Goal: Transaction & Acquisition: Purchase product/service

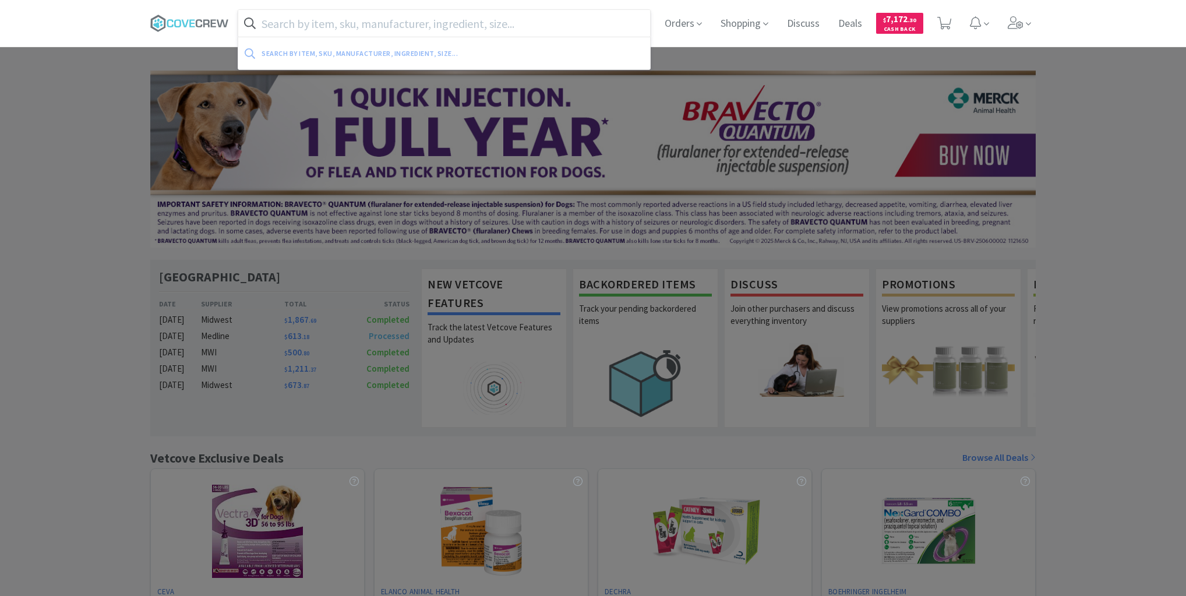
click at [363, 25] on input "text" at bounding box center [444, 23] width 412 height 27
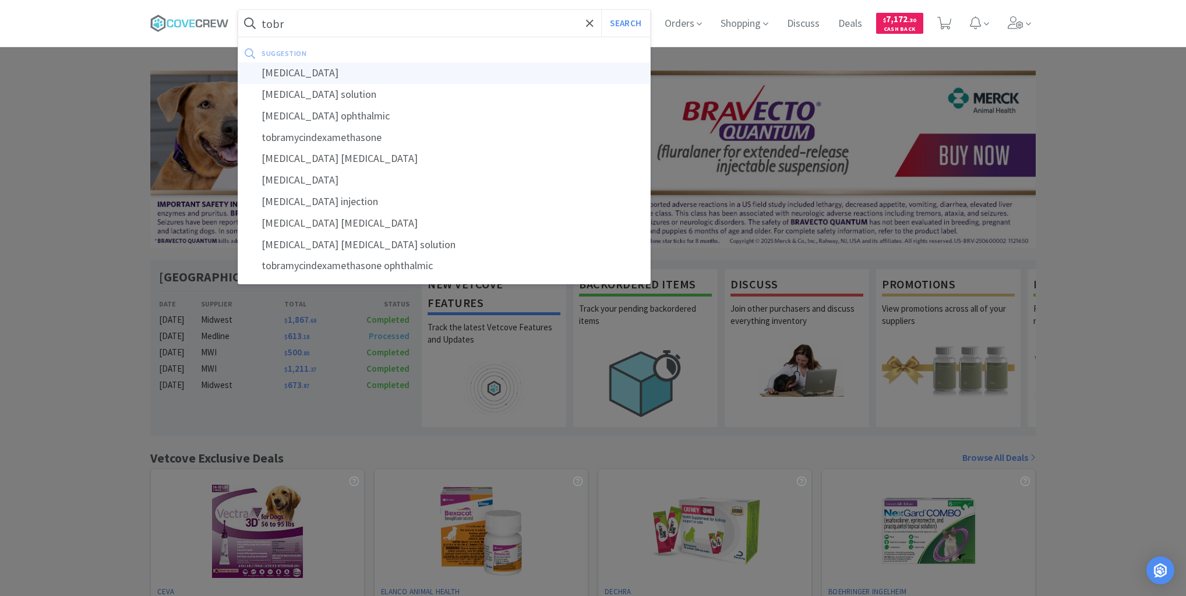
type input "tobramycin"
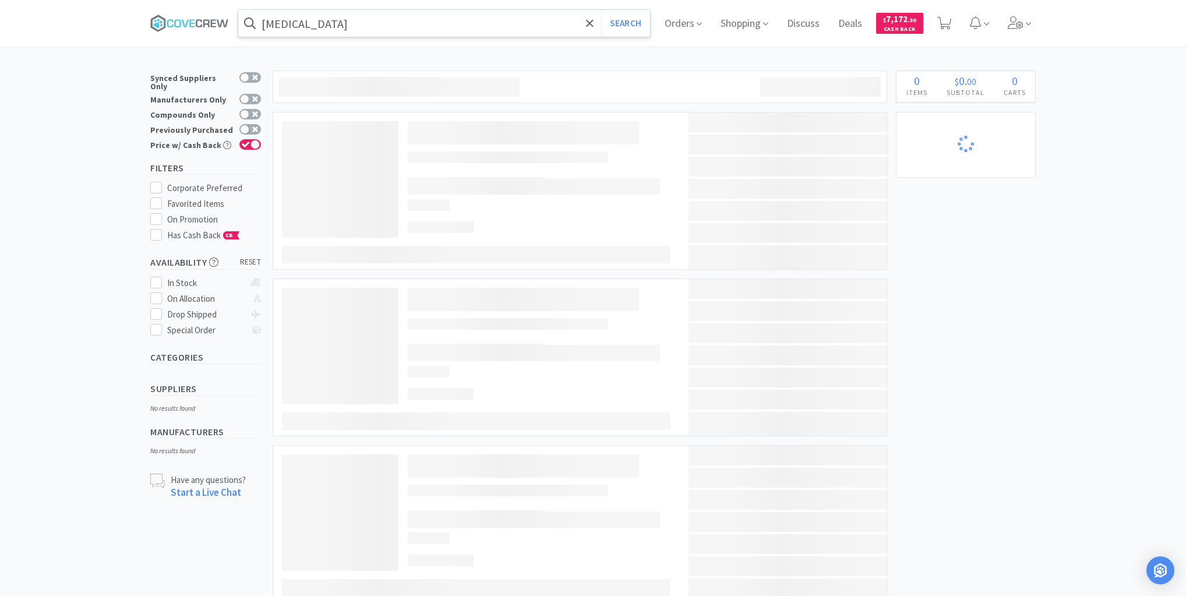
select select "1"
select select "6"
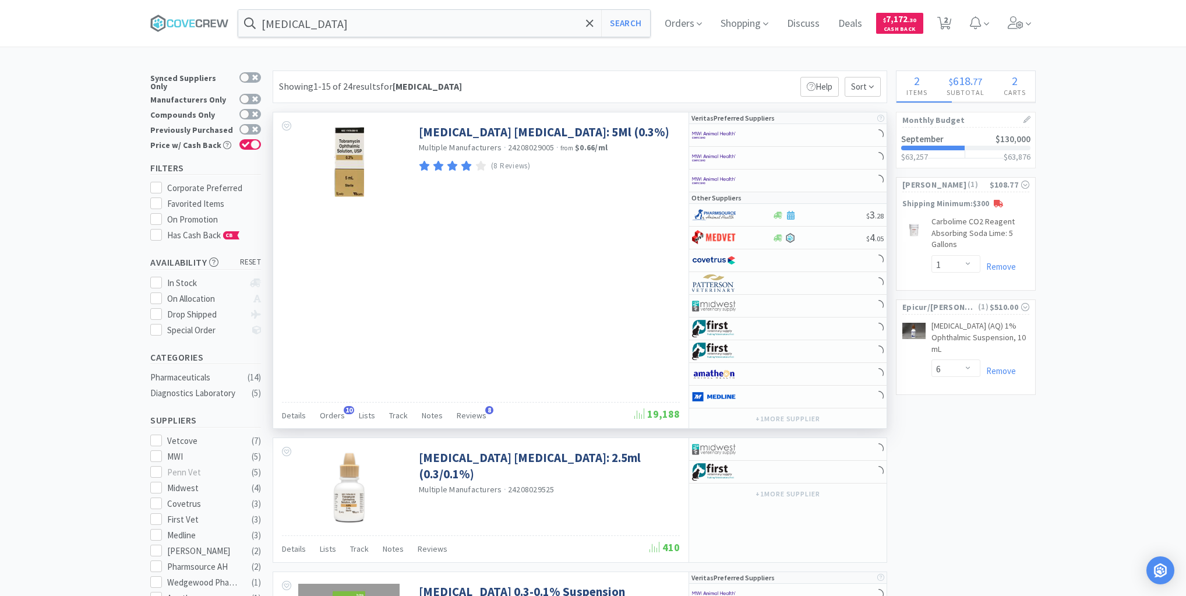
select select "2"
select select "6"
select select "96"
select select "1"
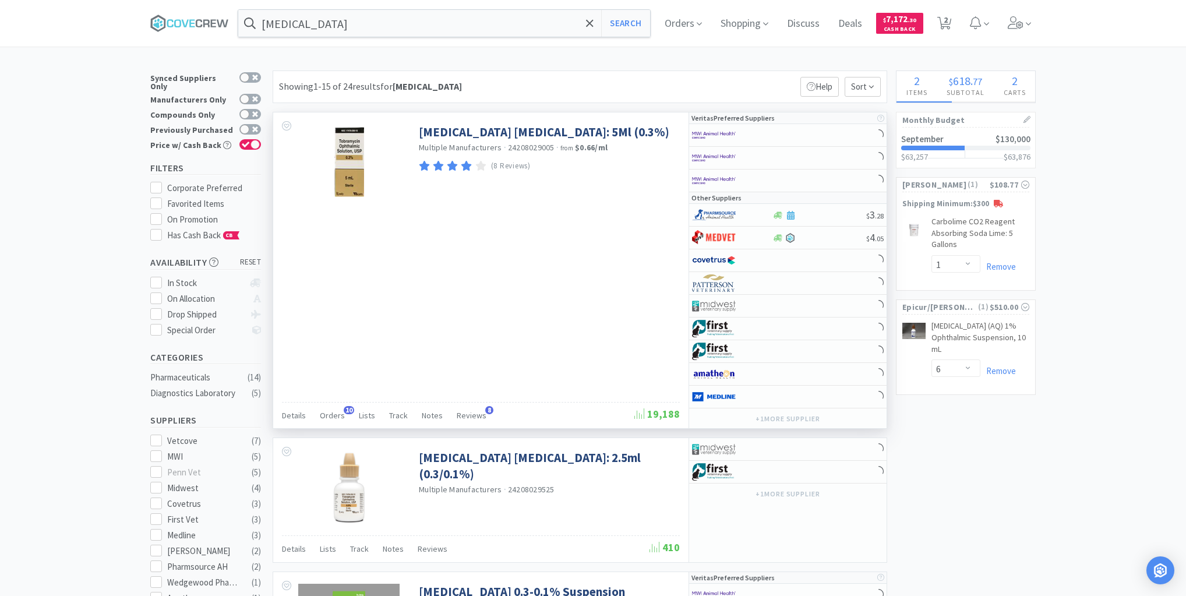
select select "10"
select select "1"
select select "2"
select select "1"
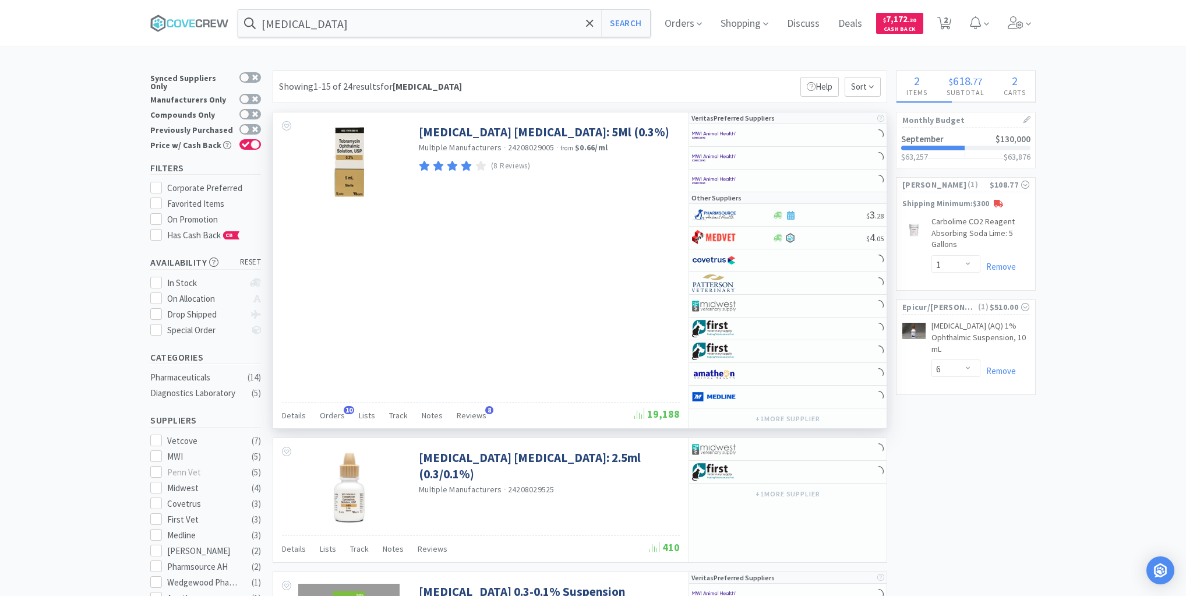
select select "40"
select select "2"
select select "1"
select select "50"
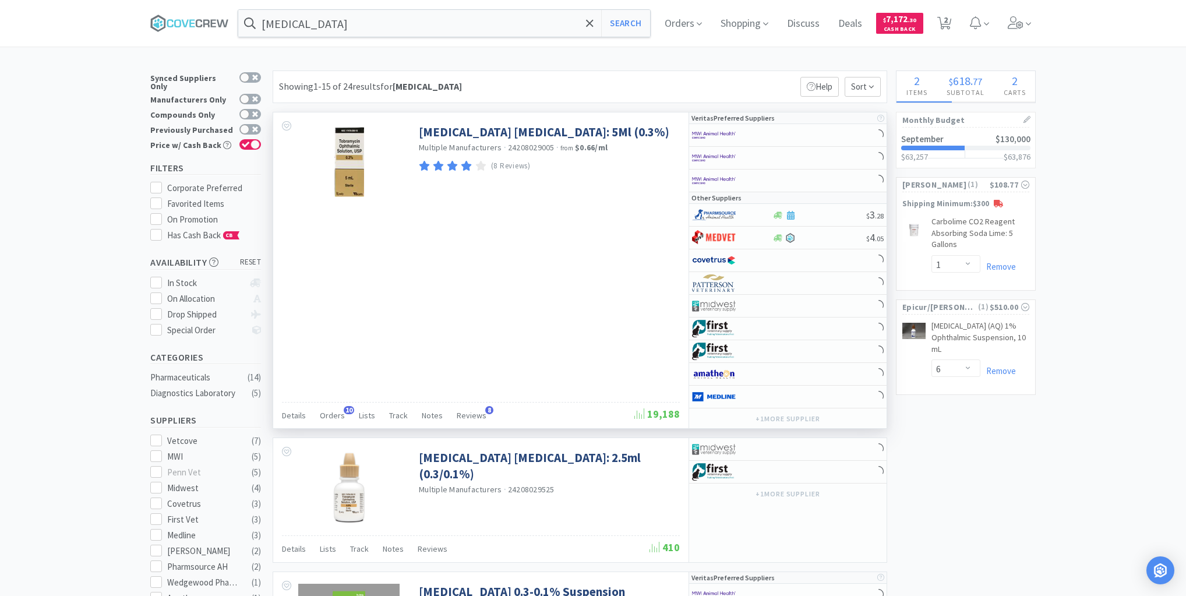
select select "10"
select select "1"
select select "2"
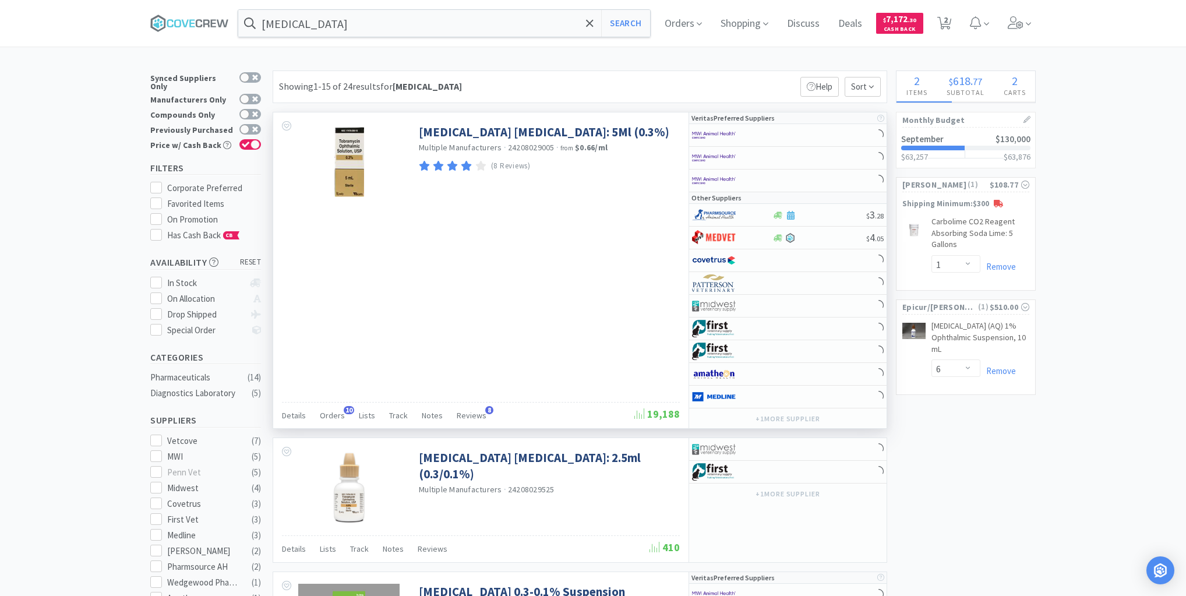
select select "2"
select select "10"
select select "5"
select select "2"
select select "10"
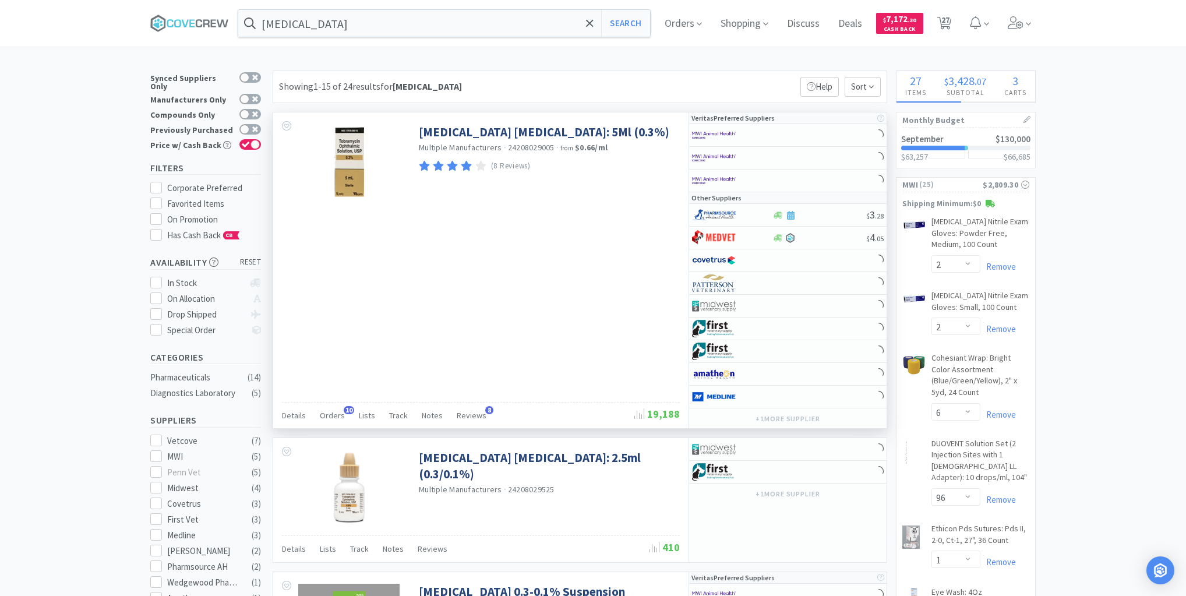
select select "1"
select select "3"
select select "5"
select select "1"
select select "5"
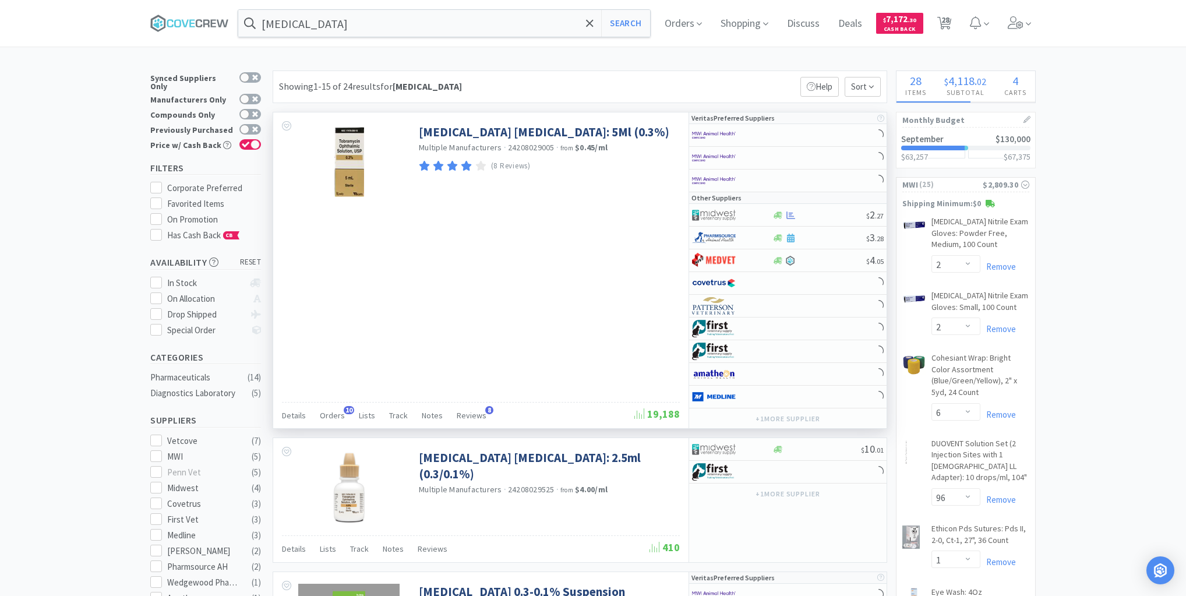
select select "1"
select select "5"
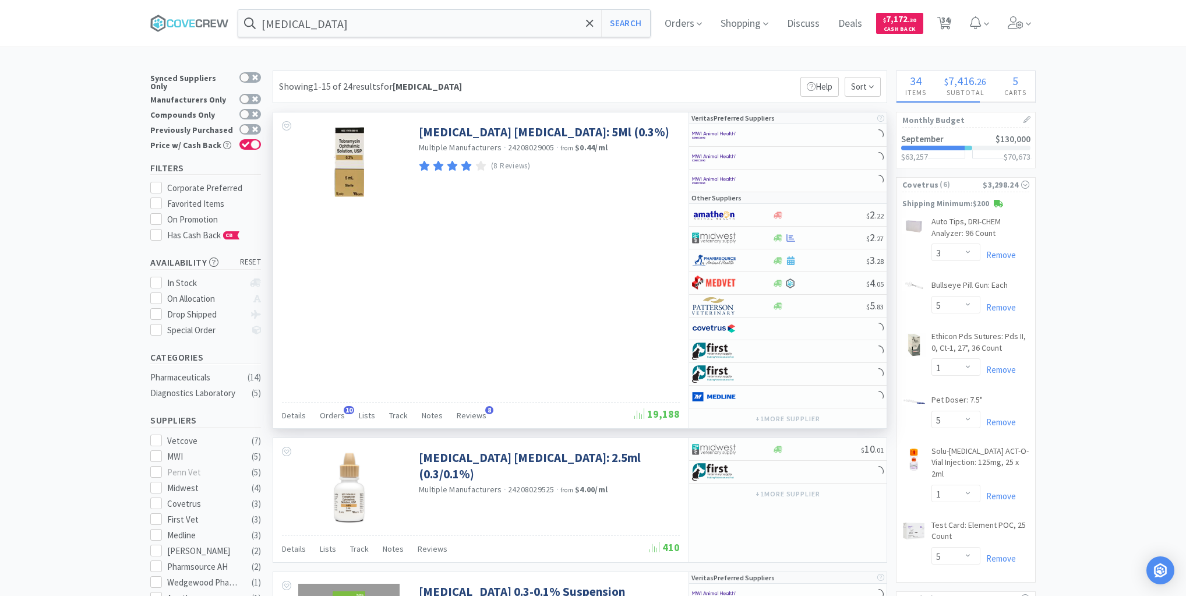
select select "2"
select select "1"
select select "4"
select select "1"
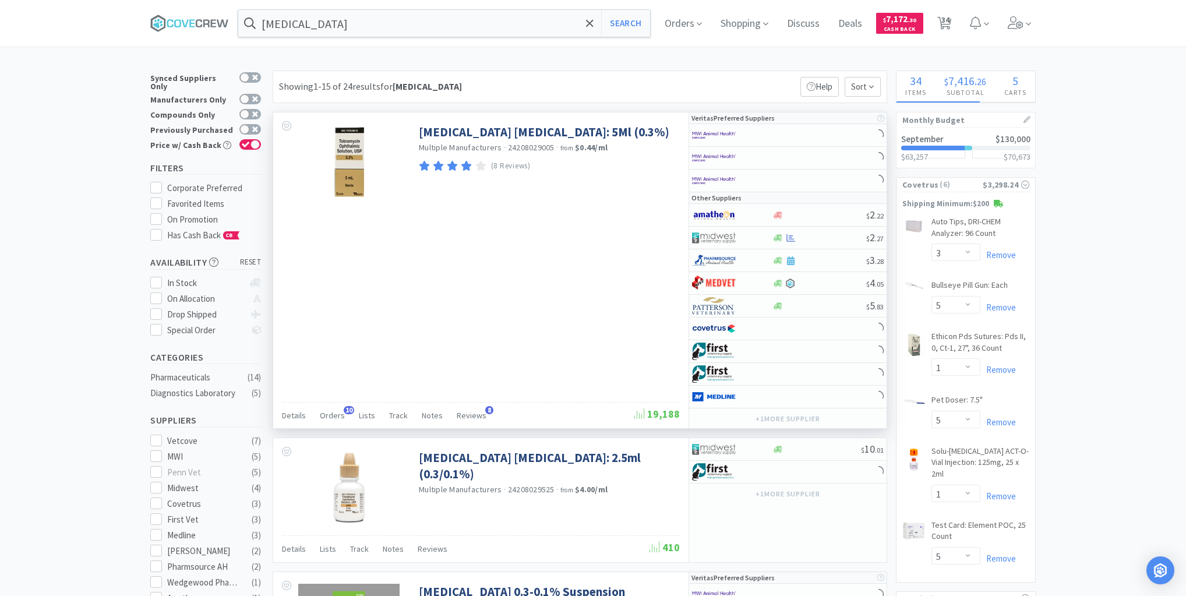
select select "2"
select select "1"
select select "4"
select select "1"
select select "2"
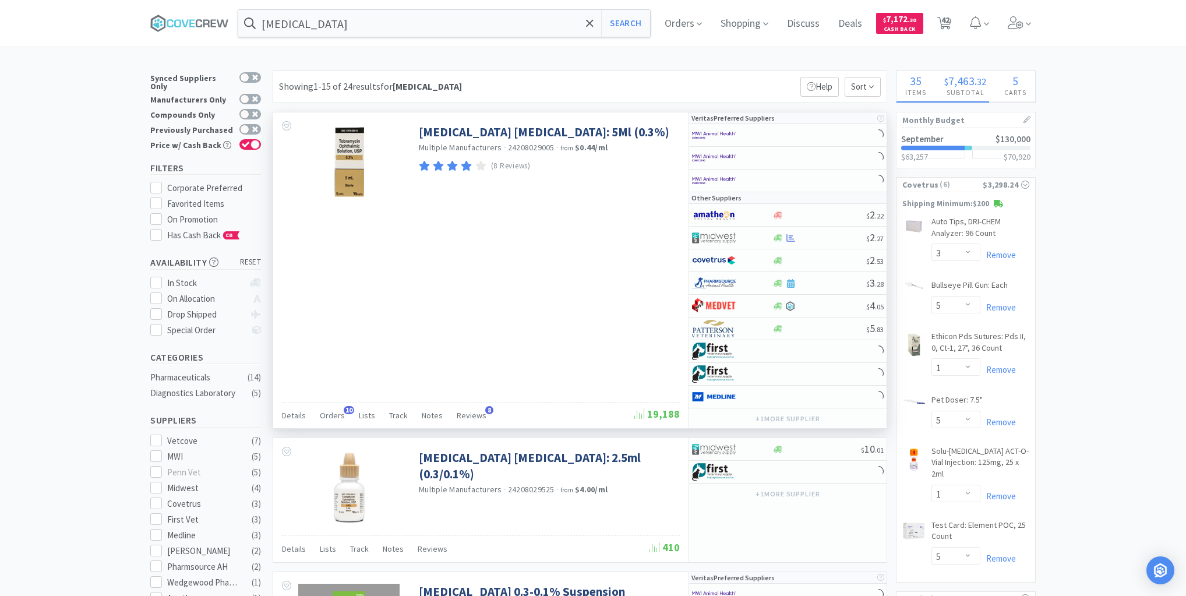
select select "2"
select select "6"
select select "5"
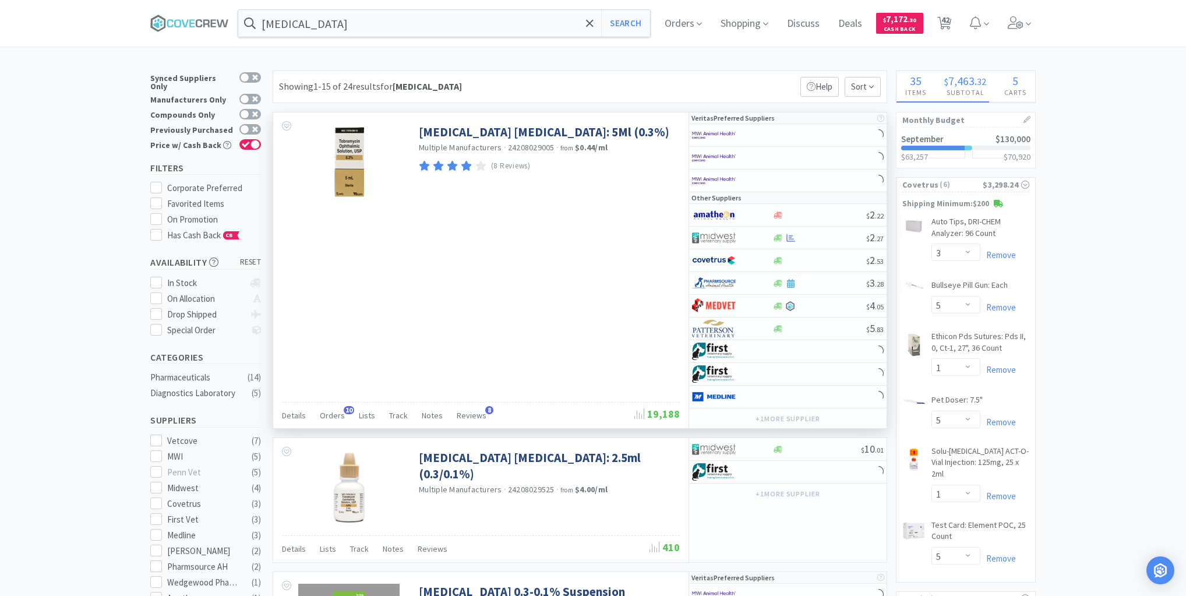
select select "10"
select select "6"
select select "20"
select select "6"
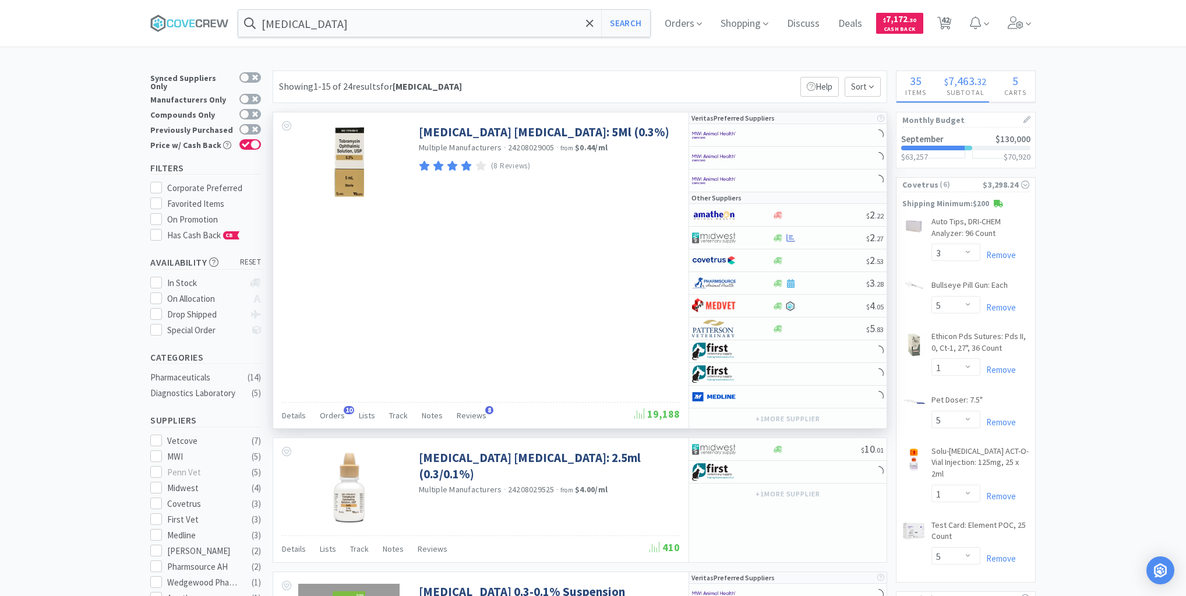
select select "3"
select select "2"
select select "4"
select select "6"
select select "2"
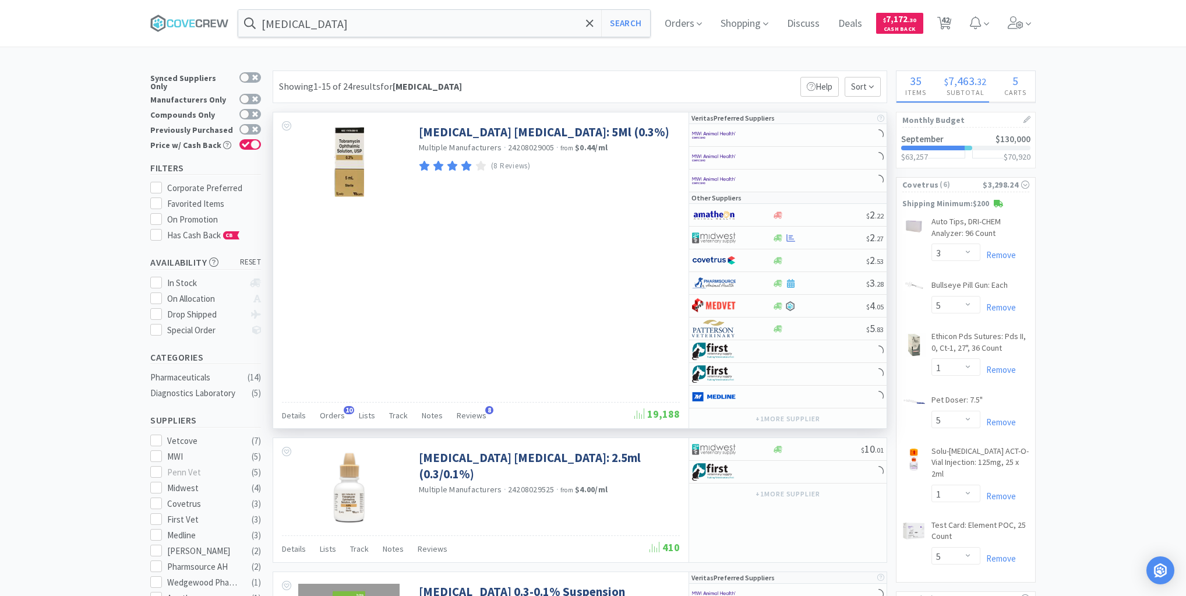
select select "4"
select select "10"
select select "1"
select select "2"
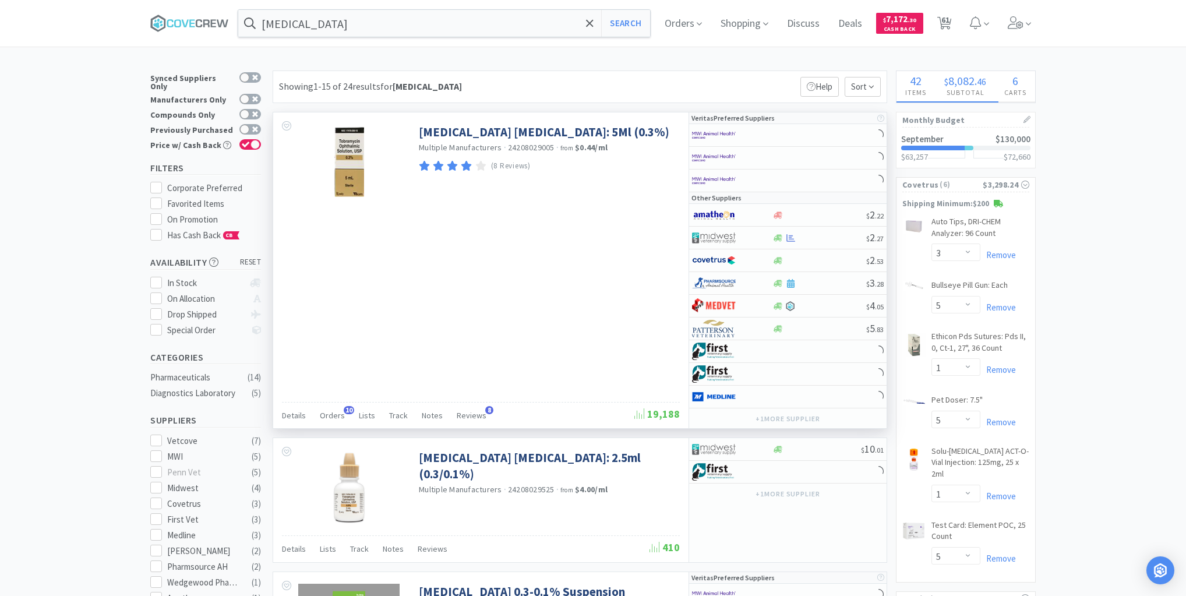
select select "1"
click at [335, 415] on span "Orders" at bounding box center [332, 415] width 25 height 10
select select "2"
select select "1"
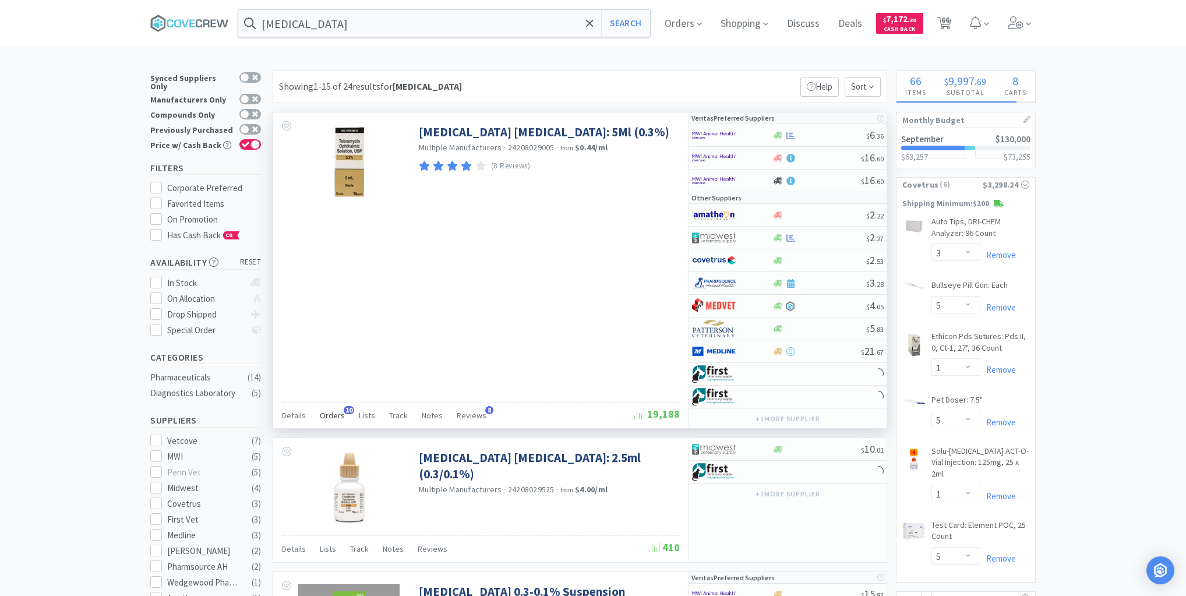
select select "1"
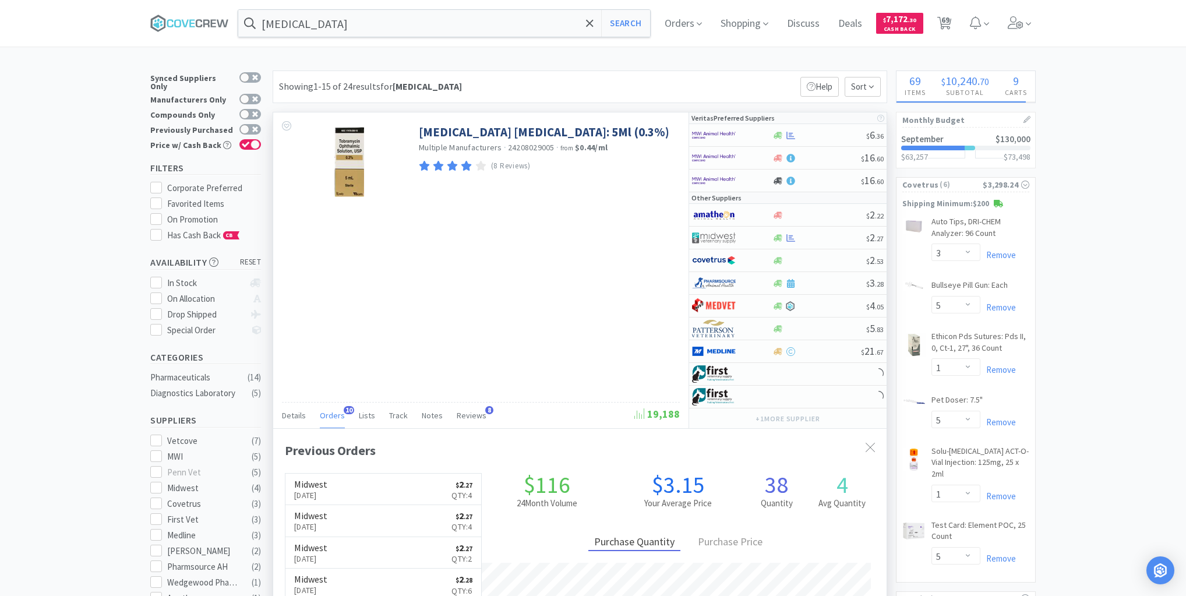
select select "10"
select select "3"
select select "1"
select select "2"
select select "6"
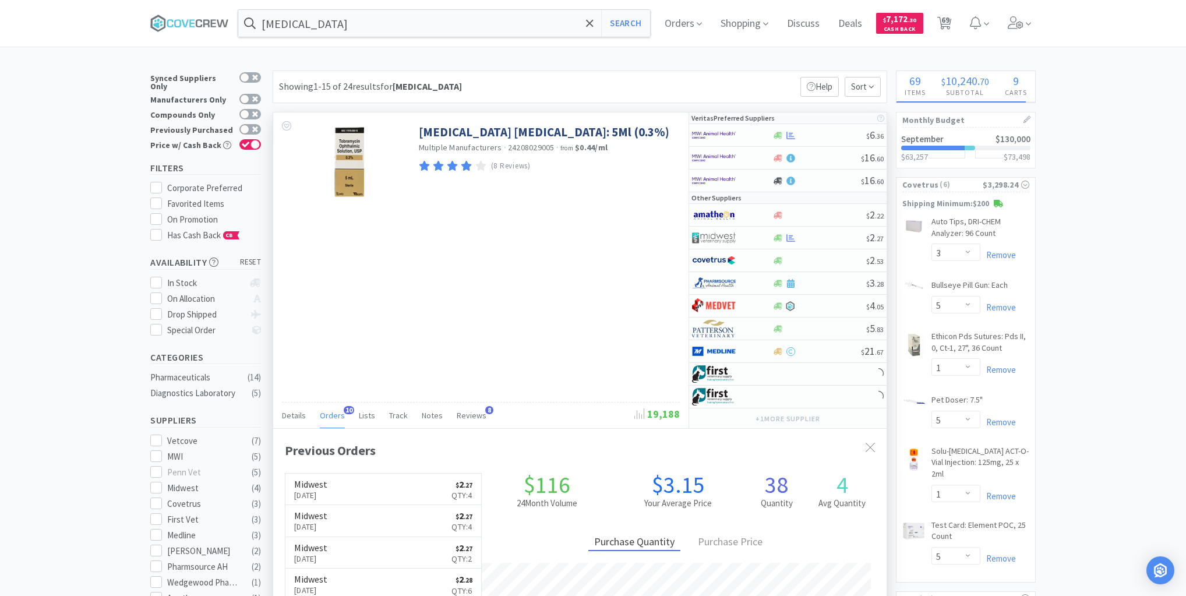
select select "1"
select select "3"
select select "6"
select select "2"
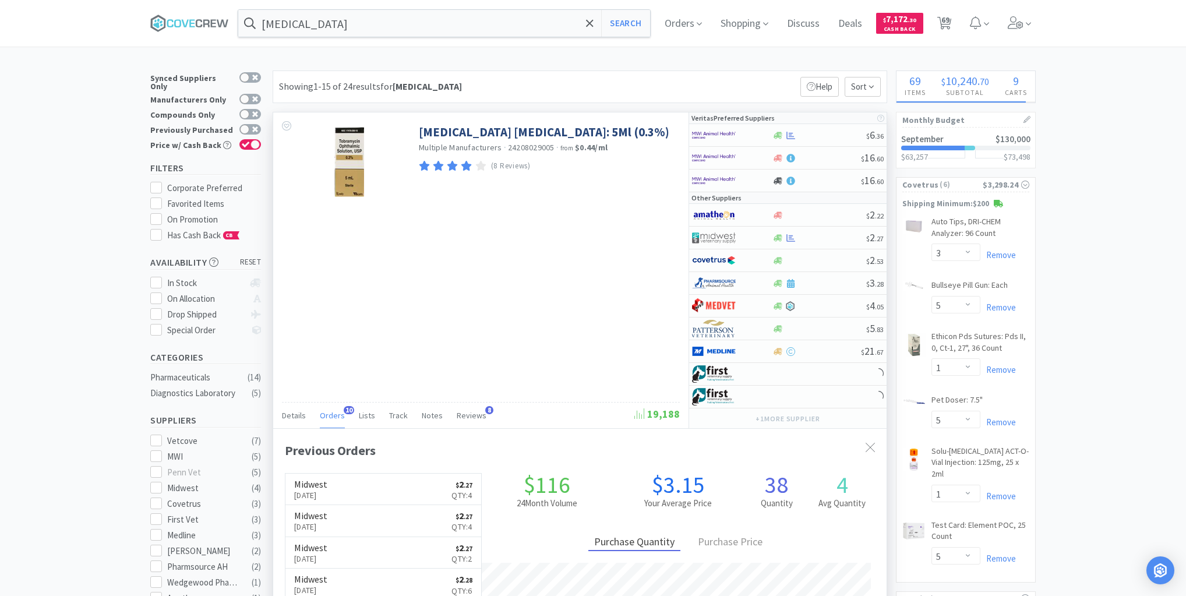
select select "1"
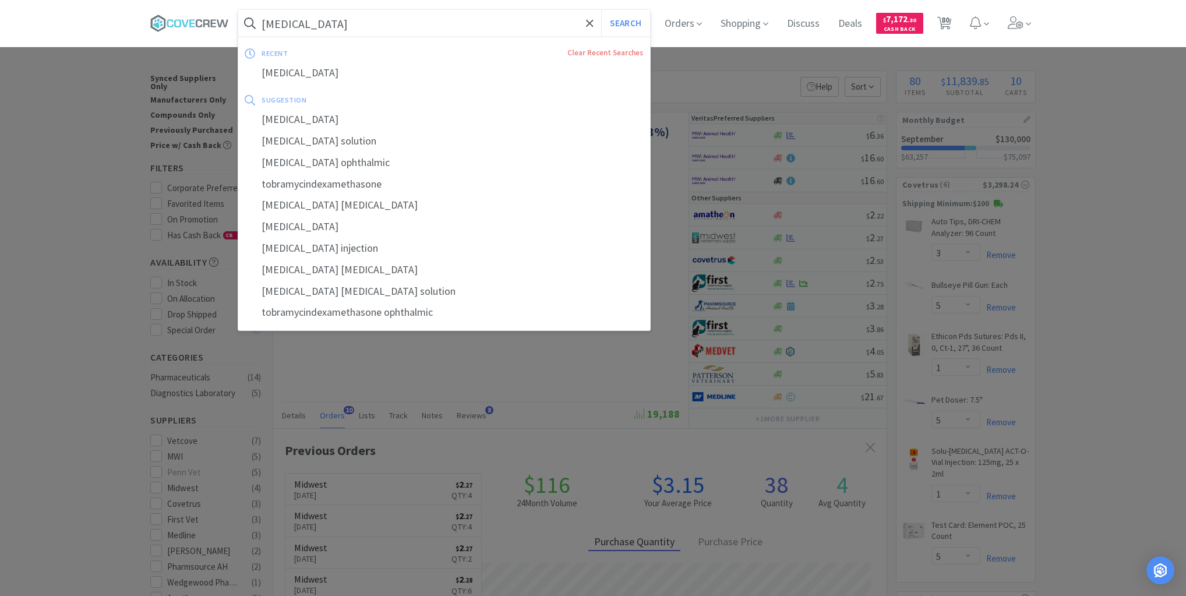
click at [472, 24] on input "tobramycin" at bounding box center [444, 23] width 412 height 27
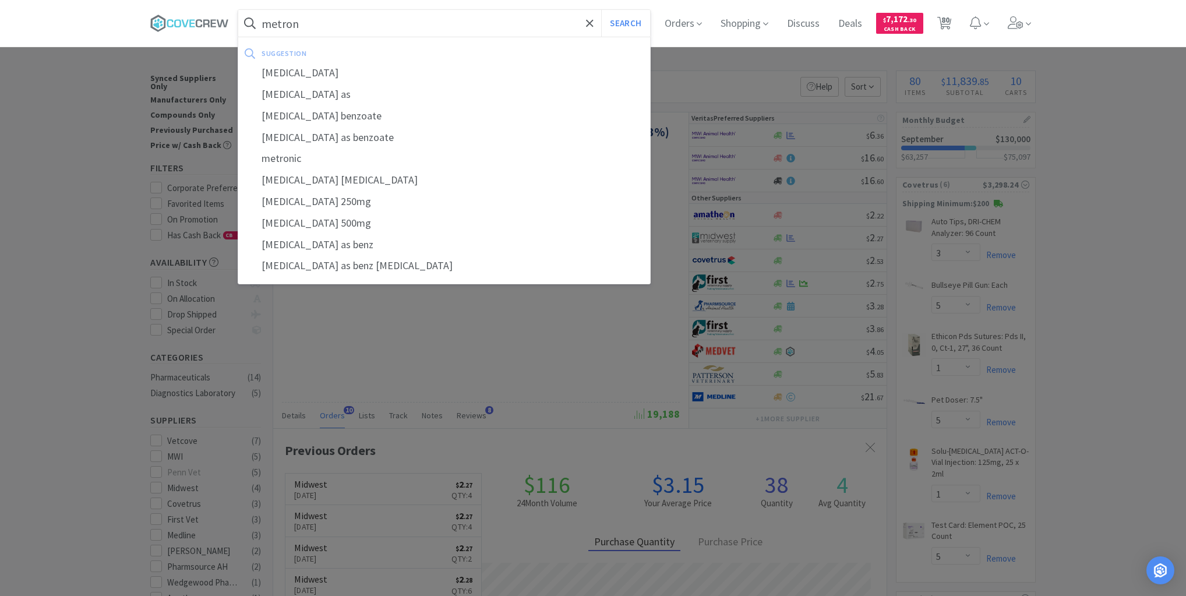
type input "metronidazole"
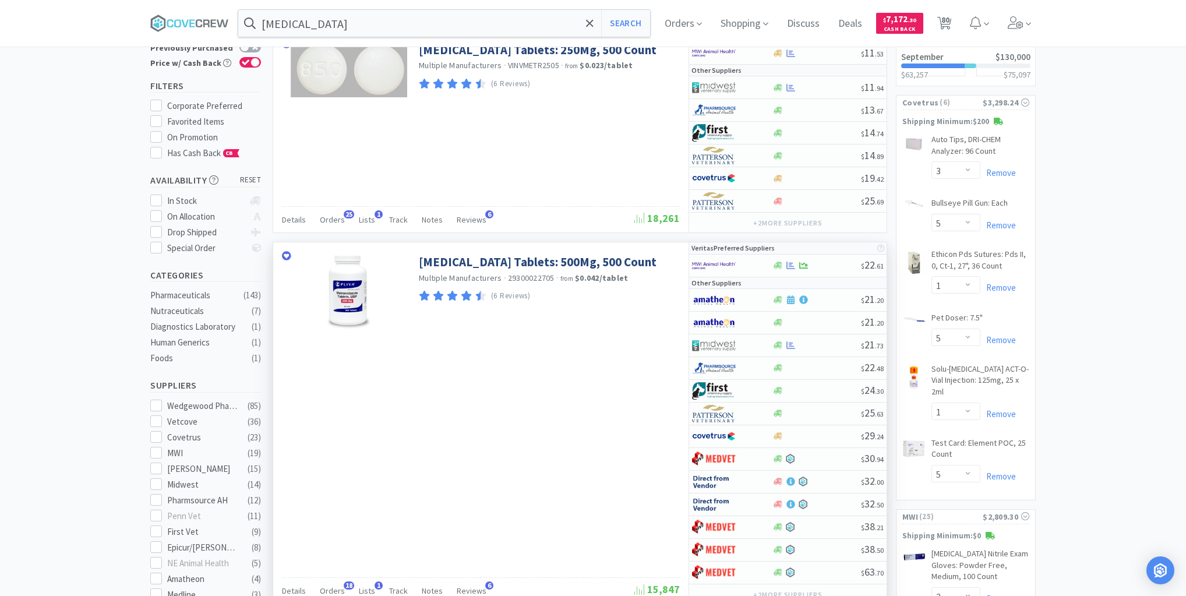
scroll to position [186, 0]
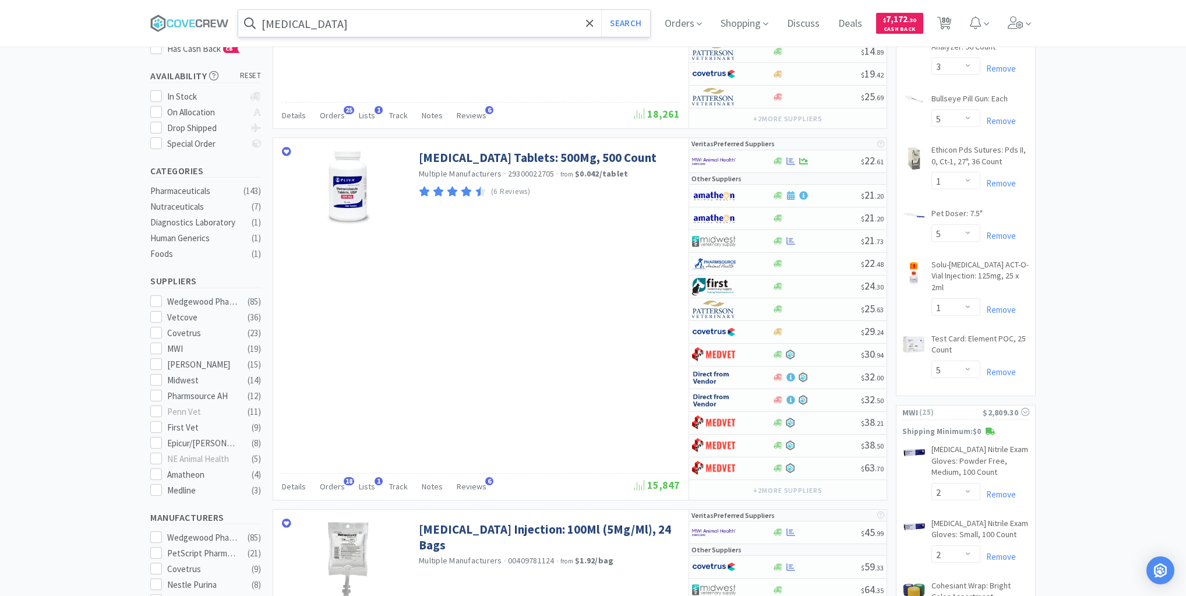
click at [475, 23] on input "metronidazole" at bounding box center [444, 23] width 412 height 27
click at [203, 21] on icon at bounding box center [189, 23] width 79 height 17
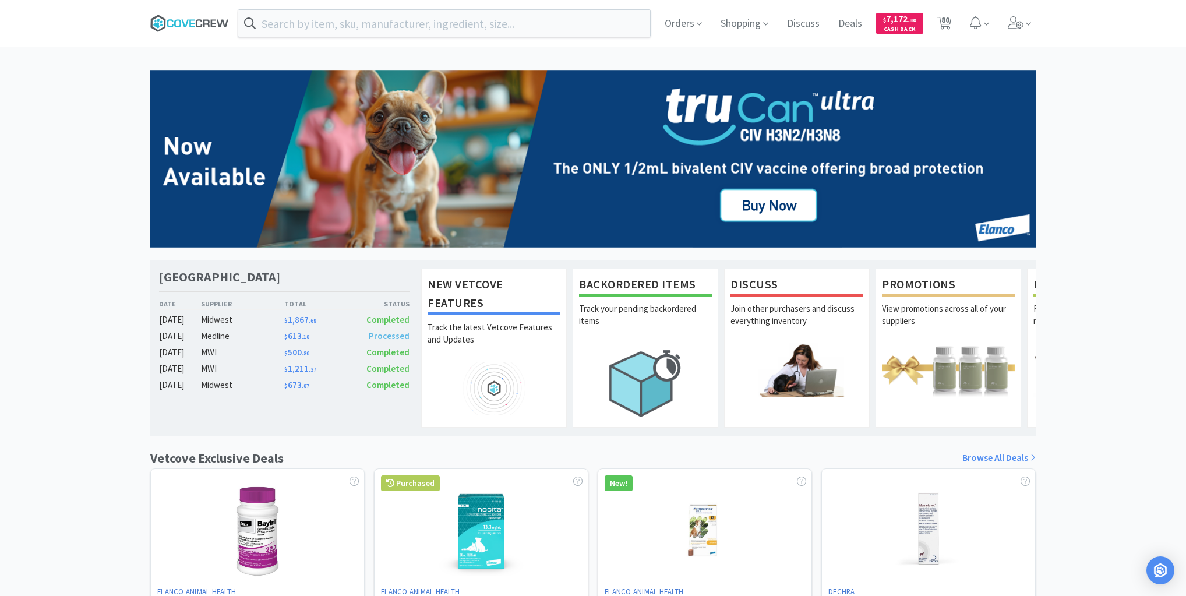
click at [189, 22] on icon at bounding box center [189, 23] width 79 height 17
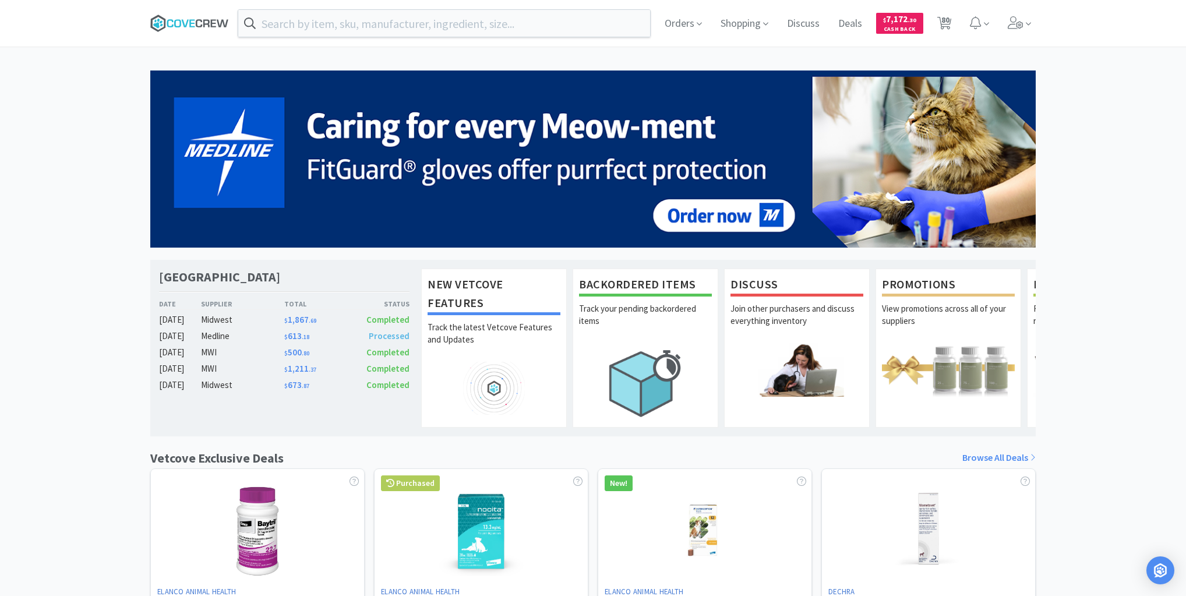
click at [200, 22] on icon at bounding box center [189, 23] width 79 height 17
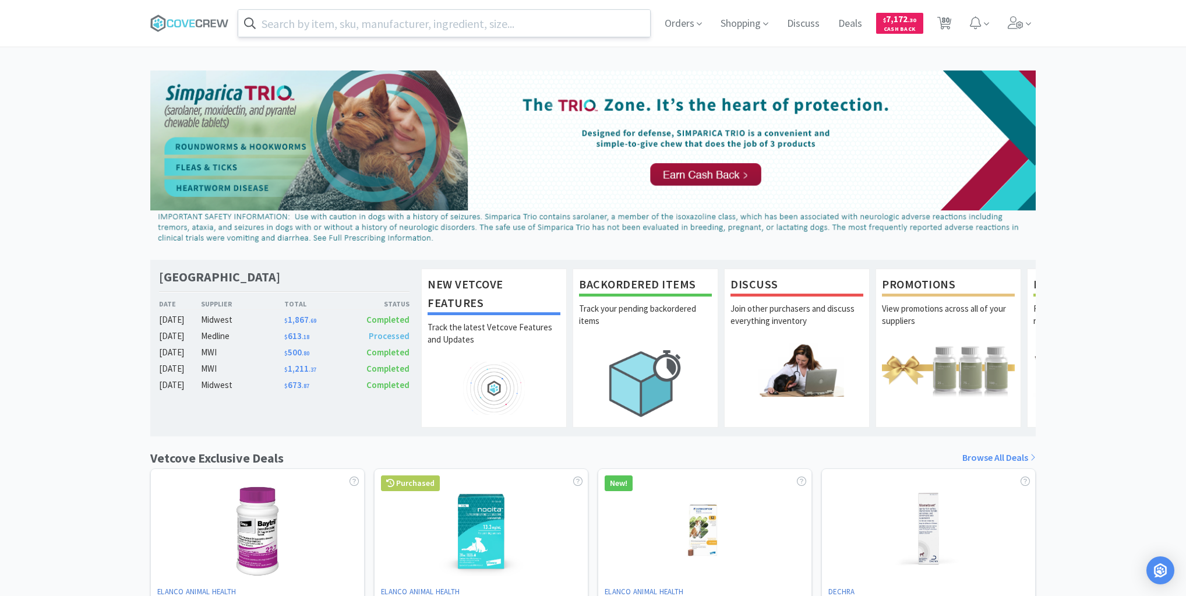
click at [456, 26] on input "text" at bounding box center [444, 23] width 412 height 27
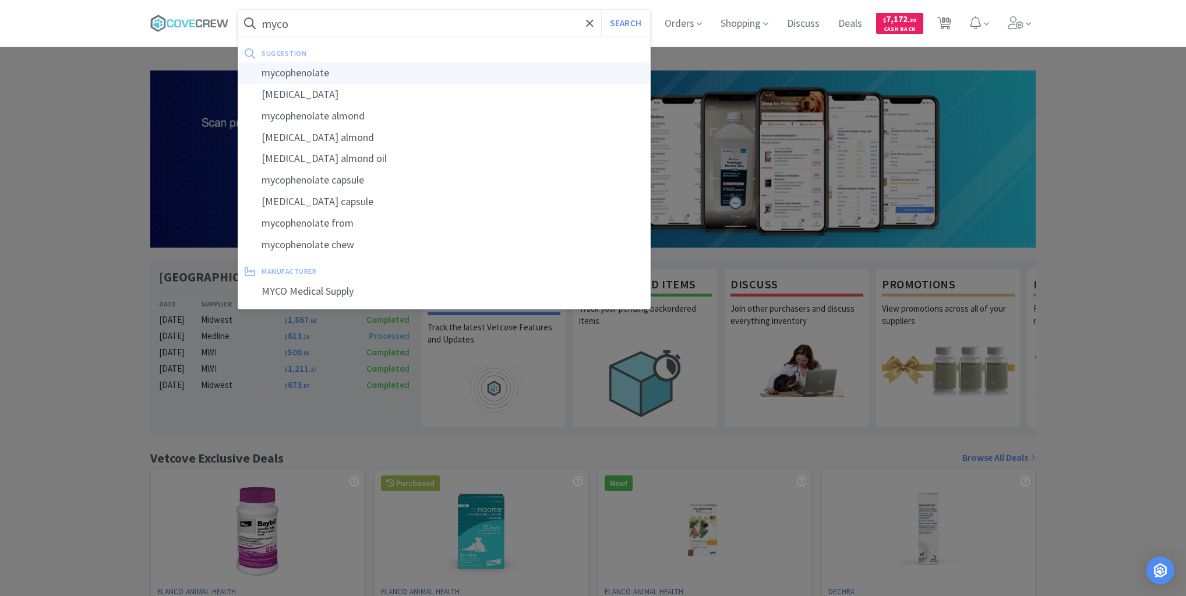
type input "mycophenolate"
select select "3"
select select "5"
select select "1"
select select "5"
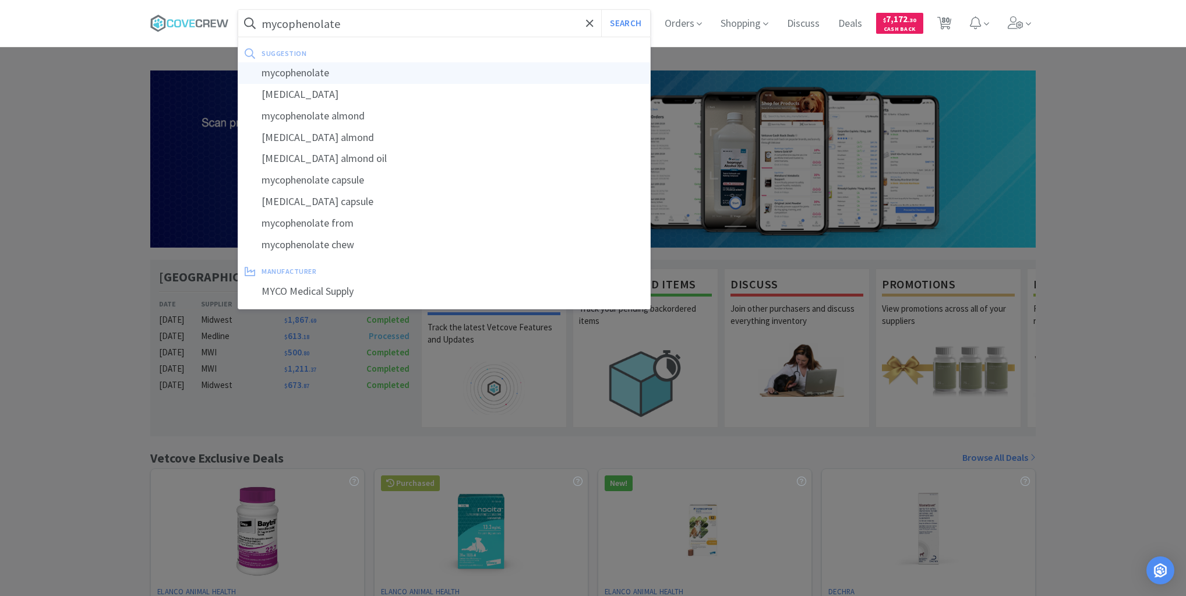
select select "1"
select select "5"
select select "2"
select select "6"
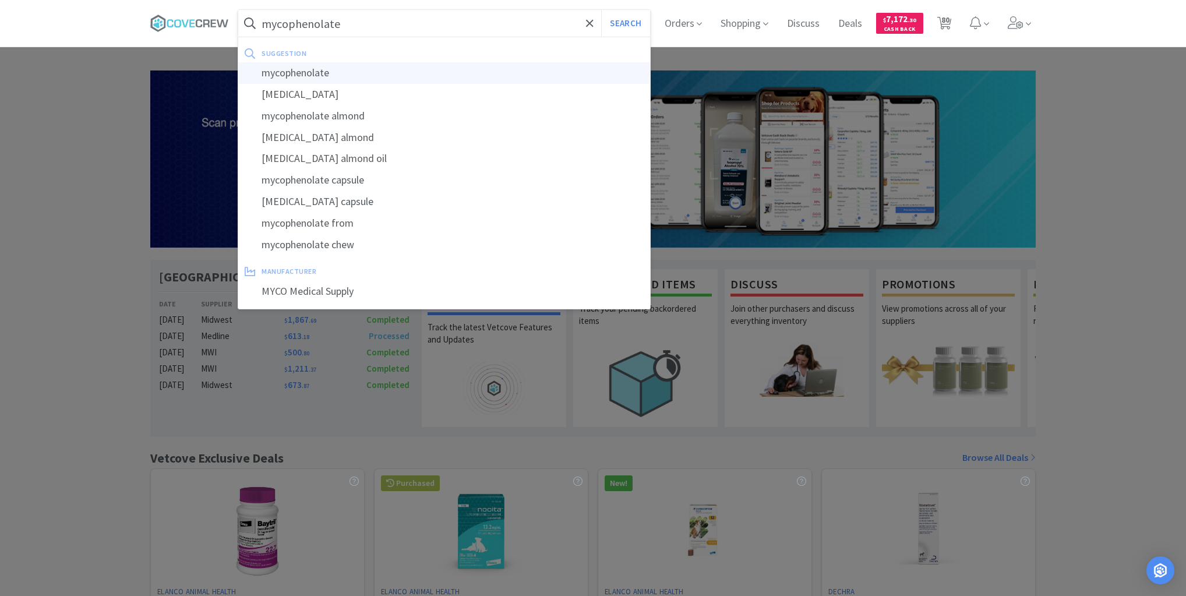
select select "96"
select select "1"
select select "10"
select select "1"
select select "2"
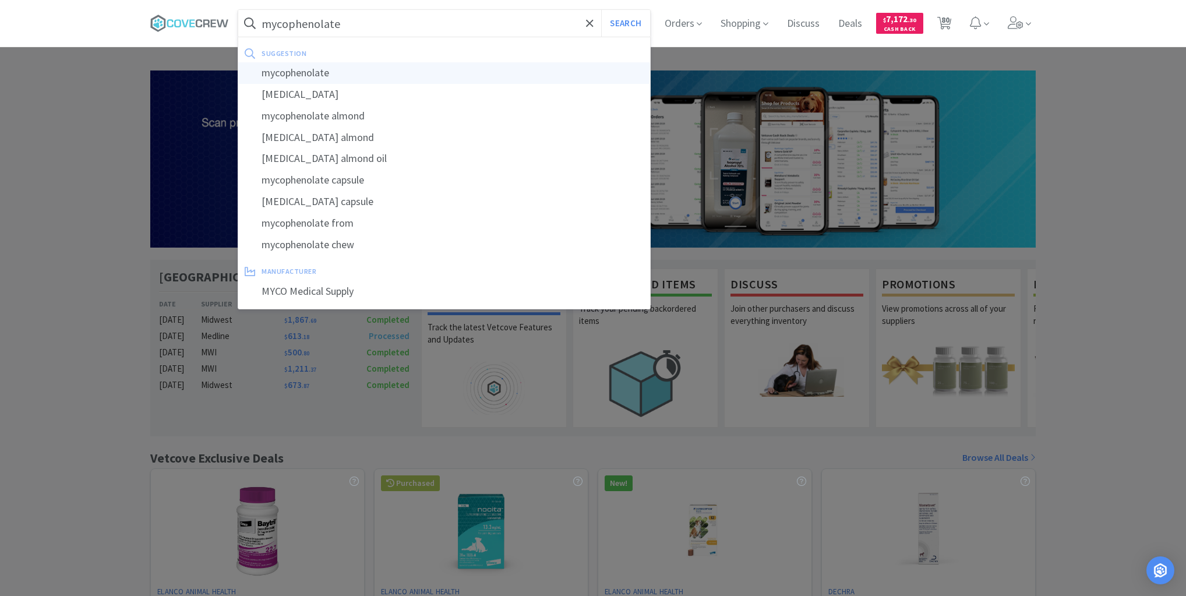
select select "1"
select select "40"
select select "2"
select select "1"
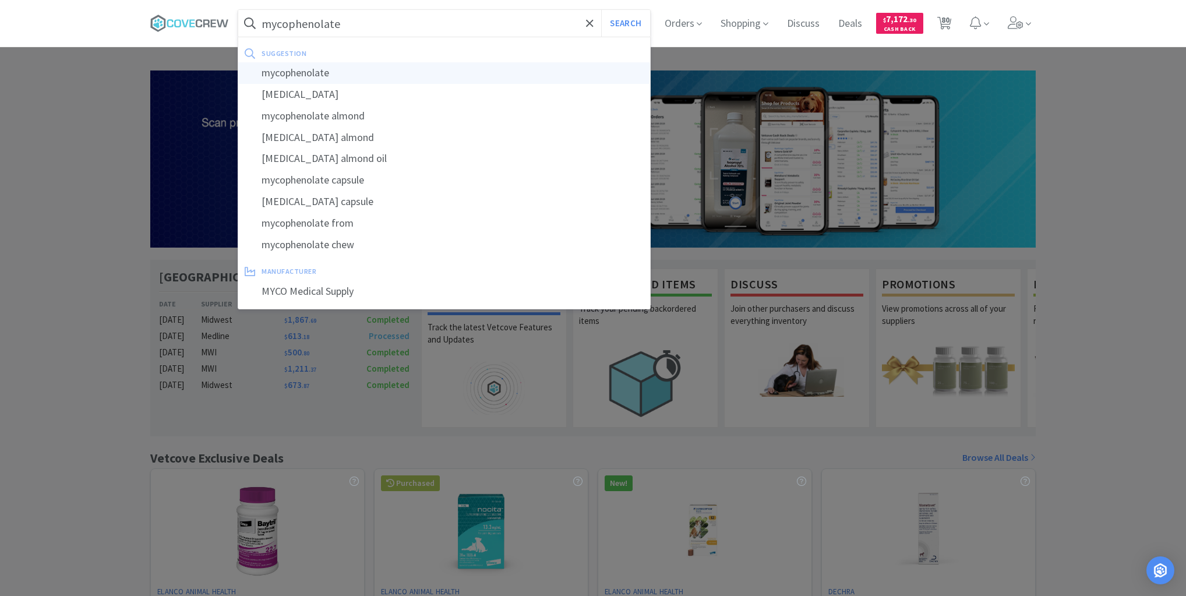
select select "1"
select select "50"
select select "10"
select select "1"
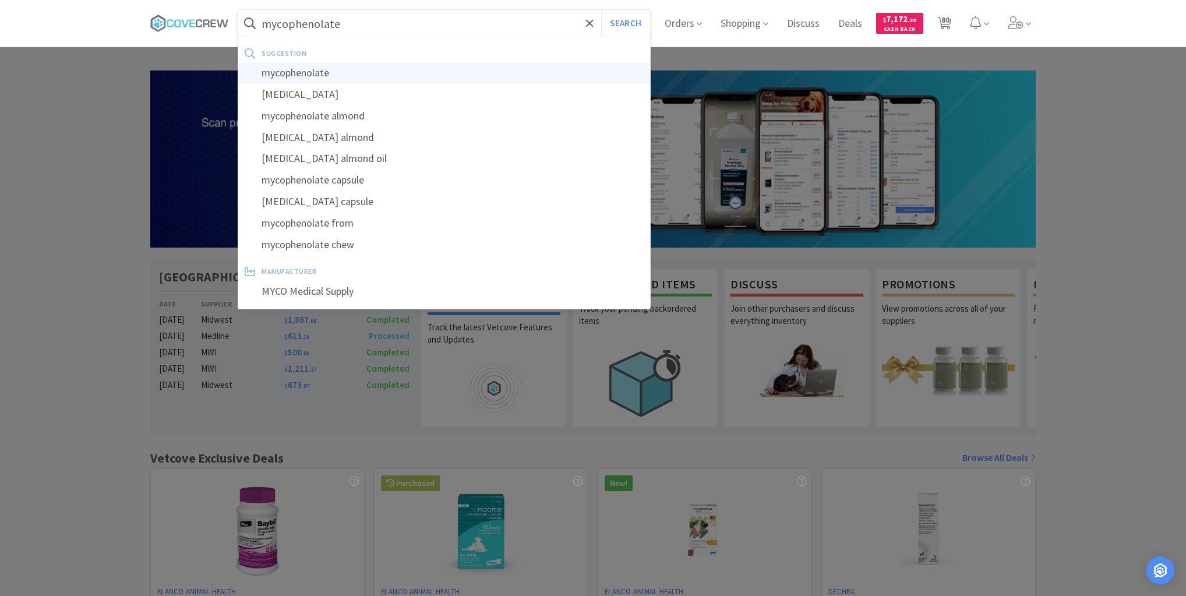
select select "1"
select select "2"
select select "10"
select select "5"
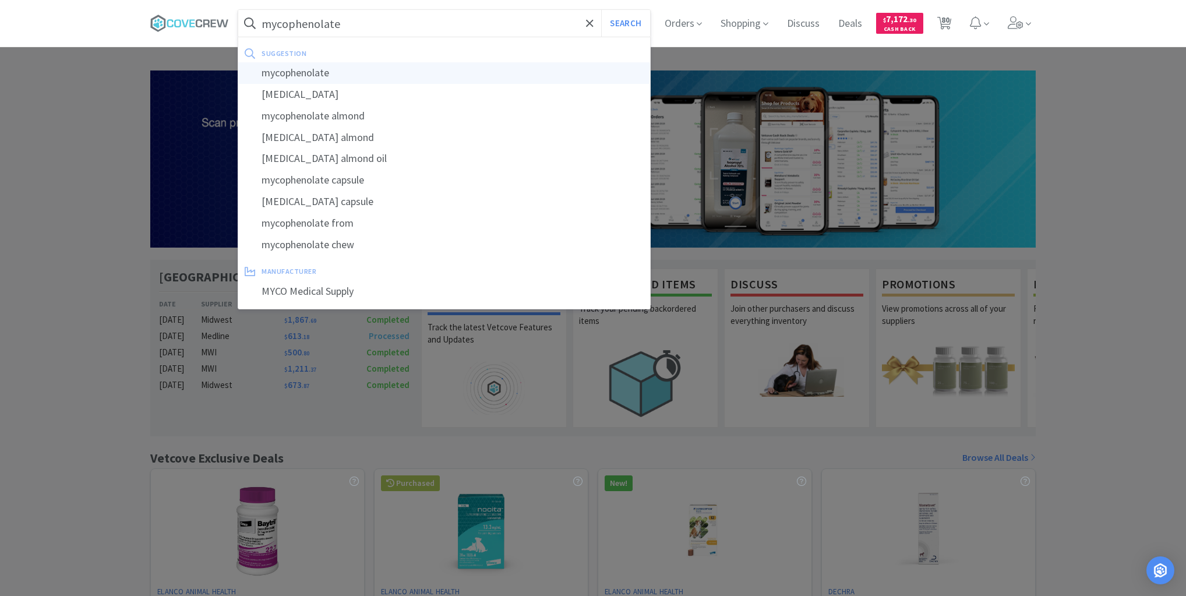
select select "2"
select select "10"
select select "1"
select select "2"
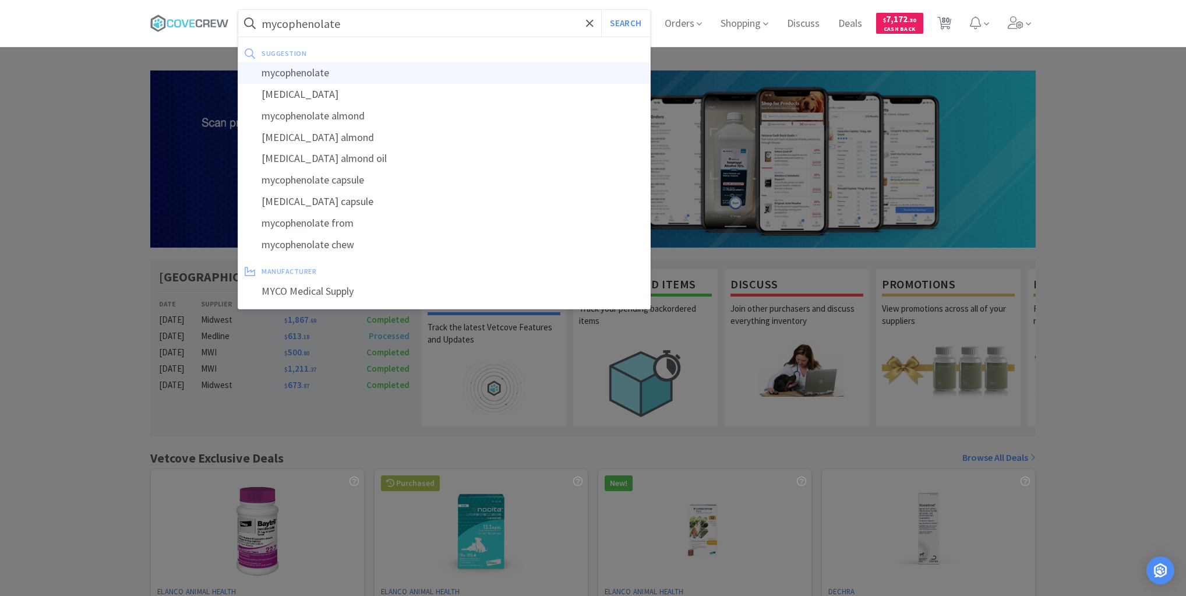
select select "2"
select select "6"
select select "5"
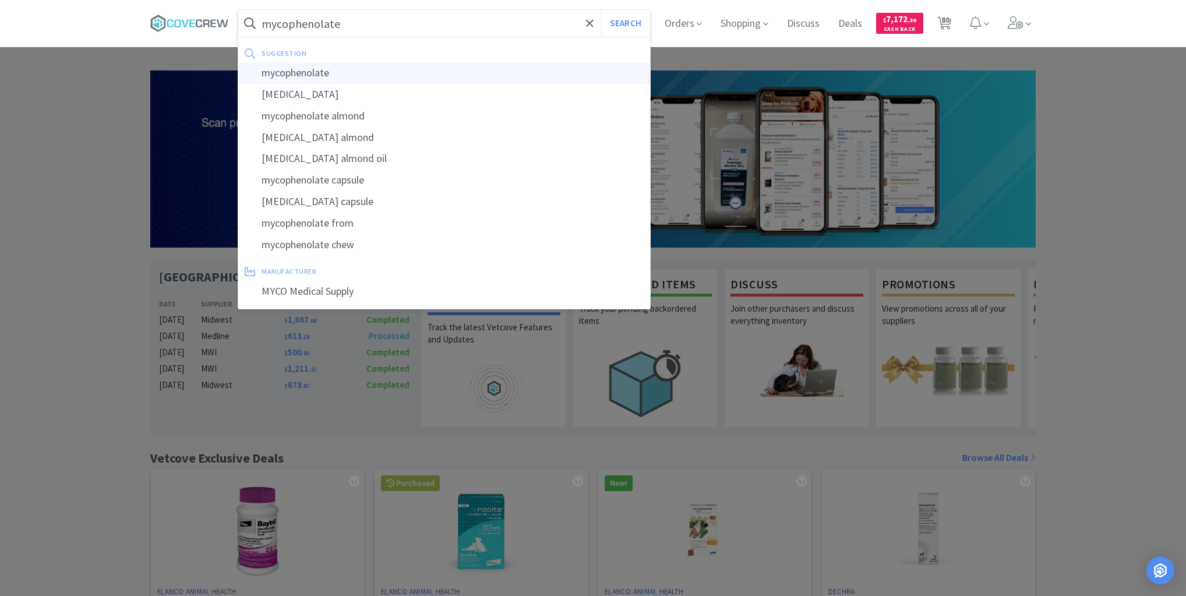
select select "10"
select select "6"
select select "20"
select select "6"
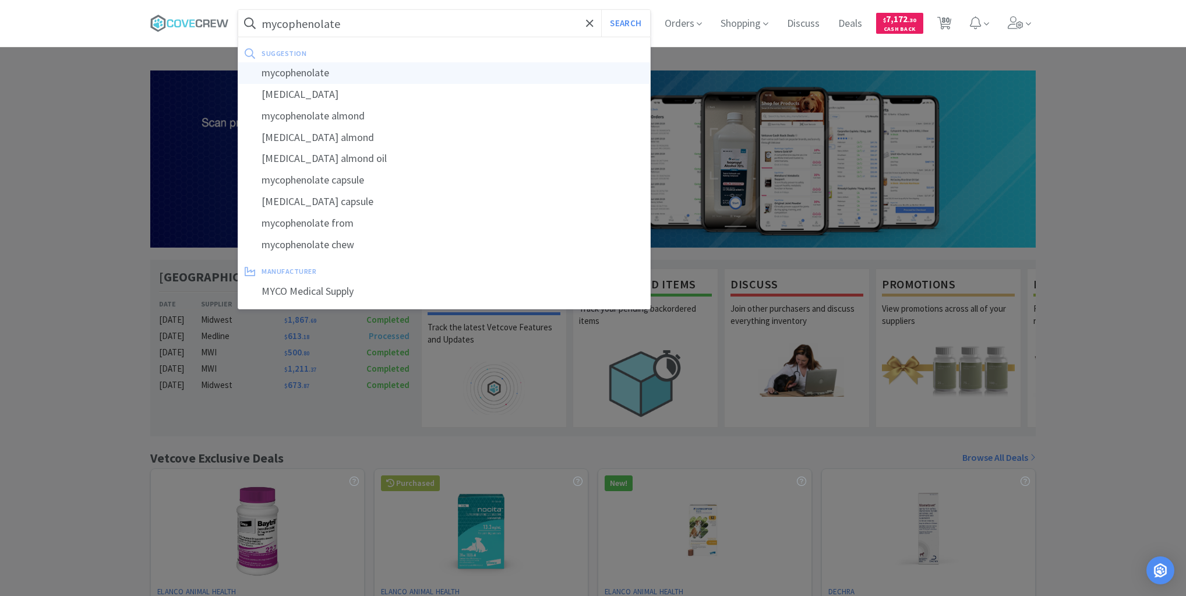
select select "3"
select select "2"
select select "4"
select select "6"
select select "2"
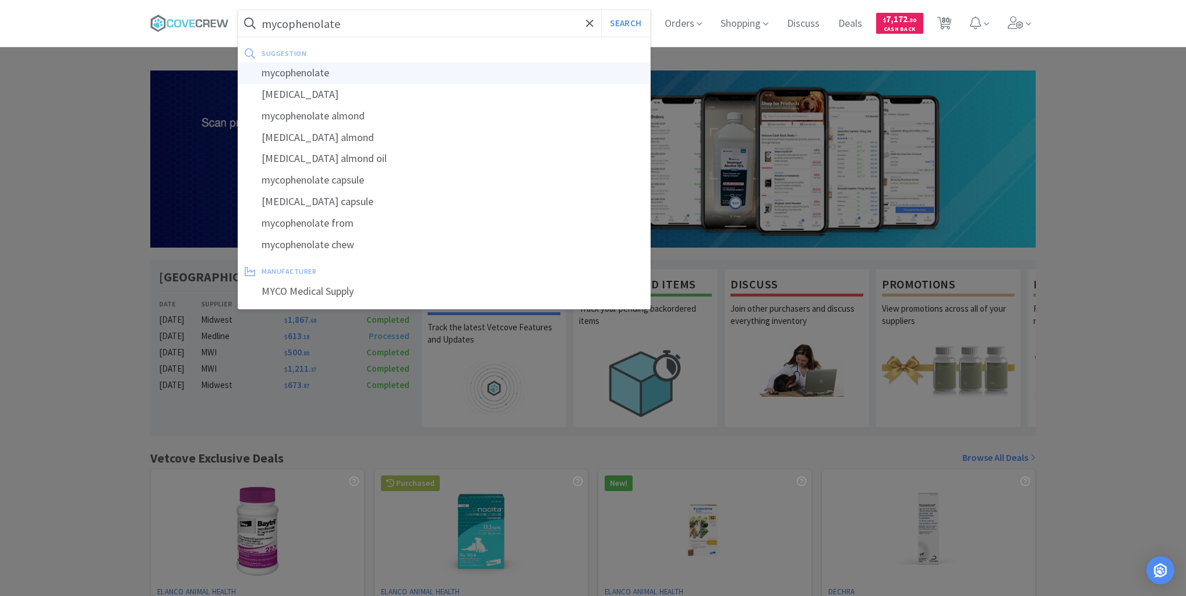
select select "4"
select select "10"
select select "3"
select select "1"
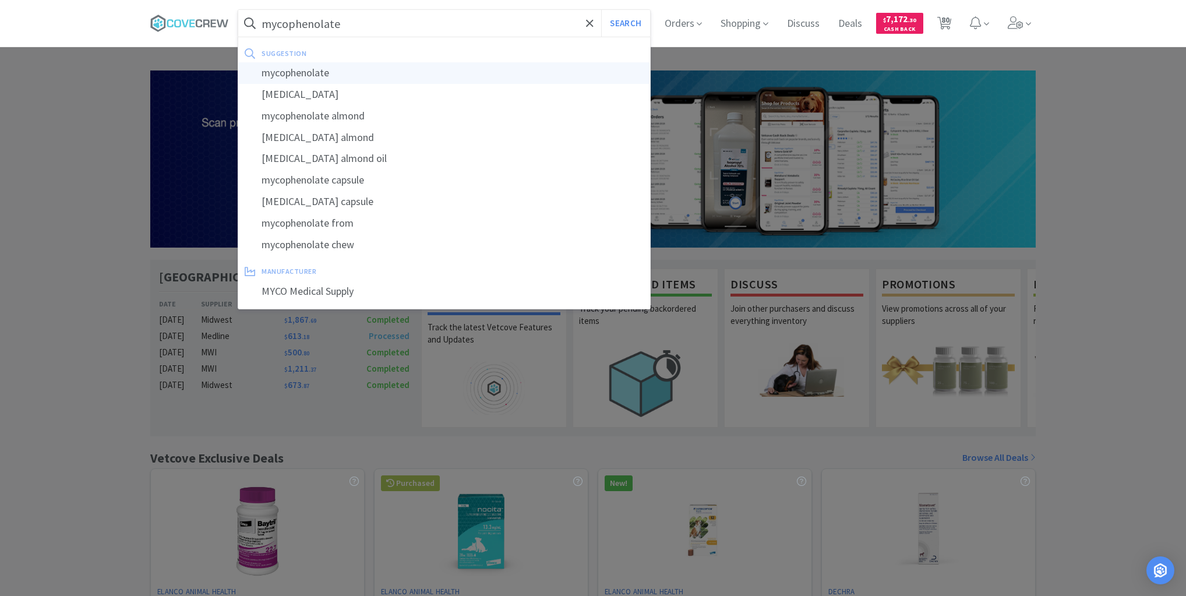
select select "2"
select select "6"
select select "1"
select select "3"
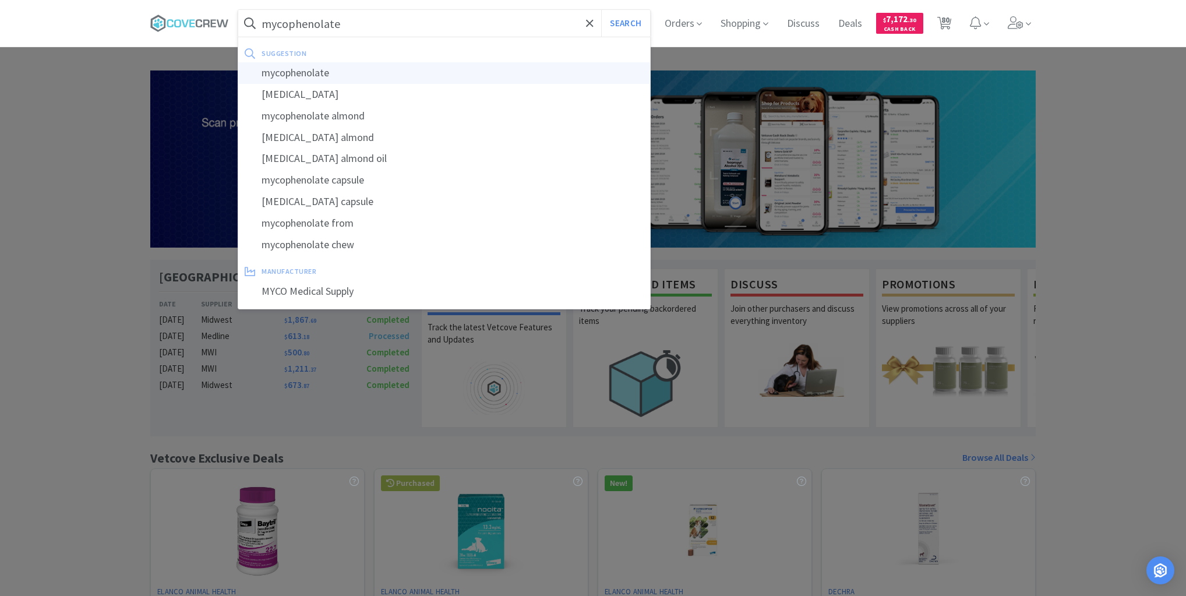
select select "6"
select select "2"
select select "1"
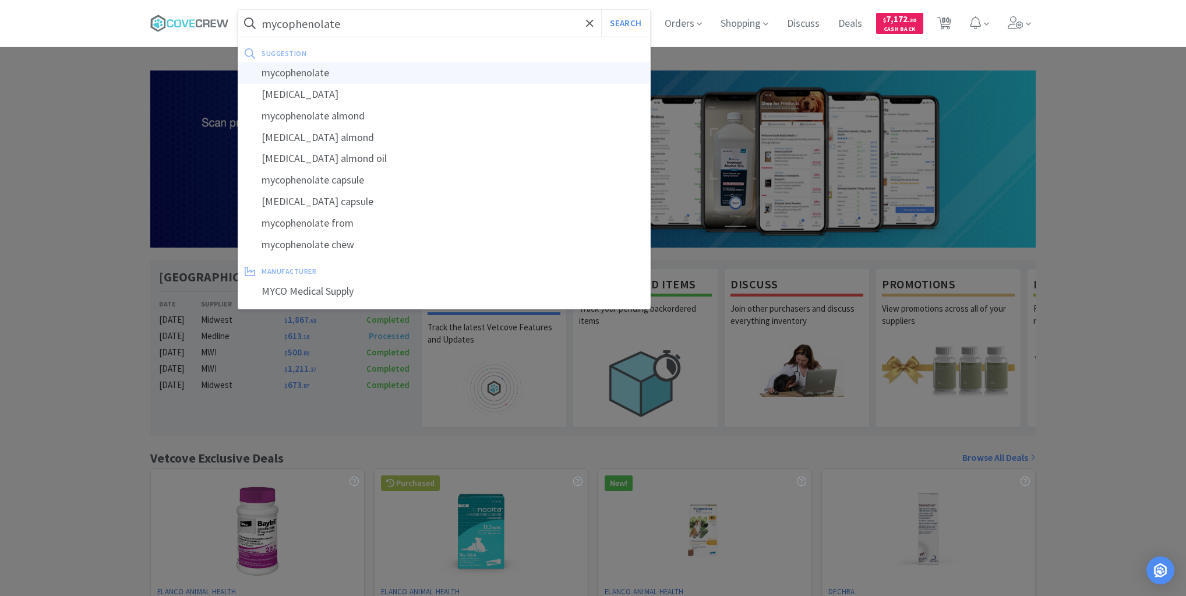
select select "2"
select select "1"
select select "2"
select select "1"
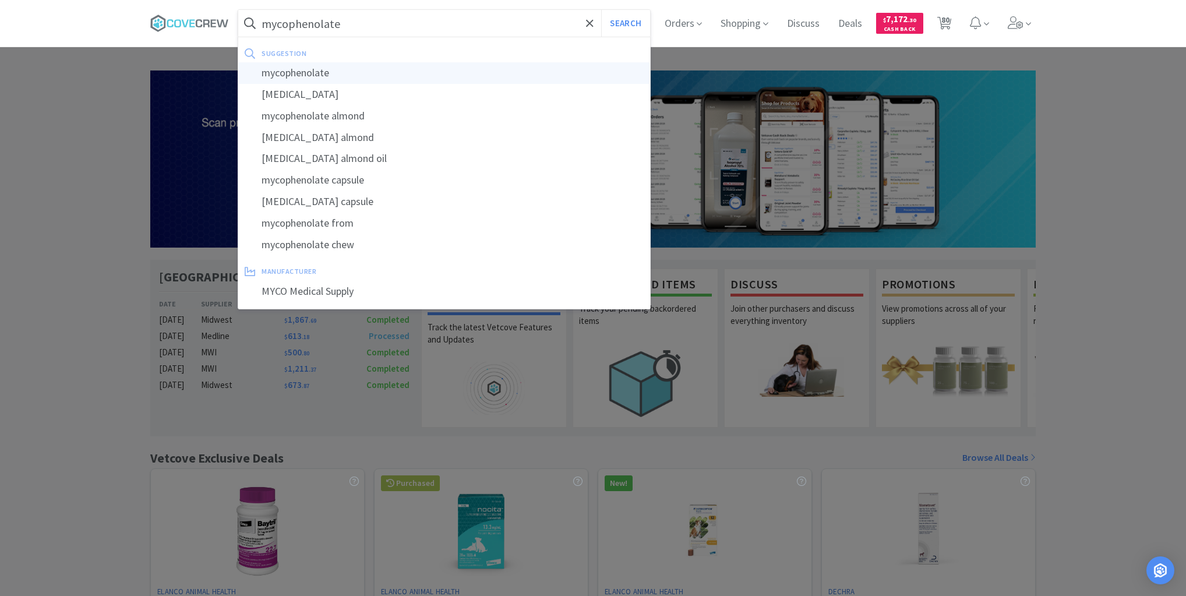
select select "4"
select select "1"
select select "2"
select select "1"
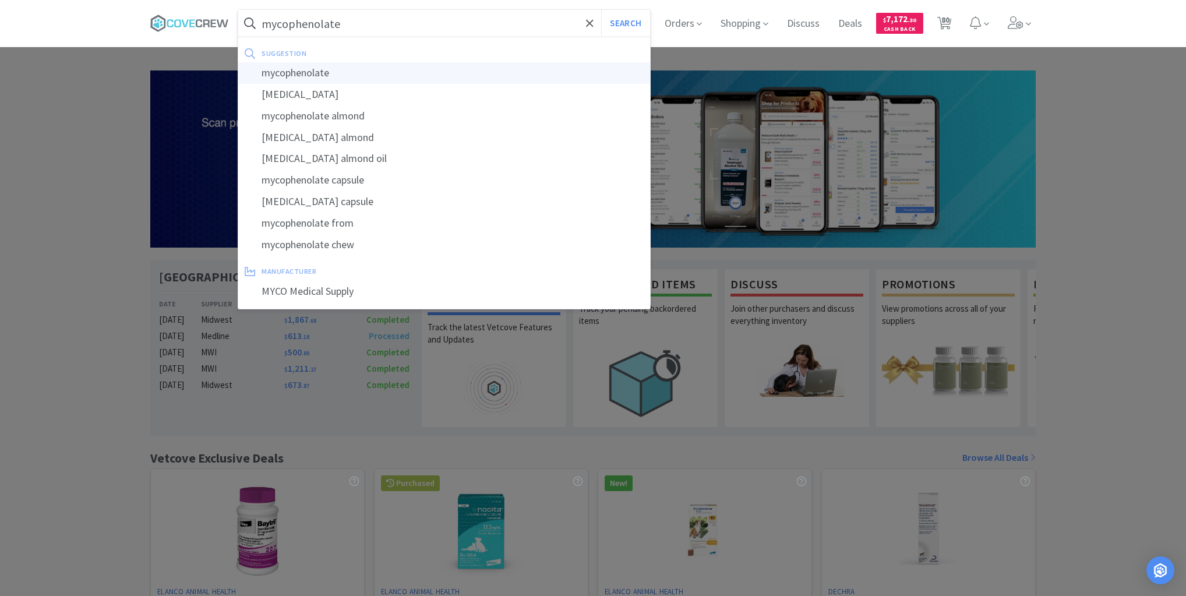
select select "4"
select select "1"
select select "2"
select select "1"
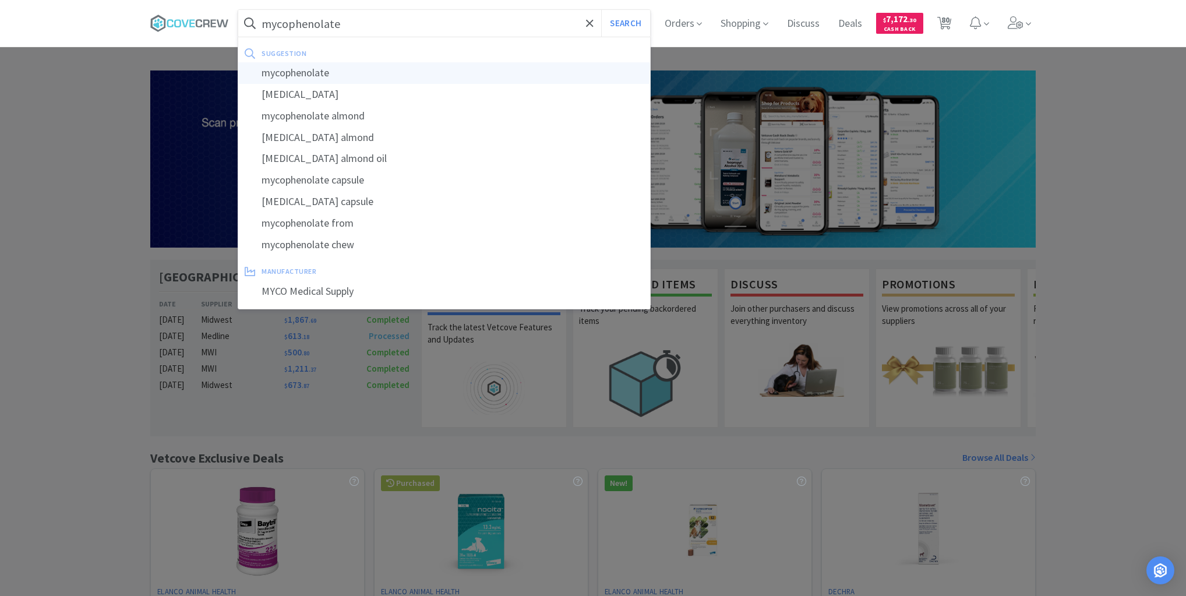
select select "6"
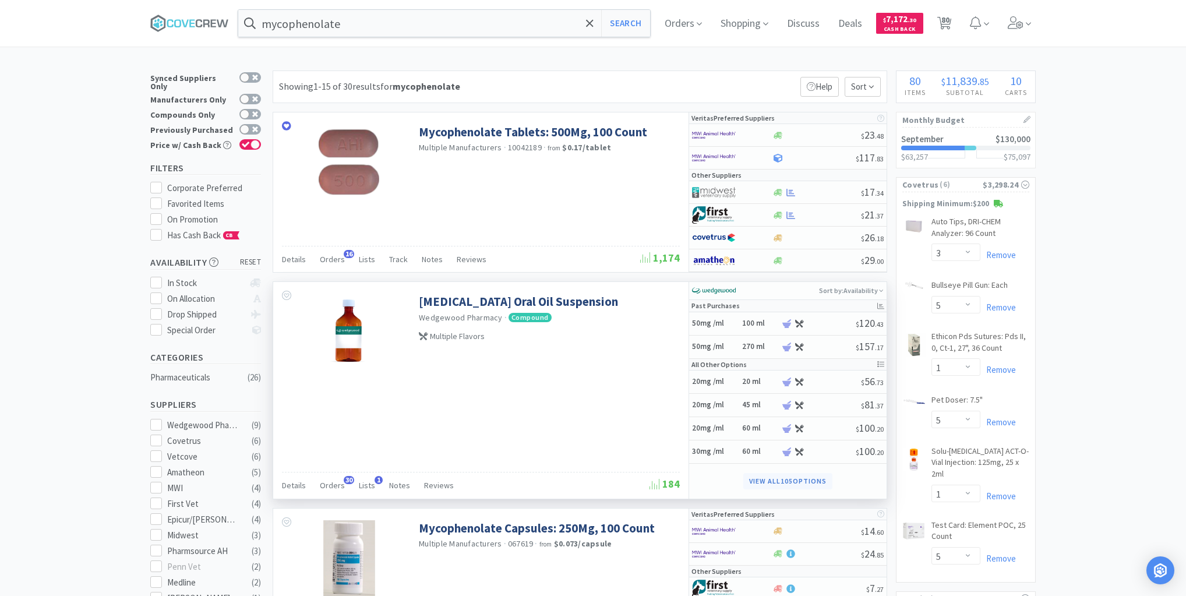
click at [763, 475] on button "View all 105 Options" at bounding box center [787, 481] width 89 height 16
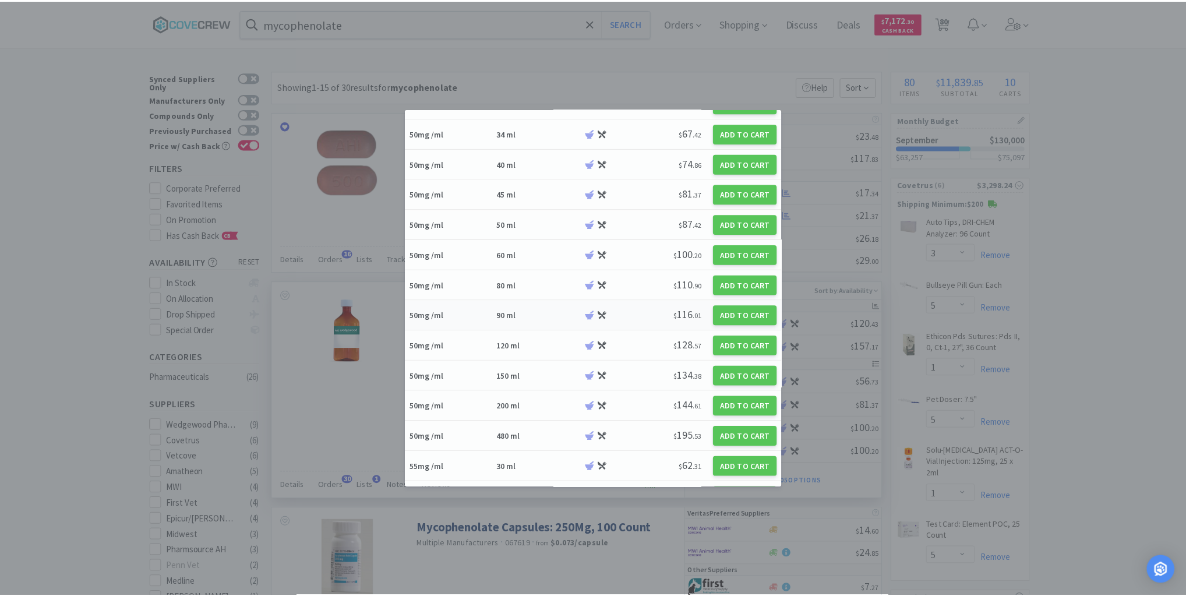
scroll to position [513, 0]
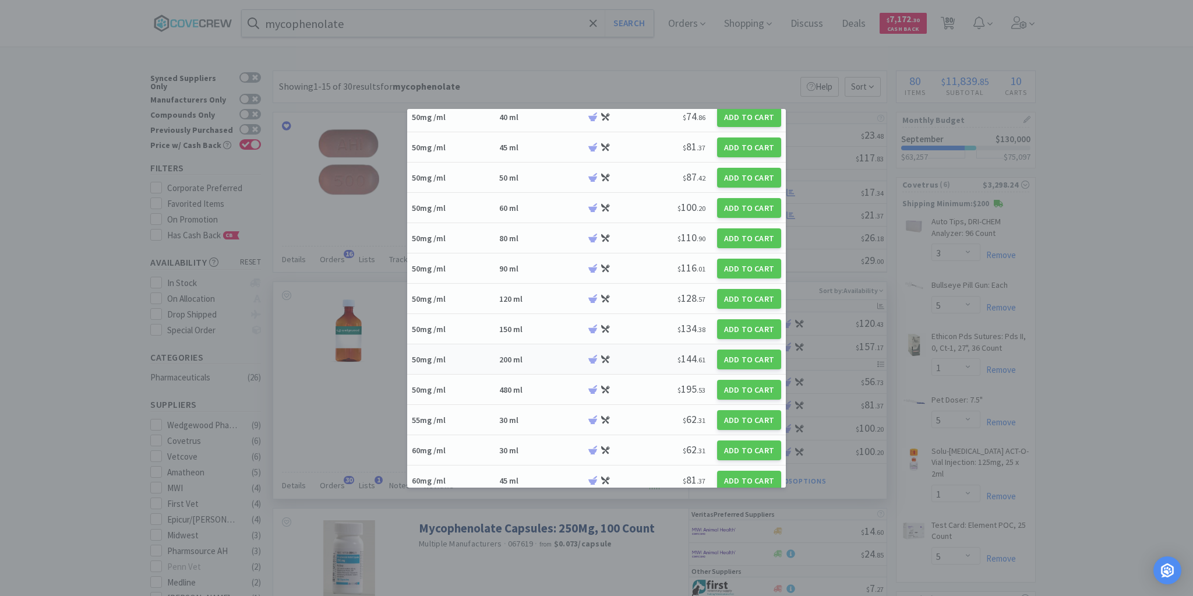
click at [538, 357] on h6 "200 ml" at bounding box center [541, 359] width 84 height 10
select select "45"
select select "1"
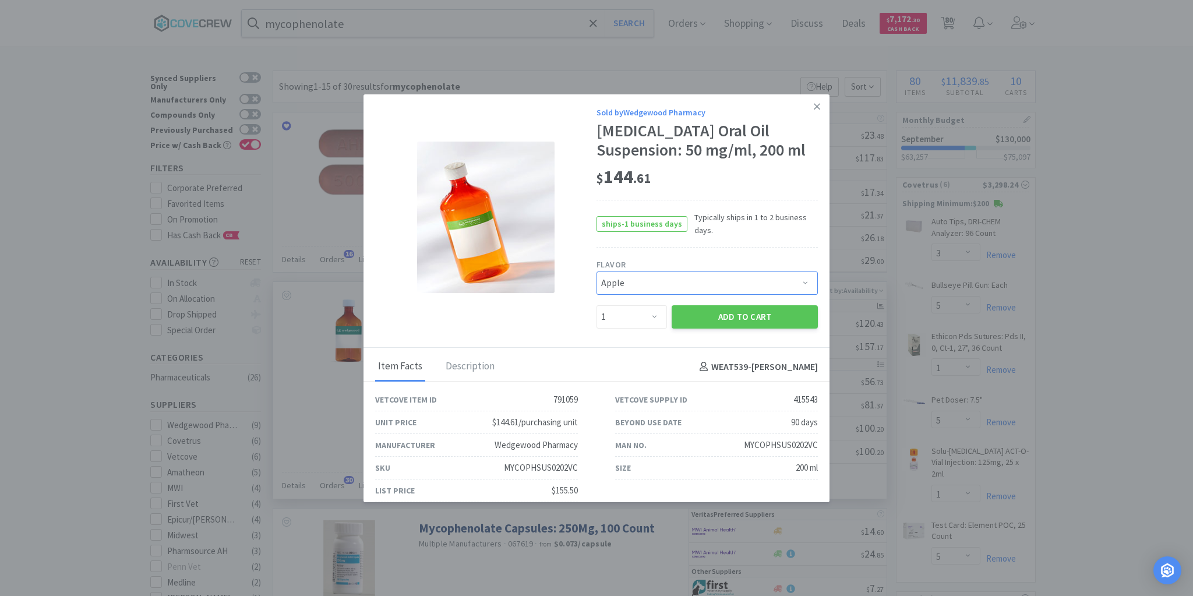
click at [807, 274] on select "Pick a Flavor Apple Apple-Molasses Apple/Marshmallow Banana Banana-Marshmallow …" at bounding box center [707, 282] width 221 height 23
select select "43"
click at [597, 271] on select "Pick a Flavor Apple Apple-Molasses Apple/Marshmallow Banana Banana-Marshmallow …" at bounding box center [707, 282] width 221 height 23
click at [738, 305] on button "Add to Cart" at bounding box center [745, 316] width 146 height 23
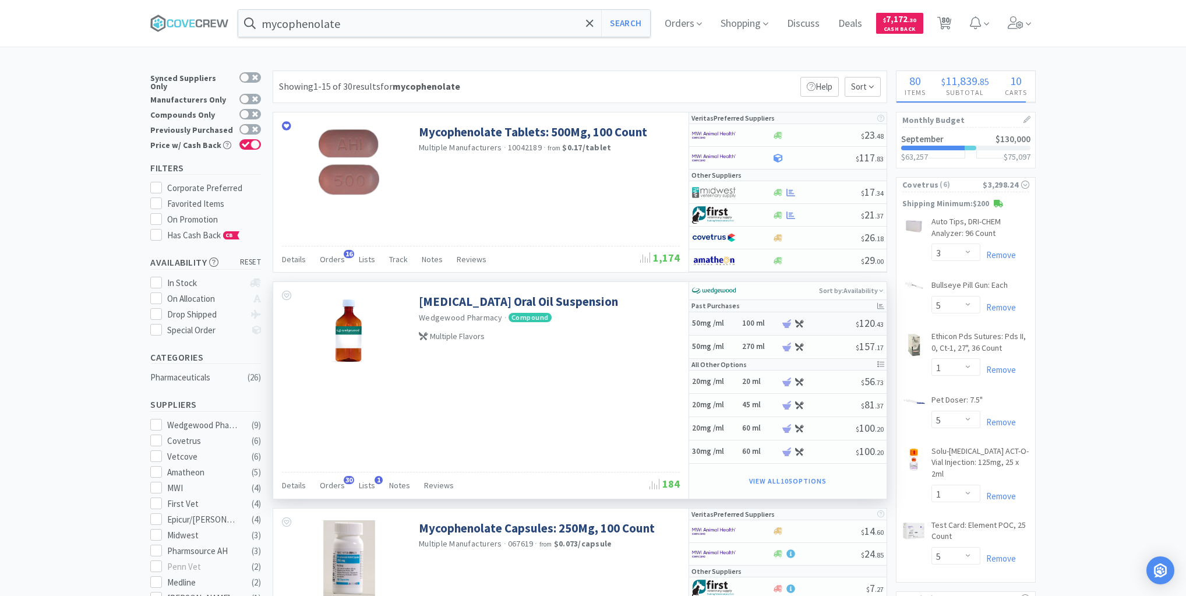
select select "1"
click at [950, 22] on span "81" at bounding box center [945, 20] width 8 height 47
select select "1"
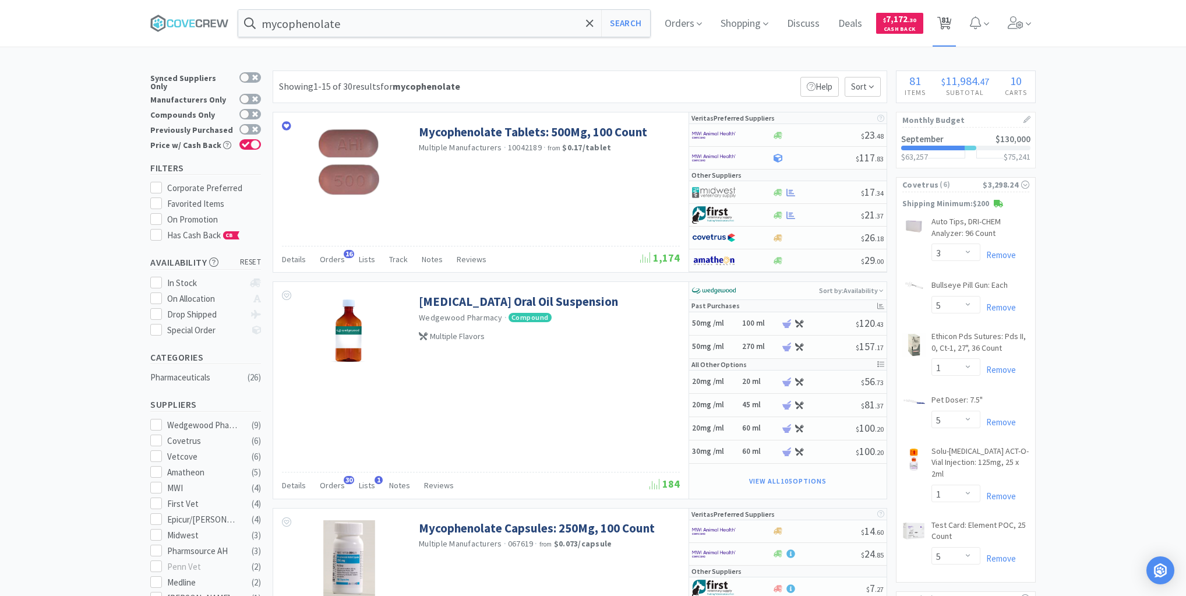
select select "2"
select select "1"
select select "2"
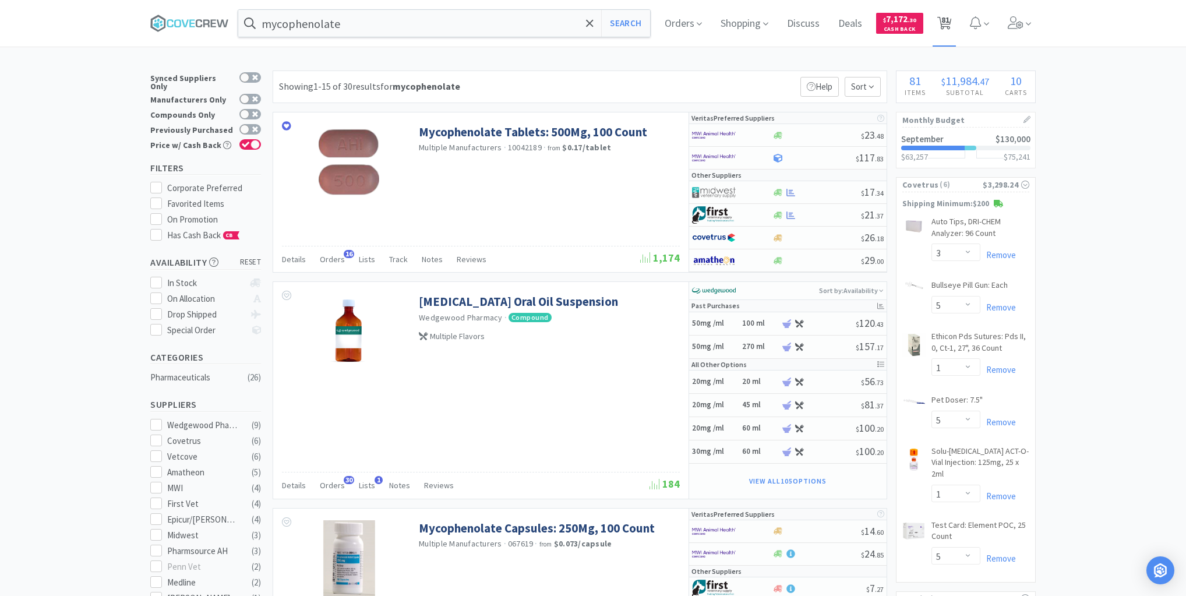
select select "1"
select select "3"
select select "5"
select select "1"
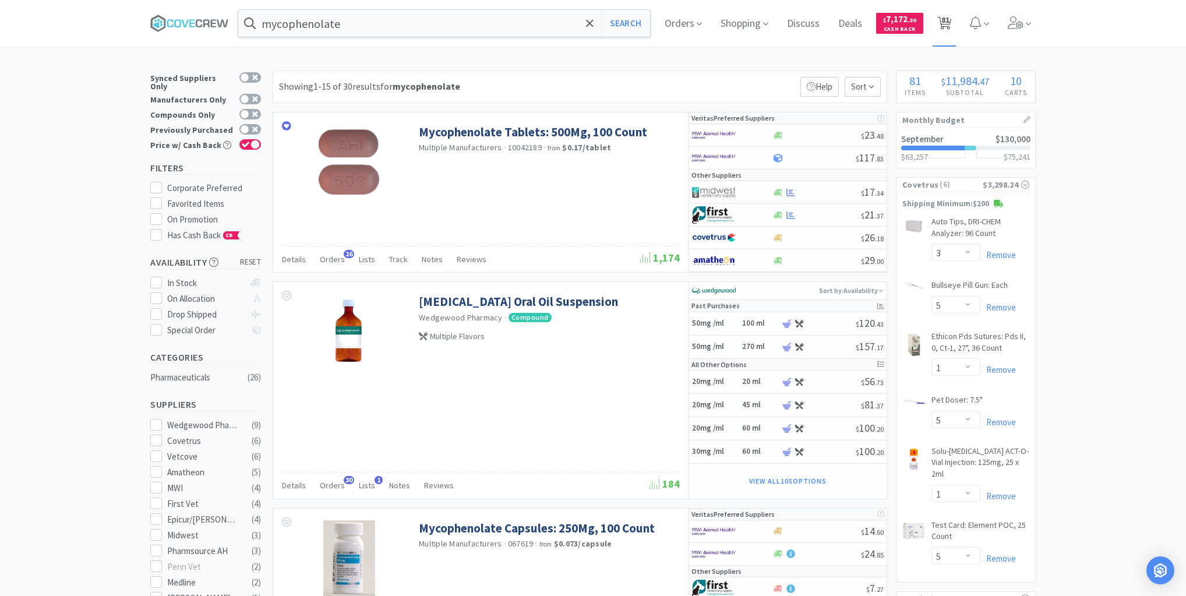
select select "5"
select select "1"
select select "5"
select select "2"
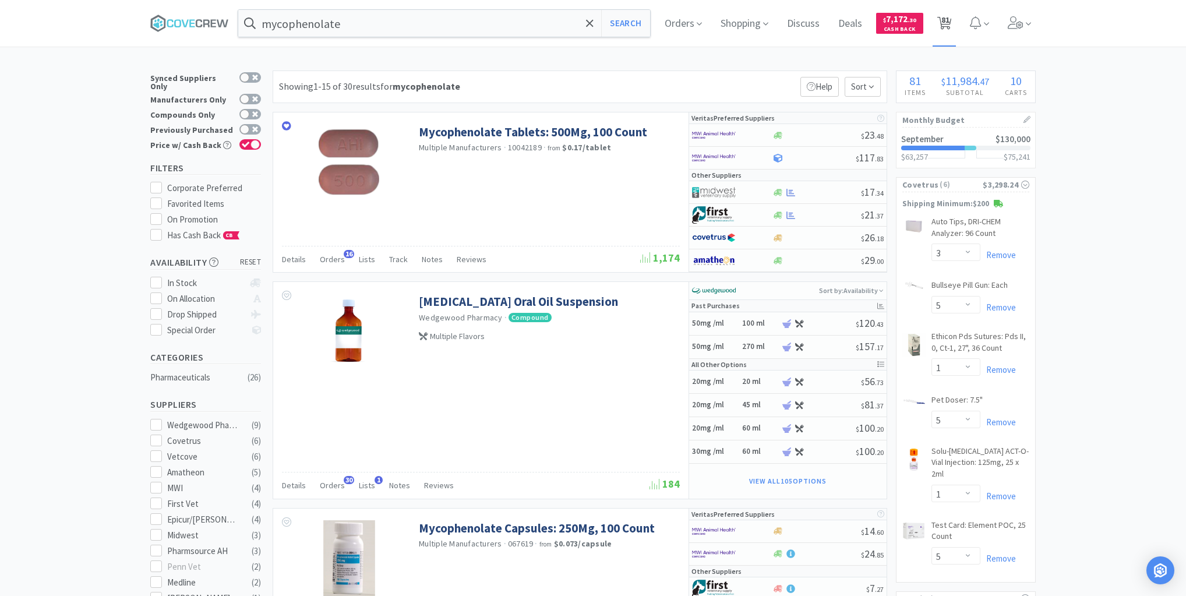
select select "6"
select select "96"
select select "1"
select select "10"
select select "1"
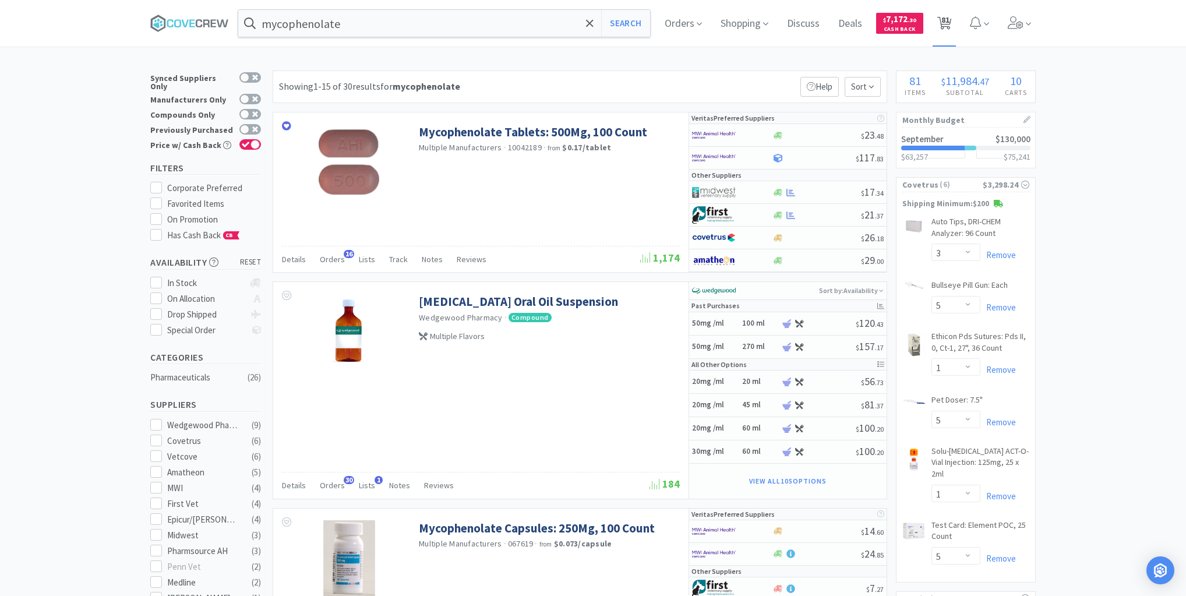
select select "2"
select select "1"
select select "40"
select select "2"
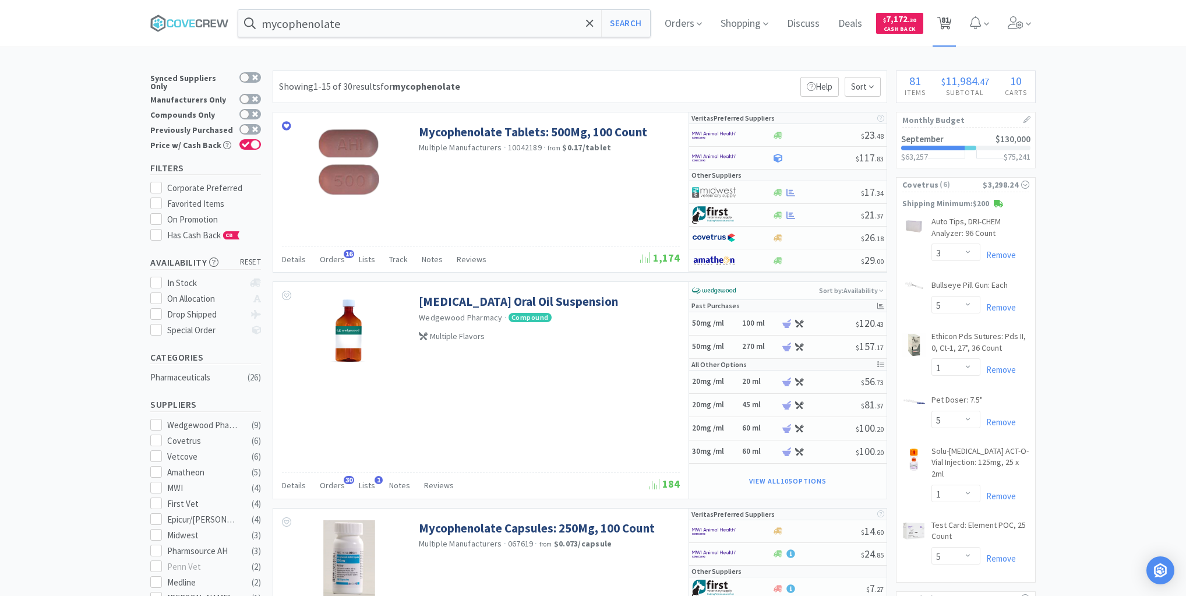
select select "1"
select select "50"
select select "10"
select select "1"
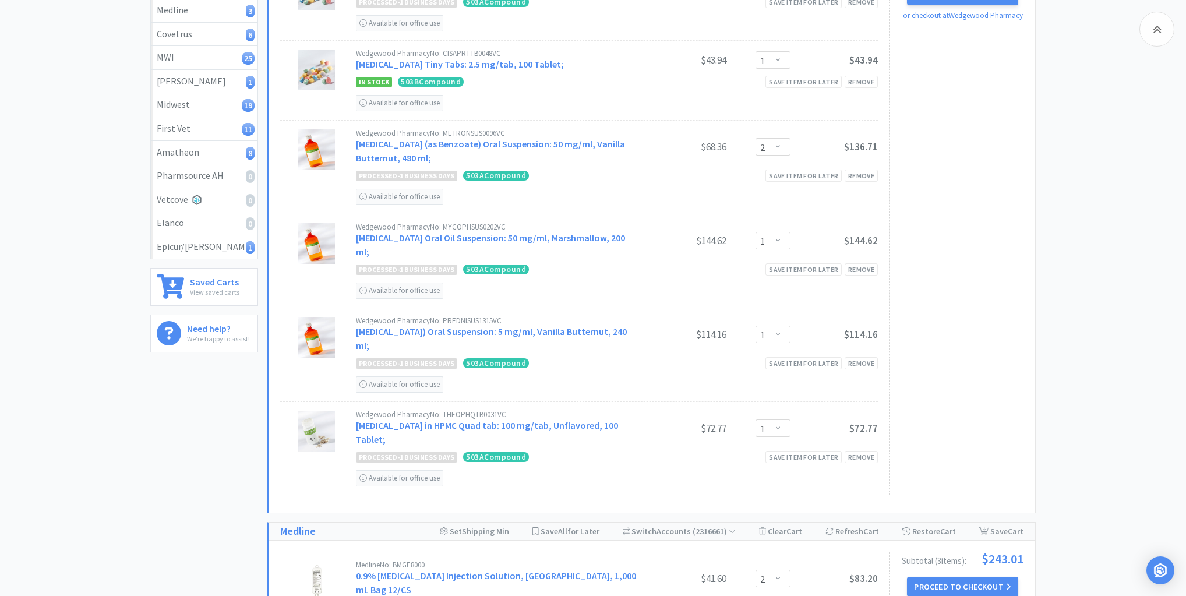
scroll to position [280, 0]
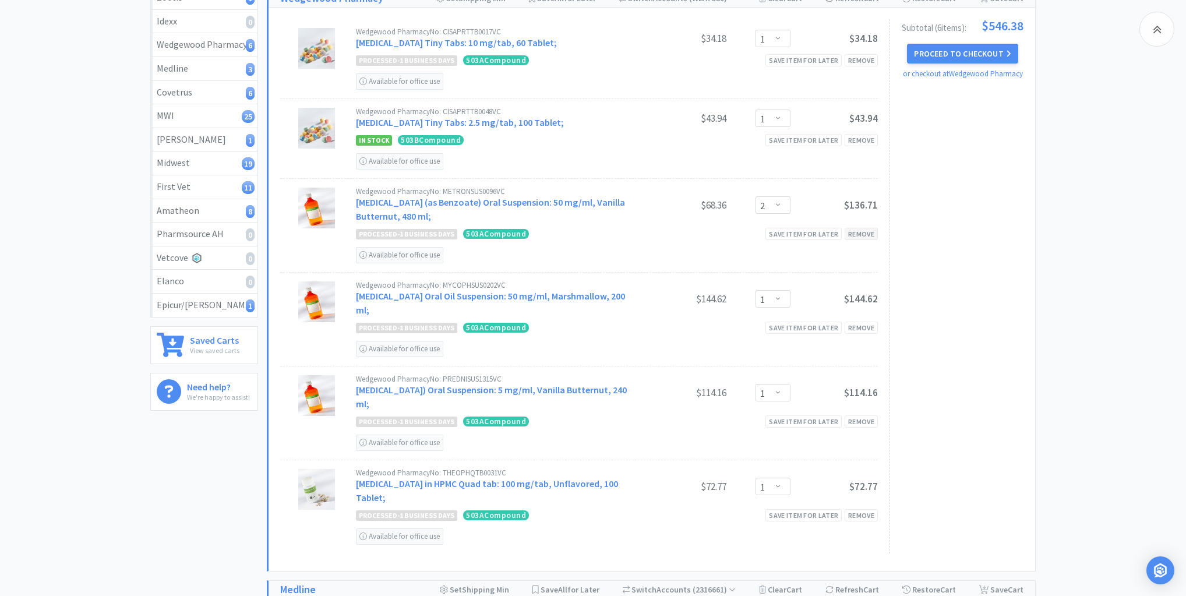
click at [859, 233] on div "Remove" at bounding box center [861, 234] width 33 height 12
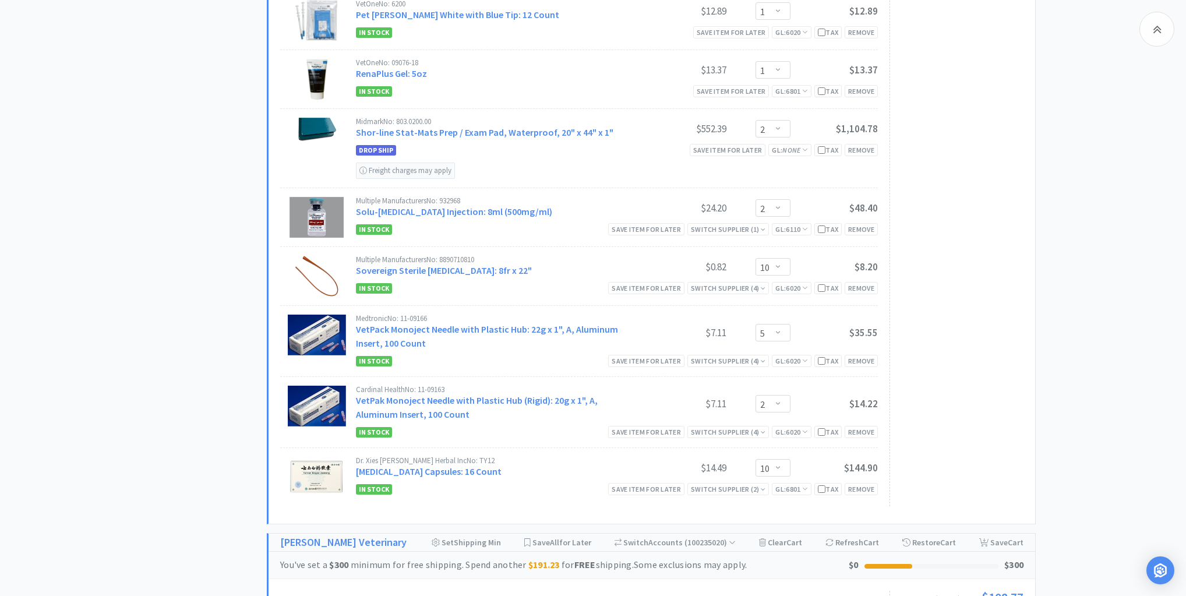
scroll to position [2936, 0]
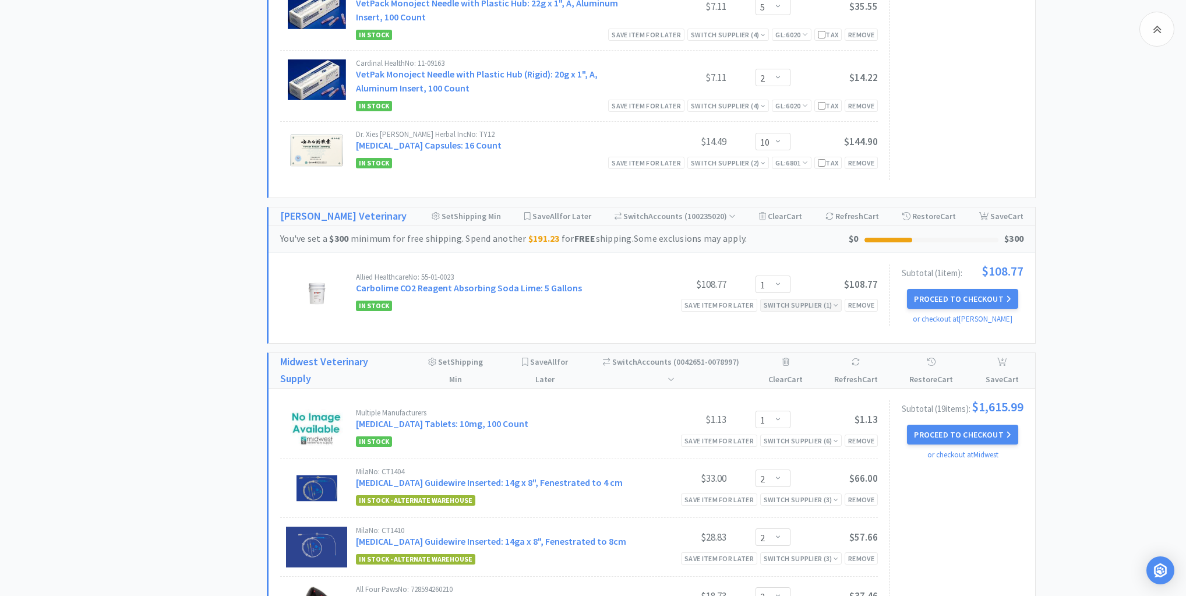
click at [835, 302] on icon at bounding box center [836, 305] width 5 height 7
click at [779, 315] on div "In Stock - Alternate Warehouse" at bounding box center [730, 323] width 125 height 17
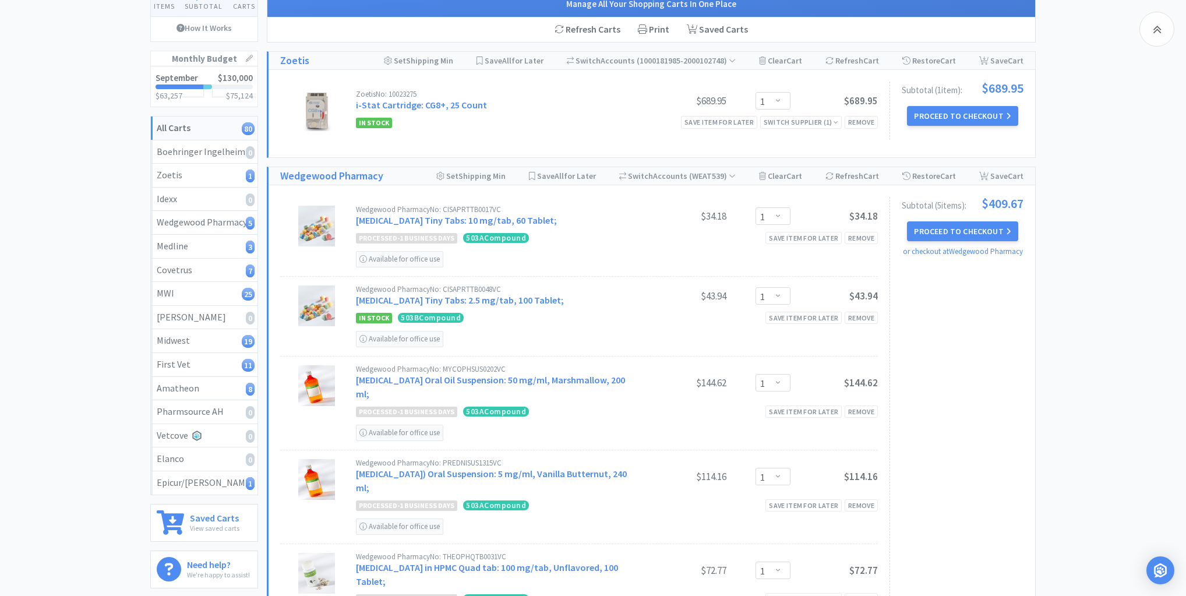
scroll to position [0, 0]
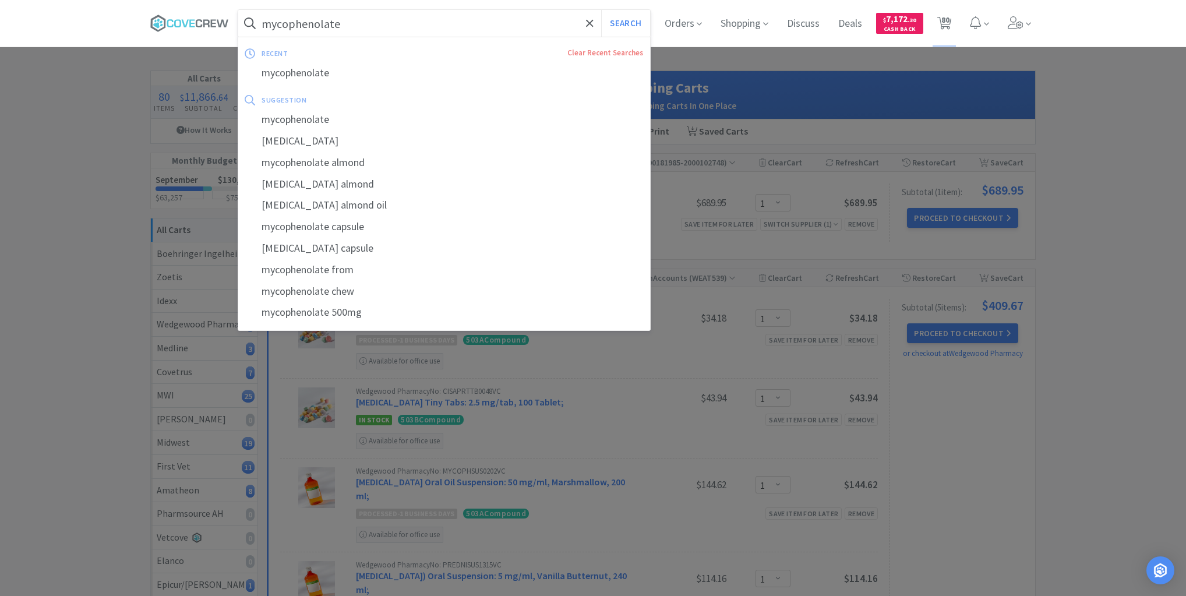
click at [406, 16] on input "mycophenolate" at bounding box center [444, 23] width 412 height 27
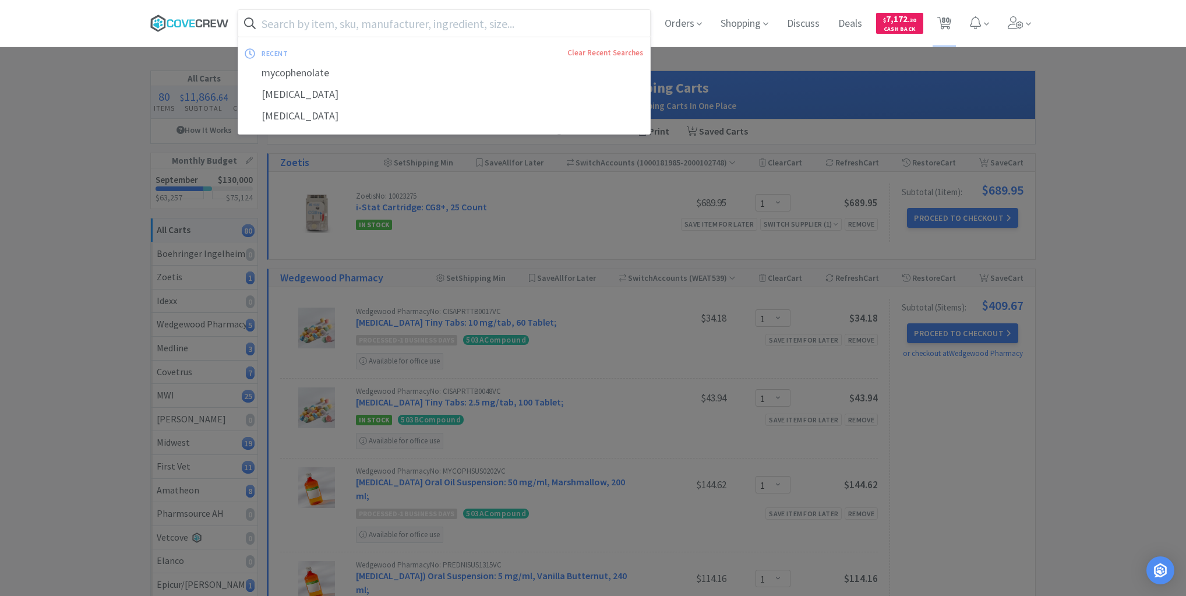
click at [199, 25] on icon at bounding box center [189, 23] width 79 height 17
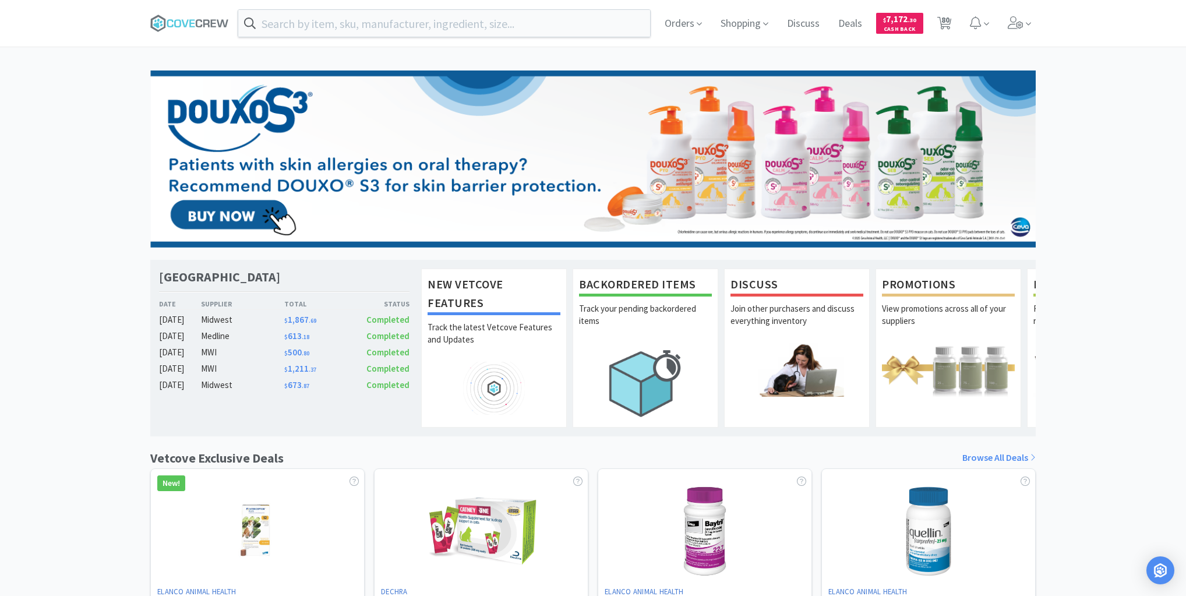
click at [63, 231] on div "Las Vegas Veterinary Specialty Center Date Supplier Total Status Sep 22 Midwest…" at bounding box center [593, 513] width 1186 height 887
click at [201, 19] on icon at bounding box center [189, 23] width 79 height 17
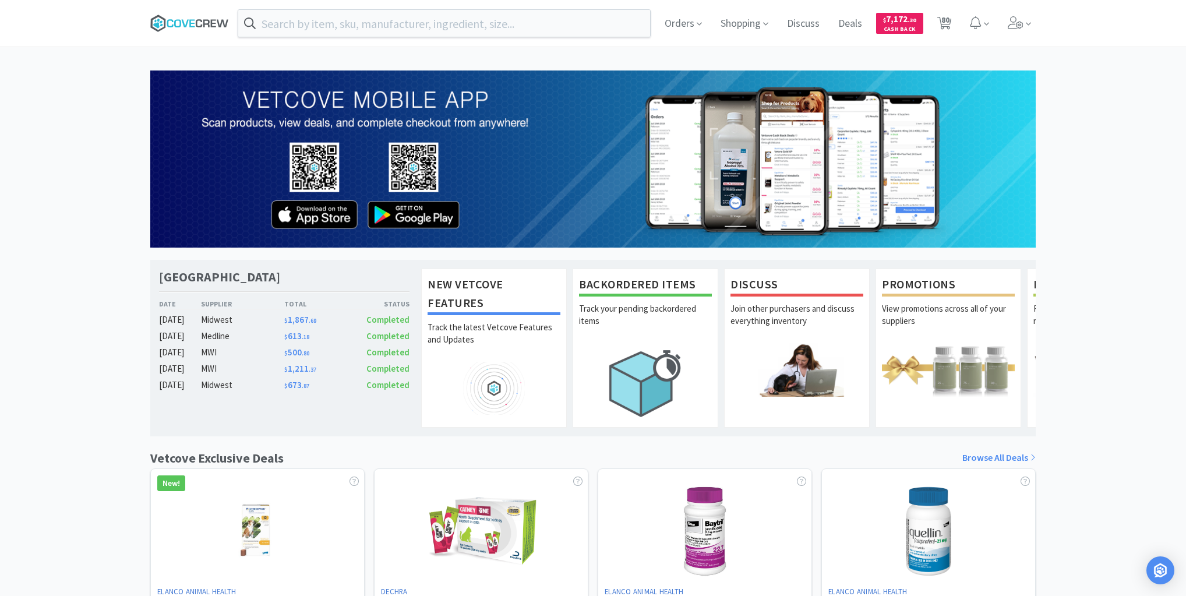
click at [180, 22] on icon at bounding box center [189, 23] width 79 height 17
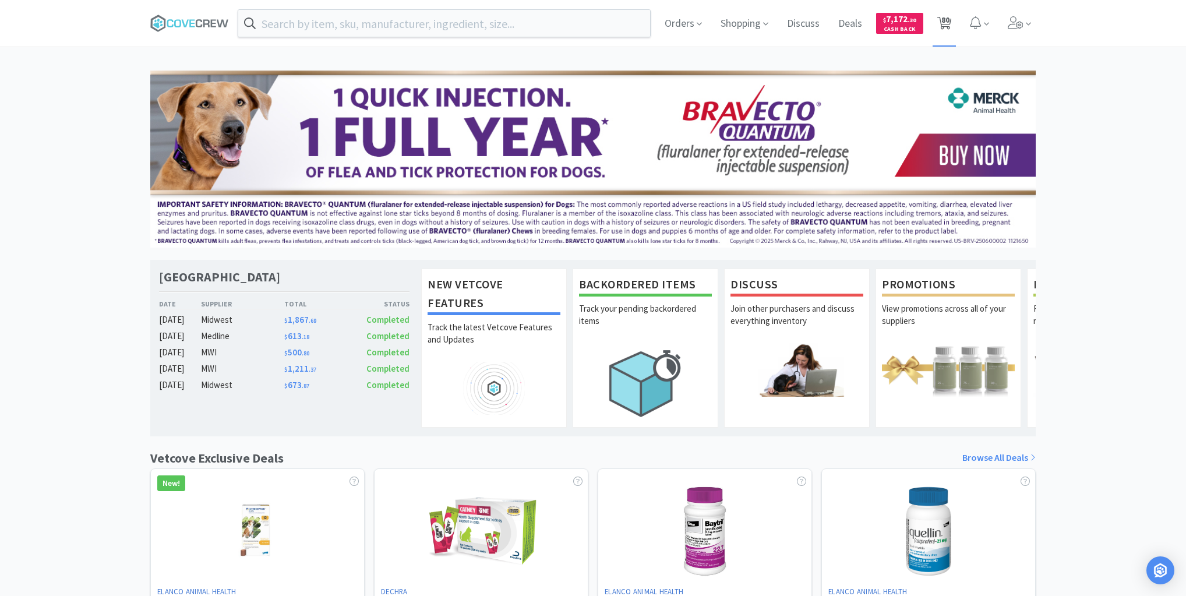
click at [944, 22] on span "80" at bounding box center [945, 20] width 8 height 47
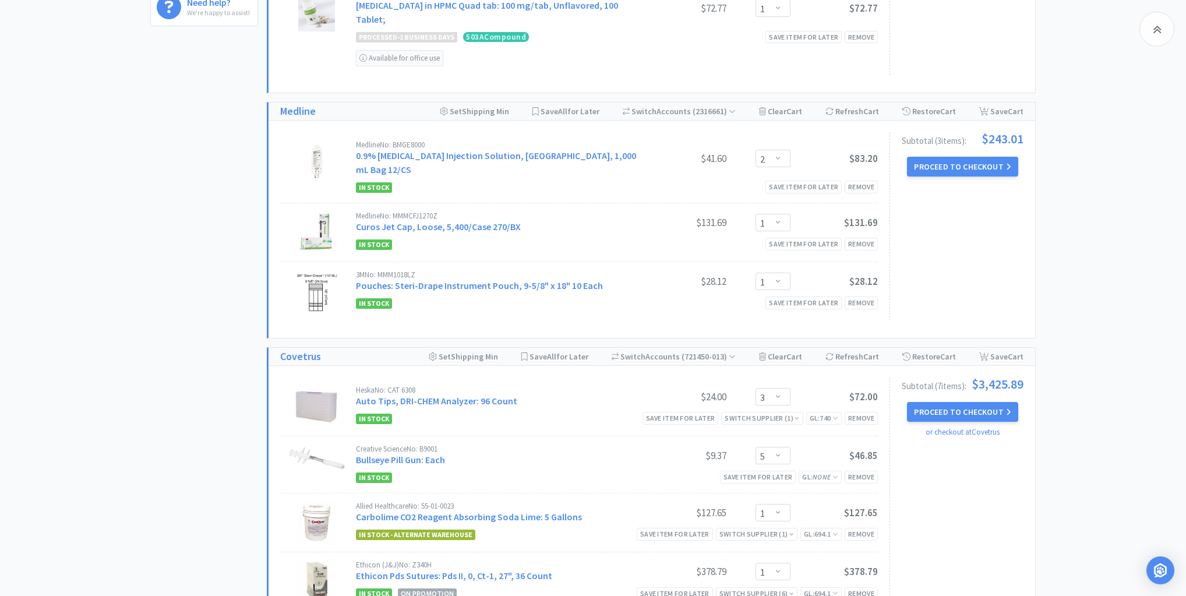
scroll to position [746, 0]
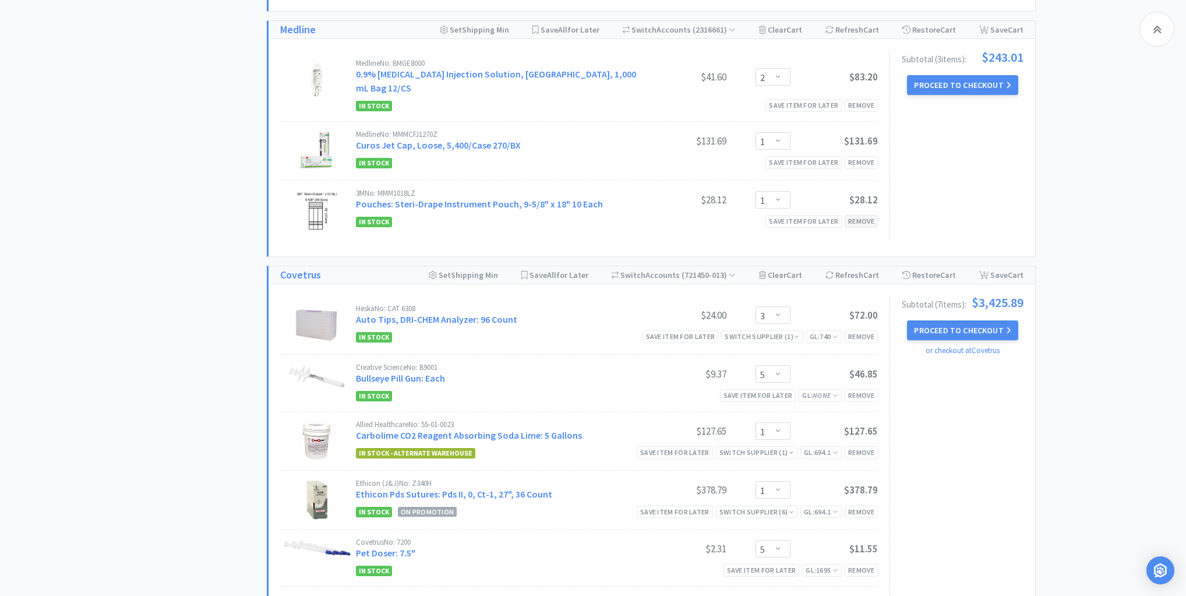
click at [869, 215] on div "Remove" at bounding box center [861, 221] width 33 height 12
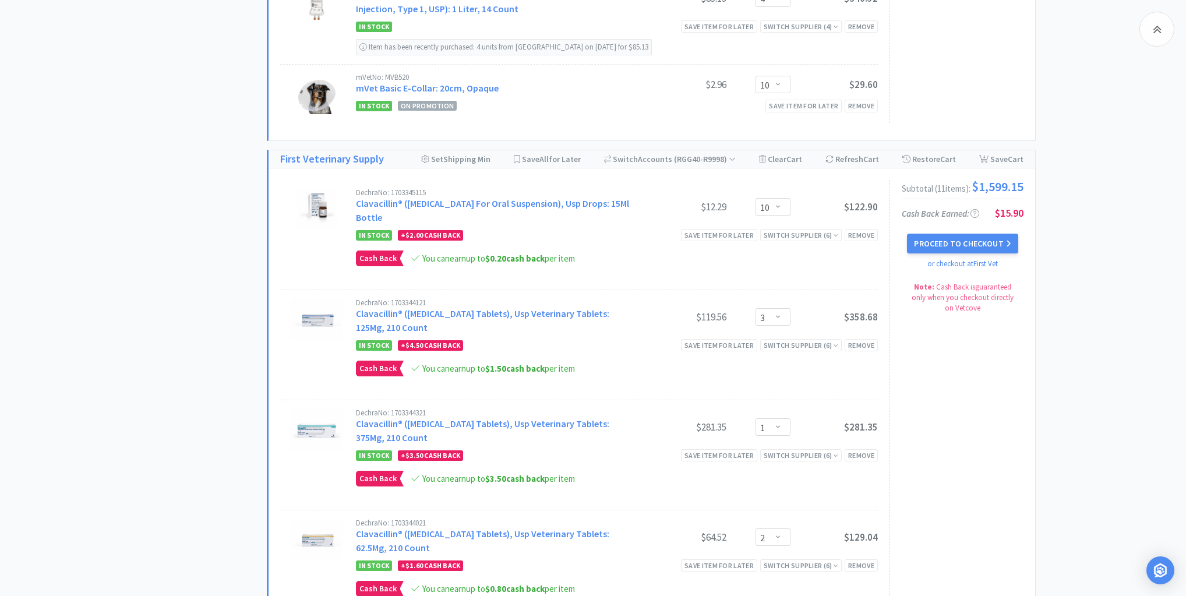
scroll to position [4415, 0]
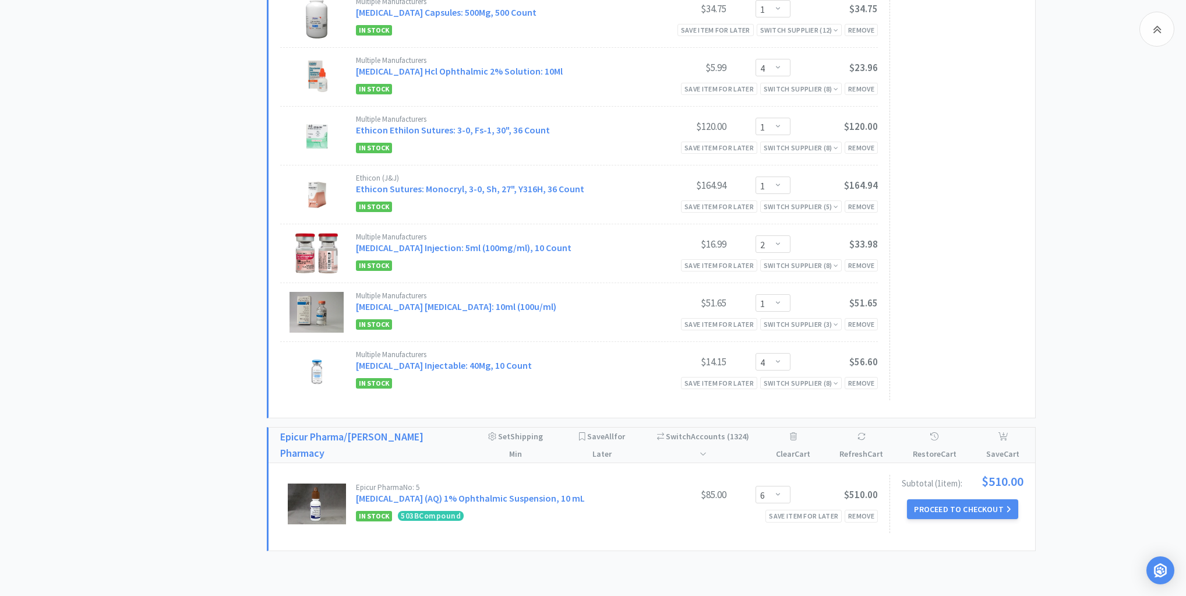
click at [950, 499] on button "Proceed to Checkout" at bounding box center [962, 509] width 111 height 20
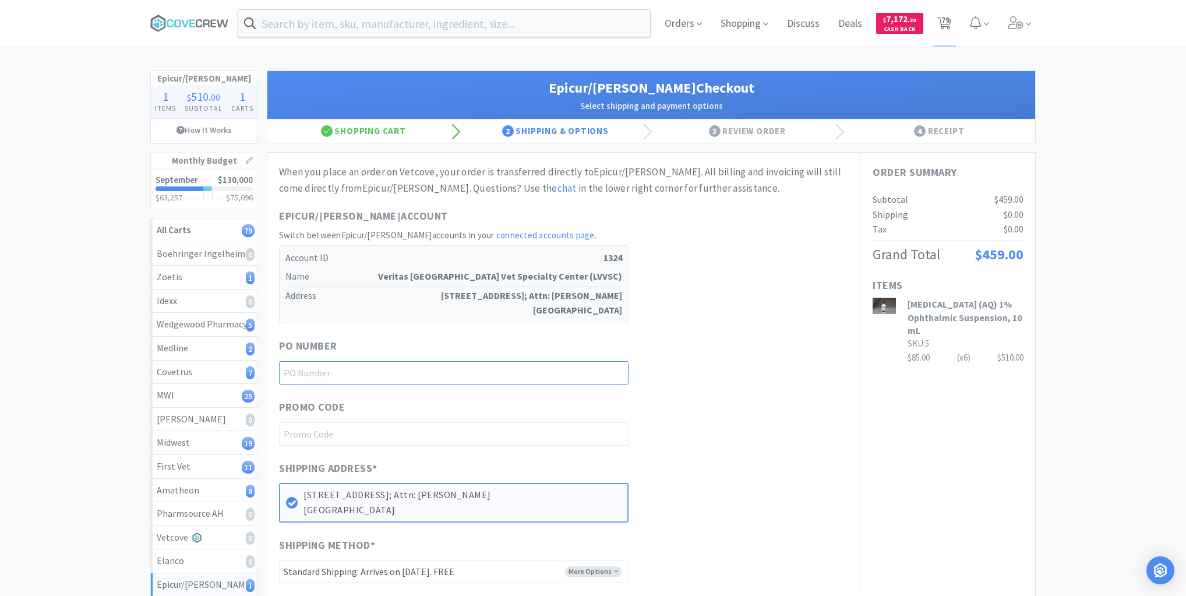
click at [606, 371] on input "text" at bounding box center [454, 372] width 350 height 23
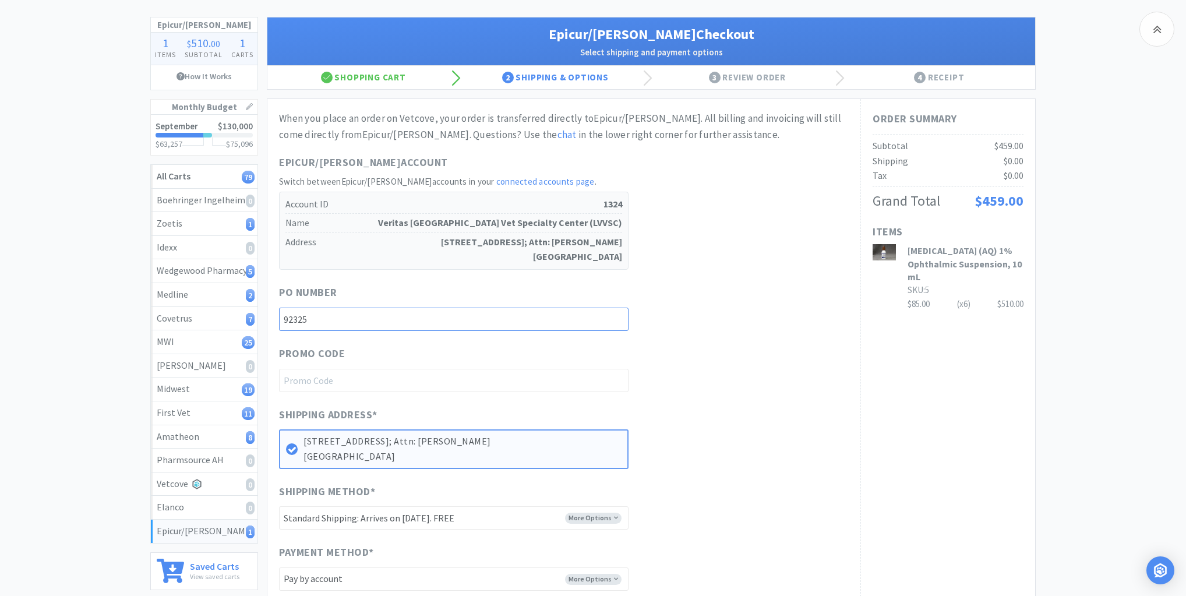
scroll to position [240, 0]
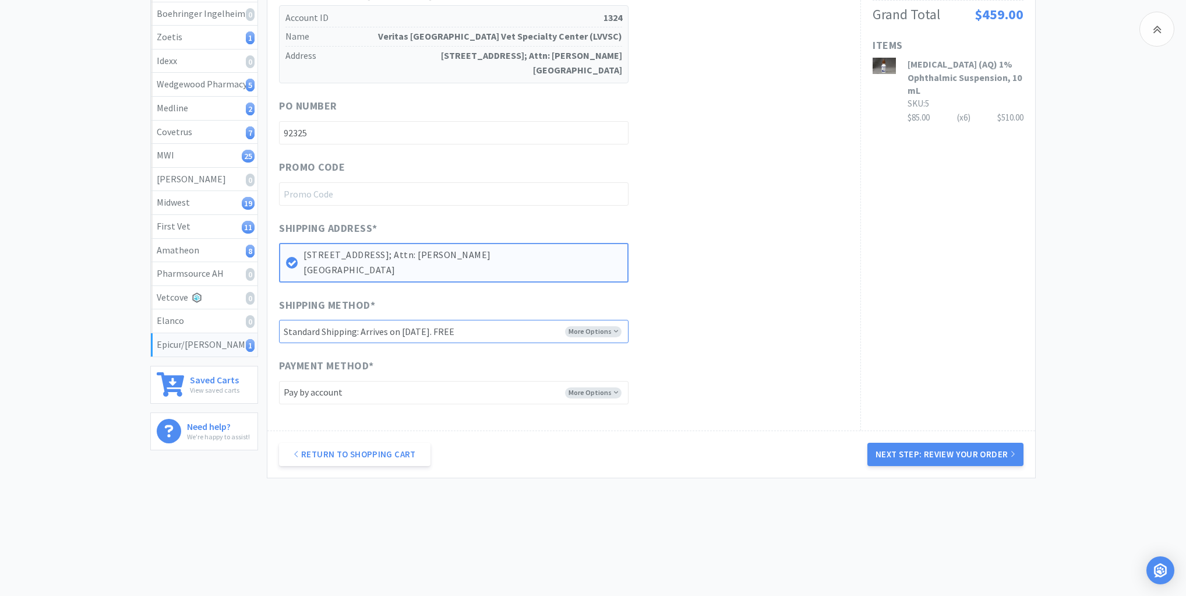
click at [618, 326] on select "-------- Standard Shipping: Arrives on 09/25/2025. FREE UPS - 2nd Day Air A.M.®…" at bounding box center [454, 331] width 350 height 23
click at [615, 328] on select "-------- Standard Shipping: Arrives on 09/25/2025. FREE UPS - 2nd Day Air A.M.®…" at bounding box center [454, 331] width 350 height 23
click at [926, 456] on button "Next Step: Review Your Order" at bounding box center [945, 454] width 156 height 23
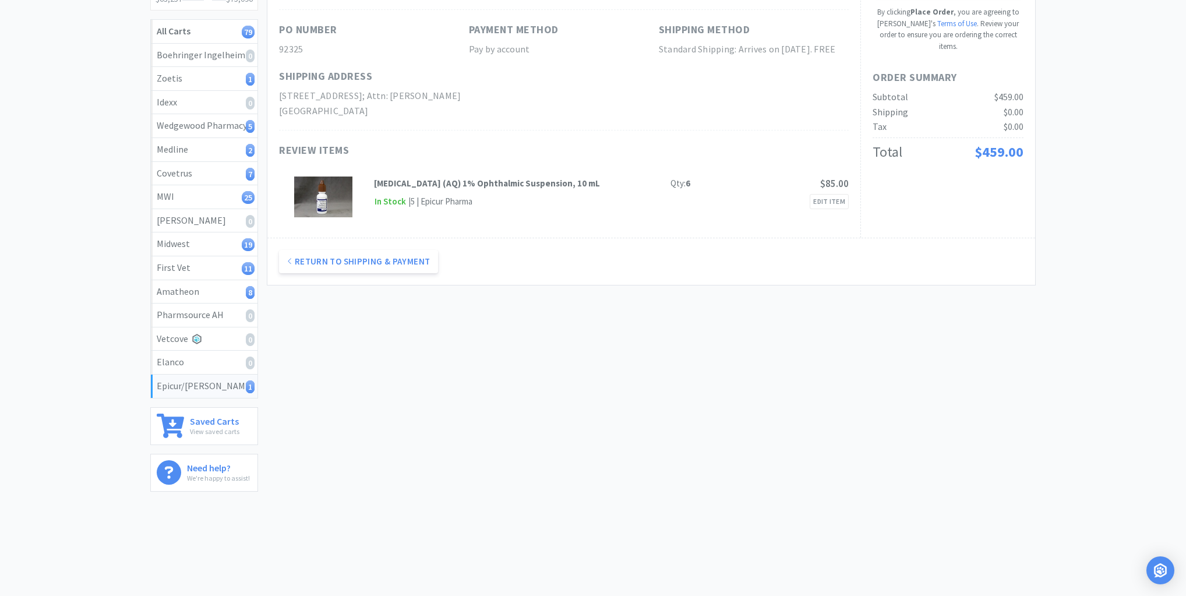
scroll to position [0, 0]
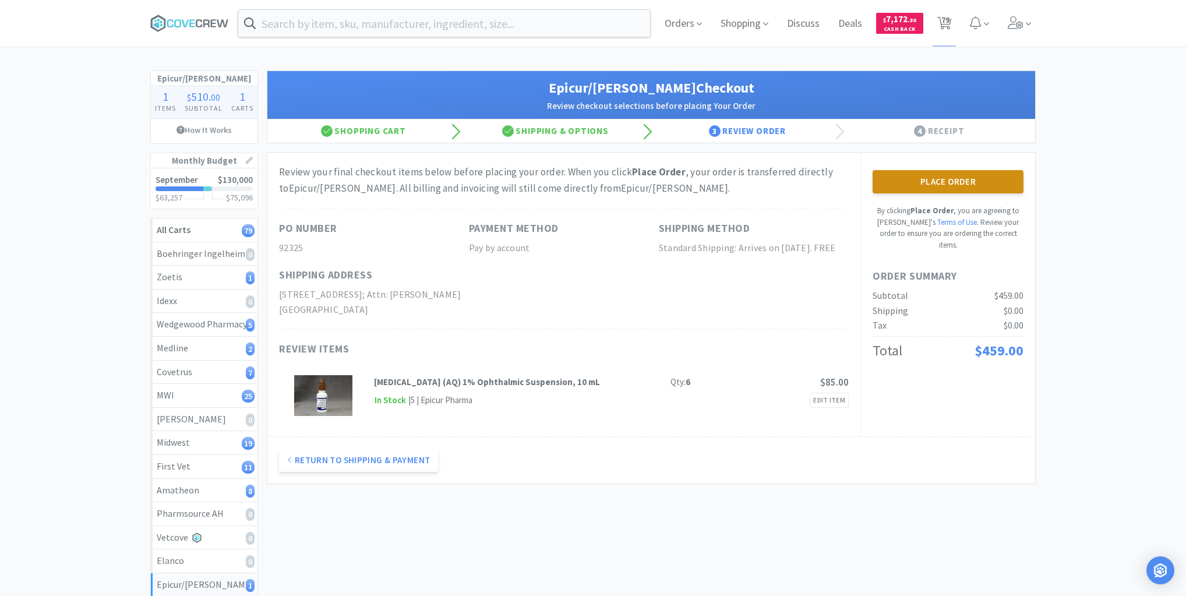
click at [955, 182] on button "Place Order" at bounding box center [948, 181] width 151 height 23
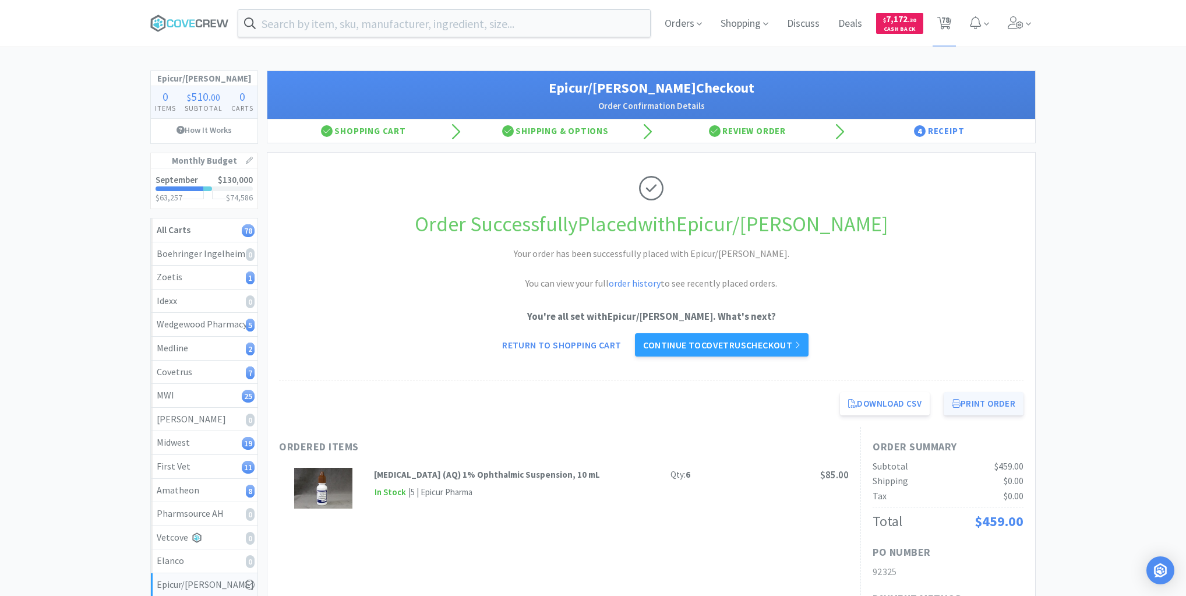
click at [980, 401] on button "Print Order" at bounding box center [984, 403] width 80 height 23
click at [221, 487] on div "Amatheon 8" at bounding box center [204, 490] width 95 height 15
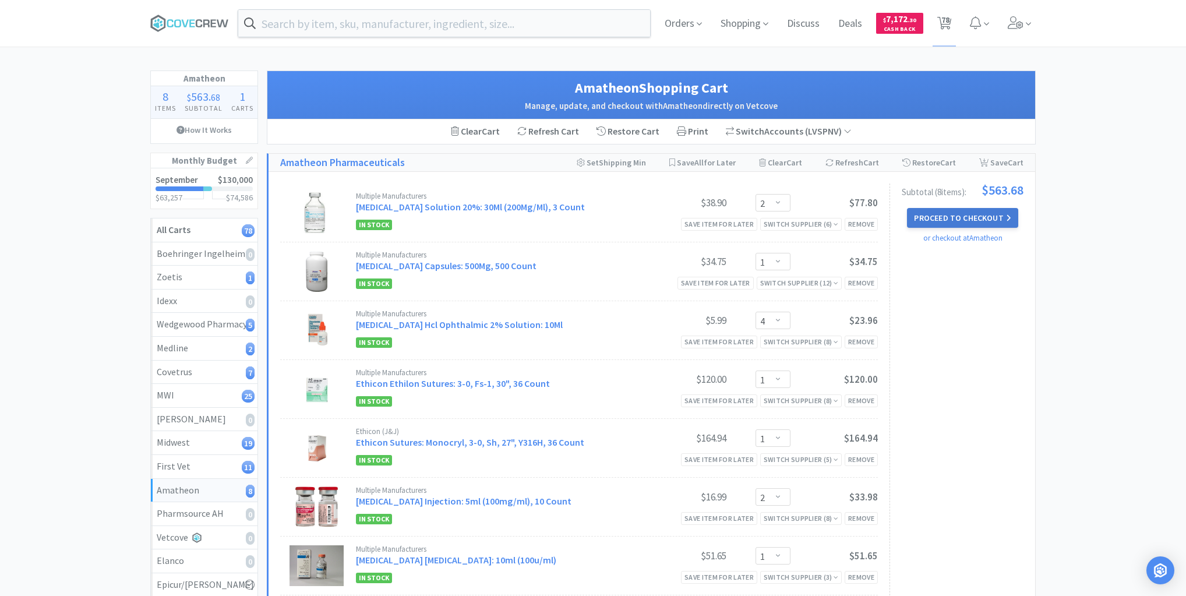
click at [955, 219] on button "Proceed to Checkout" at bounding box center [962, 218] width 111 height 20
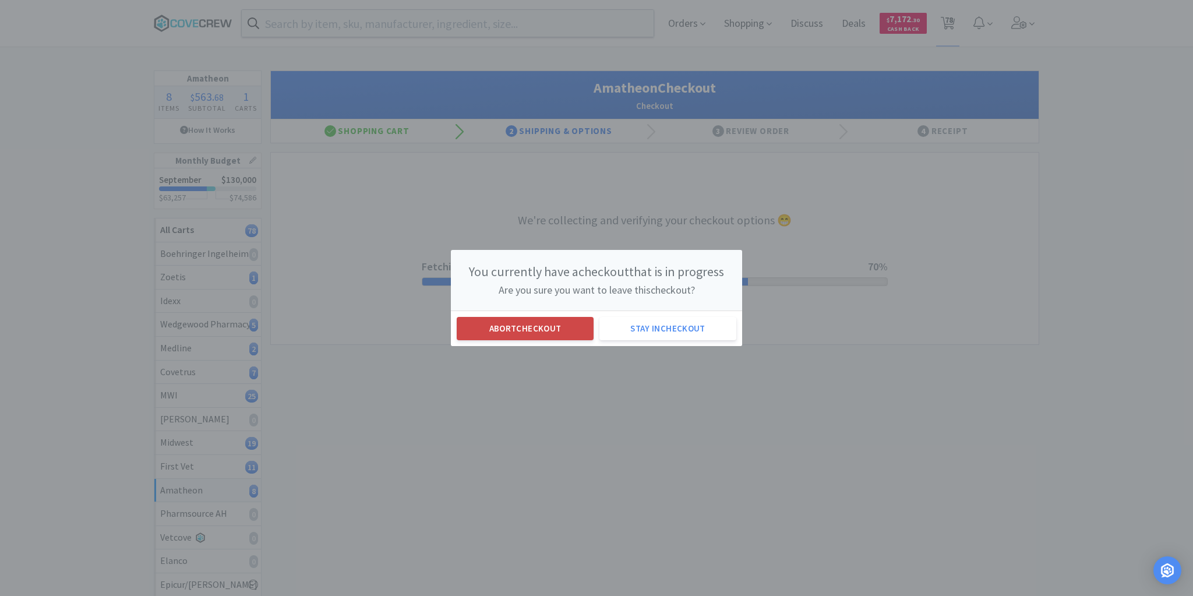
click at [530, 330] on button "Abort checkout" at bounding box center [525, 328] width 137 height 23
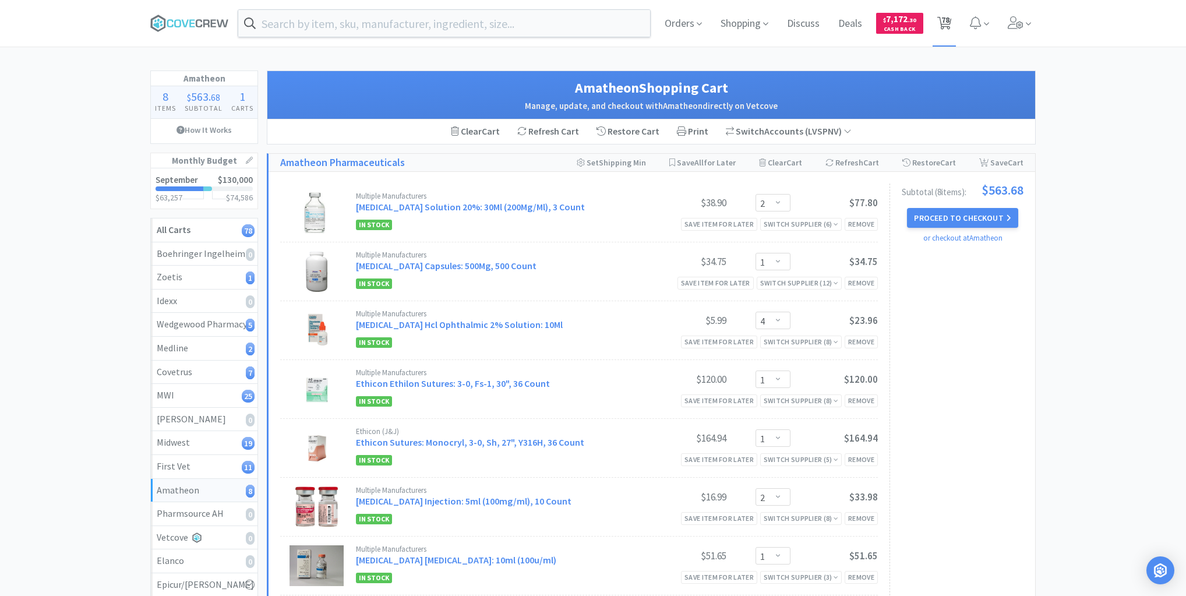
click at [944, 19] on span "78" at bounding box center [945, 20] width 8 height 47
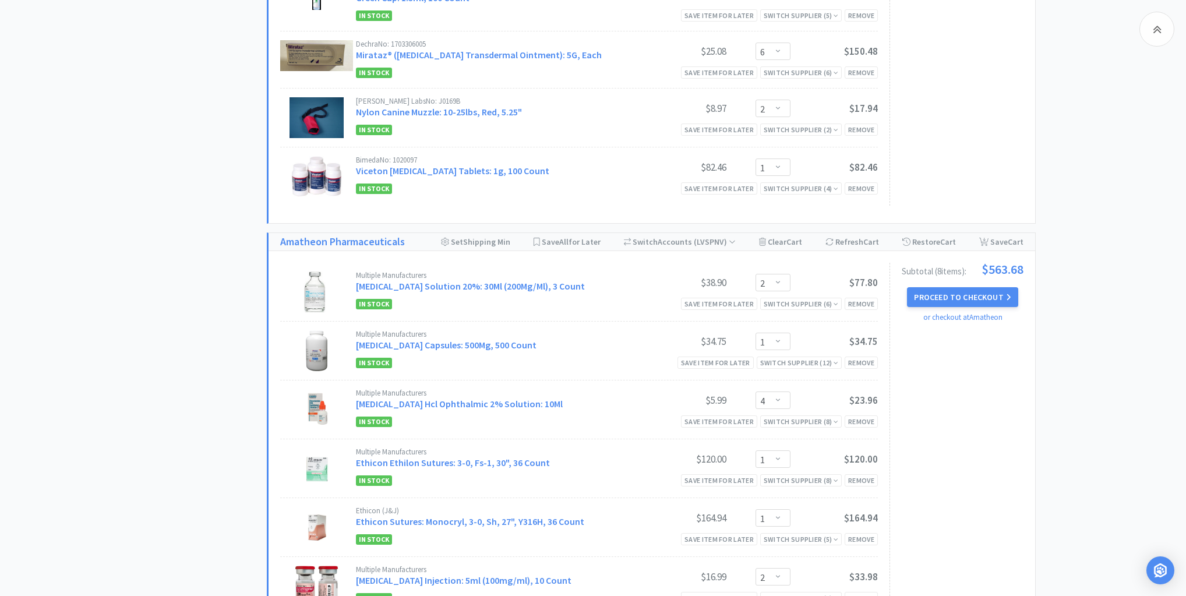
scroll to position [5139, 0]
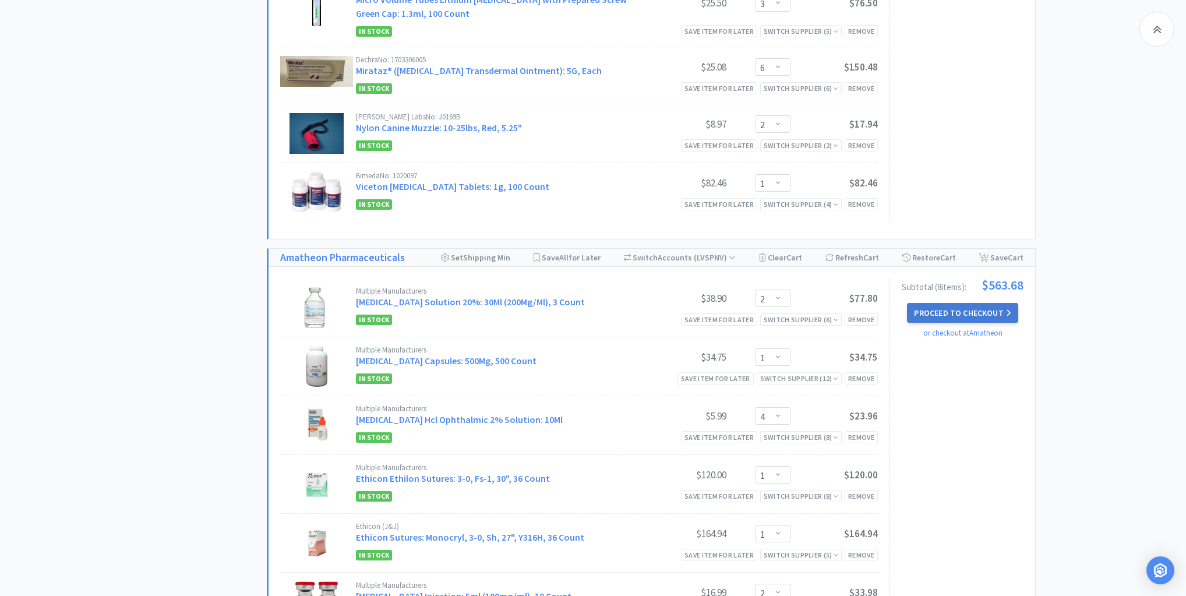
click at [975, 303] on button "Proceed to Checkout" at bounding box center [962, 313] width 111 height 20
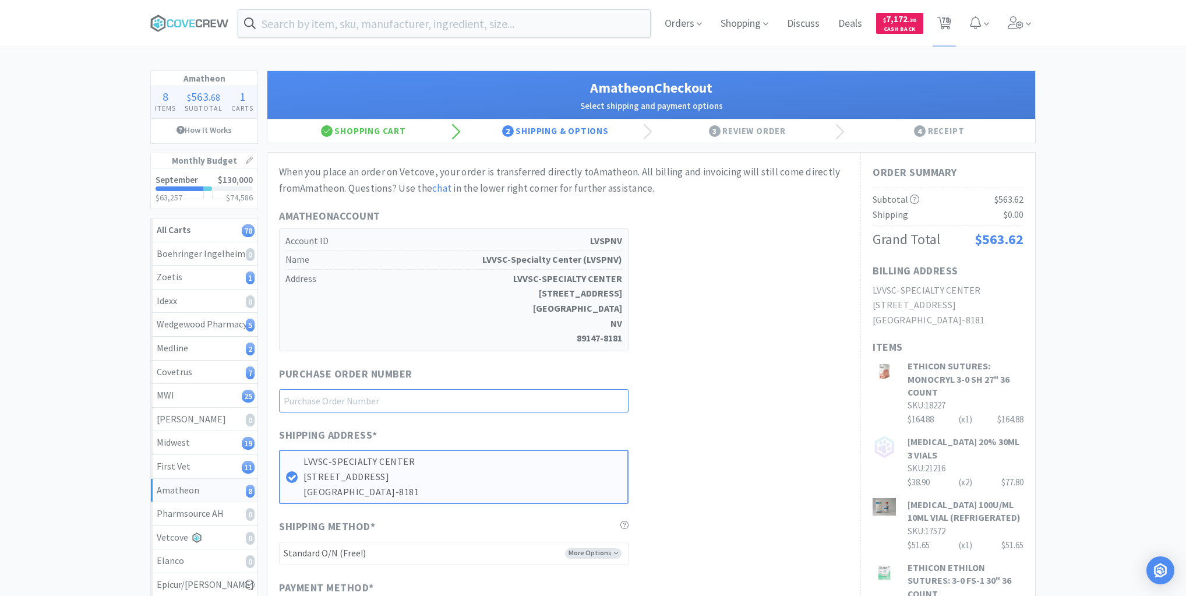
click at [529, 403] on input "text" at bounding box center [454, 400] width 350 height 23
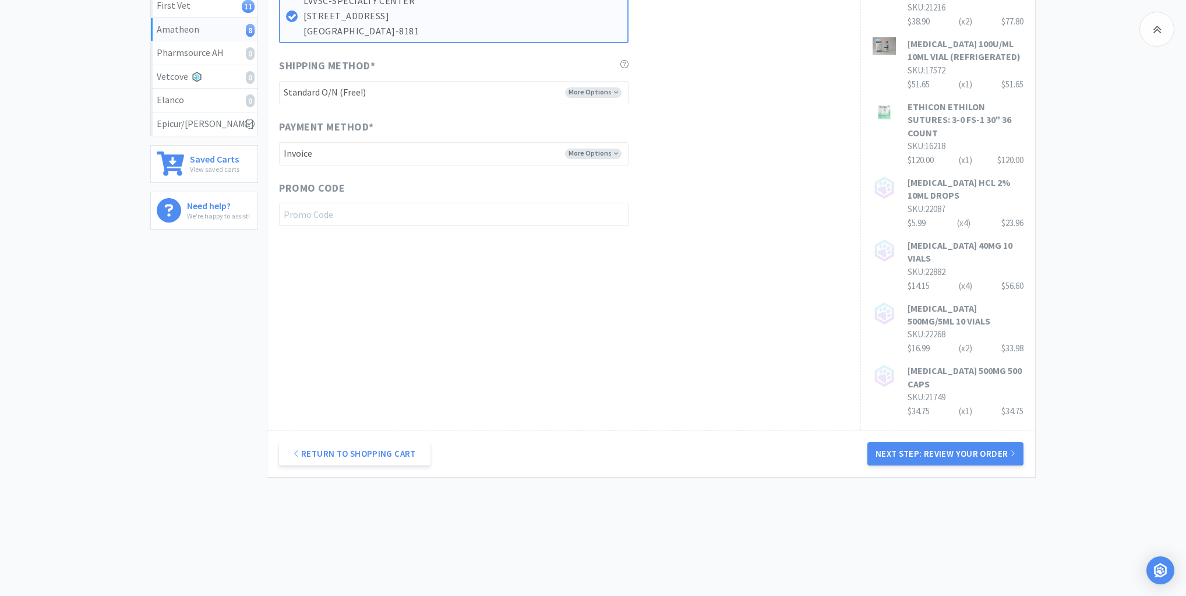
drag, startPoint x: 939, startPoint y: 448, endPoint x: 894, endPoint y: 440, distance: 45.5
click at [937, 448] on button "Next Step: Review Your Order" at bounding box center [945, 453] width 156 height 23
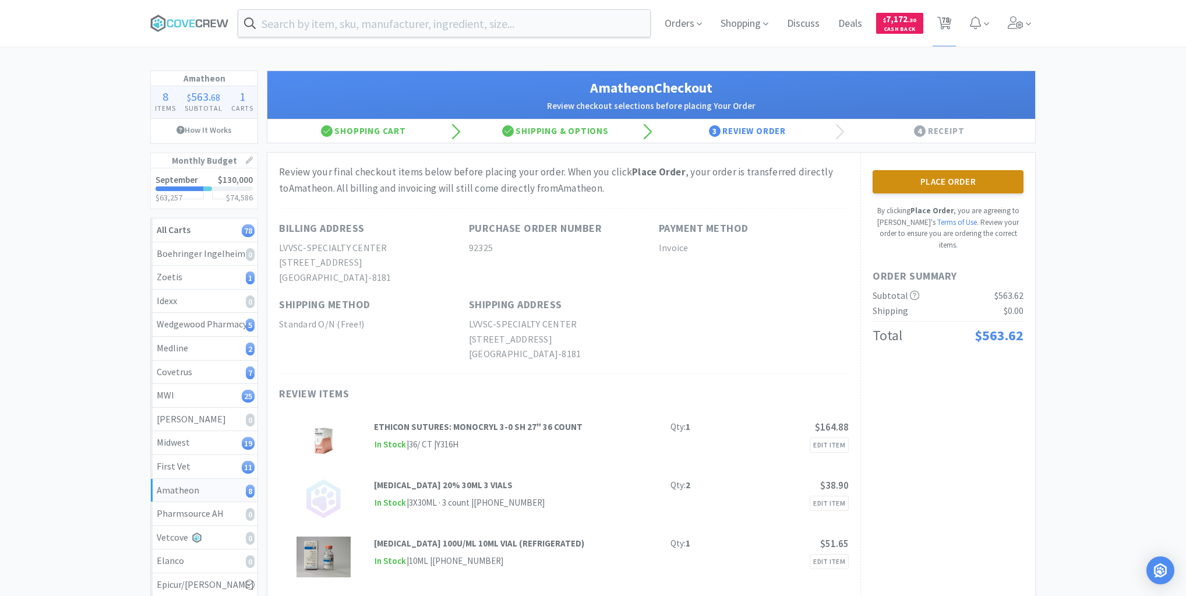
click at [938, 182] on button "Place Order" at bounding box center [948, 181] width 151 height 23
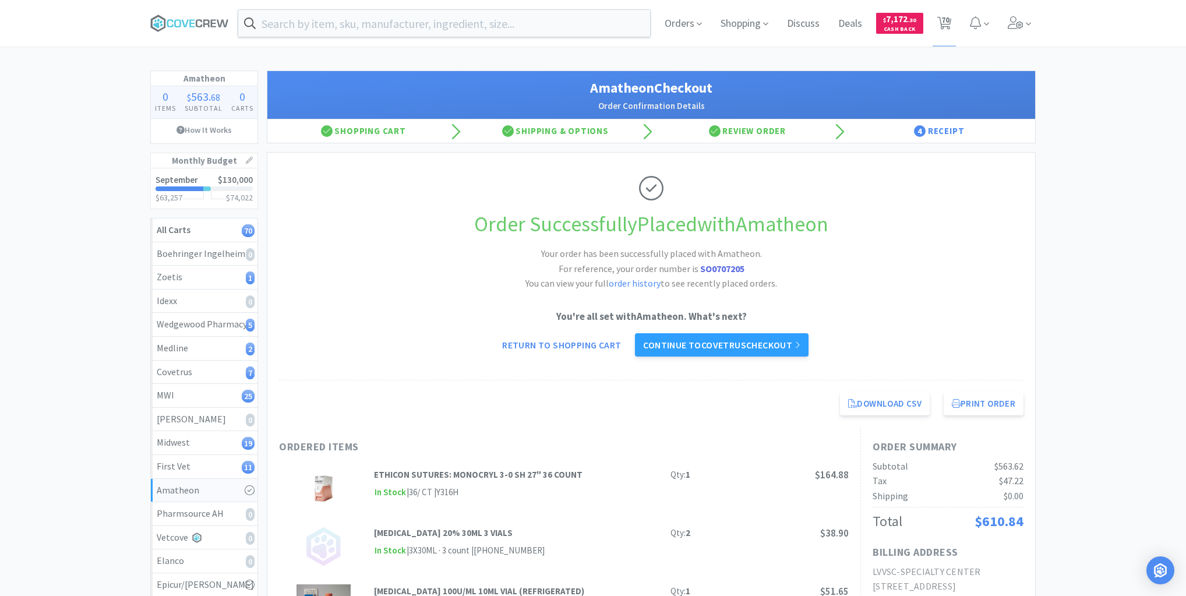
click at [985, 301] on div "Order Successfully Placed with Amatheon Your order has been successfully placed…" at bounding box center [651, 267] width 745 height 228
click at [986, 404] on button "Print Order" at bounding box center [984, 403] width 80 height 23
drag, startPoint x: 211, startPoint y: 463, endPoint x: 227, endPoint y: 461, distance: 15.2
click at [211, 463] on div "First Vet 11" at bounding box center [204, 466] width 95 height 15
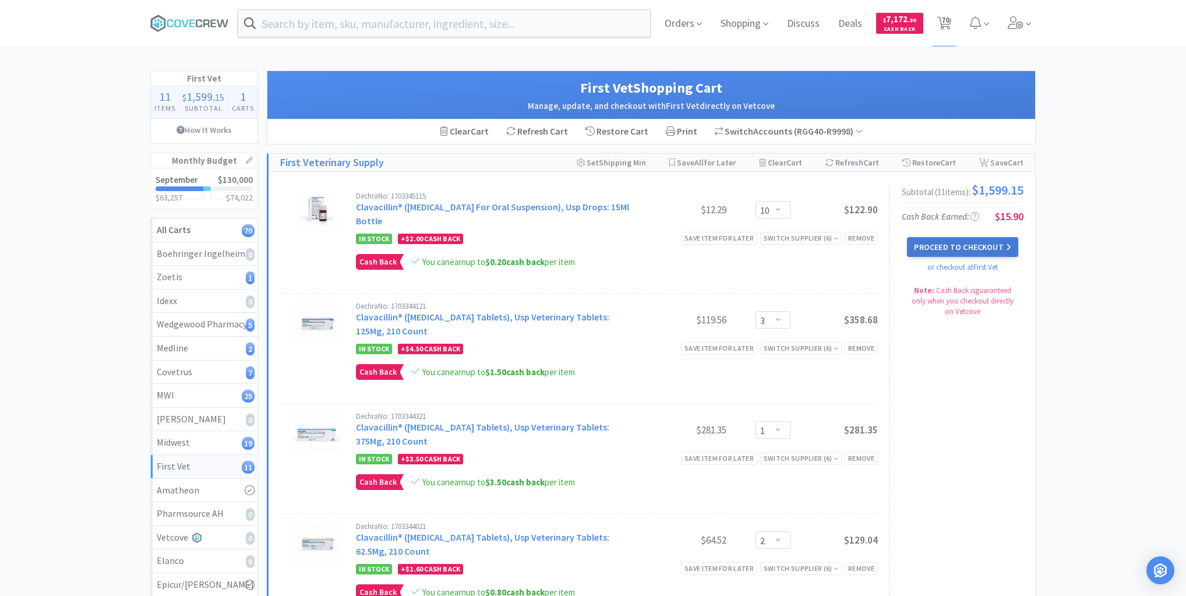
click at [965, 249] on button "Proceed to Checkout" at bounding box center [962, 247] width 111 height 20
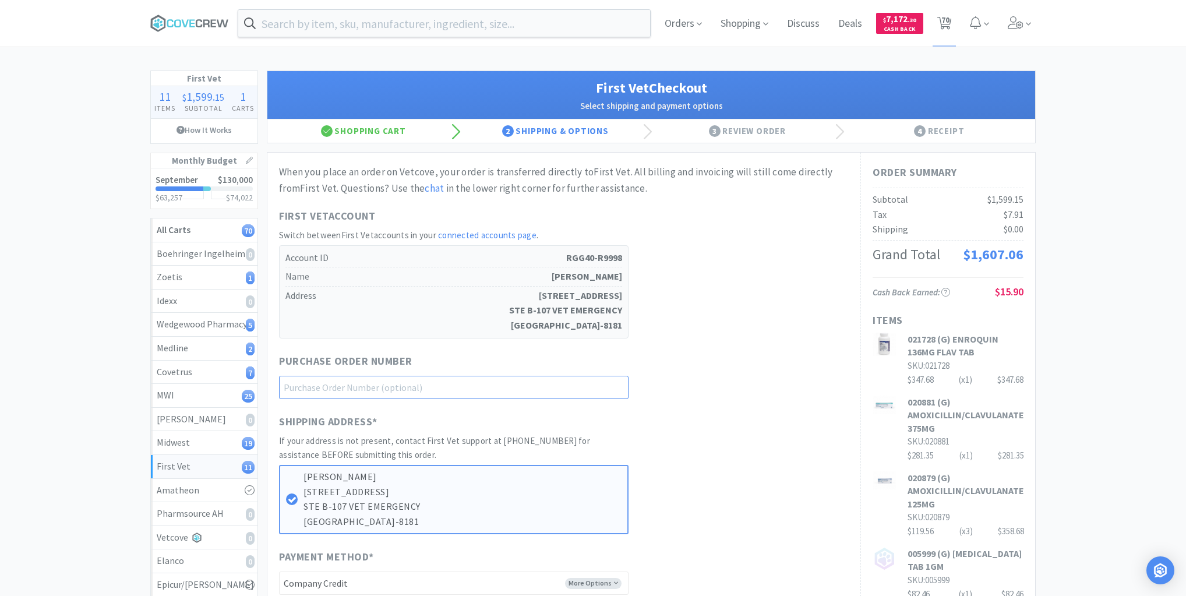
click at [620, 391] on input "text" at bounding box center [454, 387] width 350 height 23
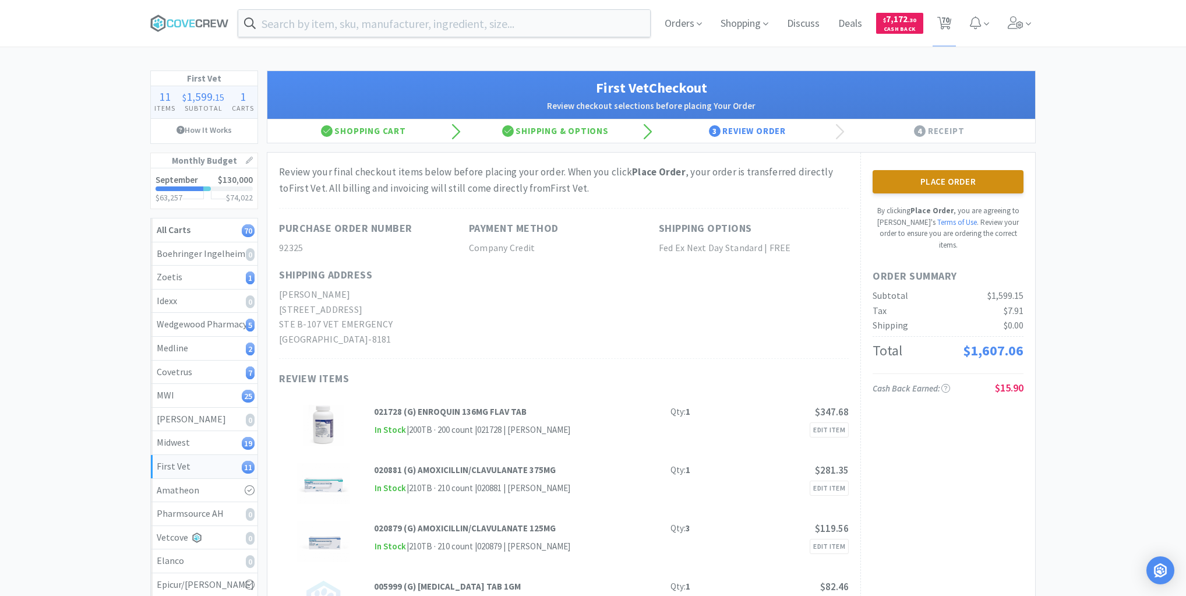
click at [948, 177] on button "Place Order" at bounding box center [948, 181] width 151 height 23
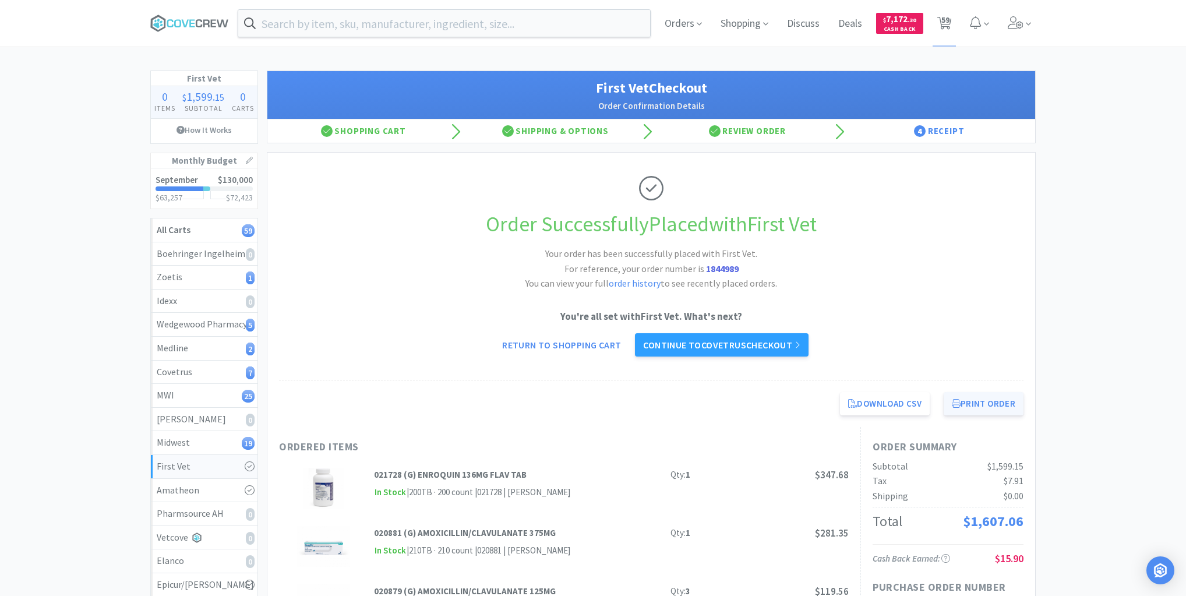
click at [979, 401] on button "Print Order" at bounding box center [984, 403] width 80 height 23
click at [200, 435] on div "Midwest 19" at bounding box center [204, 442] width 95 height 15
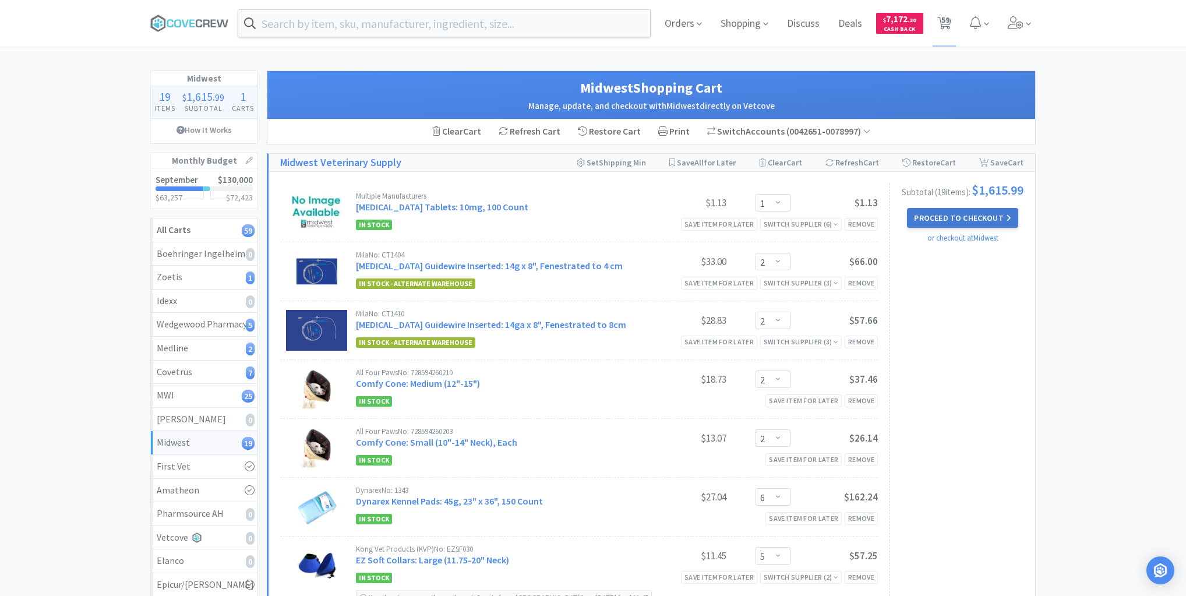
click at [969, 220] on button "Proceed to Checkout" at bounding box center [962, 218] width 111 height 20
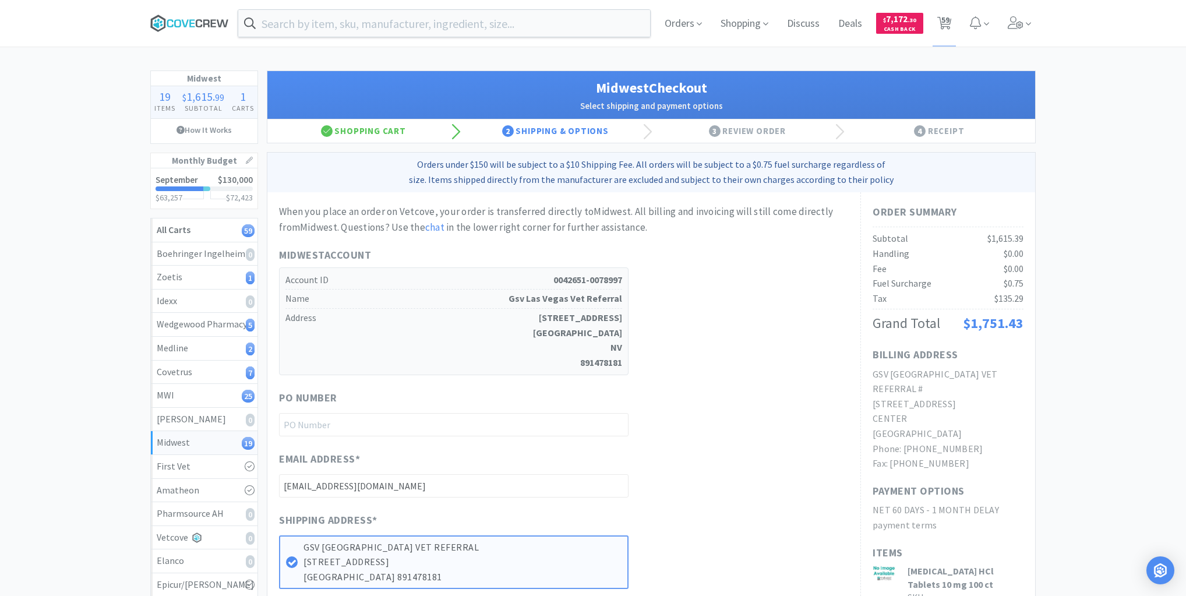
click at [182, 24] on icon at bounding box center [189, 23] width 79 height 17
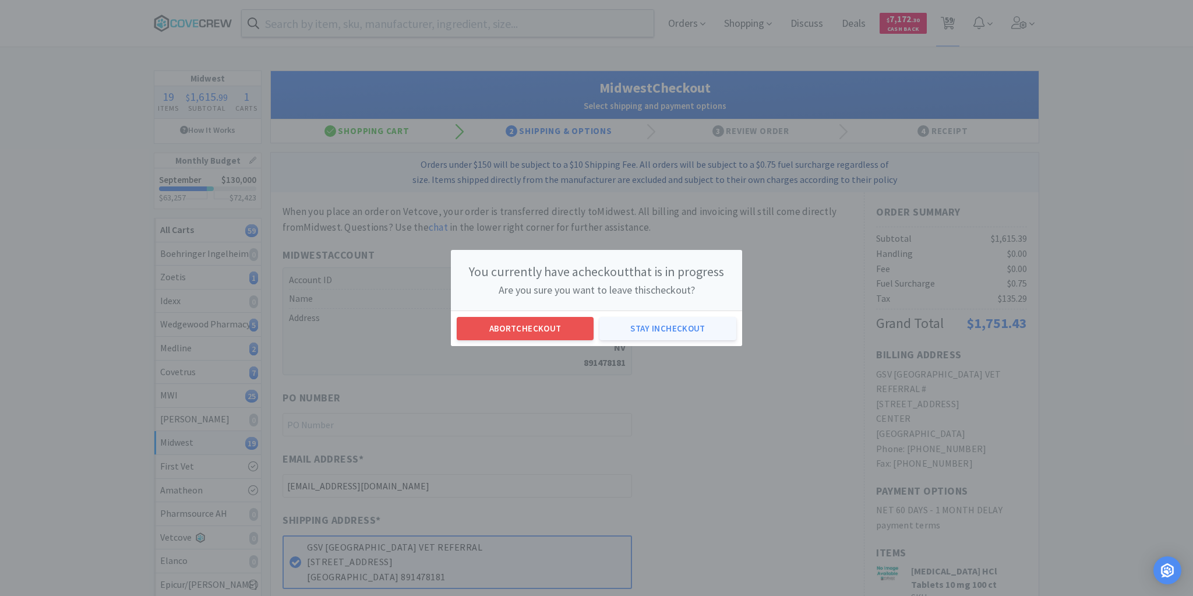
click at [671, 329] on button "Stay in checkout" at bounding box center [667, 328] width 137 height 23
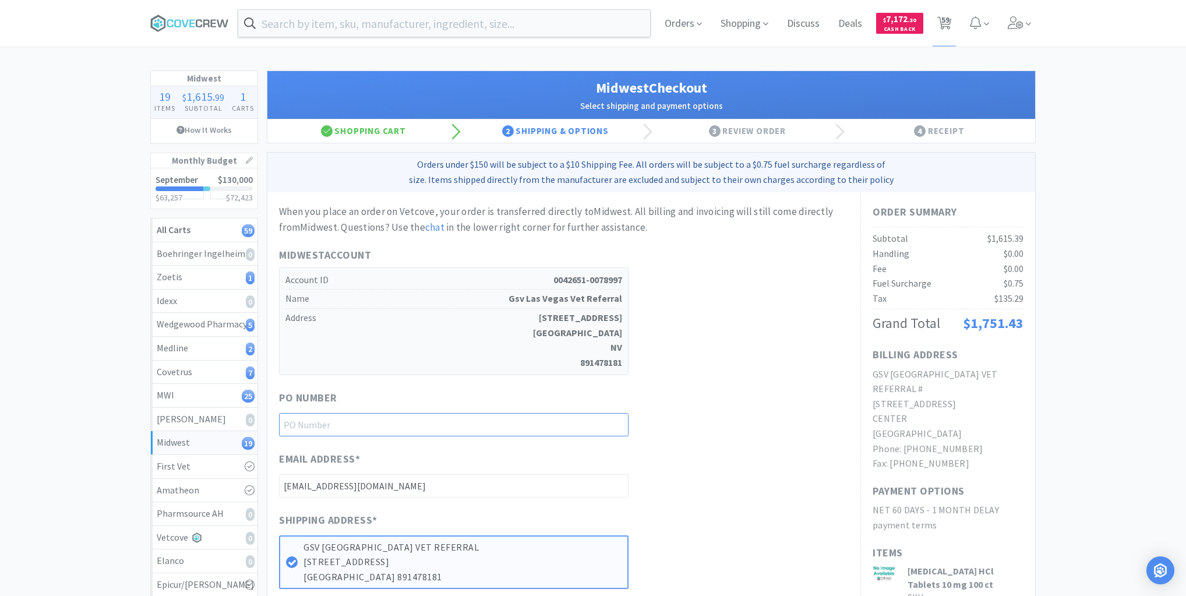
click at [585, 422] on input "text" at bounding box center [454, 424] width 350 height 23
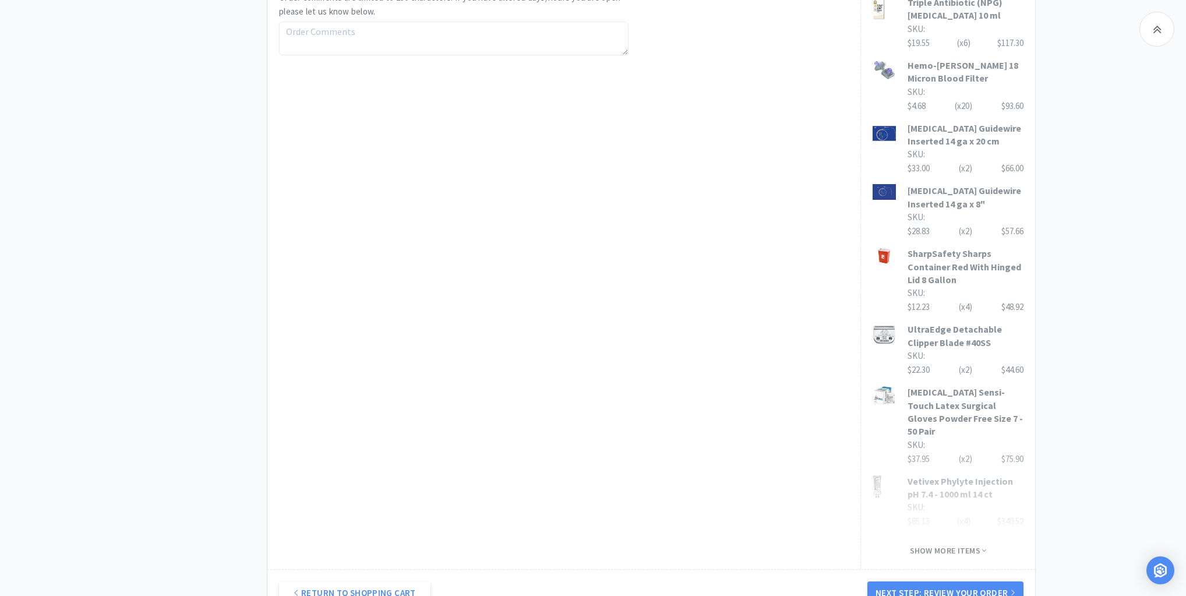
scroll to position [792, 0]
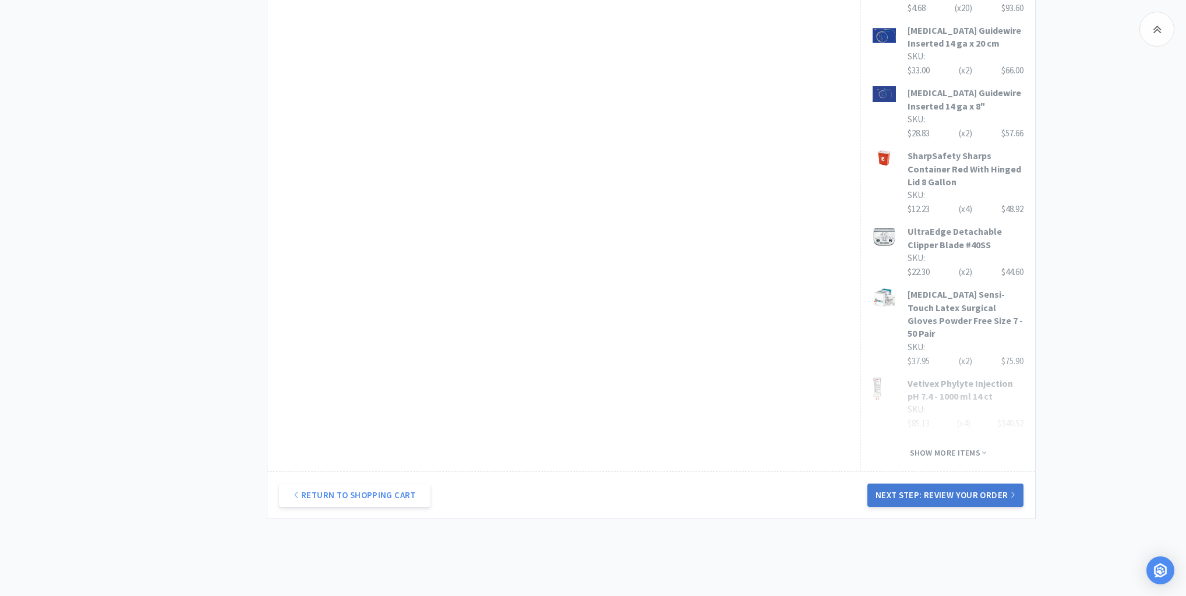
click at [952, 484] on button "Next Step: Review Your Order" at bounding box center [945, 495] width 156 height 23
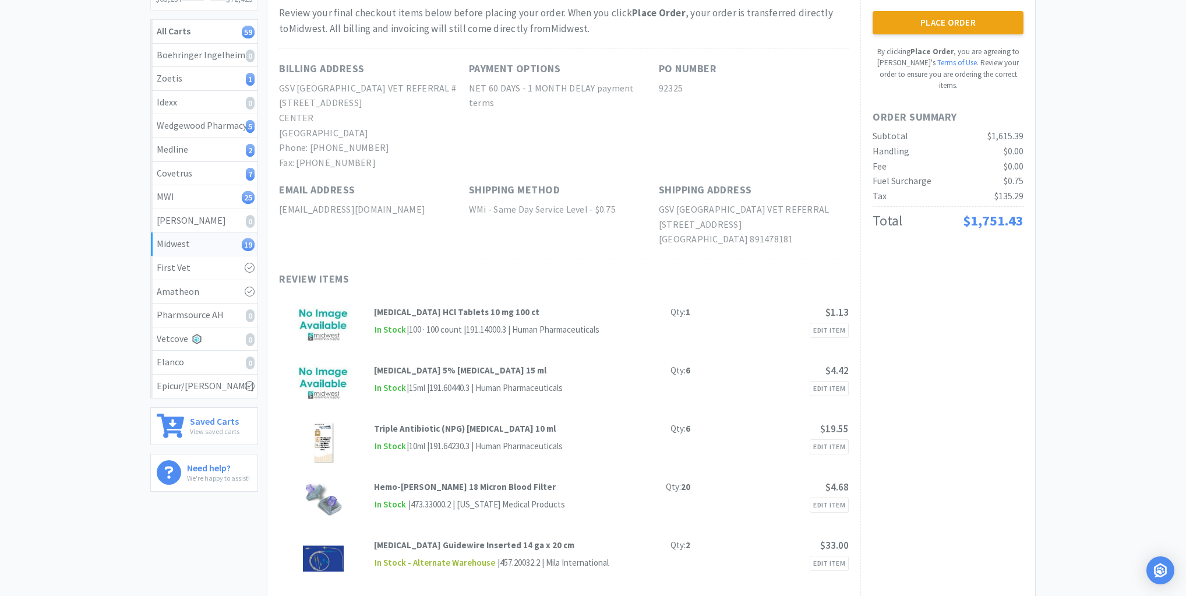
scroll to position [0, 0]
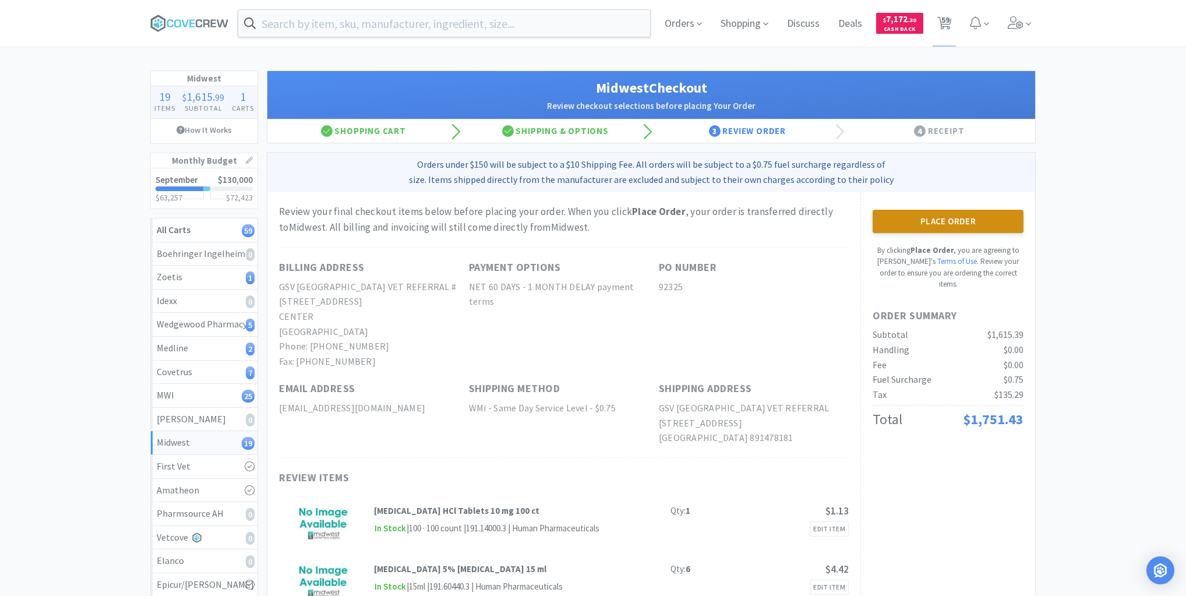
click at [973, 219] on button "Place Order" at bounding box center [948, 221] width 151 height 23
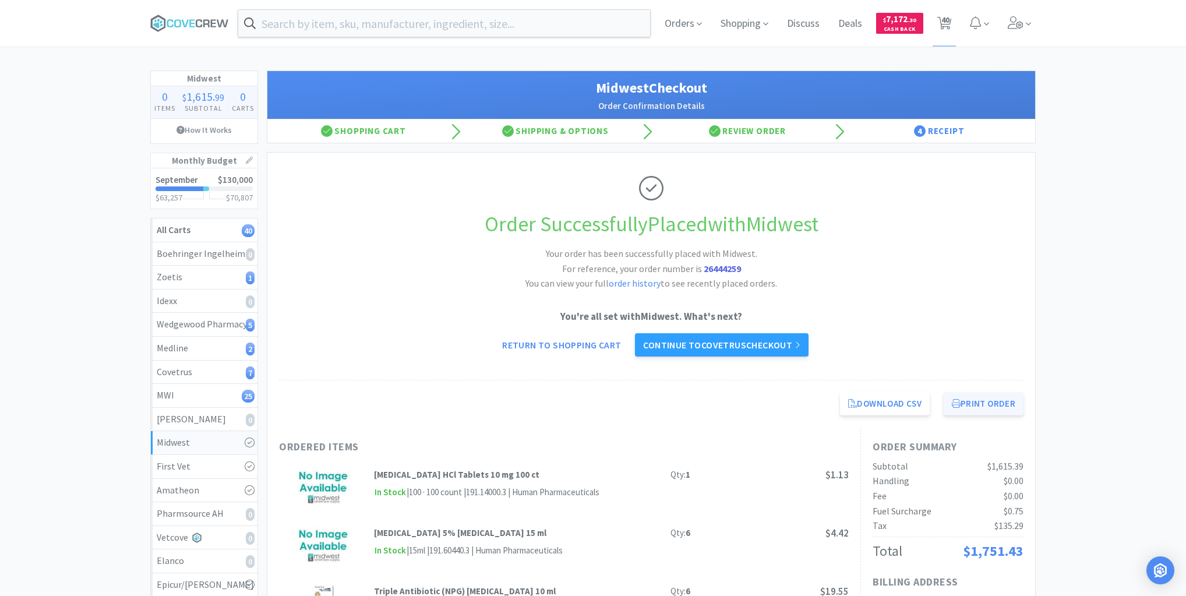
click at [970, 405] on button "Print Order" at bounding box center [984, 403] width 80 height 23
click at [189, 394] on div "MWI 25" at bounding box center [204, 395] width 95 height 15
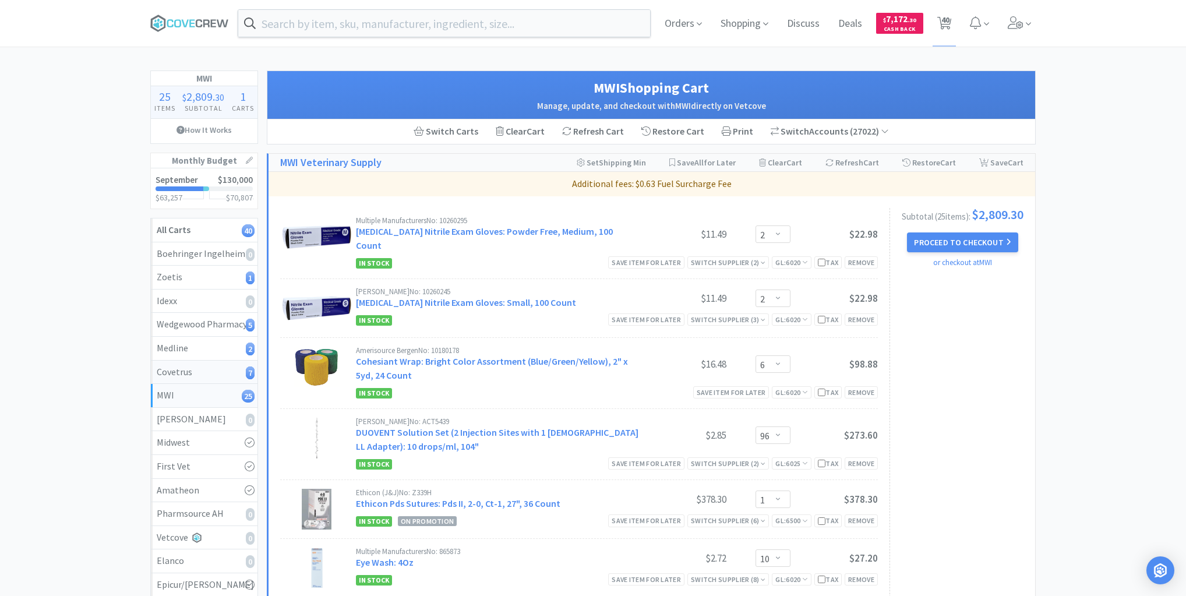
click at [205, 373] on div "Covetrus 7" at bounding box center [204, 372] width 95 height 15
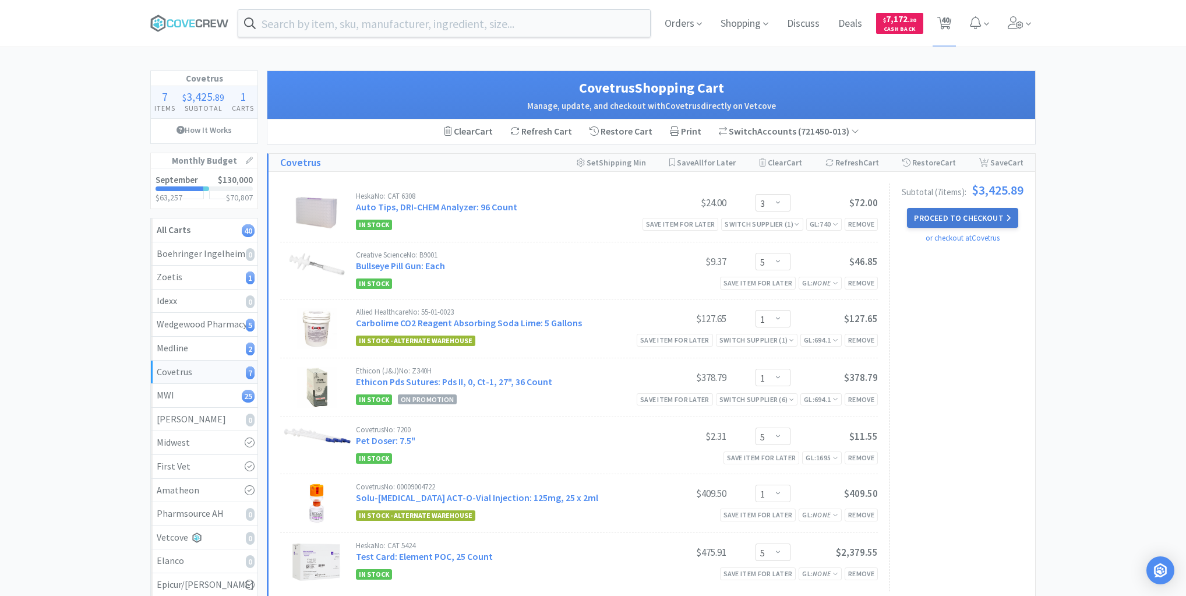
click at [966, 217] on button "Proceed to Checkout" at bounding box center [962, 218] width 111 height 20
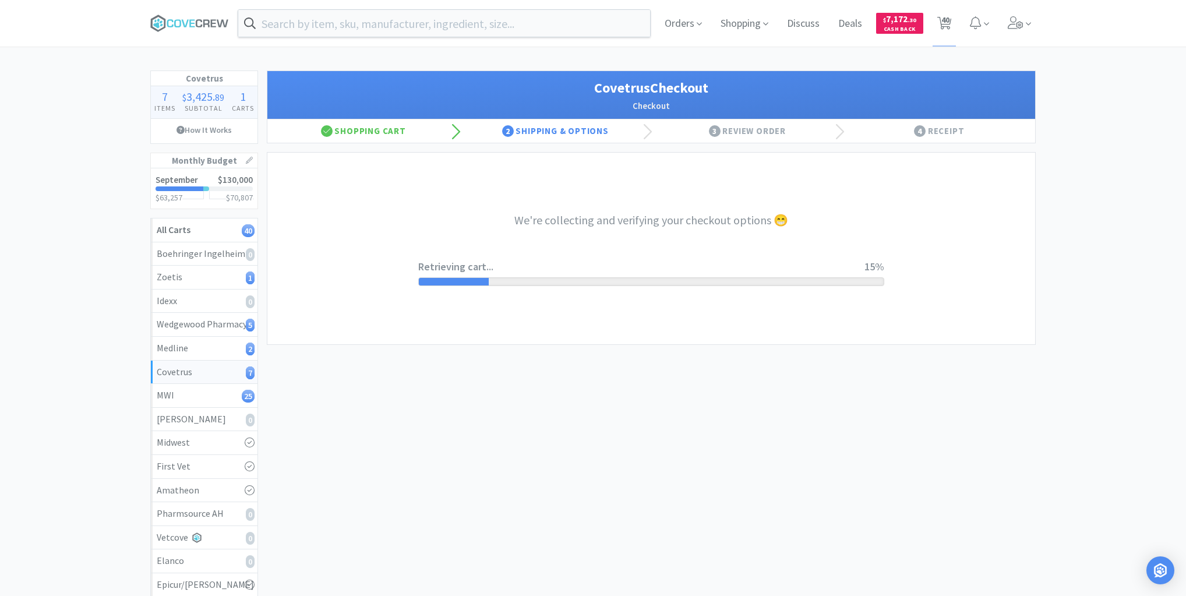
click at [529, 541] on div "Covetrus Checkout Checkout Shopping Cart 2 Shipping & Options 3 Review Order 4 …" at bounding box center [651, 378] width 769 height 617
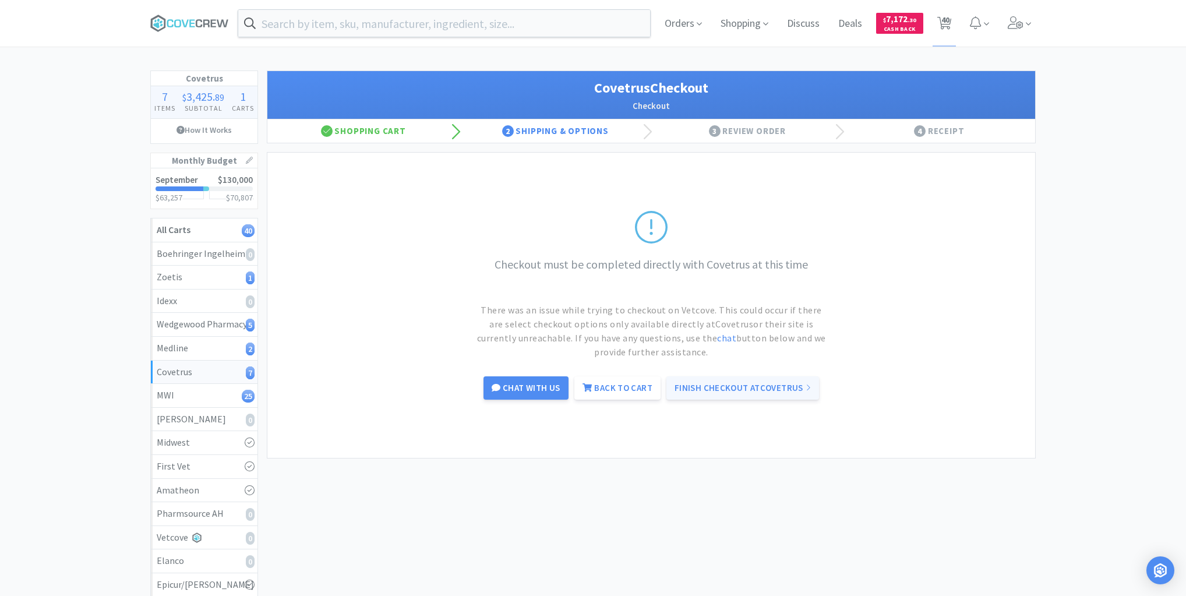
click at [740, 386] on link "Finish Checkout at Covetrus" at bounding box center [742, 387] width 153 height 23
click at [195, 369] on div "Covetrus 7" at bounding box center [204, 372] width 95 height 15
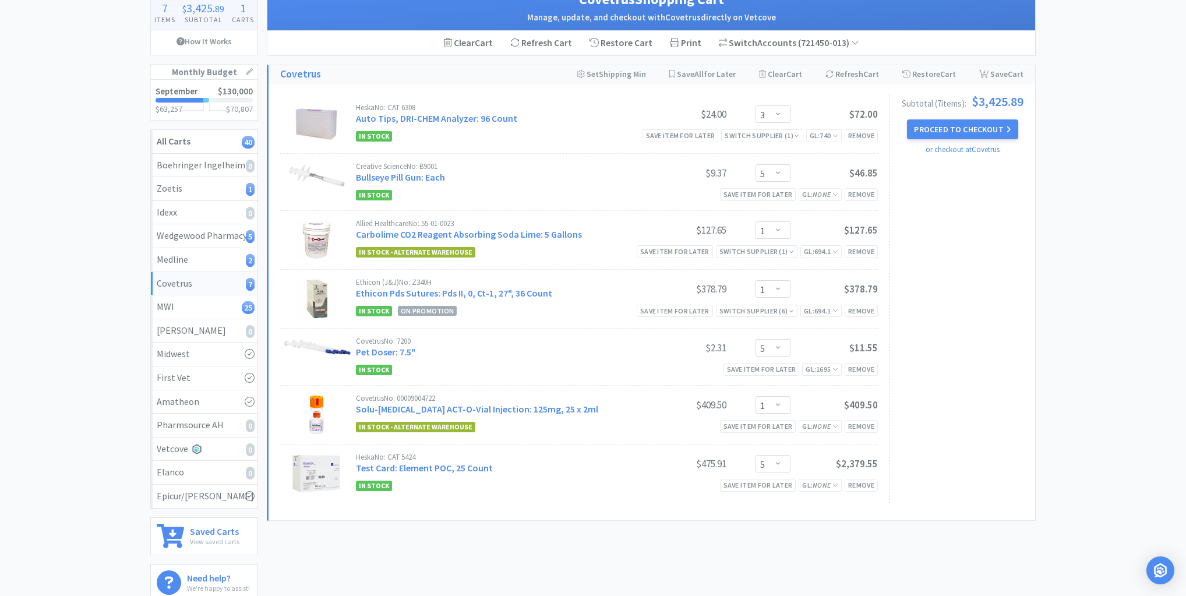
scroll to position [93, 0]
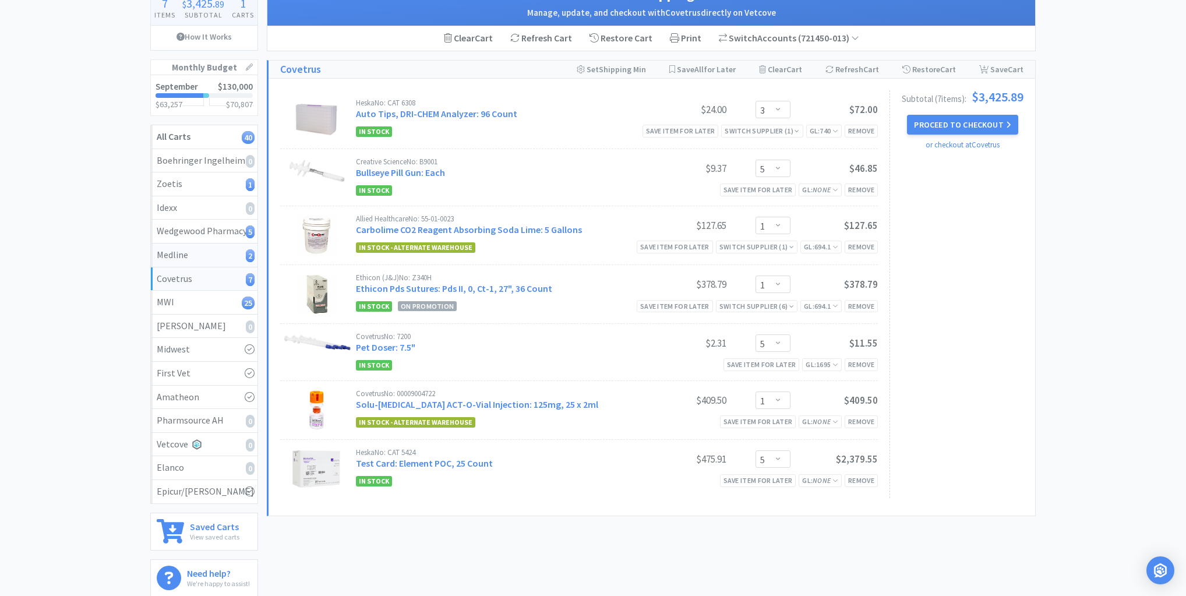
click at [209, 258] on div "Medline 2" at bounding box center [204, 255] width 95 height 15
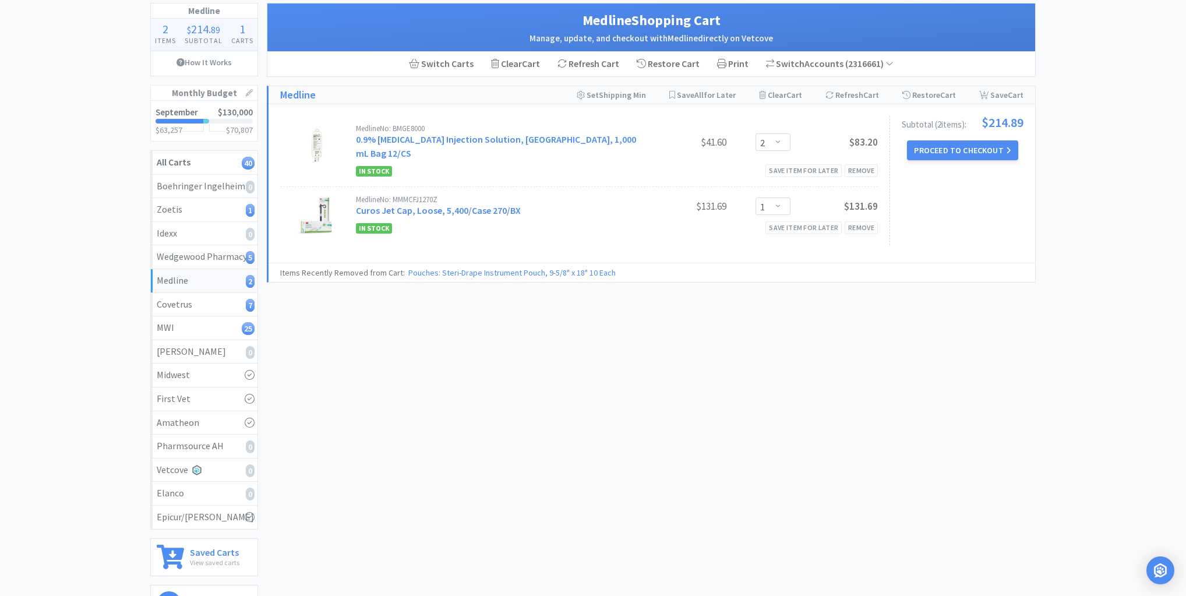
scroll to position [47, 0]
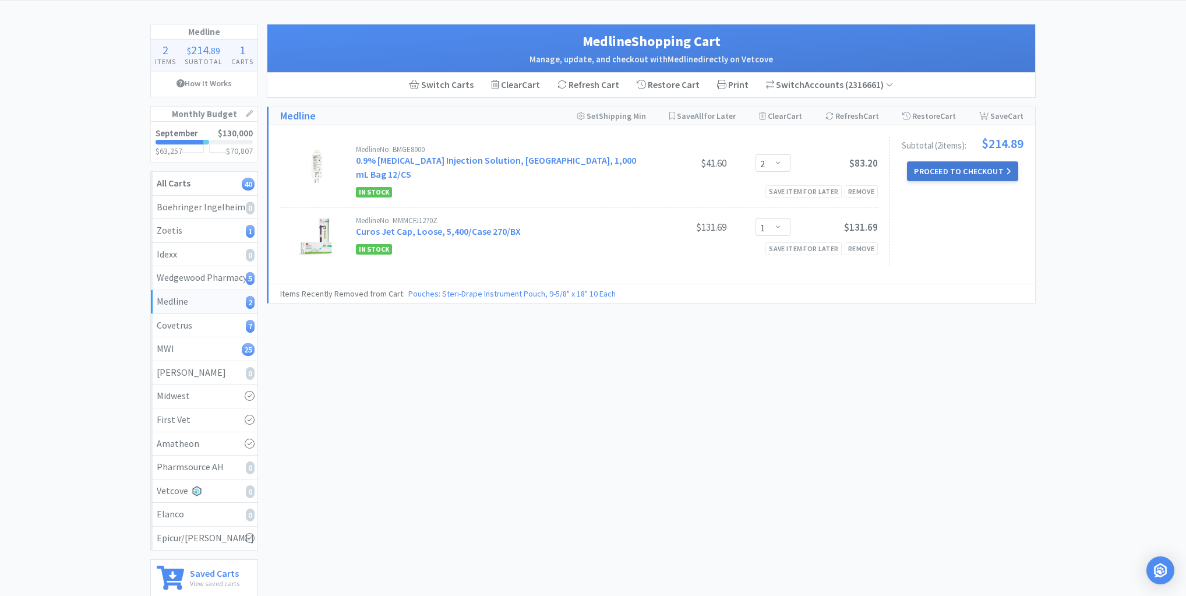
click at [968, 168] on button "Proceed to Checkout" at bounding box center [962, 171] width 111 height 20
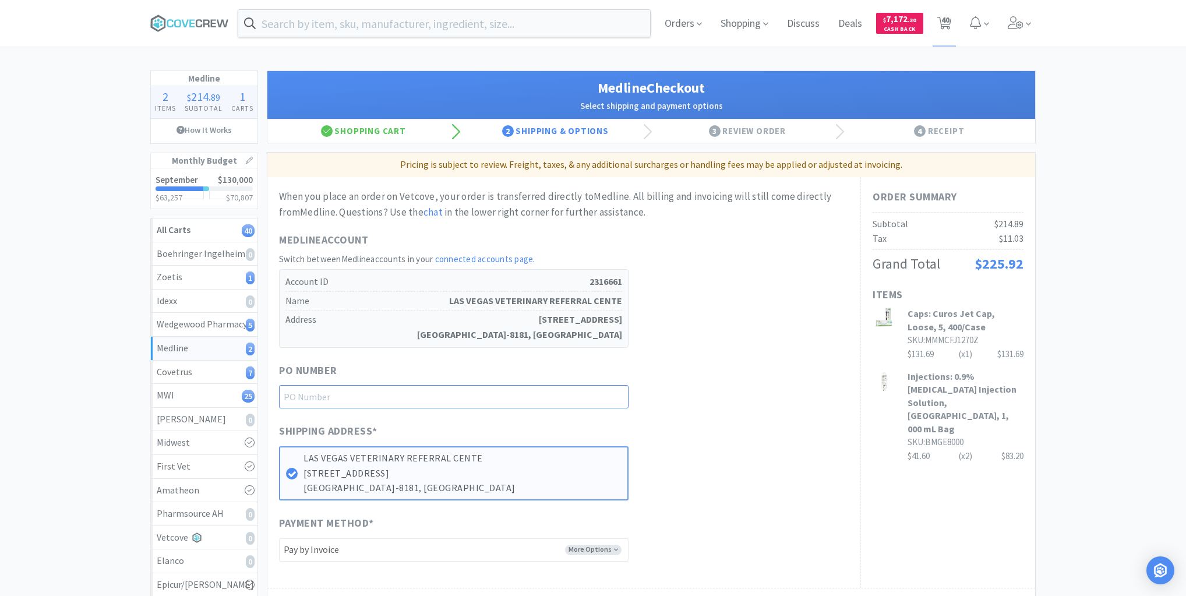
click at [606, 396] on input "text" at bounding box center [454, 396] width 350 height 23
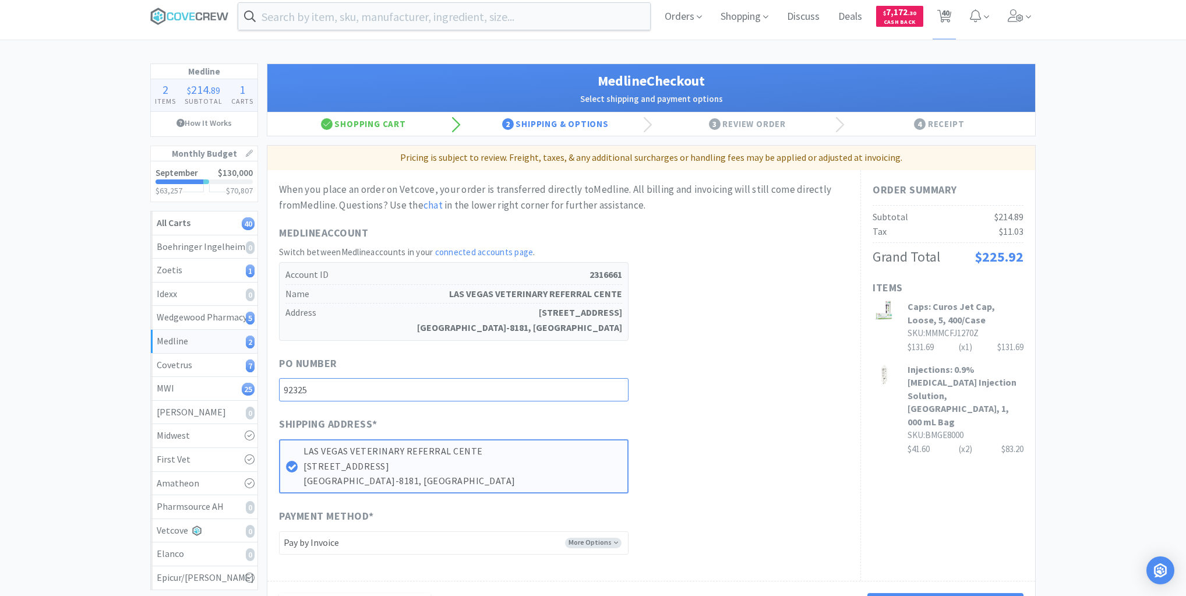
scroll to position [199, 0]
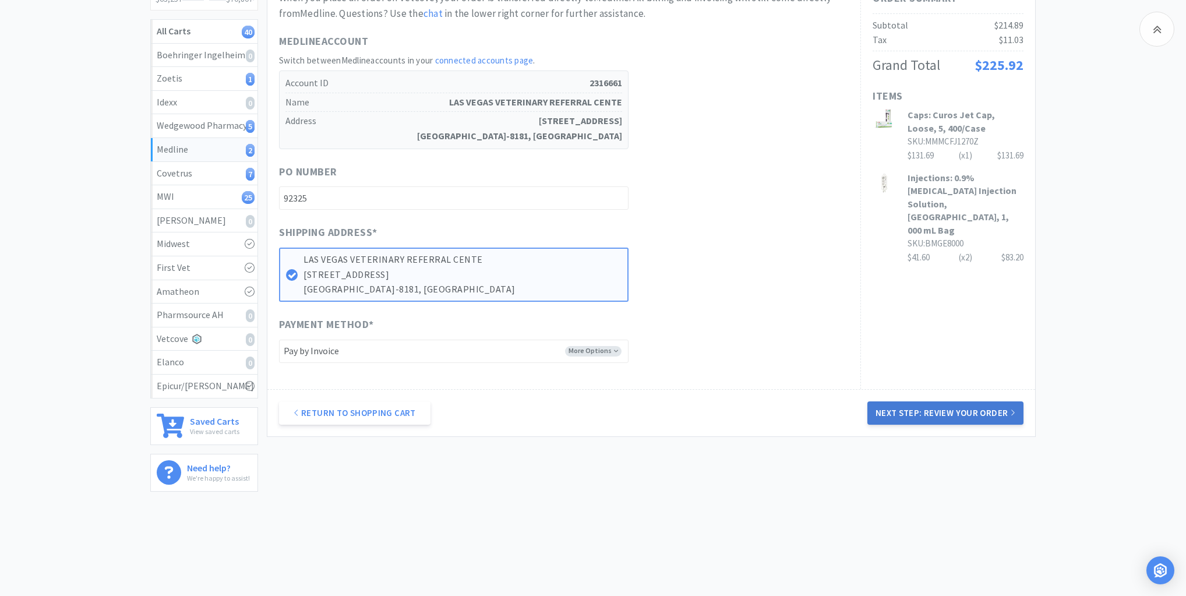
click at [966, 418] on button "Next Step: Review Your Order" at bounding box center [945, 412] width 156 height 23
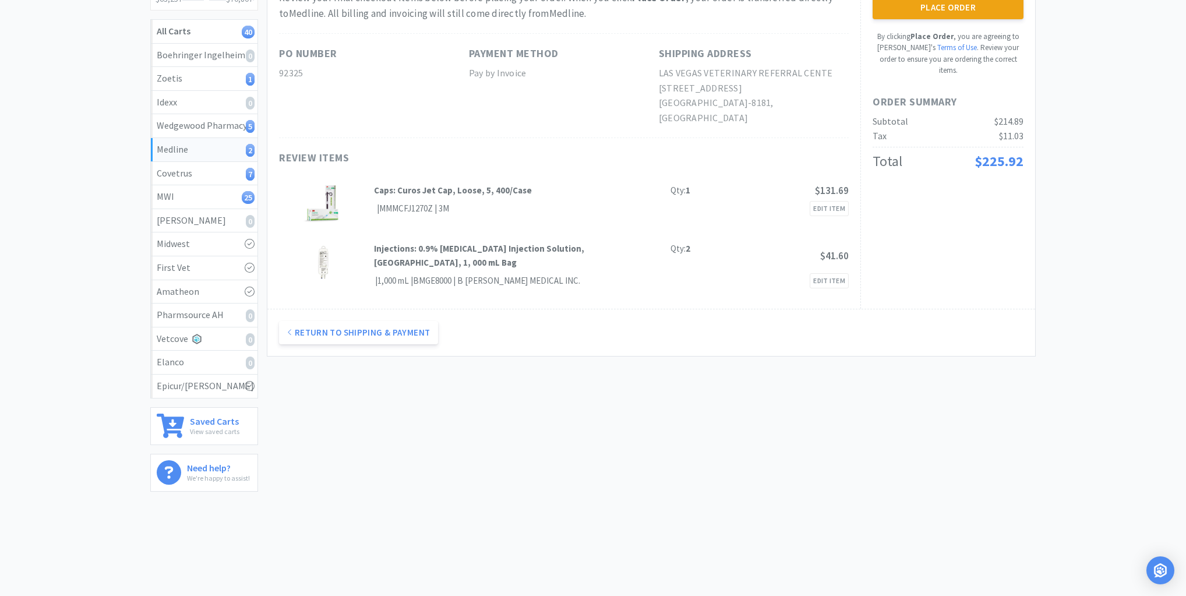
scroll to position [0, 0]
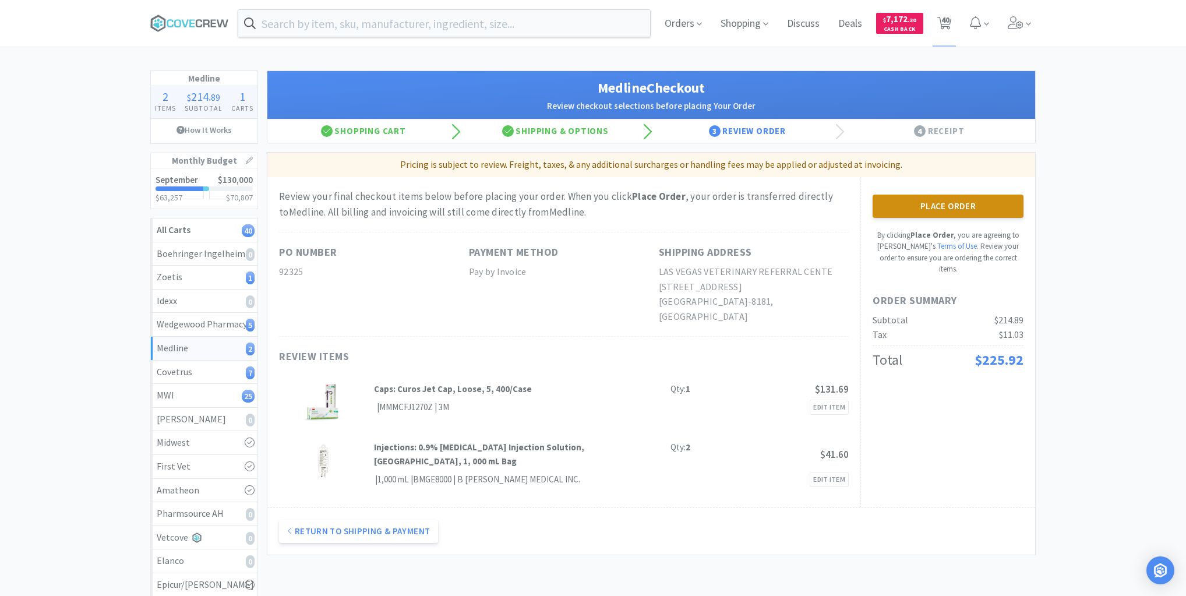
click at [920, 205] on button "Place Order" at bounding box center [948, 206] width 151 height 23
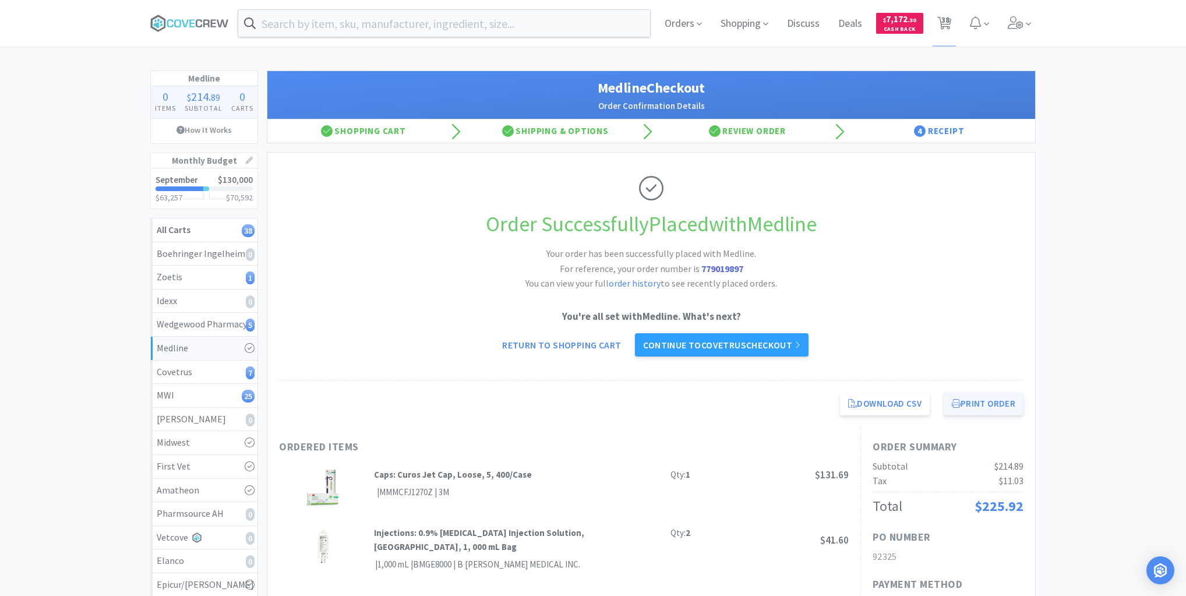
click at [978, 401] on button "Print Order" at bounding box center [984, 403] width 80 height 23
click at [208, 369] on div "Covetrus 7" at bounding box center [204, 372] width 95 height 15
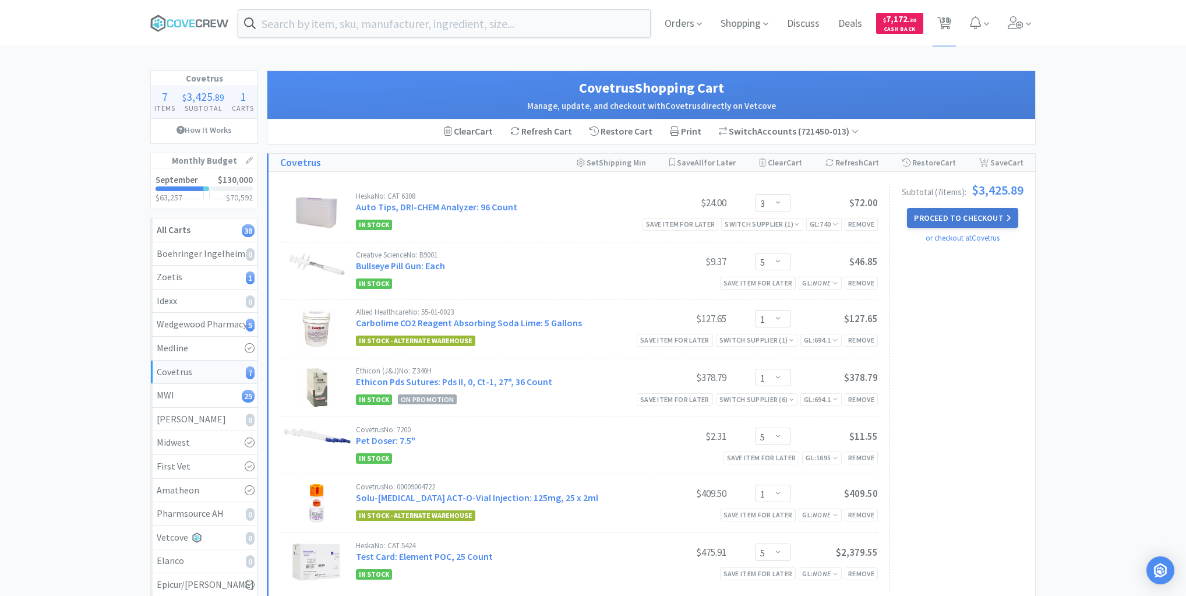
click at [968, 217] on button "Proceed to Checkout" at bounding box center [962, 218] width 111 height 20
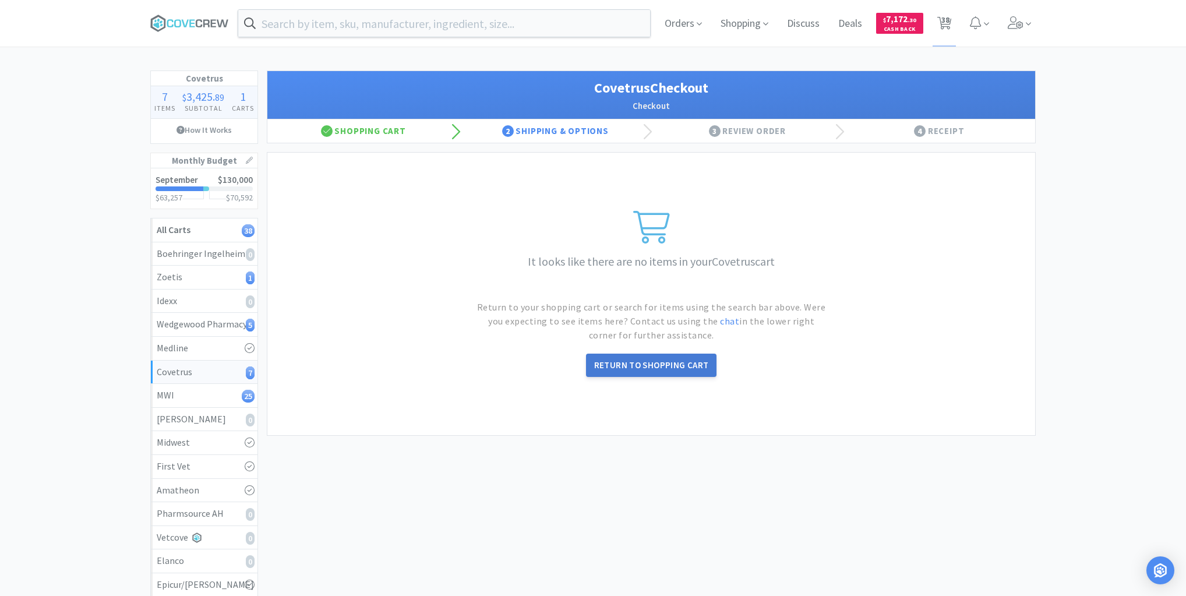
click at [677, 364] on link "Return to Shopping Cart" at bounding box center [651, 365] width 131 height 23
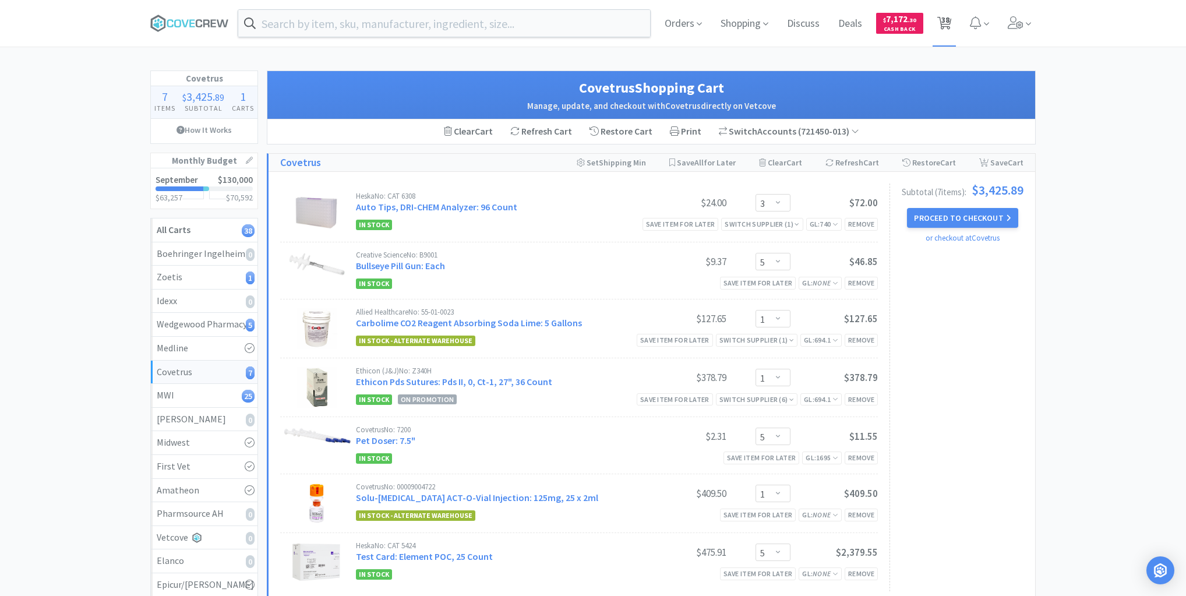
click at [943, 20] on span "38" at bounding box center [945, 20] width 8 height 47
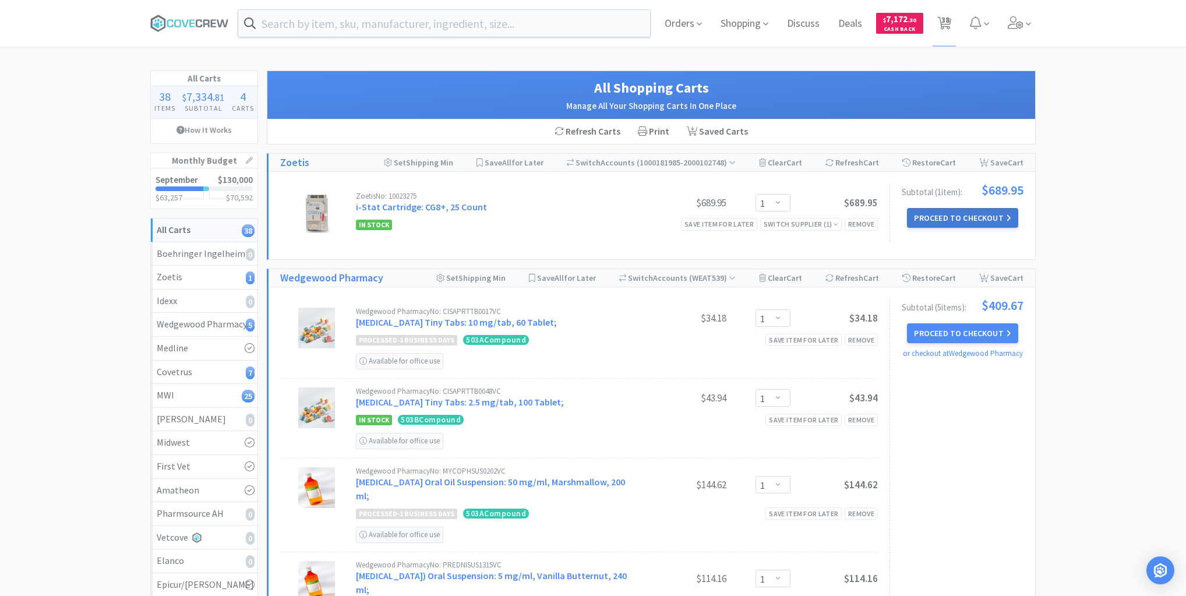
click at [967, 214] on button "Proceed to Checkout" at bounding box center [962, 218] width 111 height 20
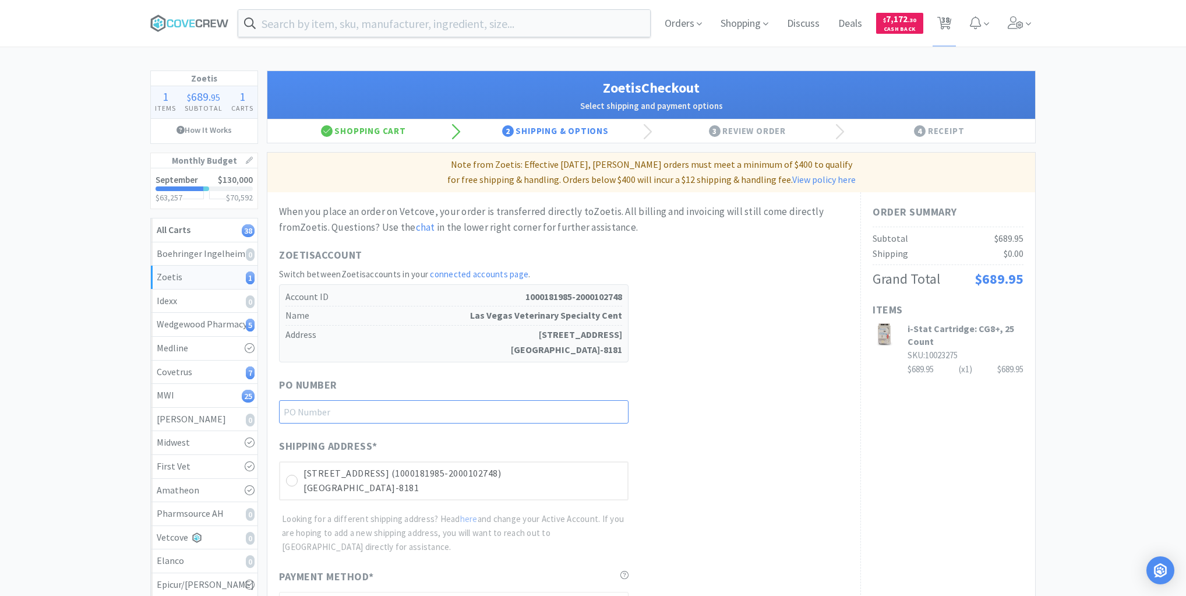
click at [574, 400] on input "text" at bounding box center [454, 411] width 350 height 23
click at [289, 482] on icon at bounding box center [292, 481] width 9 height 9
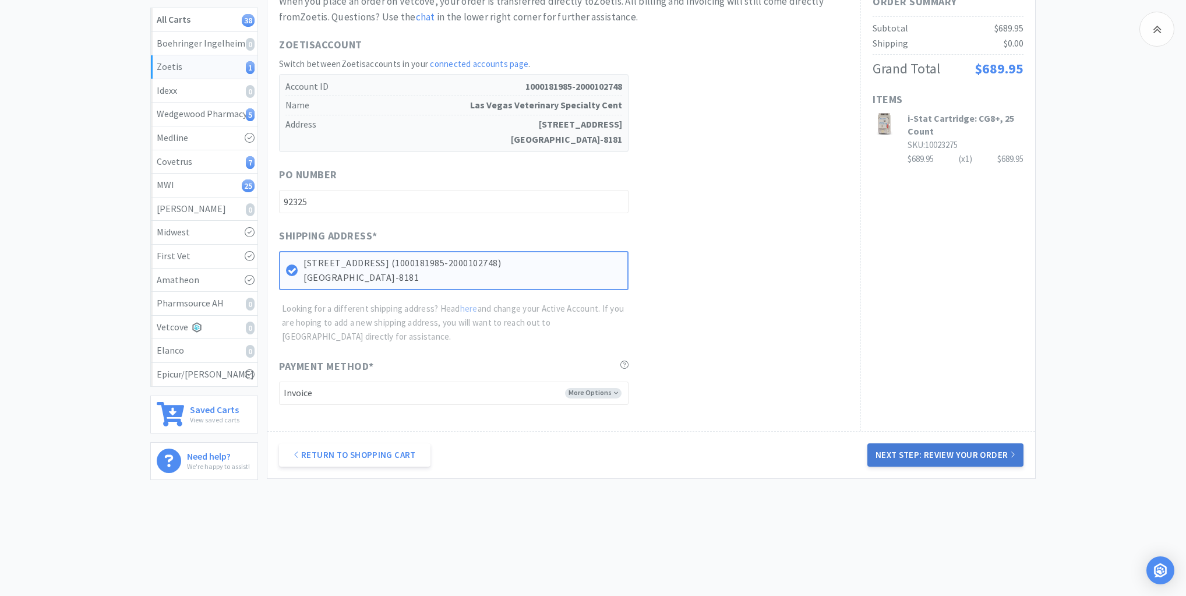
click at [946, 447] on button "Next Step: Review Your Order" at bounding box center [945, 454] width 156 height 23
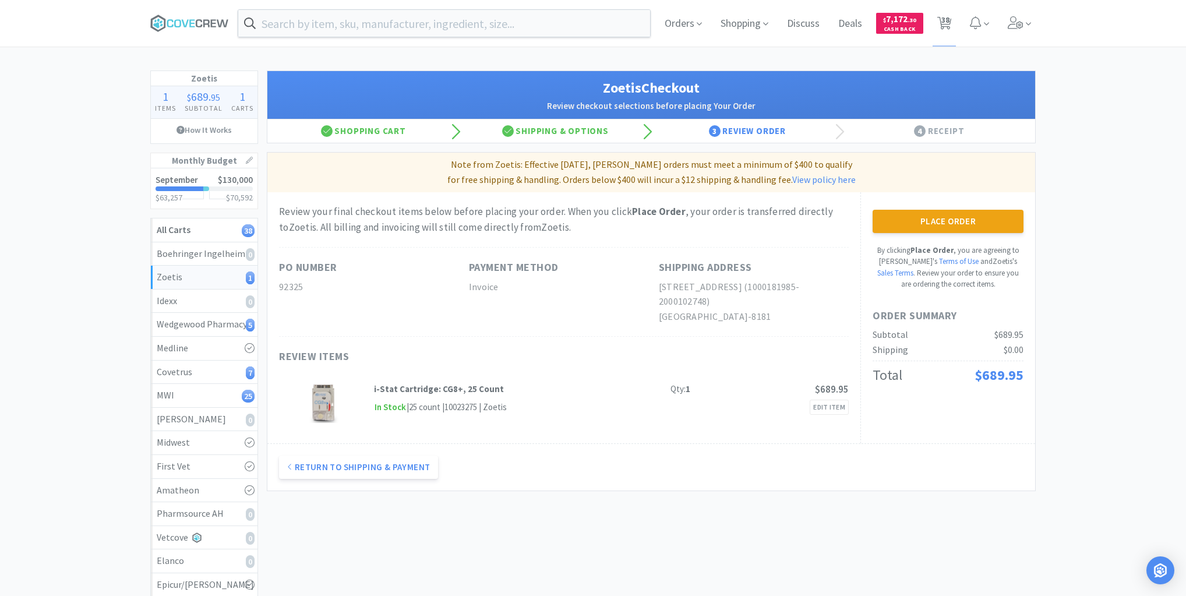
click at [948, 217] on button "Place Order" at bounding box center [948, 221] width 151 height 23
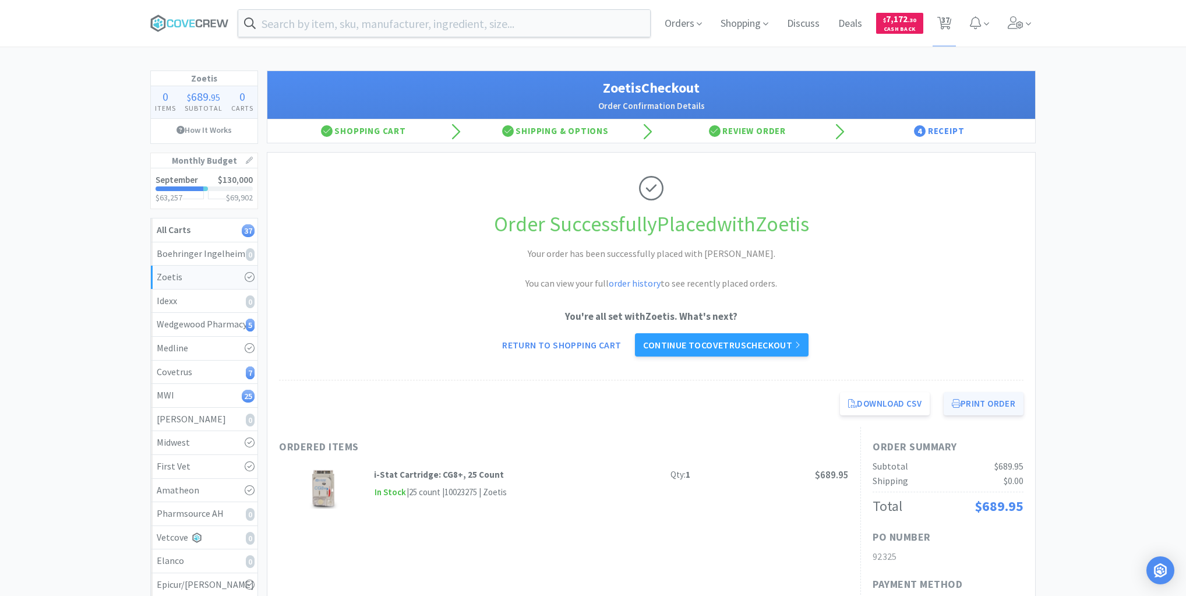
click at [976, 404] on button "Print Order" at bounding box center [984, 403] width 80 height 23
click at [211, 400] on div "MWI 25" at bounding box center [204, 395] width 95 height 15
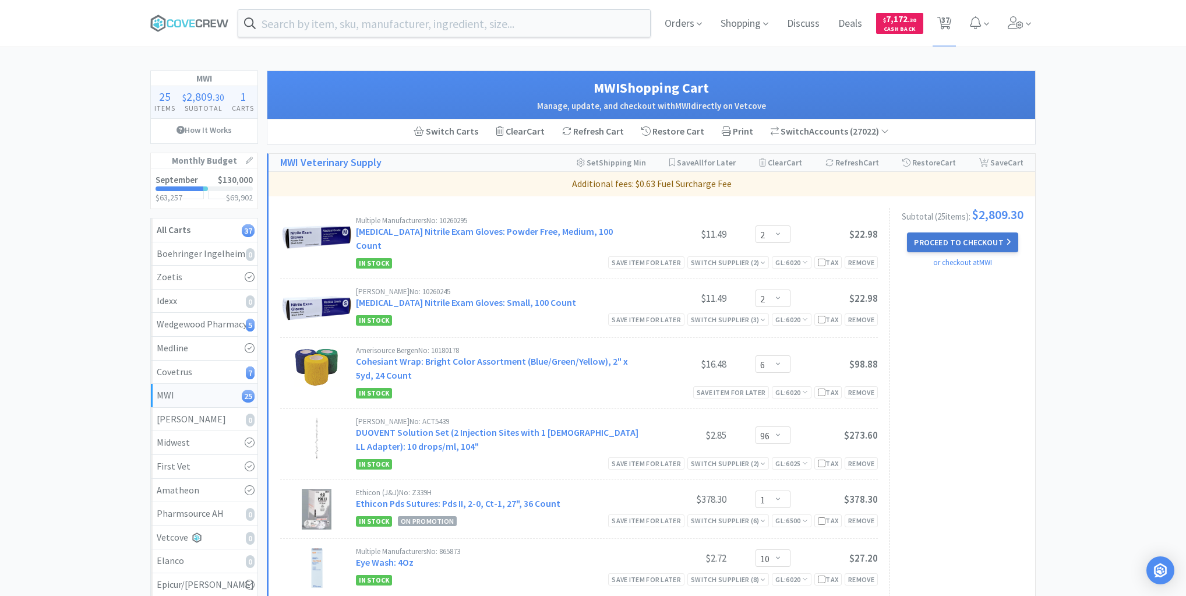
click at [961, 246] on button "Proceed to Checkout" at bounding box center [962, 242] width 111 height 20
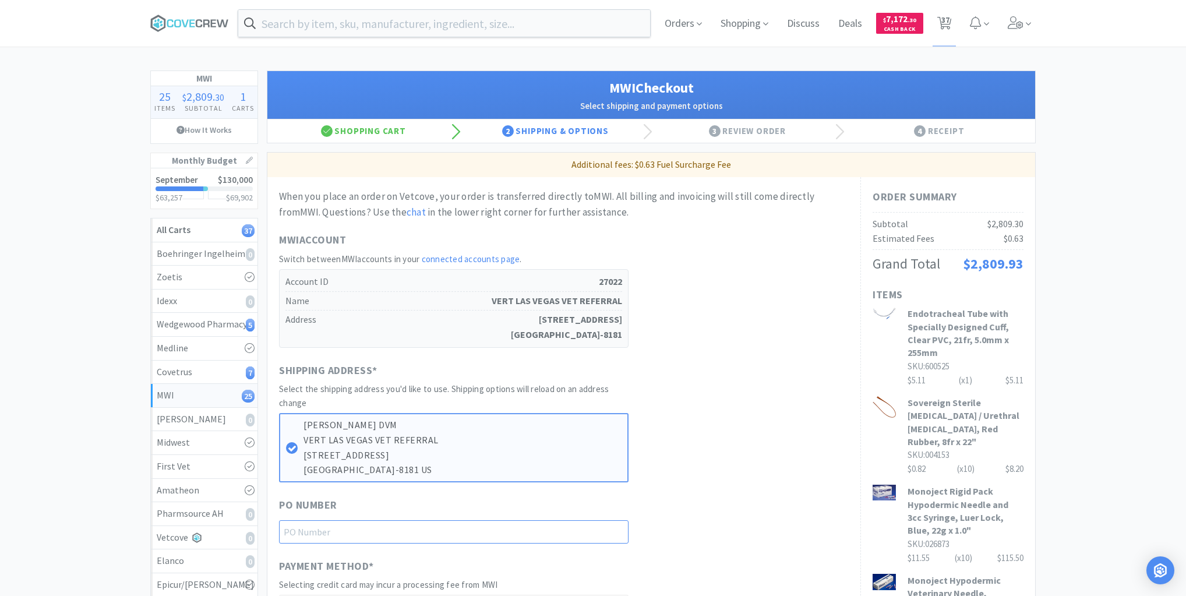
click at [591, 527] on input "text" at bounding box center [454, 531] width 350 height 23
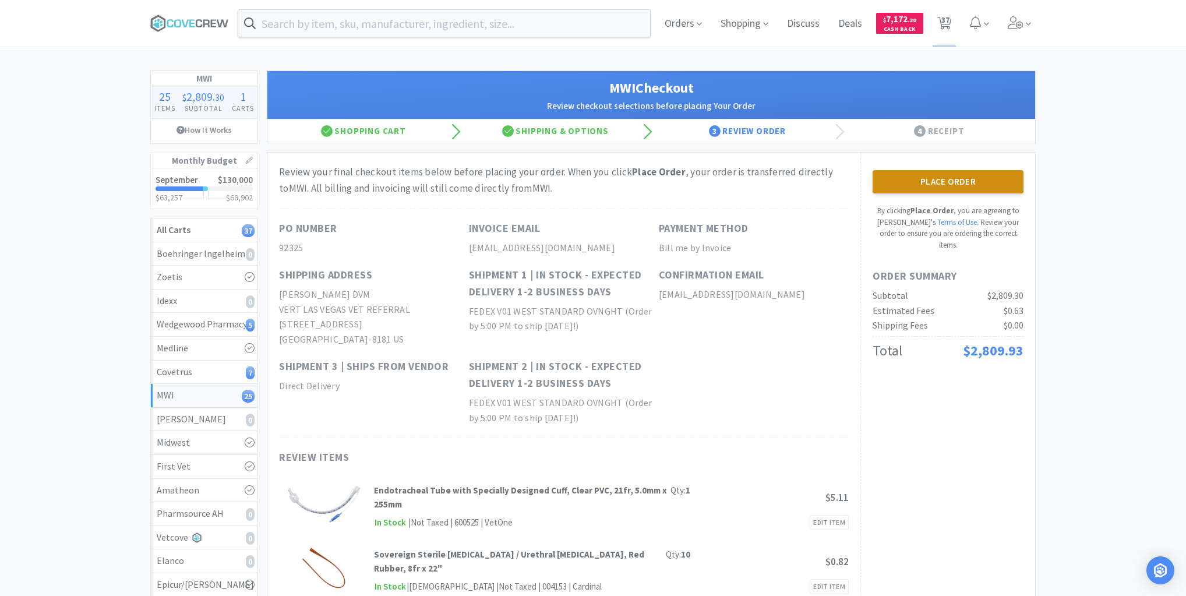
click at [952, 180] on button "Place Order" at bounding box center [948, 181] width 151 height 23
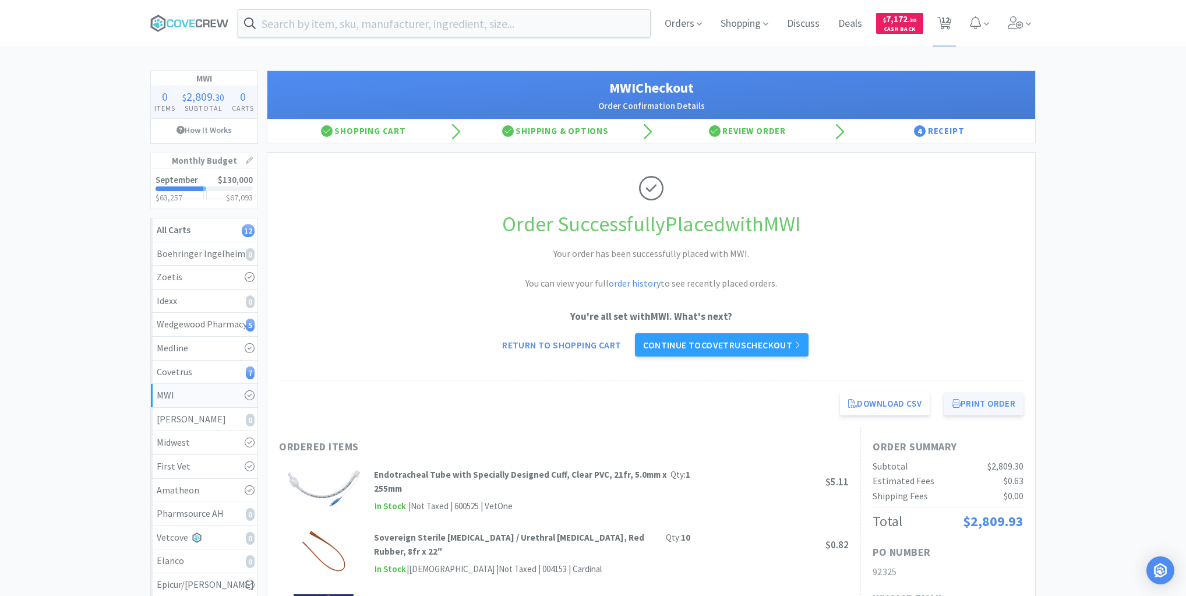
click at [970, 397] on button "Print Order" at bounding box center [984, 403] width 80 height 23
click at [204, 373] on div "Covetrus 7" at bounding box center [204, 372] width 95 height 15
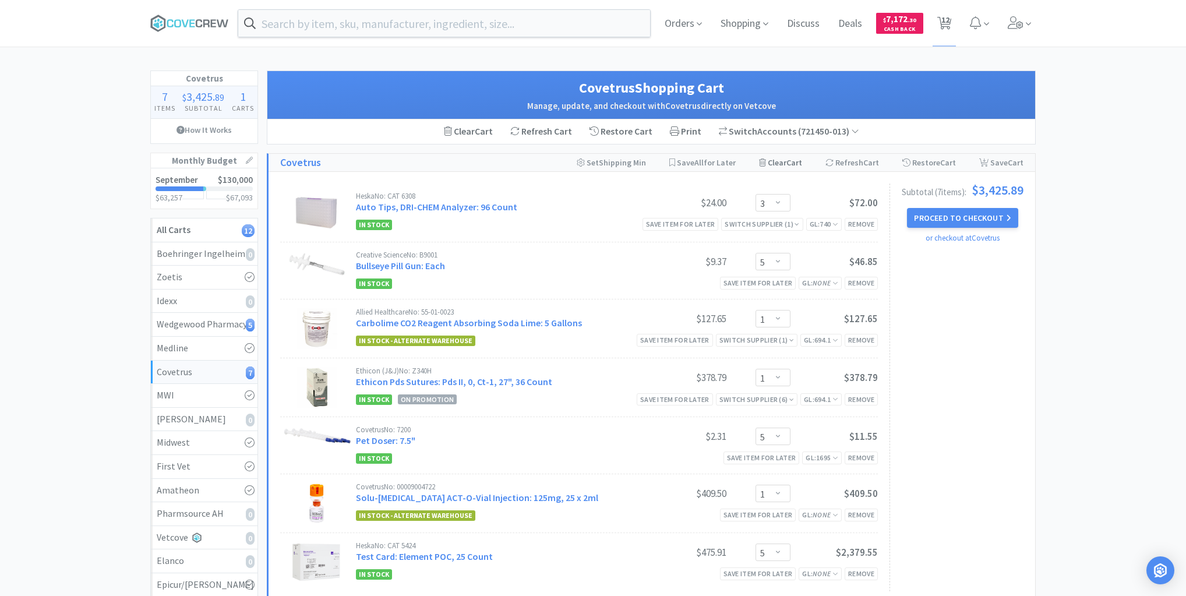
click at [771, 165] on div "Clear Cart" at bounding box center [780, 162] width 43 height 17
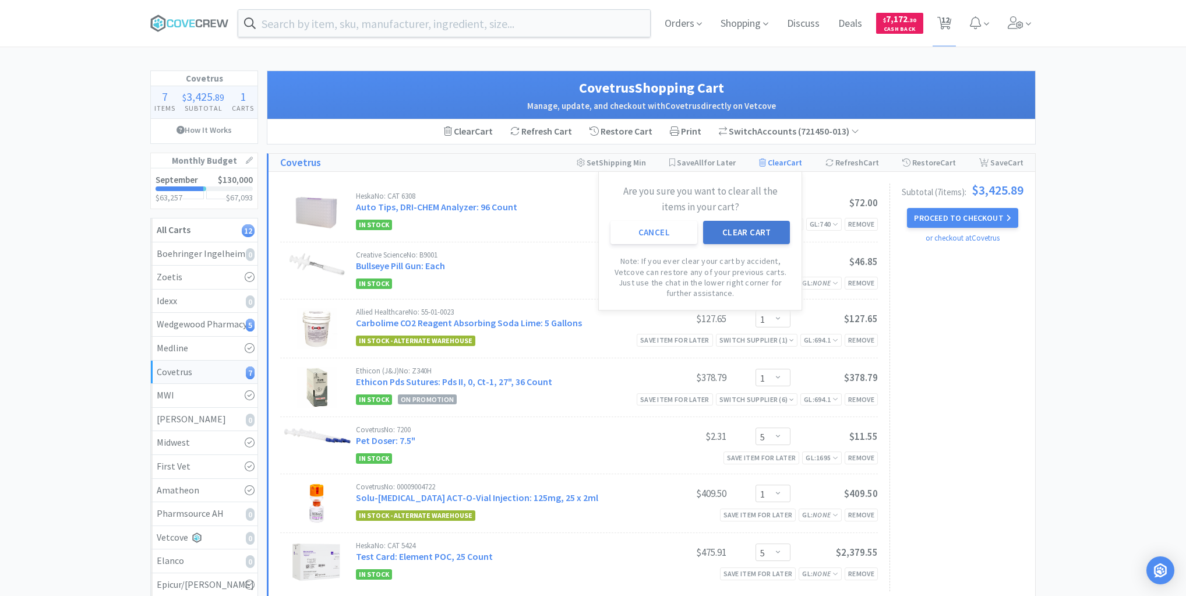
click at [738, 232] on button "Clear Cart" at bounding box center [746, 232] width 87 height 23
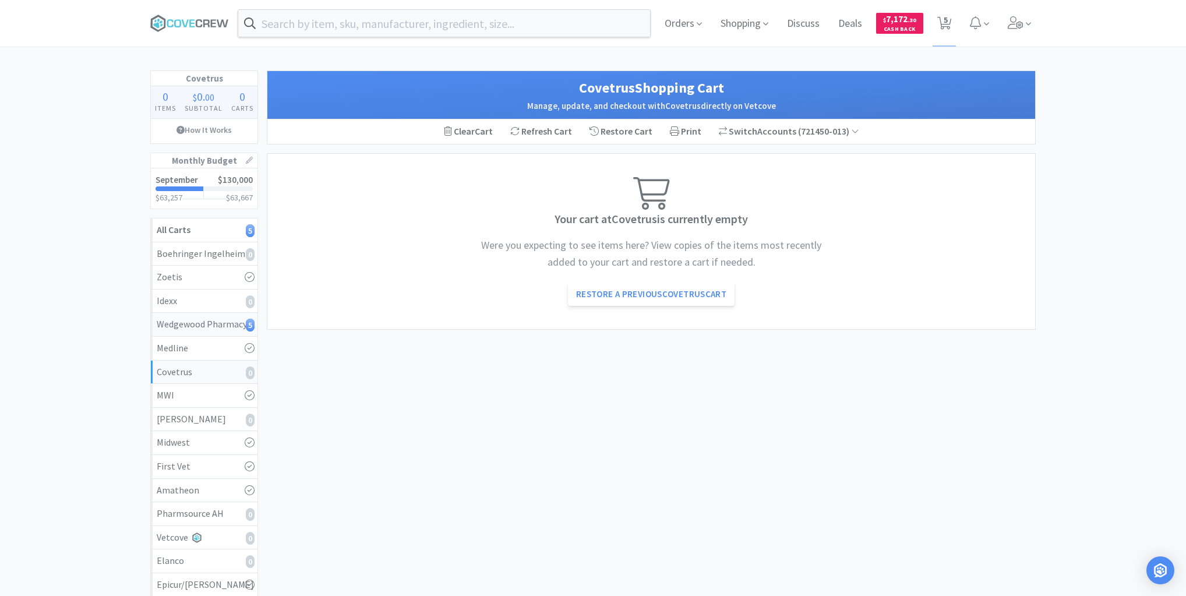
click at [214, 323] on div "Wedgewood Pharmacy 5" at bounding box center [204, 324] width 95 height 15
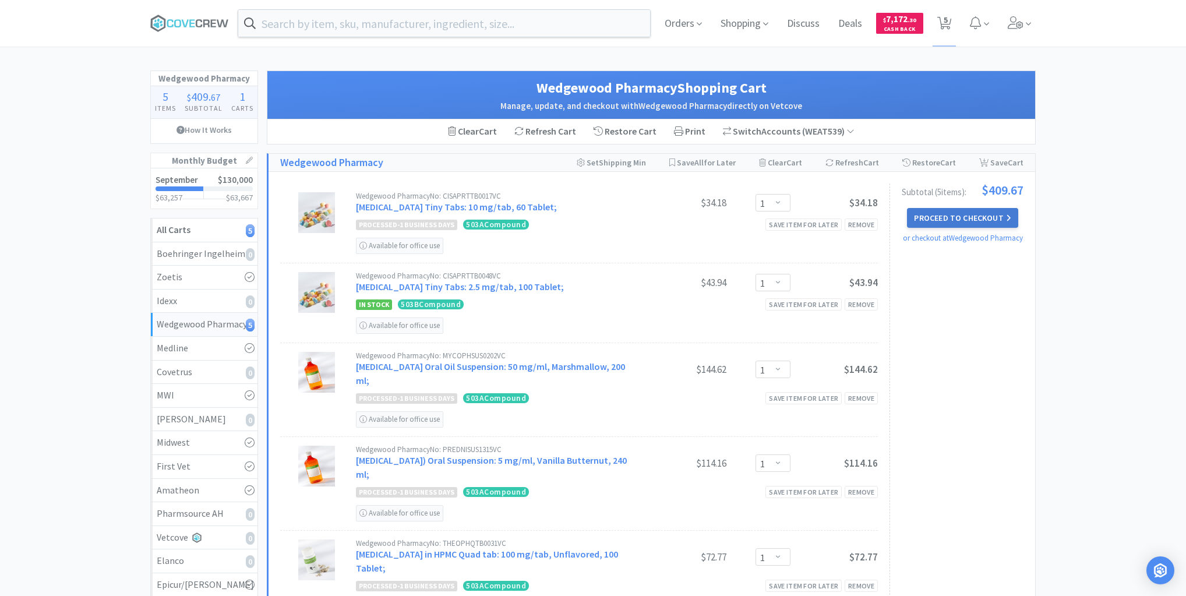
click at [980, 215] on button "Proceed to Checkout" at bounding box center [962, 218] width 111 height 20
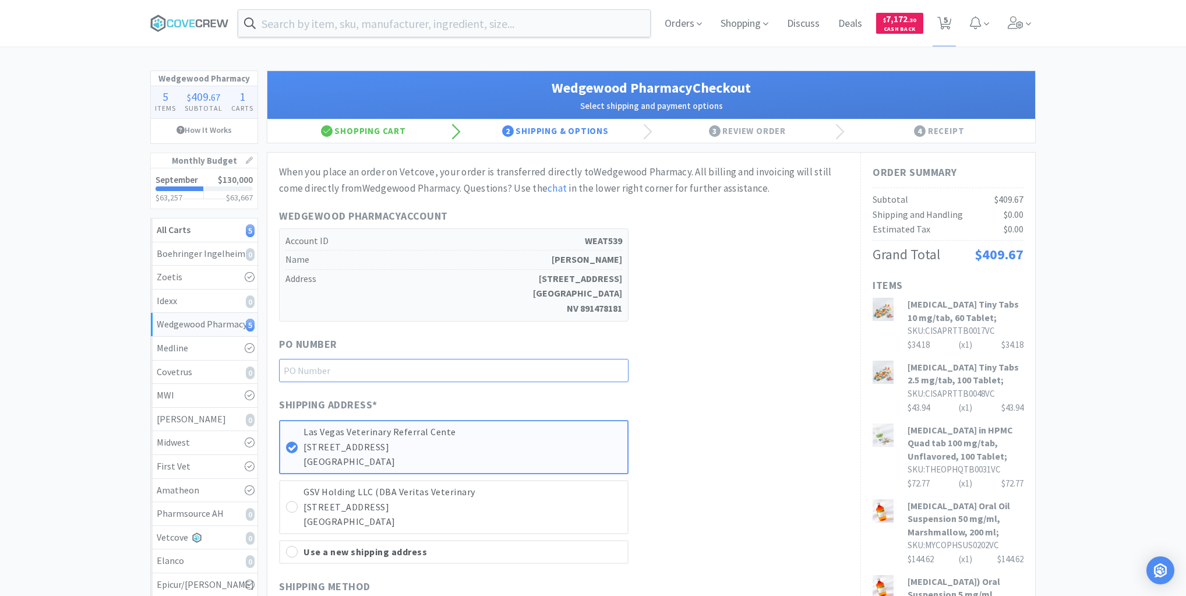
click at [612, 373] on input "text" at bounding box center [454, 370] width 350 height 23
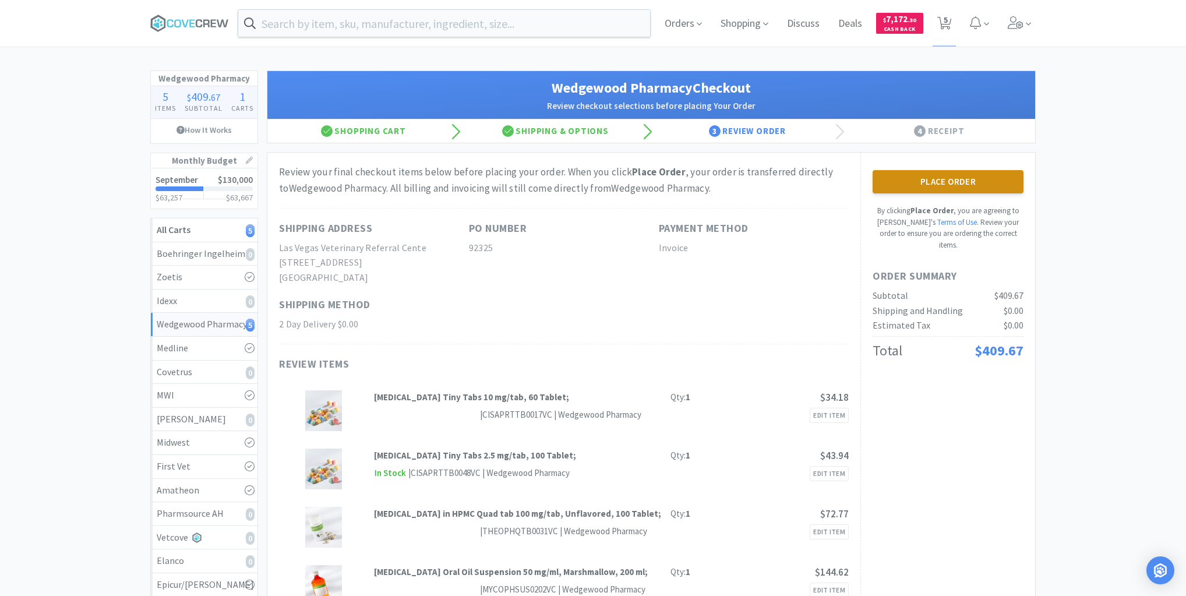
click at [966, 183] on button "Place Order" at bounding box center [948, 181] width 151 height 23
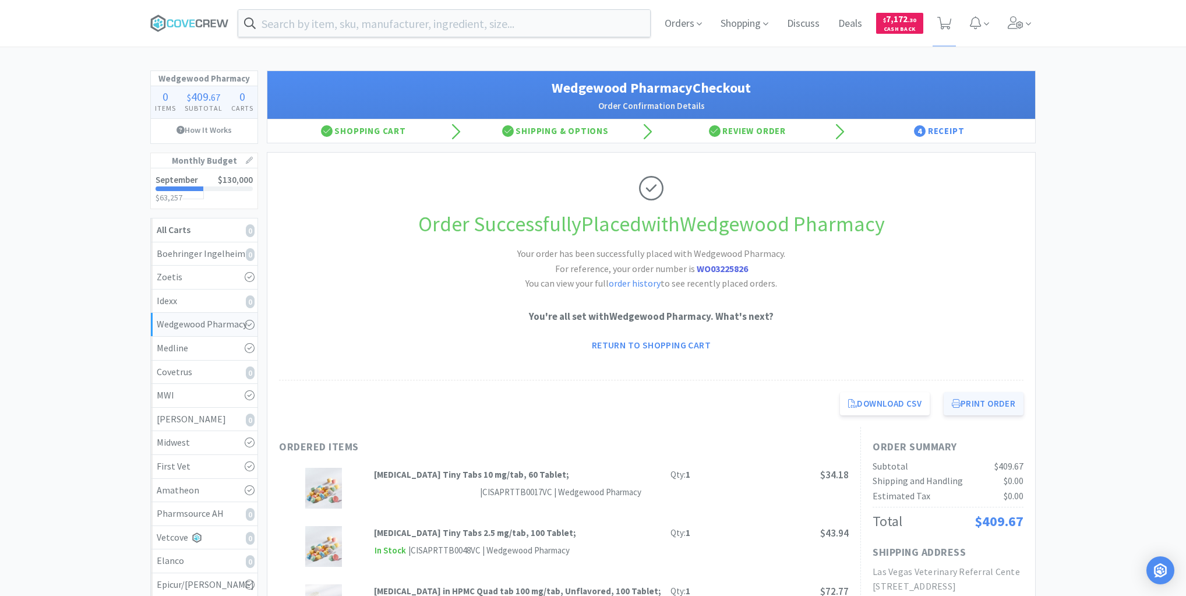
click at [991, 411] on button "Print Order" at bounding box center [984, 403] width 80 height 23
click at [189, 21] on icon at bounding box center [189, 23] width 79 height 17
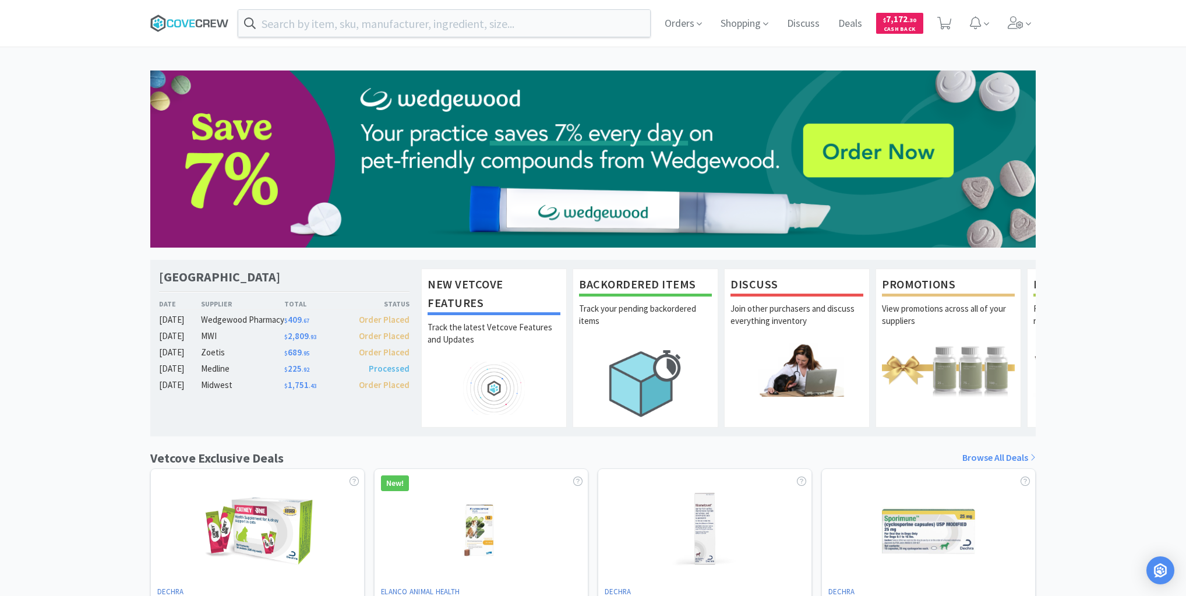
click at [203, 20] on icon at bounding box center [206, 23] width 6 height 8
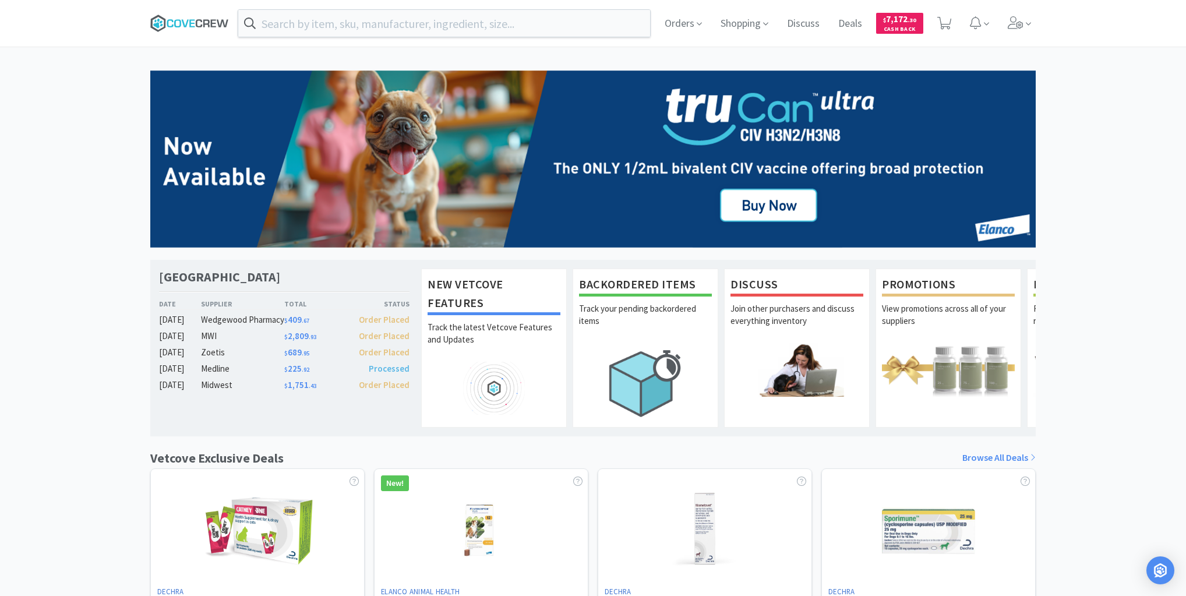
click at [204, 15] on icon at bounding box center [189, 23] width 79 height 17
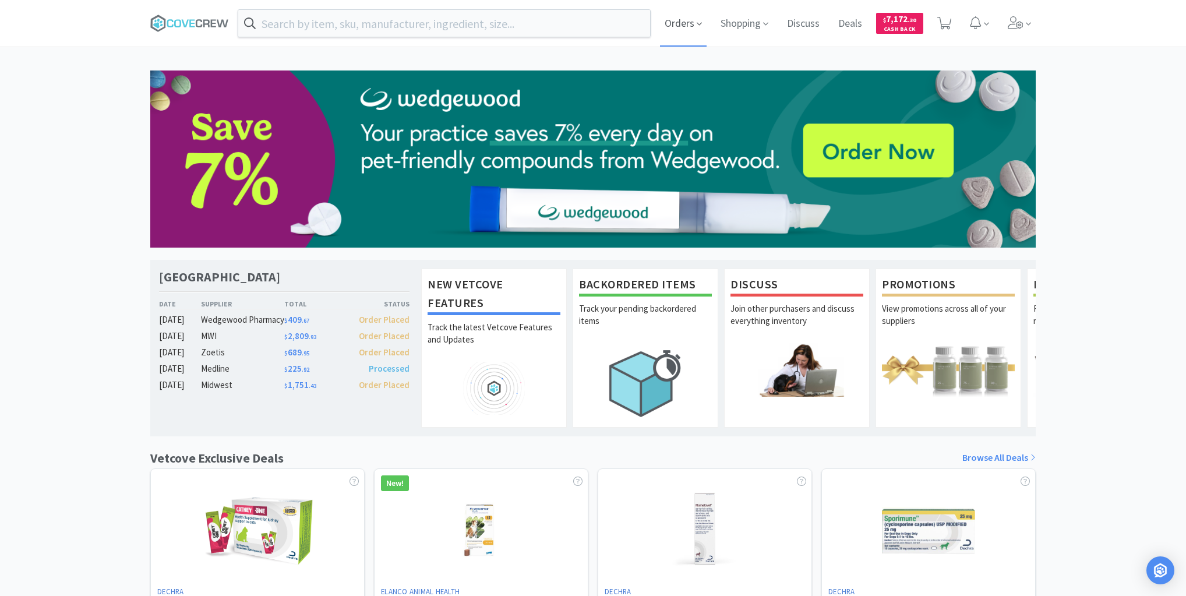
click at [689, 23] on span "Orders" at bounding box center [683, 23] width 47 height 47
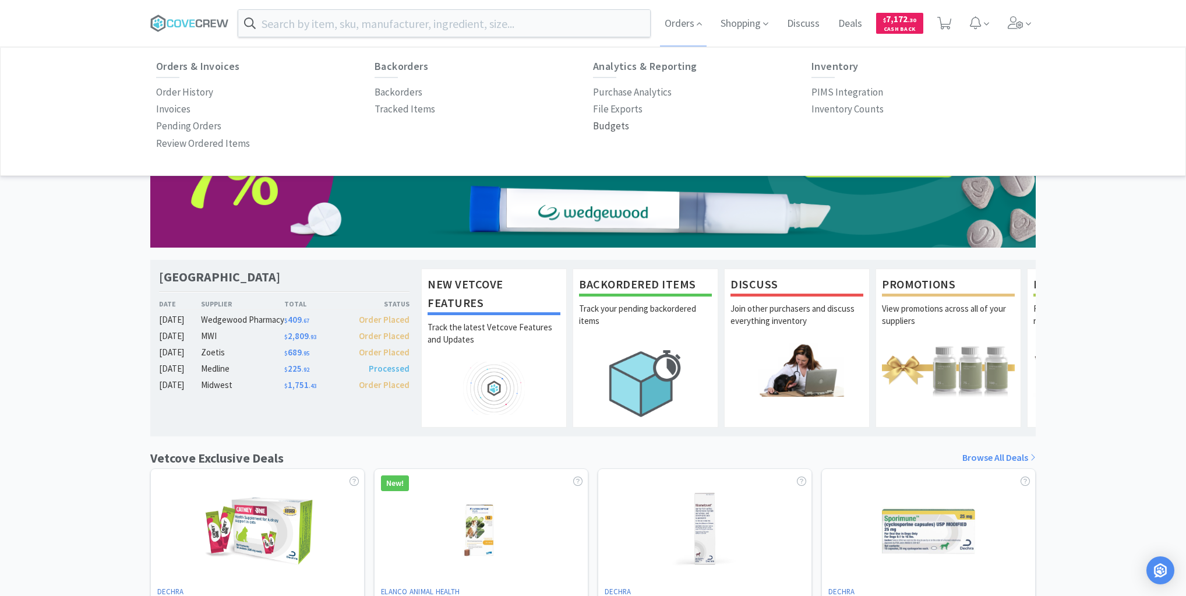
click at [608, 130] on p "Budgets" at bounding box center [611, 126] width 36 height 16
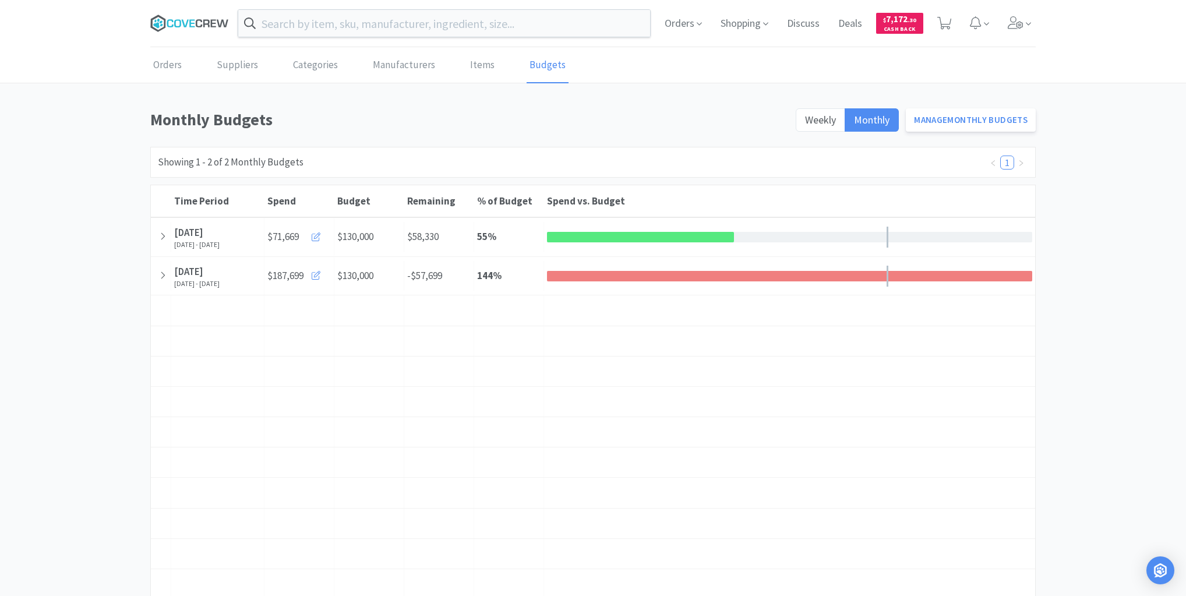
click at [203, 21] on icon at bounding box center [206, 23] width 6 height 8
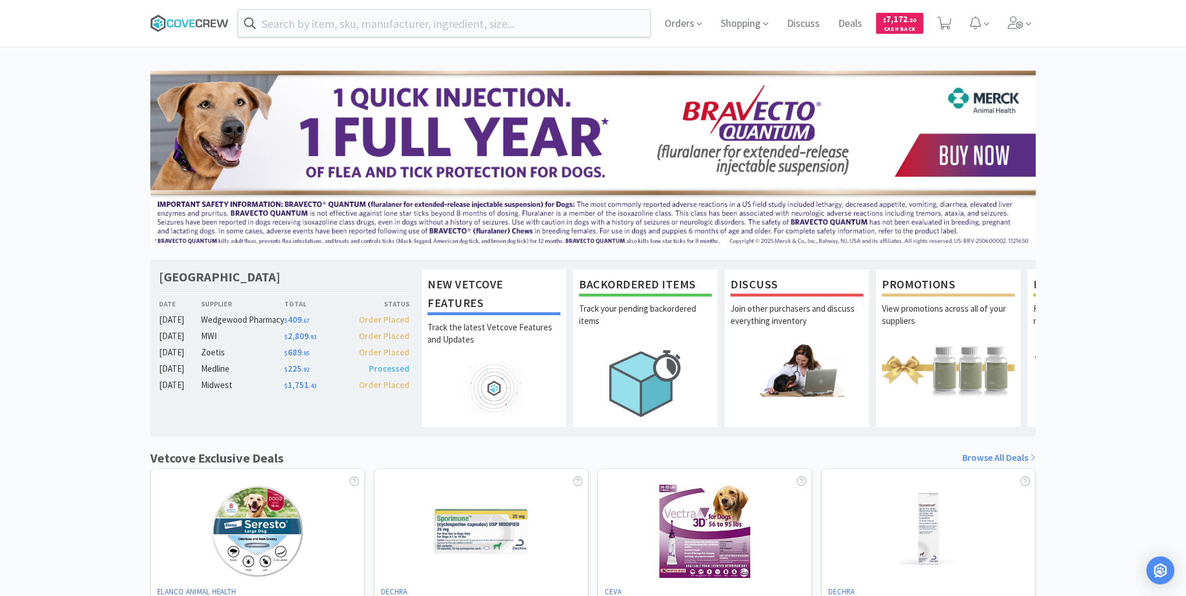
click at [186, 23] on icon at bounding box center [184, 23] width 7 height 8
click at [210, 23] on icon at bounding box center [189, 23] width 79 height 17
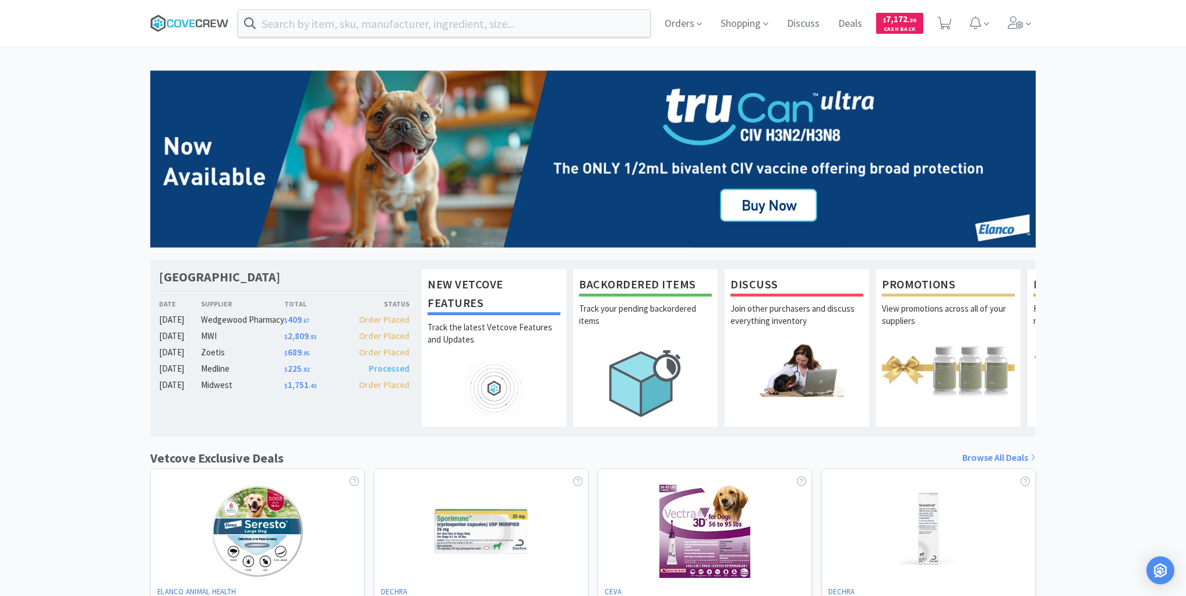
click at [188, 16] on icon at bounding box center [189, 23] width 79 height 17
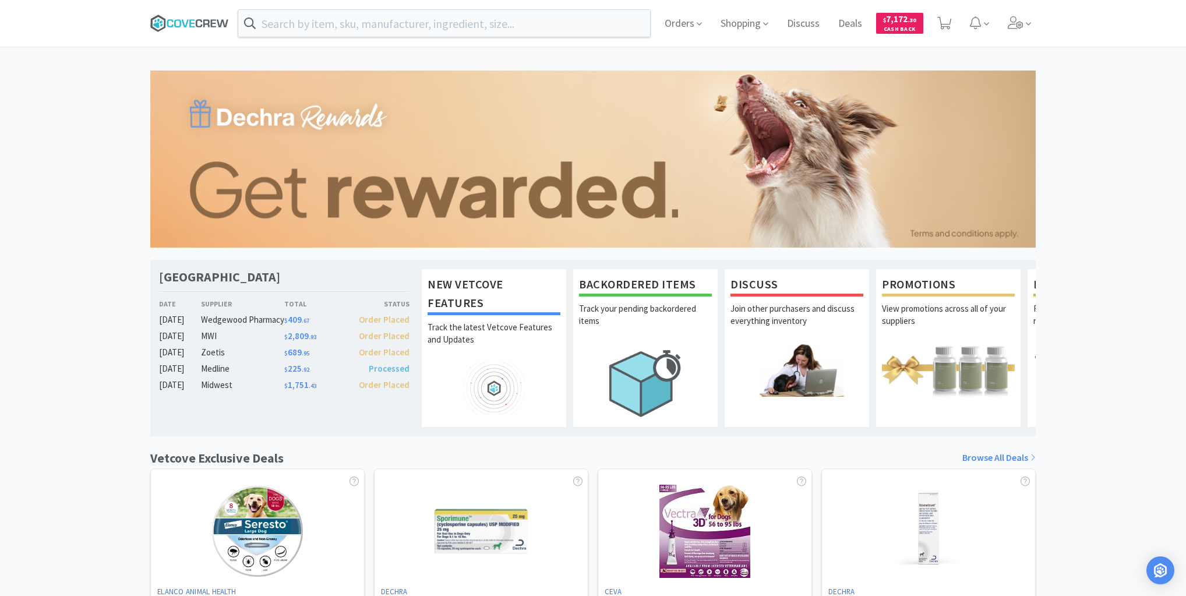
click at [195, 21] on icon at bounding box center [189, 23] width 79 height 17
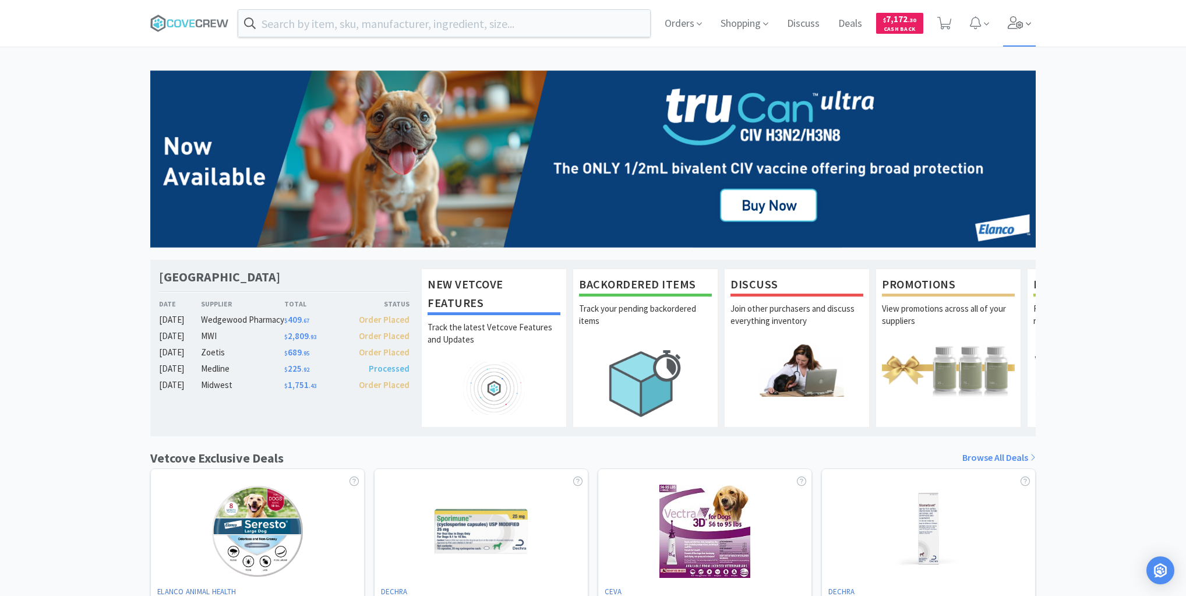
click at [1019, 24] on icon at bounding box center [1016, 22] width 16 height 13
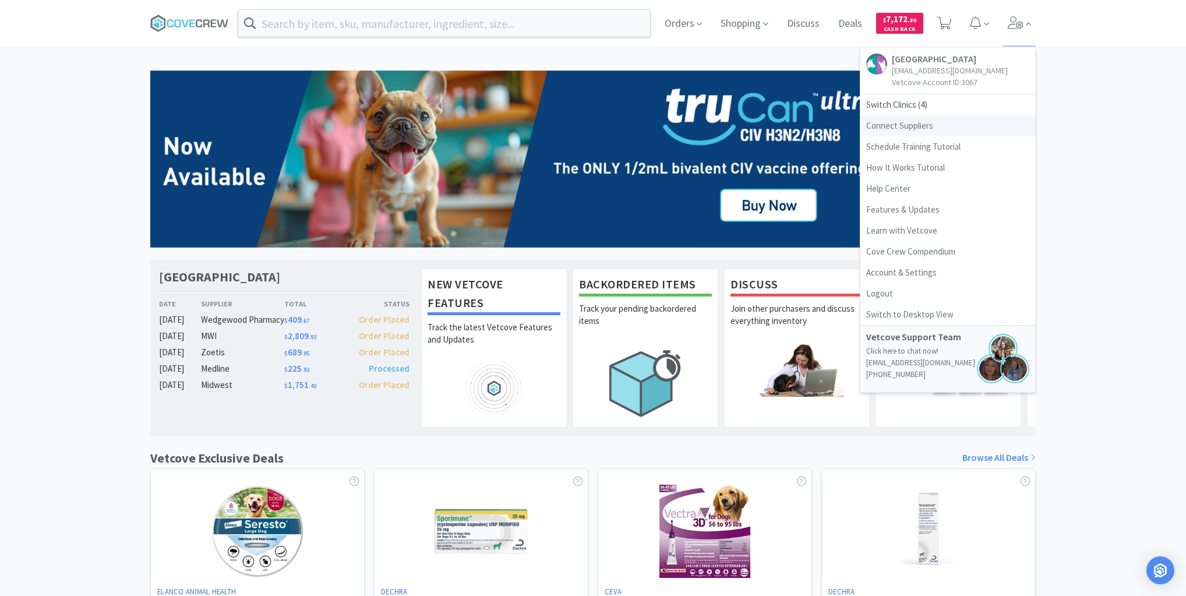
click at [915, 134] on link "Connect Suppliers" at bounding box center [947, 125] width 175 height 21
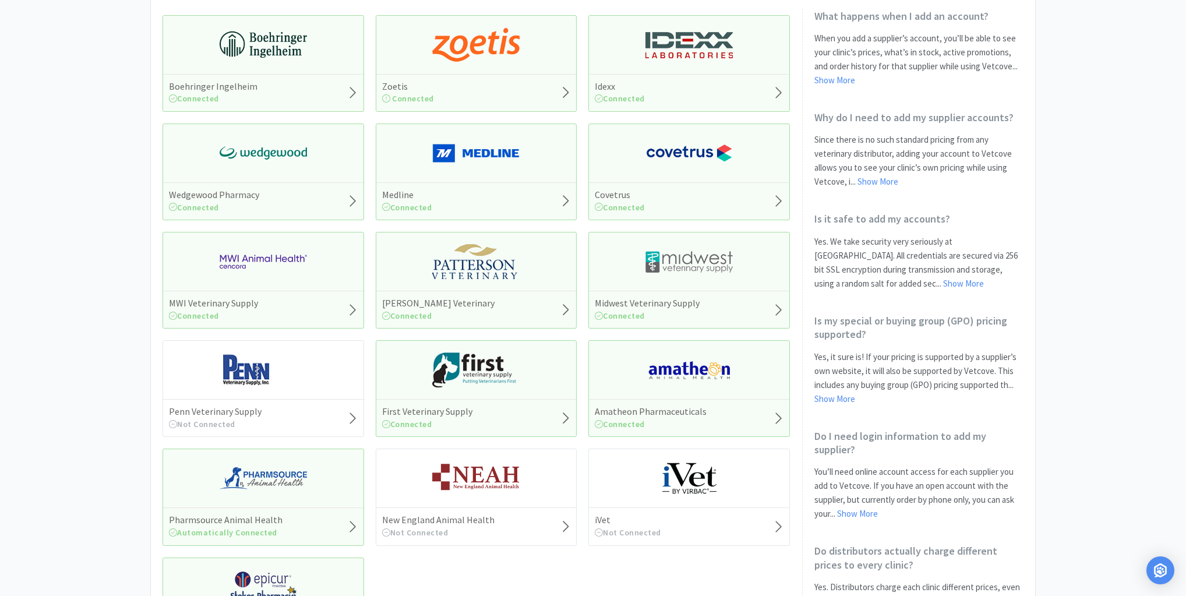
scroll to position [186, 0]
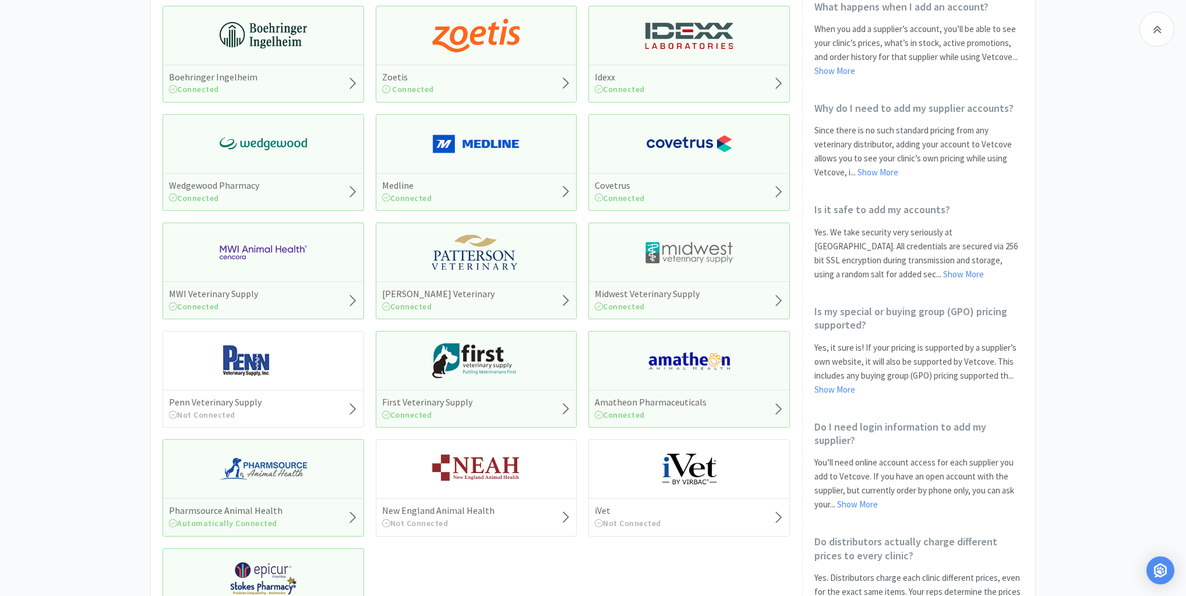
click at [497, 369] on img at bounding box center [475, 360] width 87 height 35
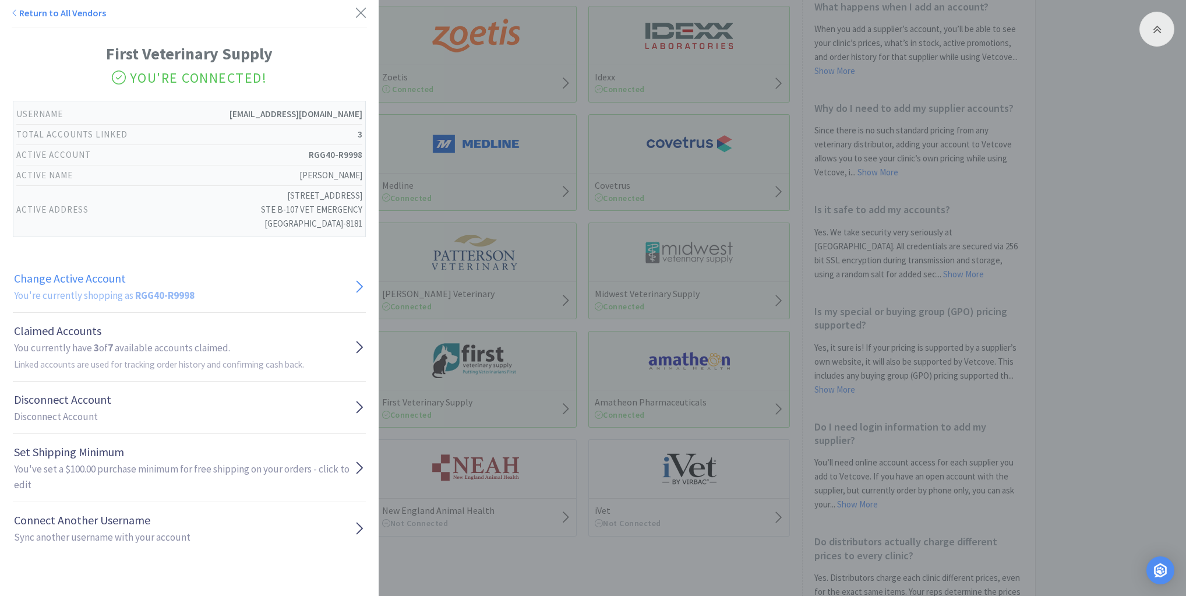
click at [357, 284] on icon at bounding box center [360, 286] width 6 height 12
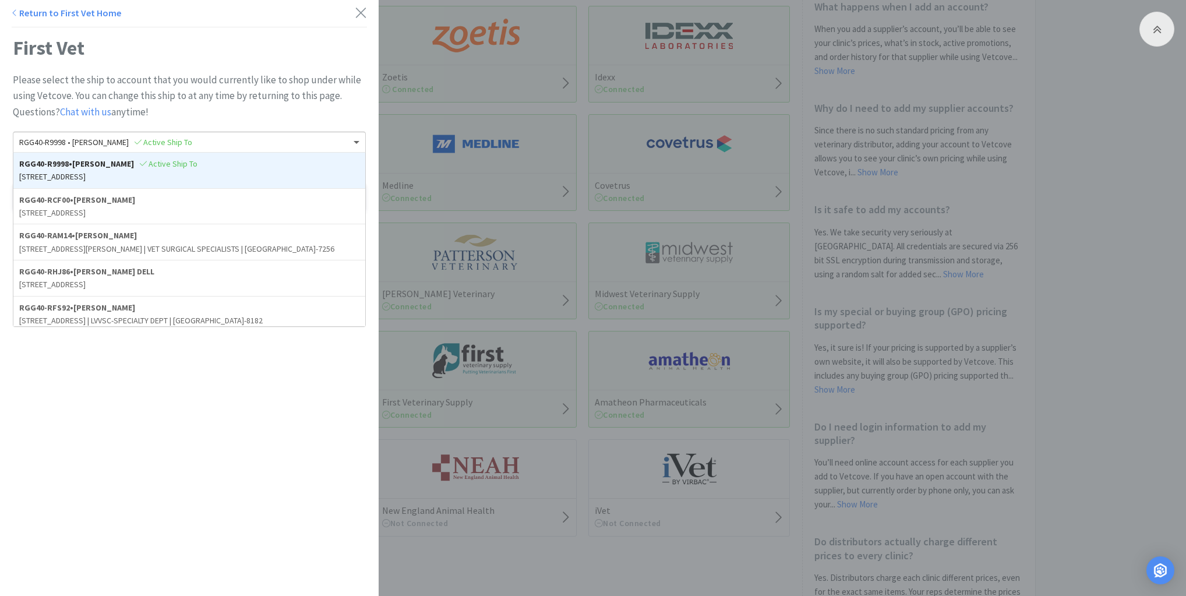
click at [351, 139] on span at bounding box center [358, 142] width 15 height 20
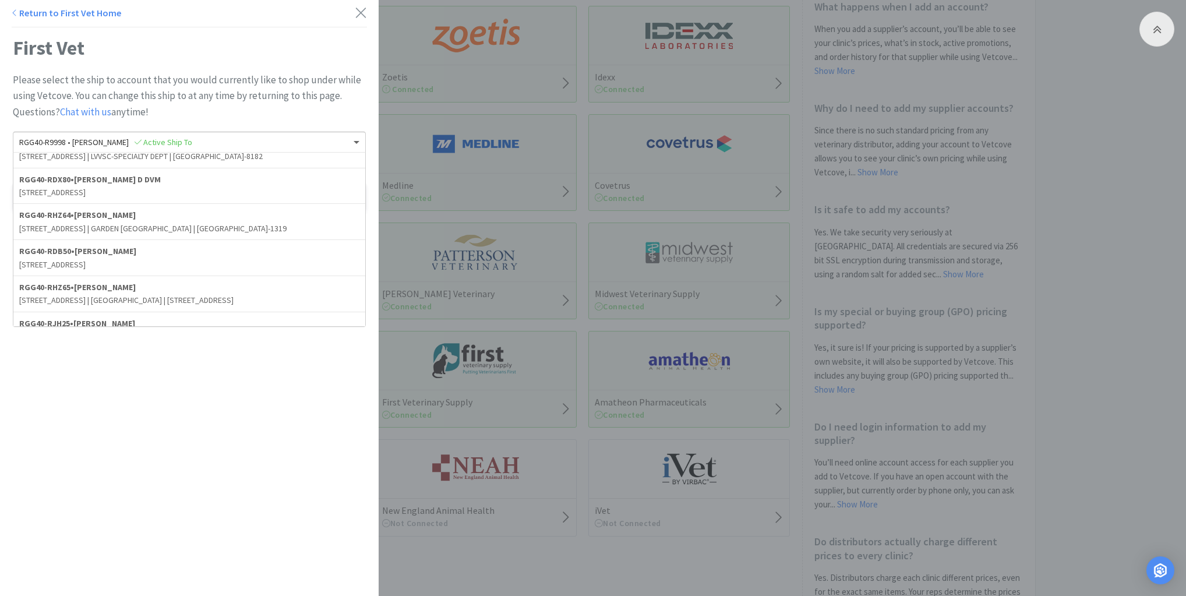
scroll to position [184, 0]
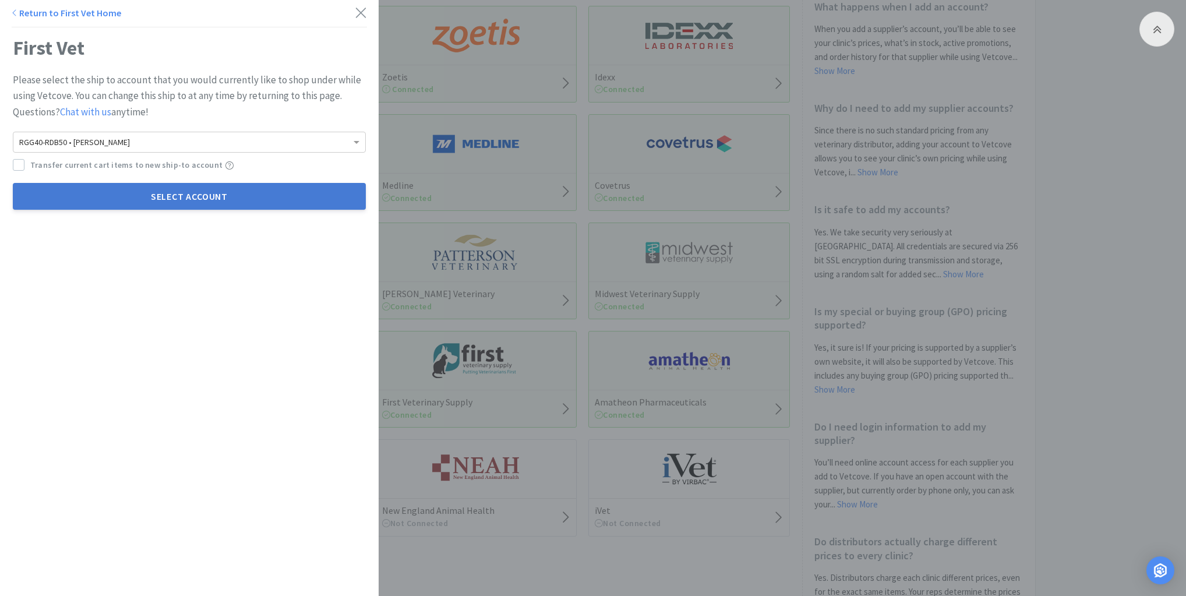
click at [178, 197] on button "Select Account" at bounding box center [189, 196] width 353 height 27
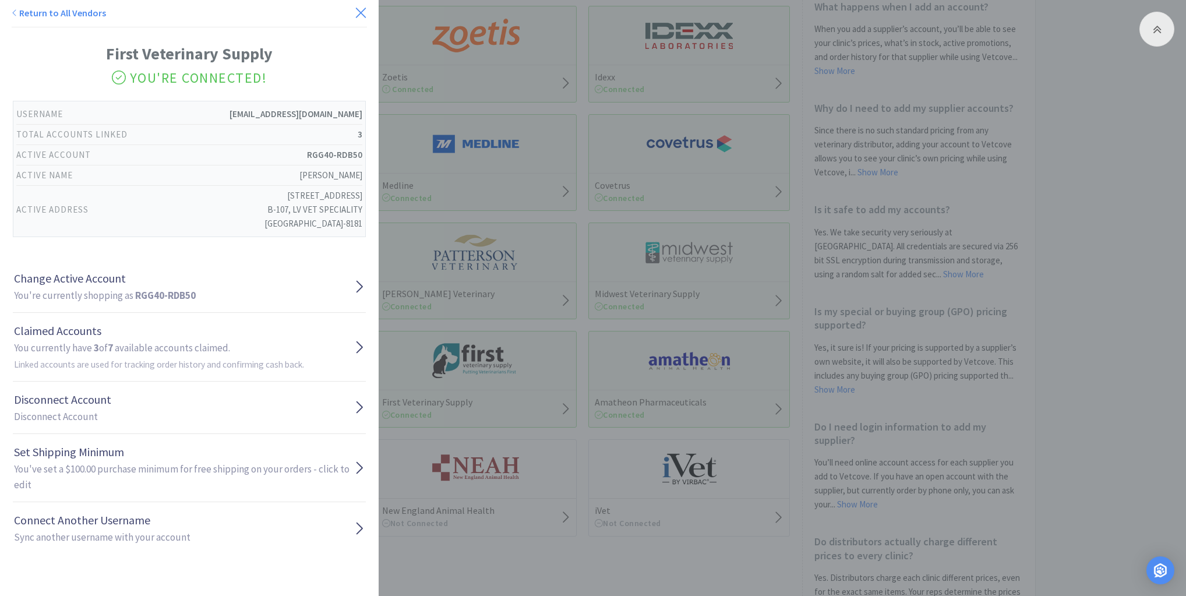
click at [357, 10] on icon at bounding box center [361, 13] width 10 height 10
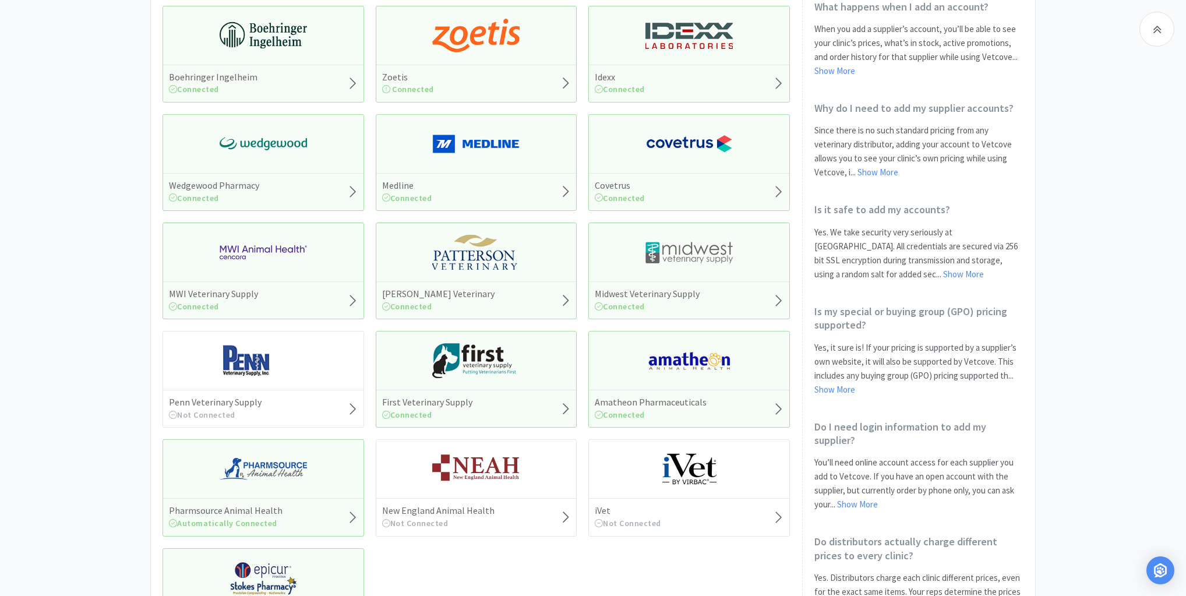
click at [479, 365] on img at bounding box center [475, 360] width 87 height 35
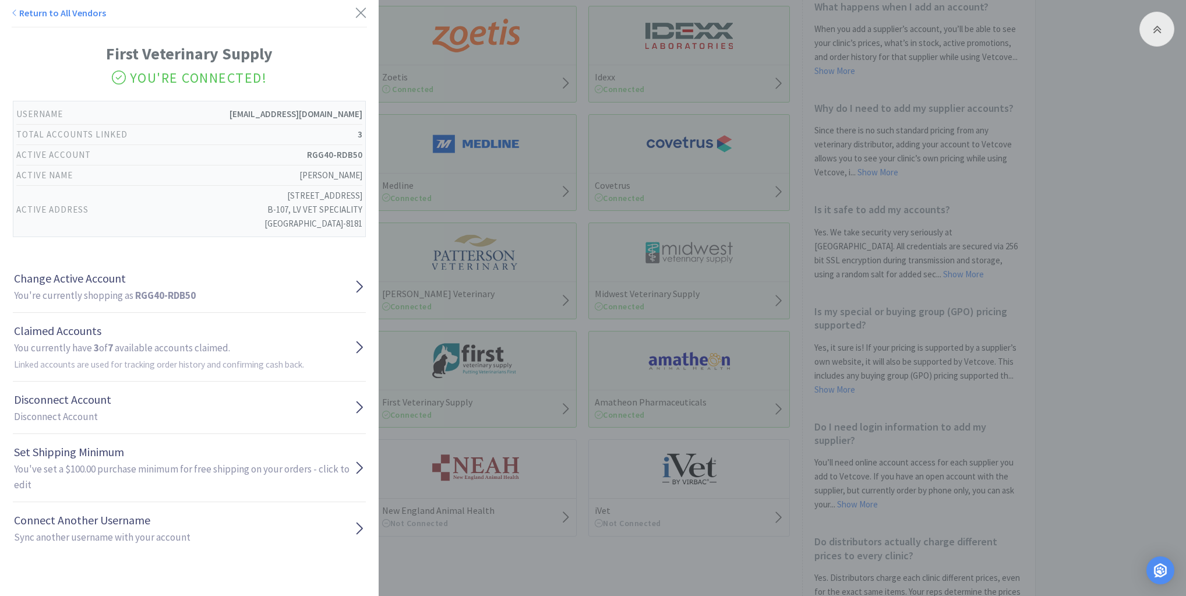
click at [464, 540] on div "Return to All Vendors First Veterinary Supply You're Connected! Username wogden…" at bounding box center [593, 298] width 1186 height 596
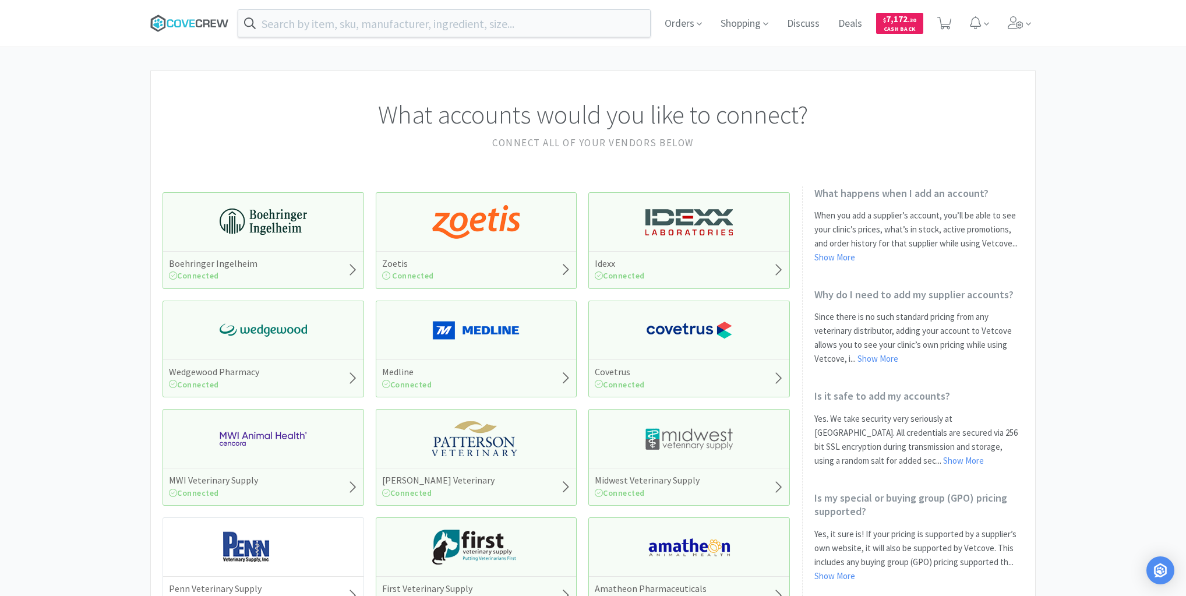
click at [203, 24] on icon at bounding box center [189, 23] width 79 height 17
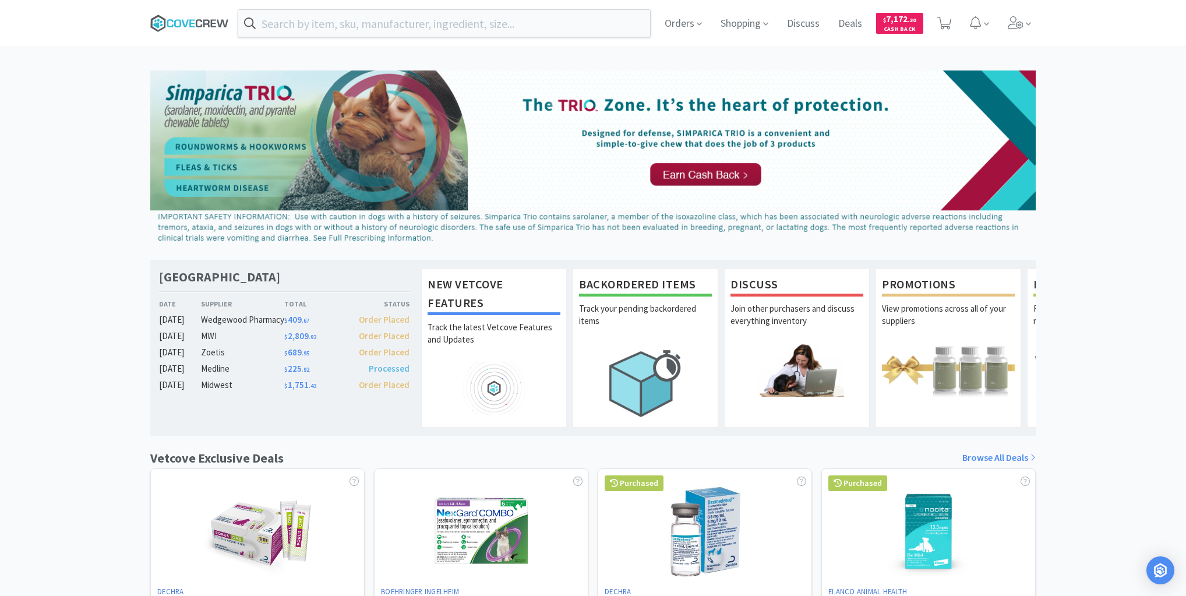
click at [202, 19] on icon at bounding box center [189, 23] width 79 height 17
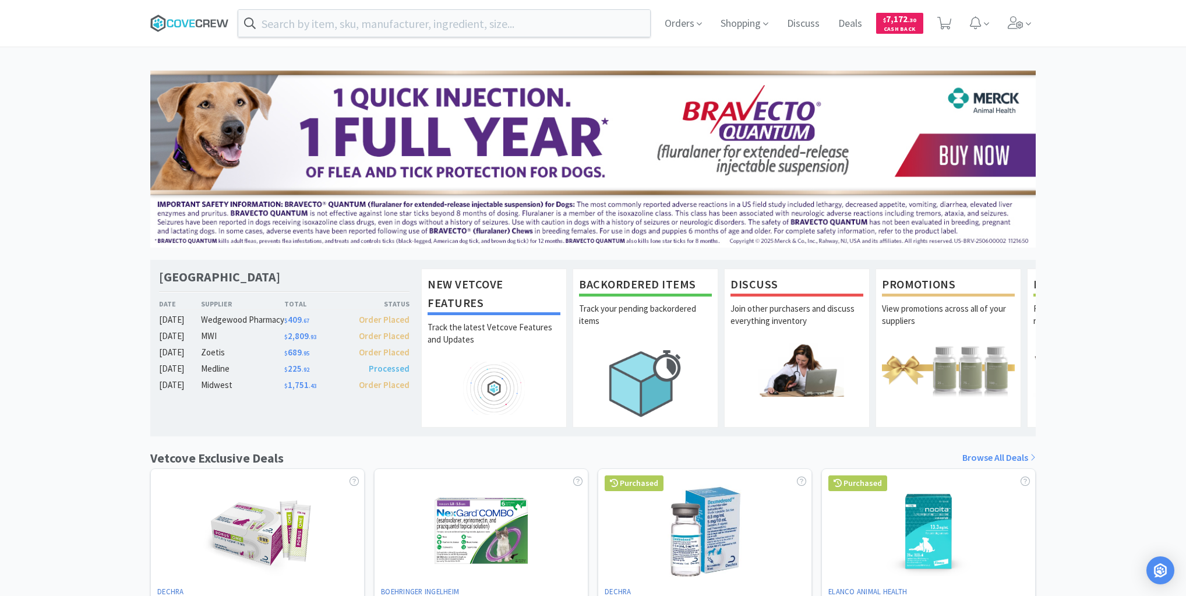
click at [186, 22] on icon at bounding box center [189, 23] width 79 height 17
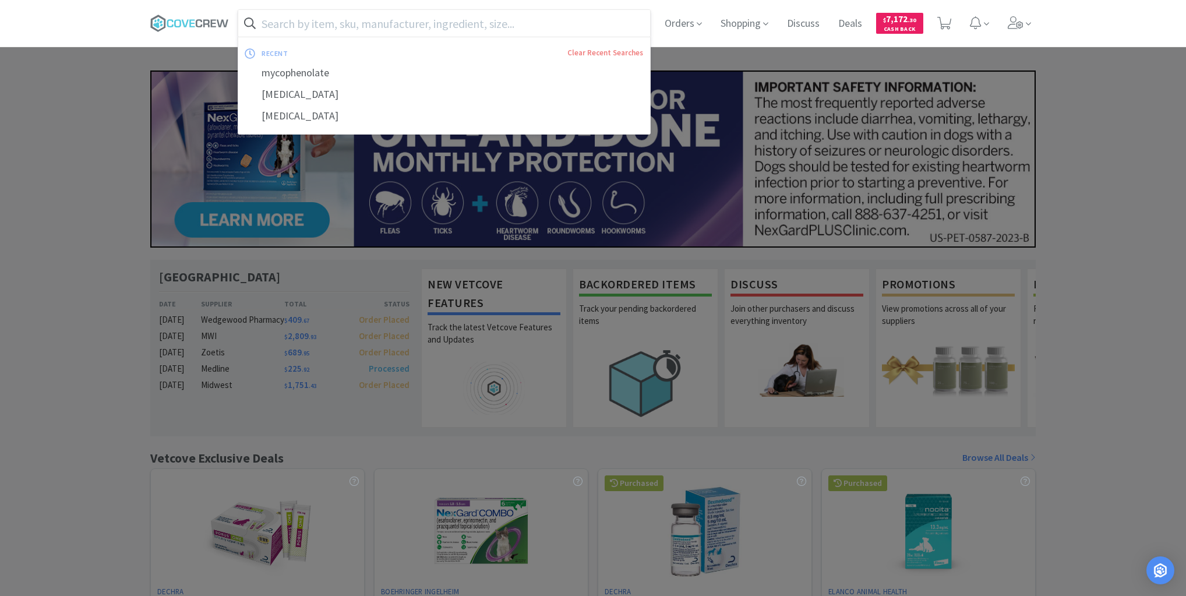
drag, startPoint x: 369, startPoint y: 19, endPoint x: 373, endPoint y: 27, distance: 9.4
click at [372, 18] on input "text" at bounding box center [444, 23] width 412 height 27
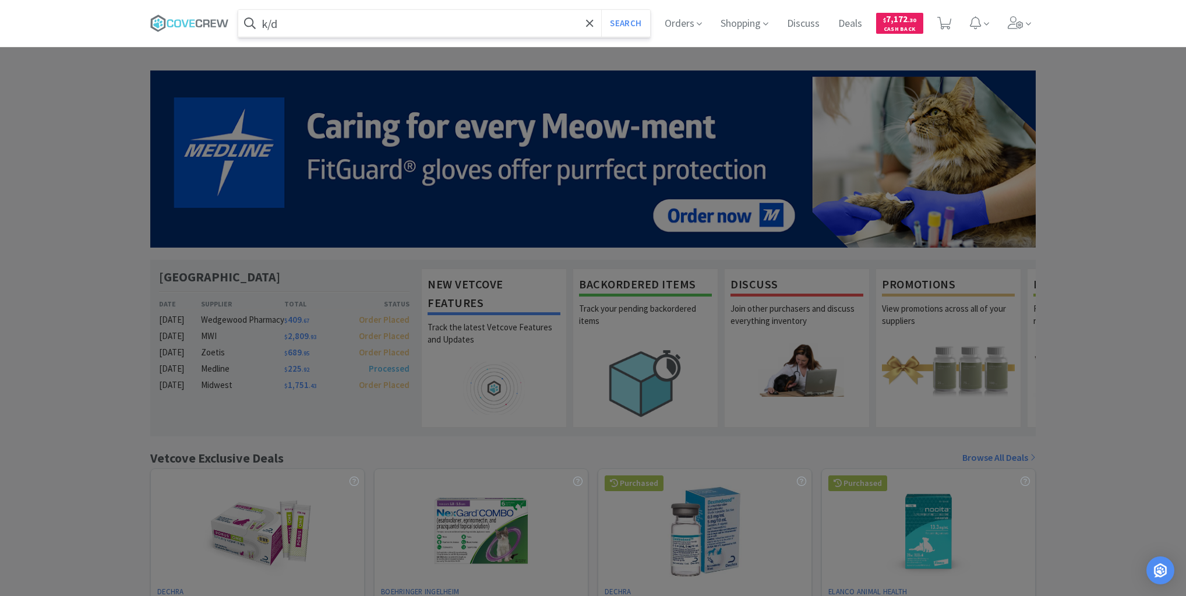
click at [601, 10] on button "Search" at bounding box center [625, 23] width 48 height 27
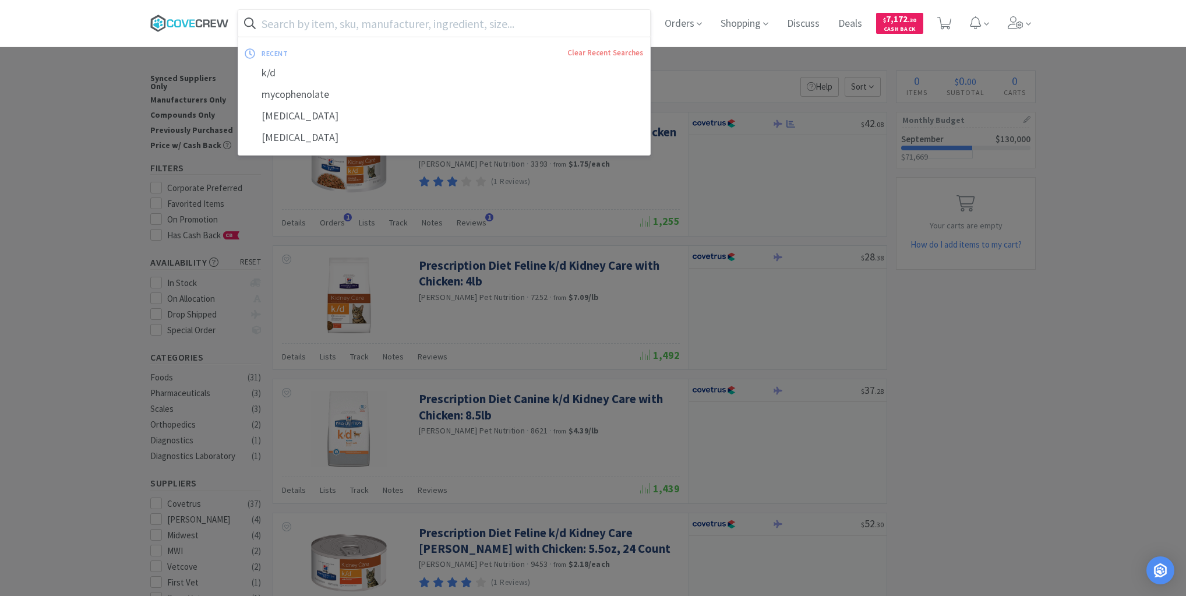
click at [217, 25] on icon at bounding box center [189, 23] width 79 height 17
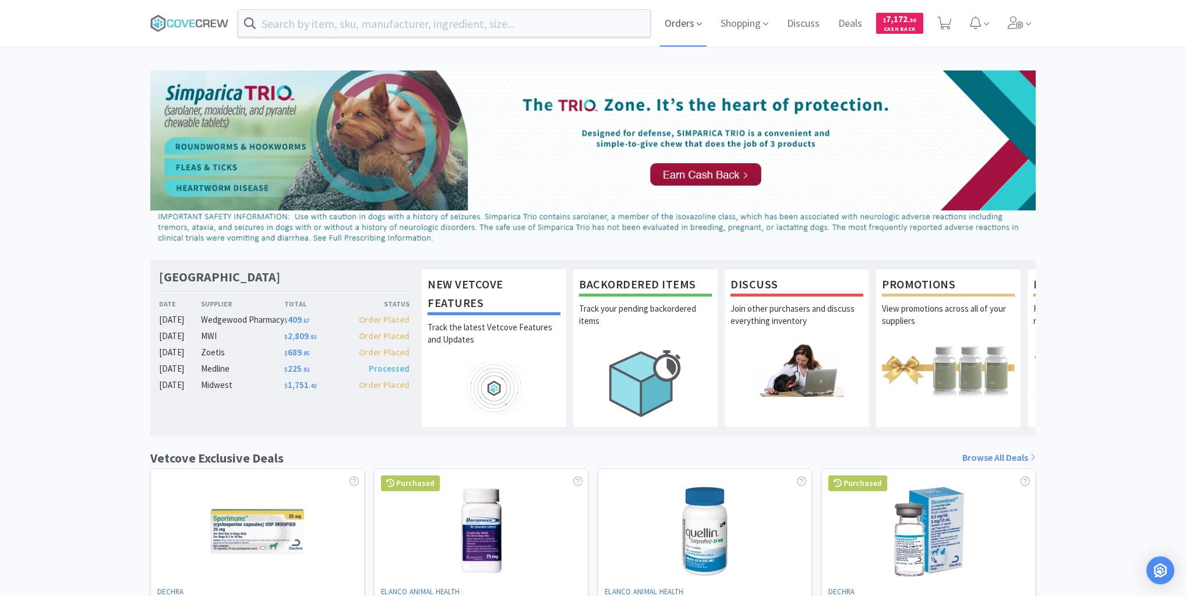
click at [678, 19] on span "Orders" at bounding box center [683, 23] width 47 height 47
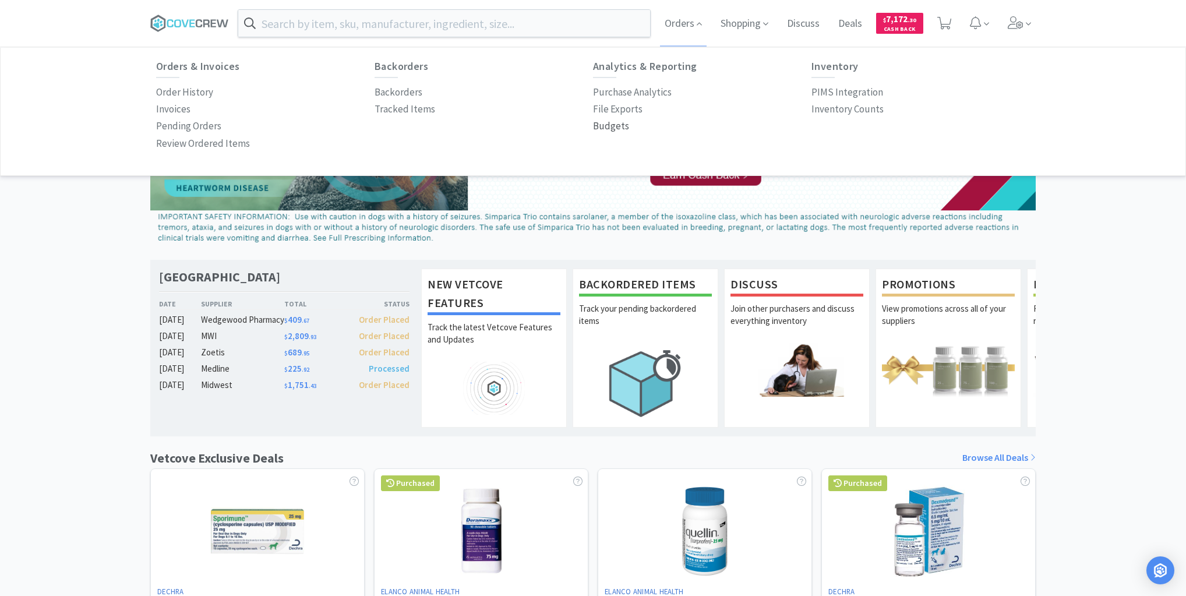
click at [624, 125] on p "Budgets" at bounding box center [611, 126] width 36 height 16
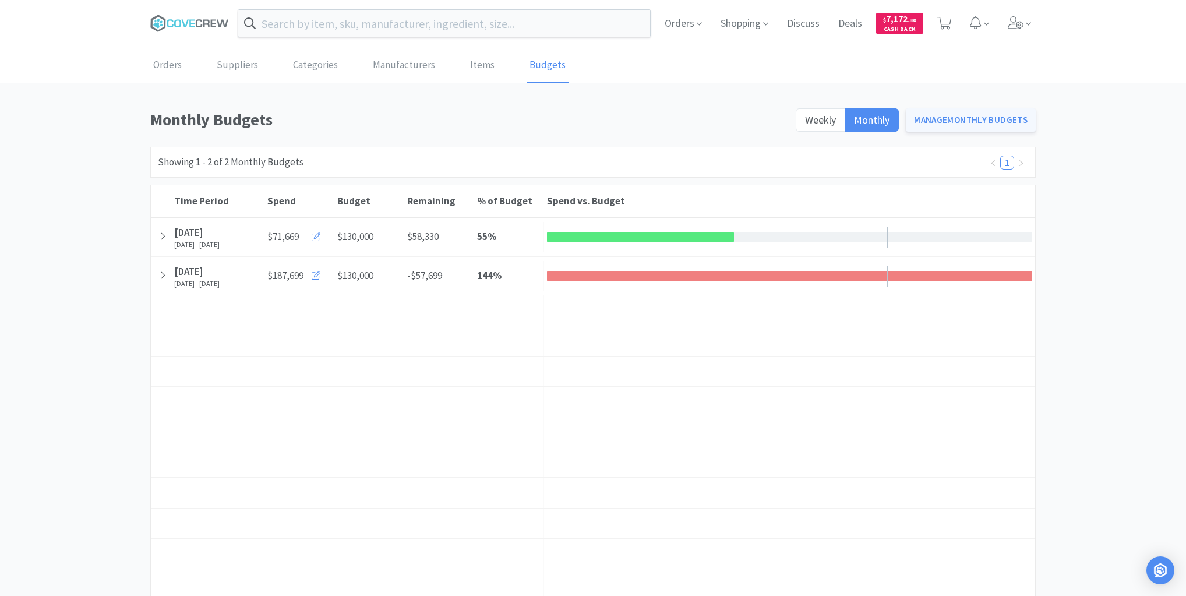
click at [962, 121] on link "Manage Monthly Budgets" at bounding box center [971, 119] width 130 height 23
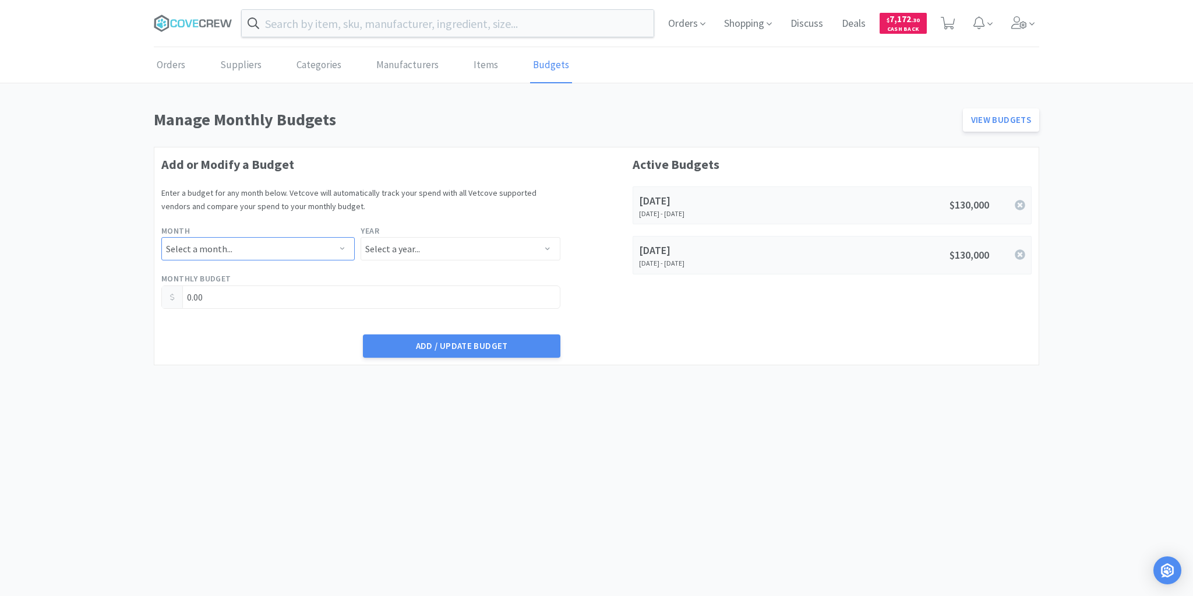
click at [342, 247] on select "Select a month... January February March April May June July August September O…" at bounding box center [257, 248] width 193 height 23
click at [443, 415] on body "Orders Shopping Discuss Discuss Deals Deals $ 7,172 . 30 Cash Back Orders Suppl…" at bounding box center [596, 298] width 1193 height 596
click at [214, 21] on icon at bounding box center [193, 23] width 79 height 17
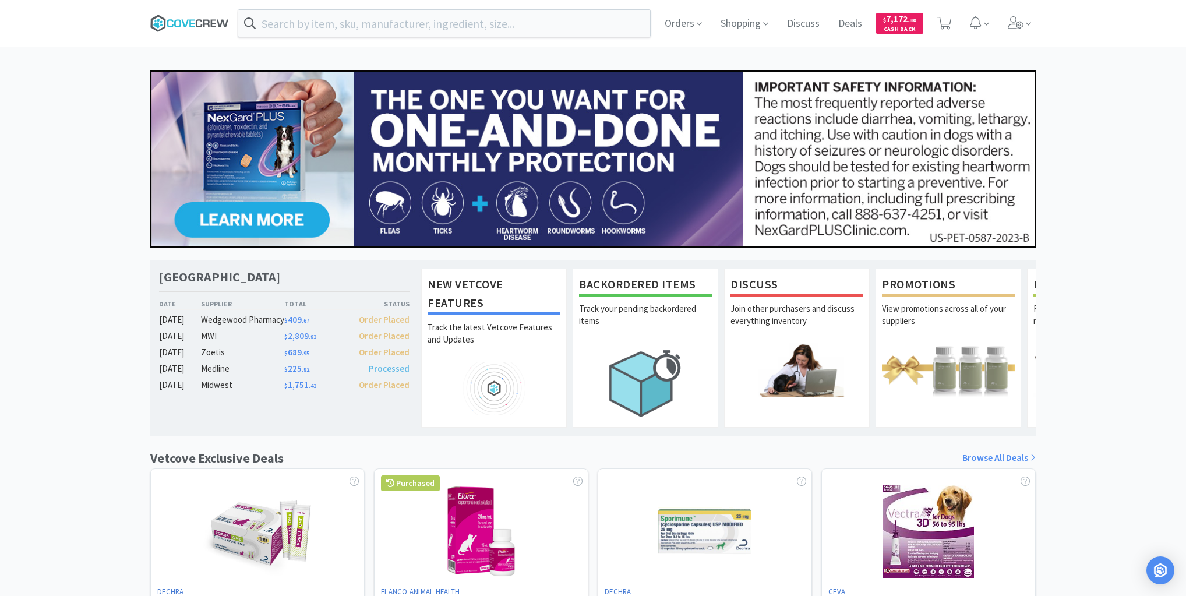
click at [209, 24] on icon at bounding box center [189, 23] width 79 height 17
click at [198, 23] on icon at bounding box center [189, 23] width 79 height 17
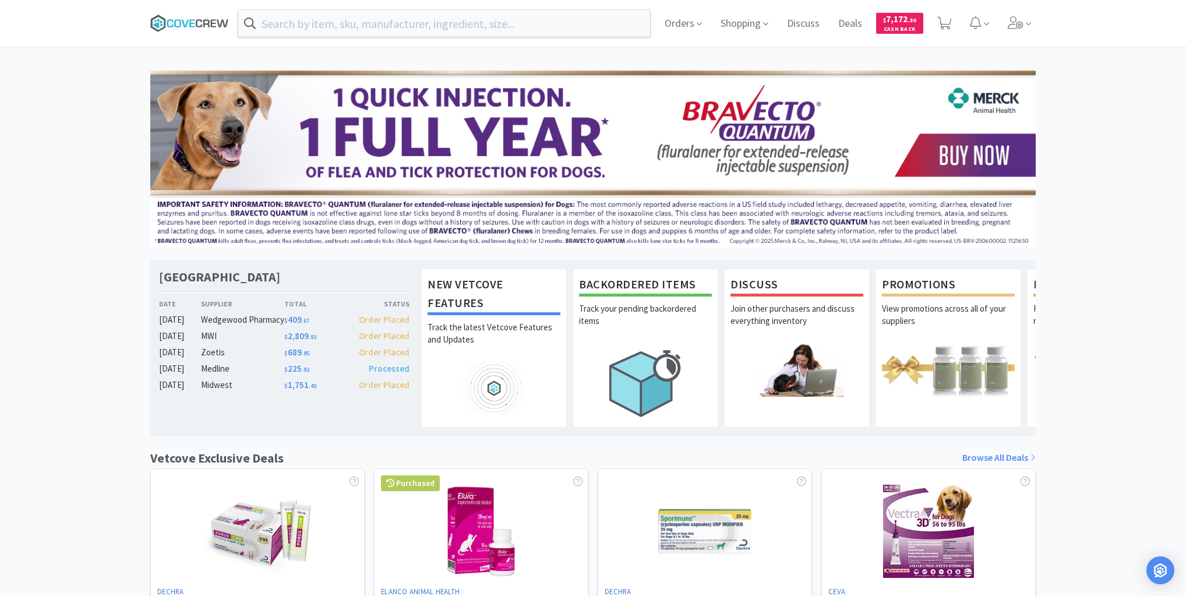
click at [216, 21] on icon at bounding box center [189, 23] width 79 height 17
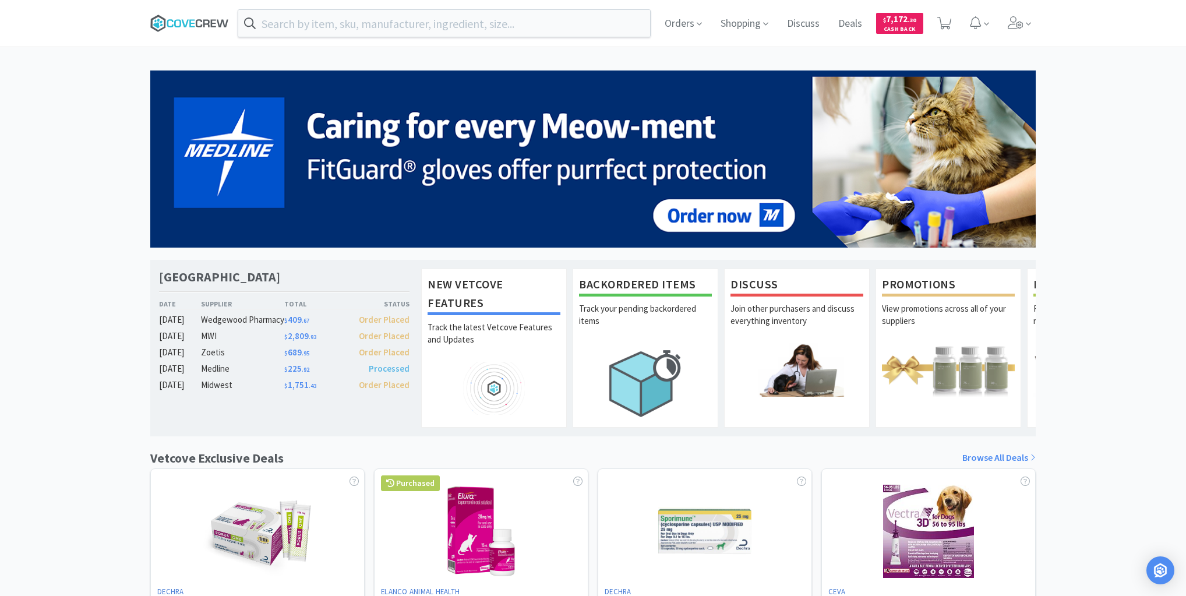
click at [191, 23] on icon at bounding box center [191, 23] width 5 height 8
click at [216, 20] on icon at bounding box center [189, 23] width 79 height 17
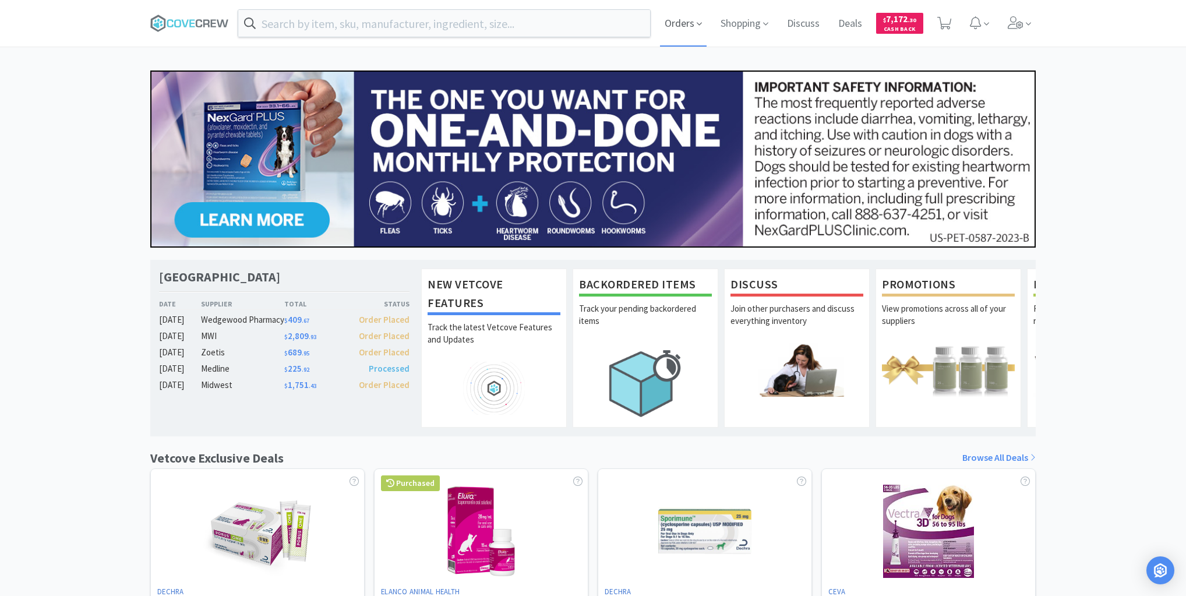
click at [691, 22] on span "Orders" at bounding box center [683, 23] width 47 height 47
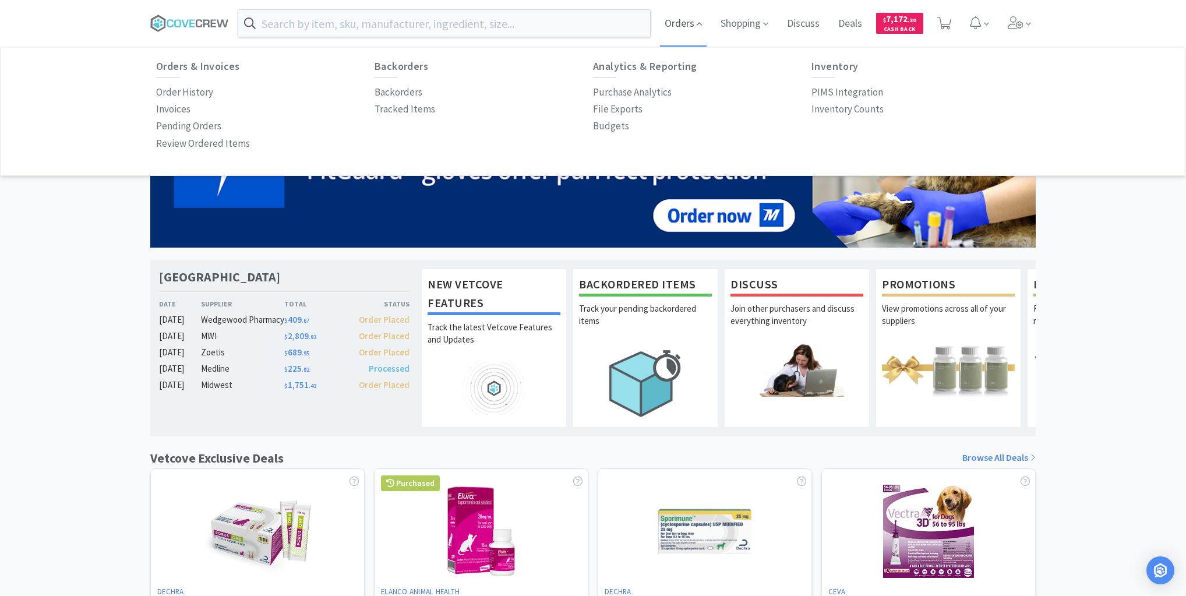
click at [694, 17] on span "Orders" at bounding box center [683, 23] width 47 height 47
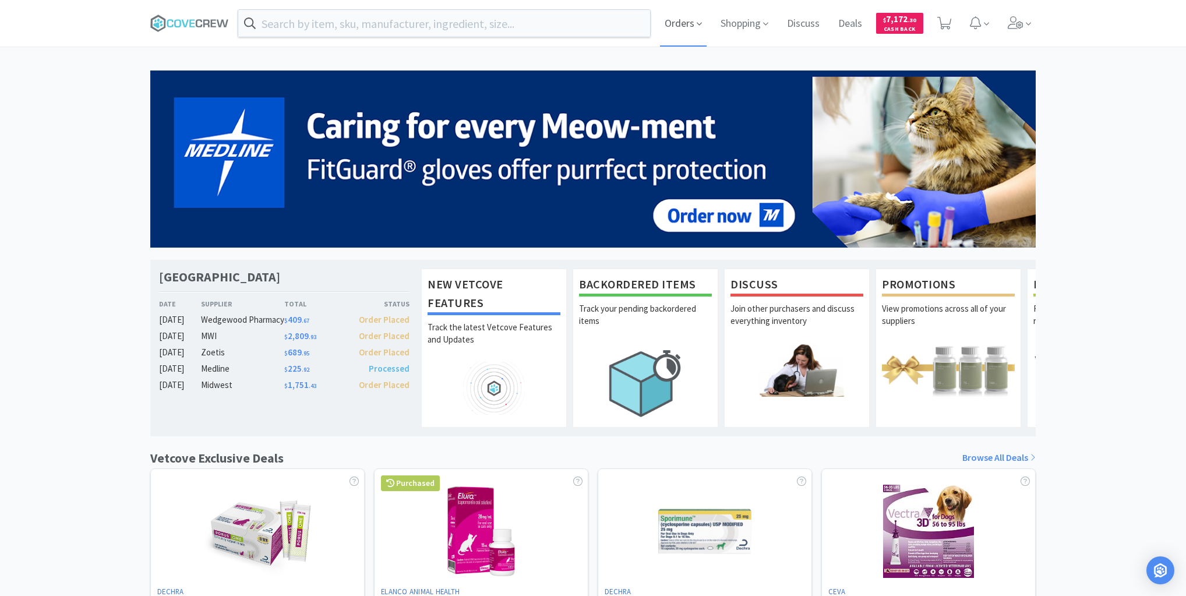
click at [696, 23] on icon at bounding box center [698, 24] width 5 height 3
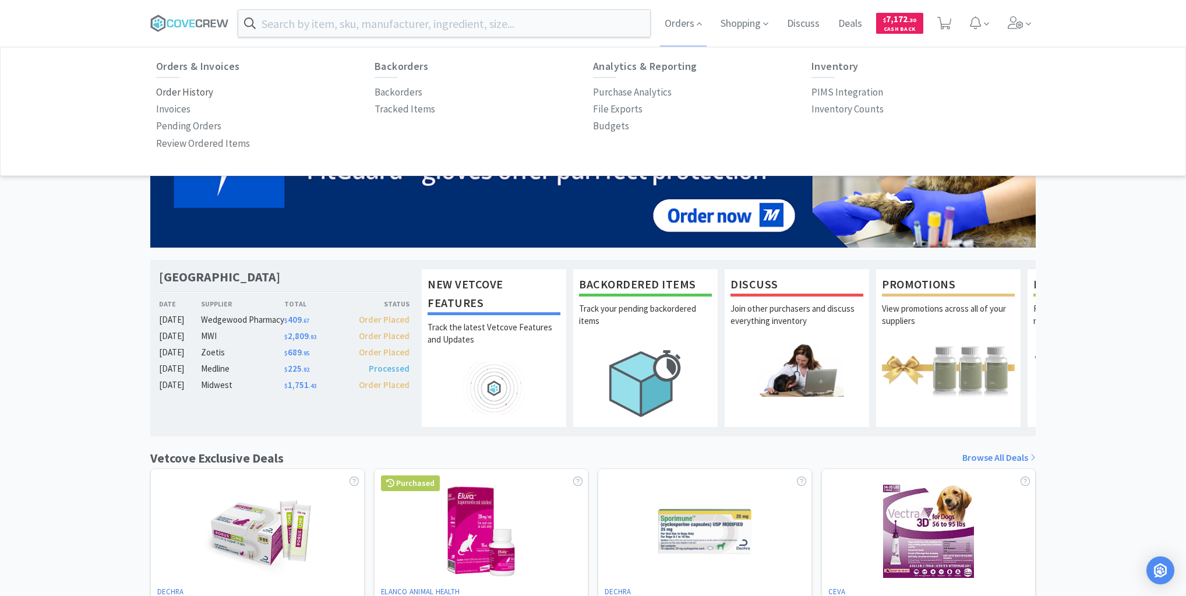
click at [200, 89] on p "Order History" at bounding box center [184, 92] width 57 height 16
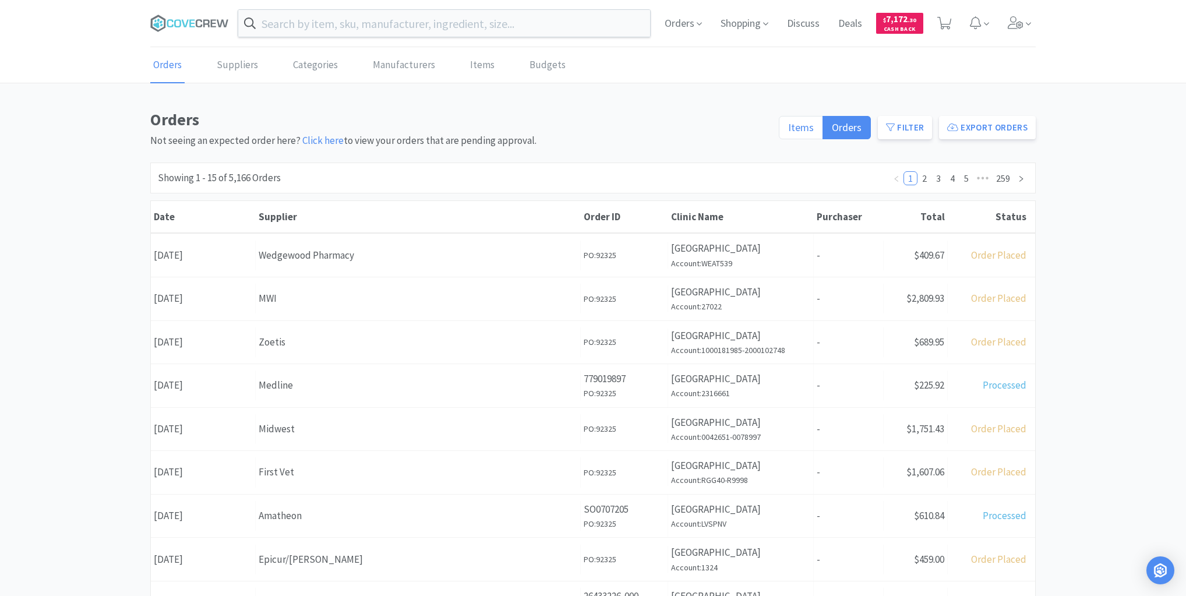
click at [789, 131] on label "Items" at bounding box center [801, 127] width 44 height 23
click at [788, 131] on input "Items" at bounding box center [788, 131] width 0 height 0
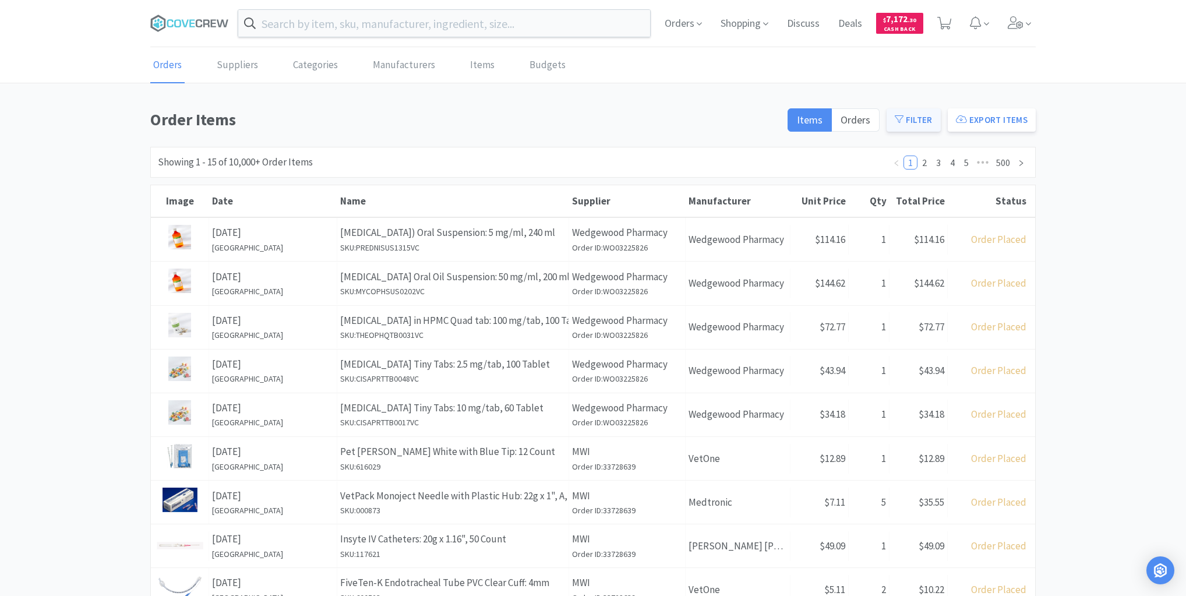
click at [916, 124] on button "Filter" at bounding box center [914, 119] width 54 height 23
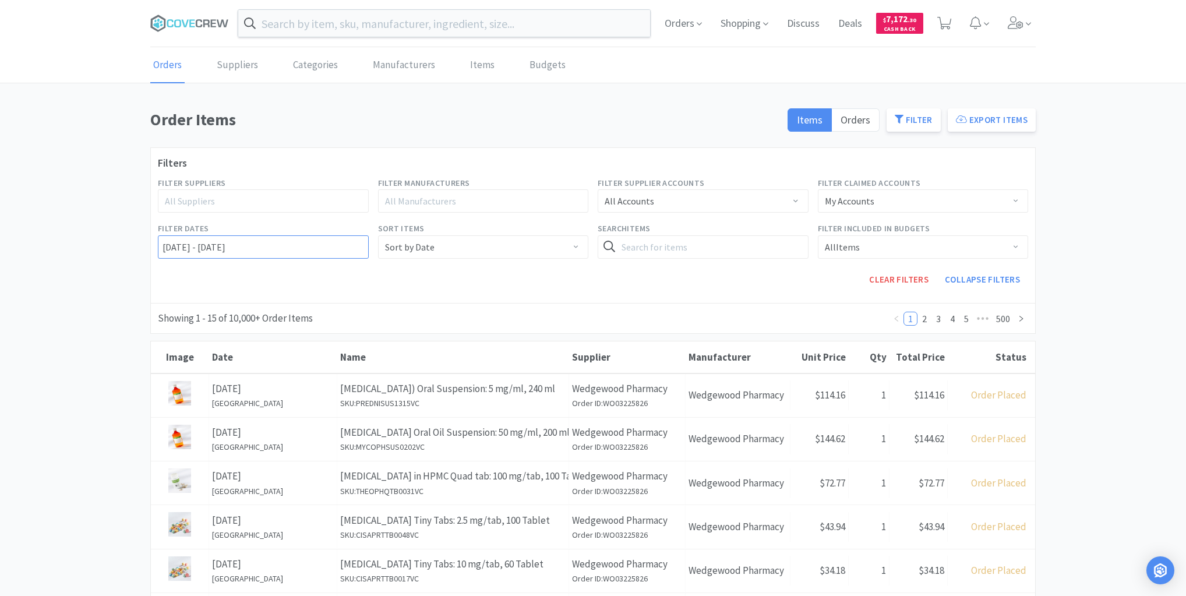
click at [160, 245] on input "09/23/2022 - 09/24/2025" at bounding box center [263, 246] width 211 height 23
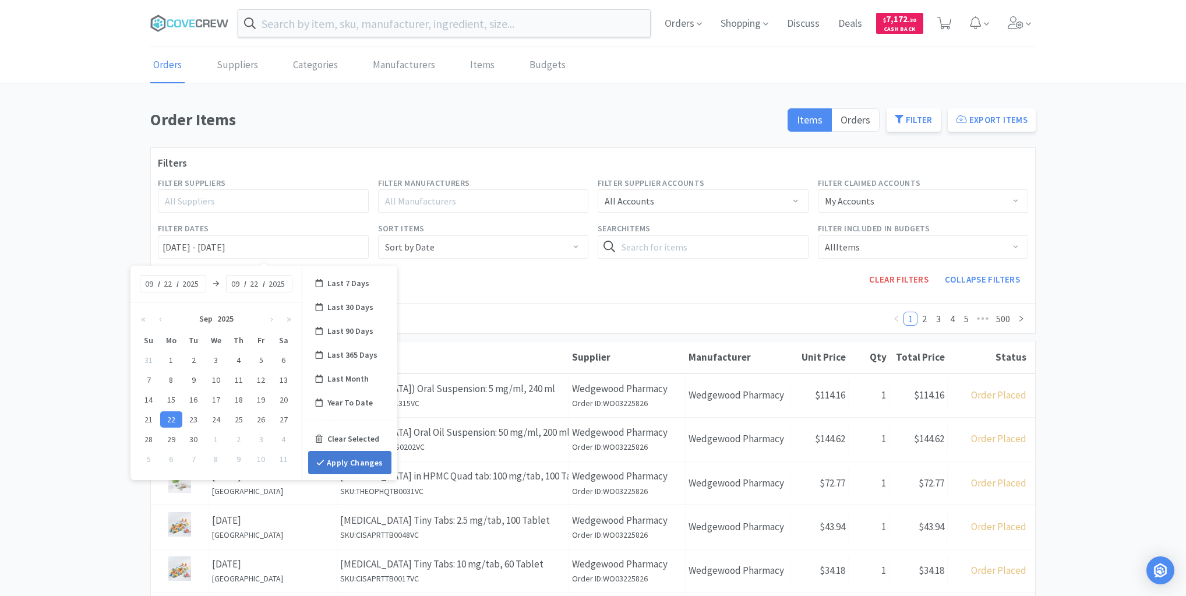
click at [348, 458] on button "Apply Changes" at bounding box center [349, 462] width 83 height 23
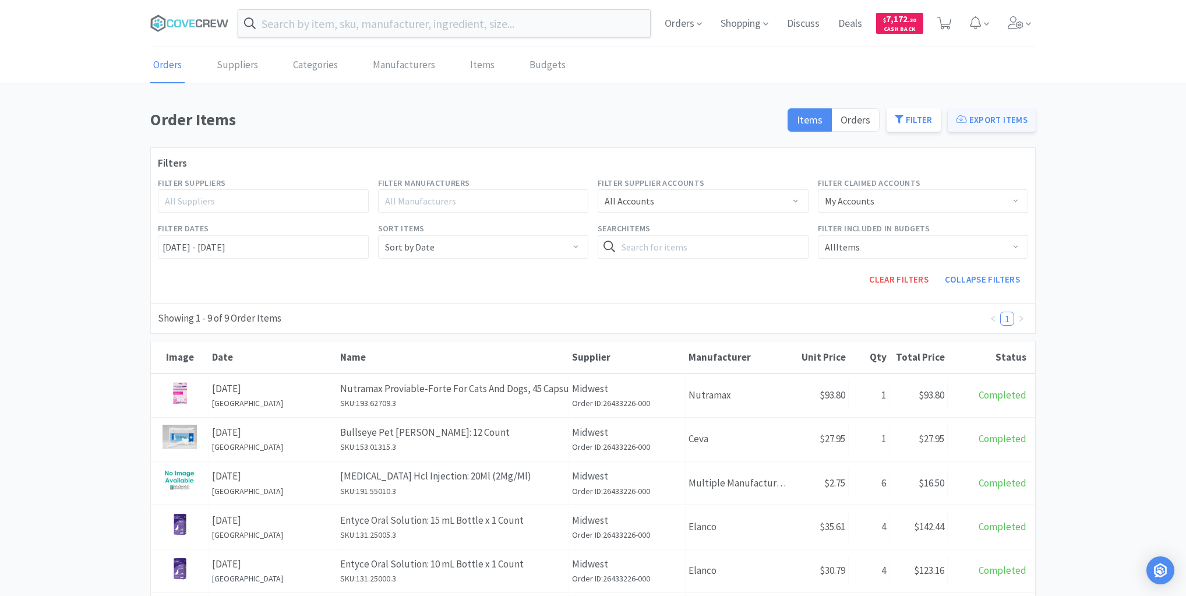
click at [988, 121] on button "Export Items" at bounding box center [992, 119] width 88 height 23
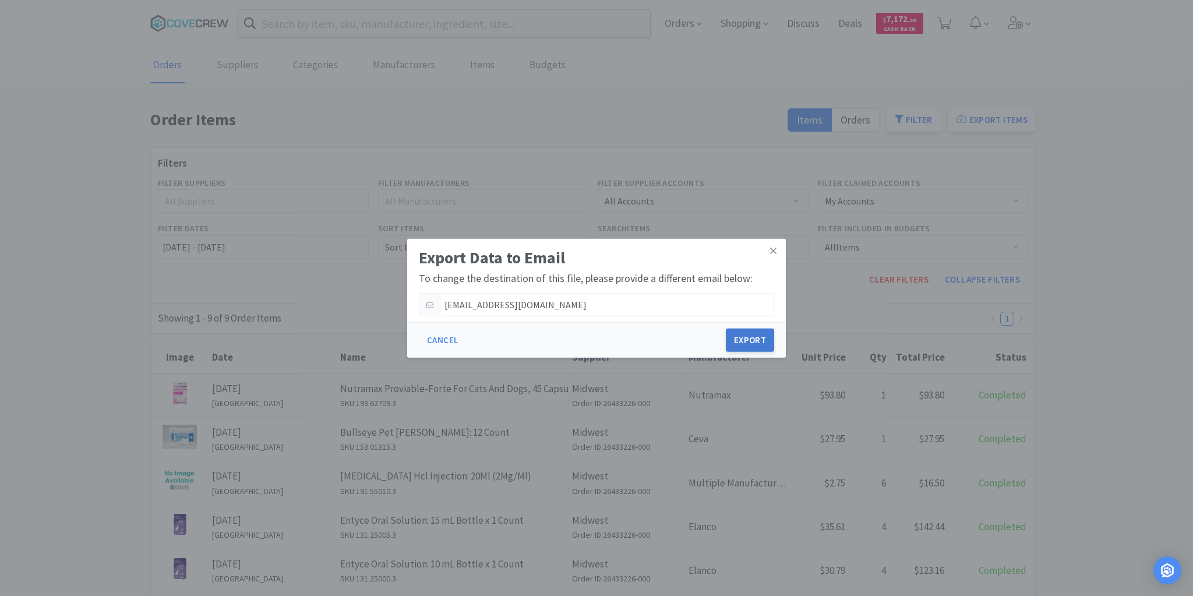
click at [757, 338] on button "Export" at bounding box center [750, 340] width 48 height 23
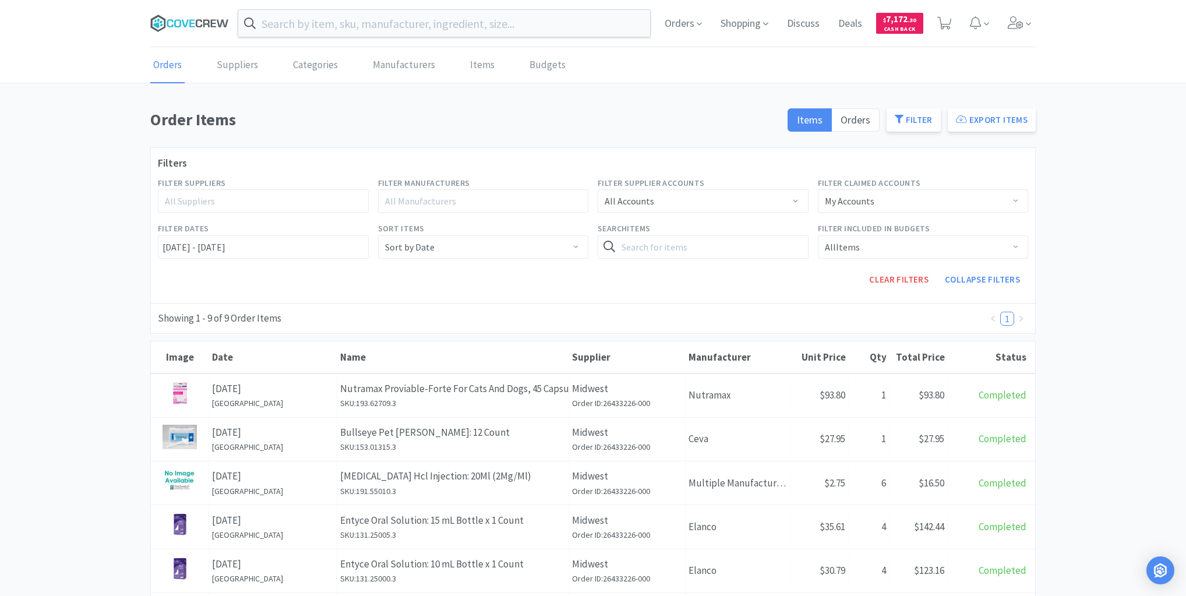
click at [195, 22] on icon at bounding box center [189, 23] width 79 height 17
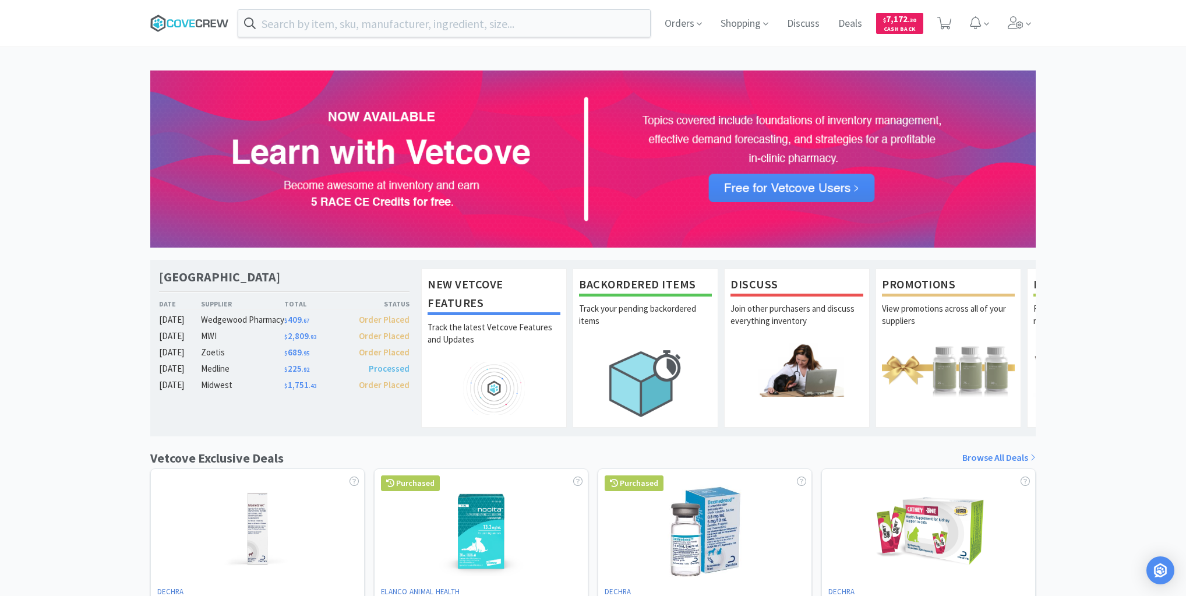
click at [205, 20] on icon at bounding box center [206, 23] width 6 height 8
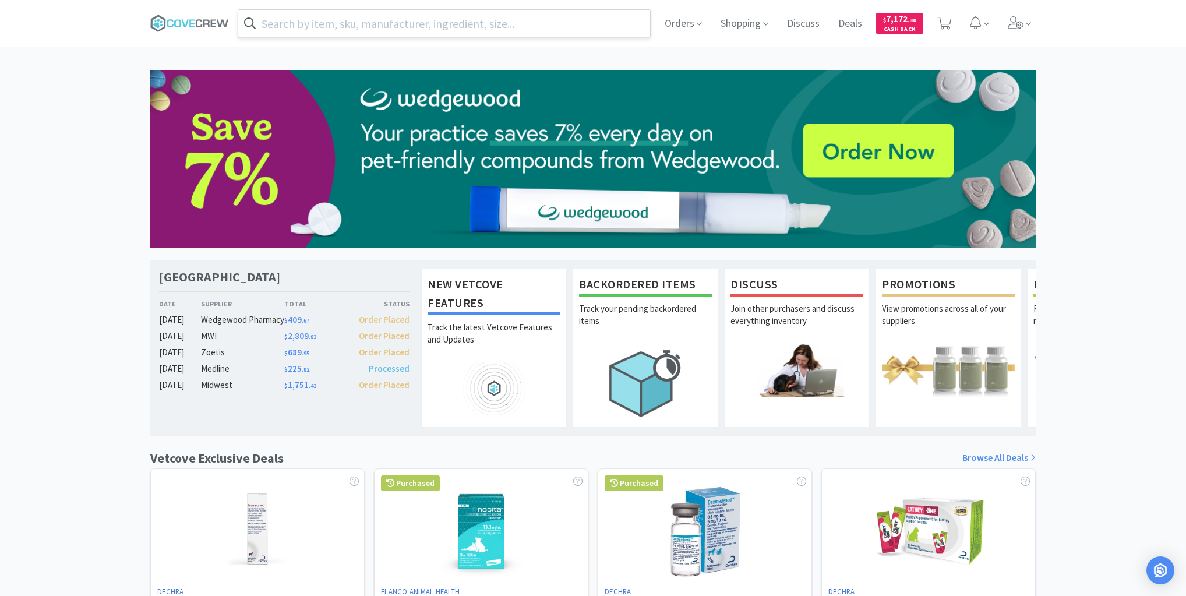
click at [341, 20] on input "text" at bounding box center [444, 23] width 412 height 27
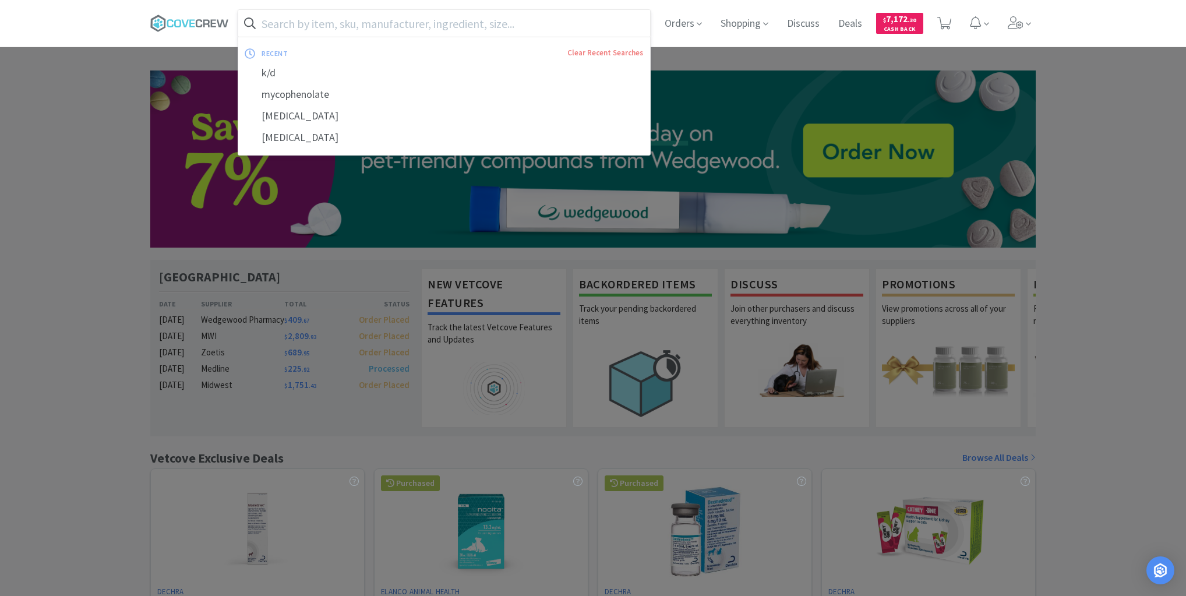
paste input "100000"
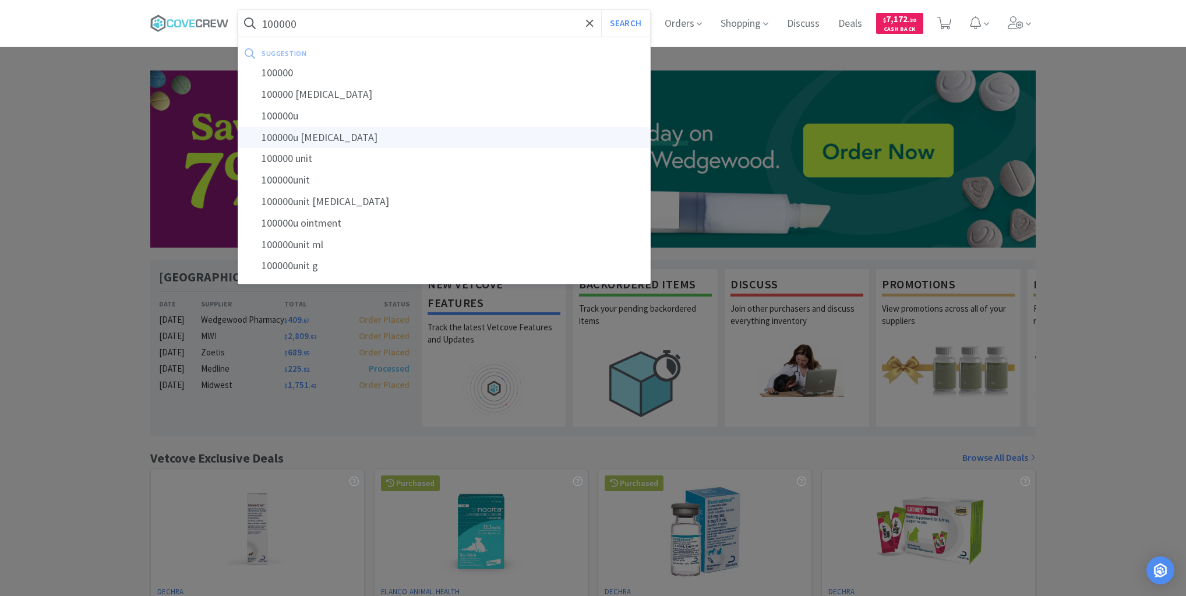
click at [601, 10] on button "Search" at bounding box center [625, 23] width 48 height 27
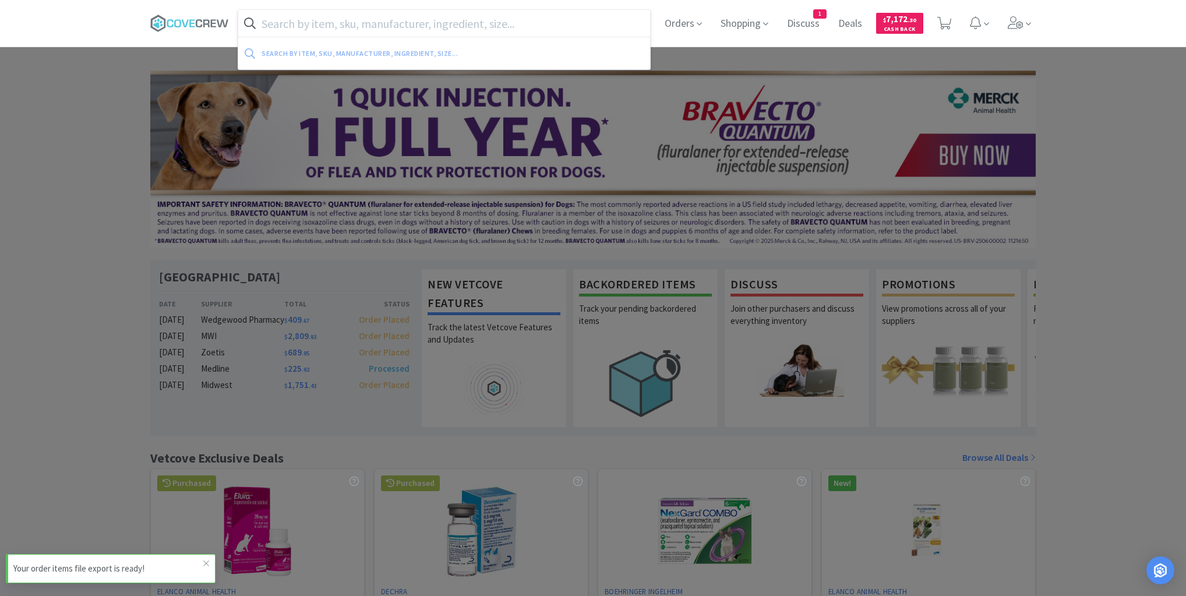
paste input "100000"
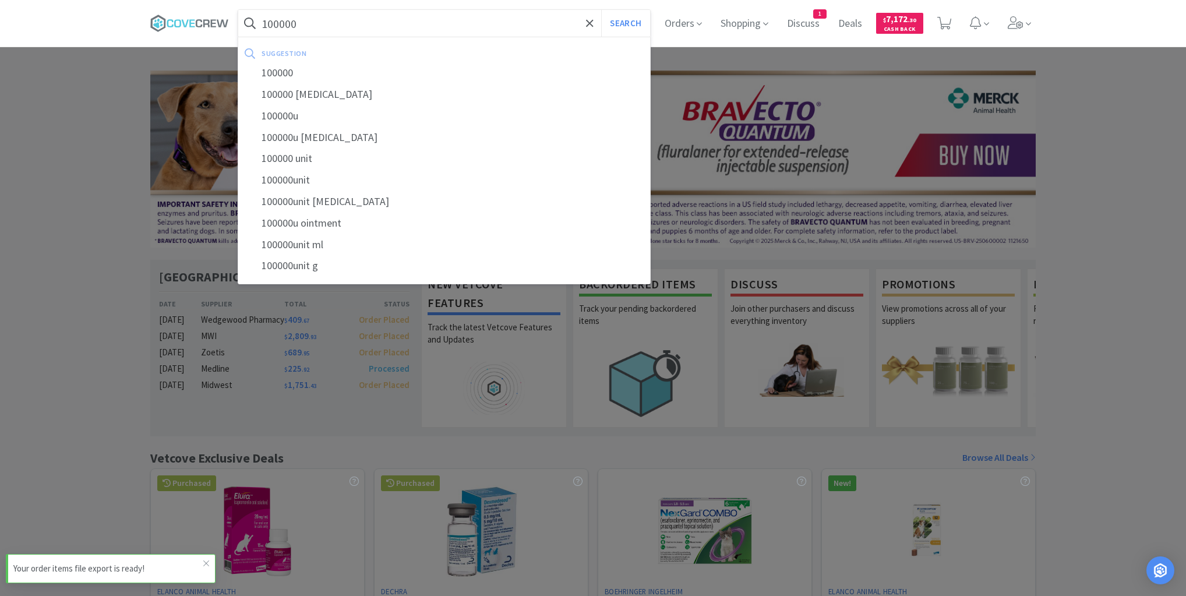
type input "100000"
click at [601, 10] on button "Search" at bounding box center [625, 23] width 48 height 27
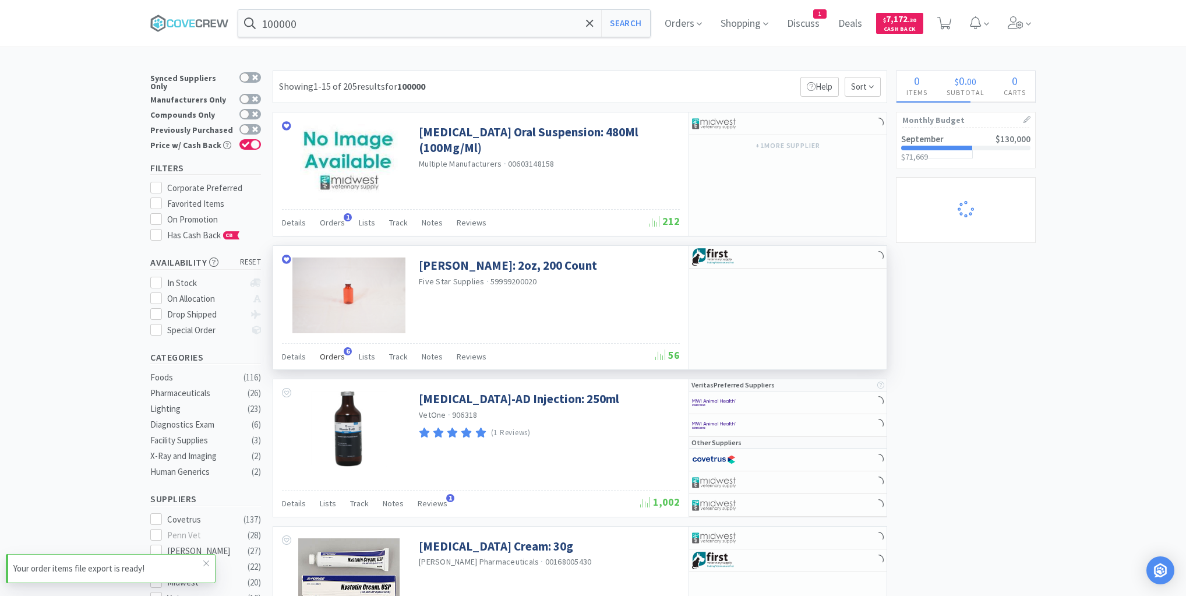
click at [333, 354] on span "Orders" at bounding box center [332, 356] width 25 height 10
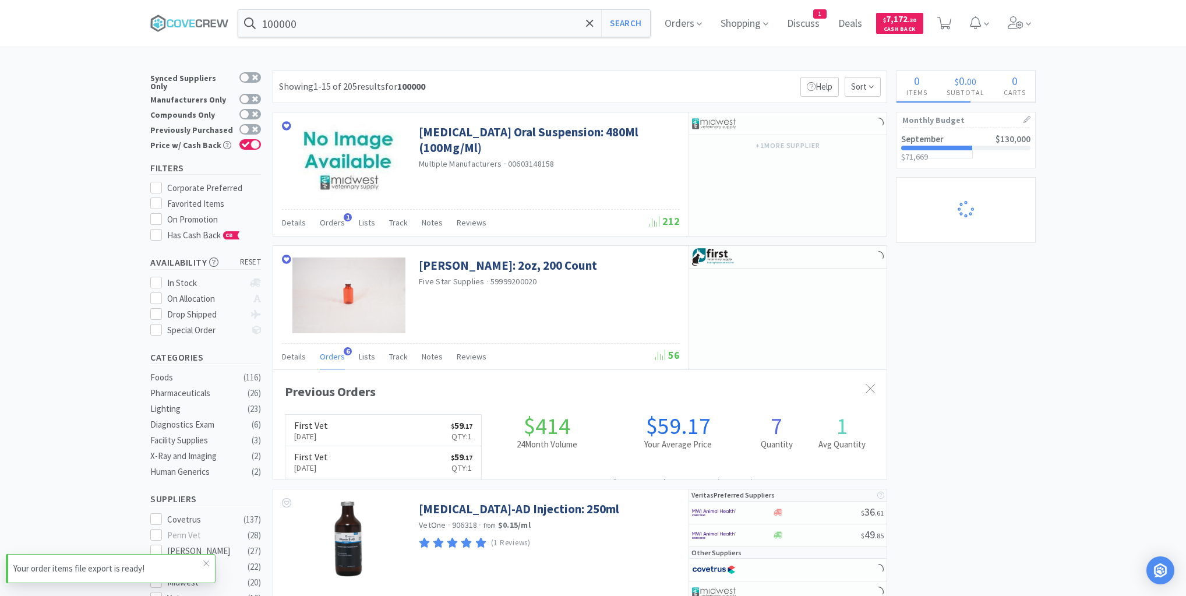
scroll to position [301, 613]
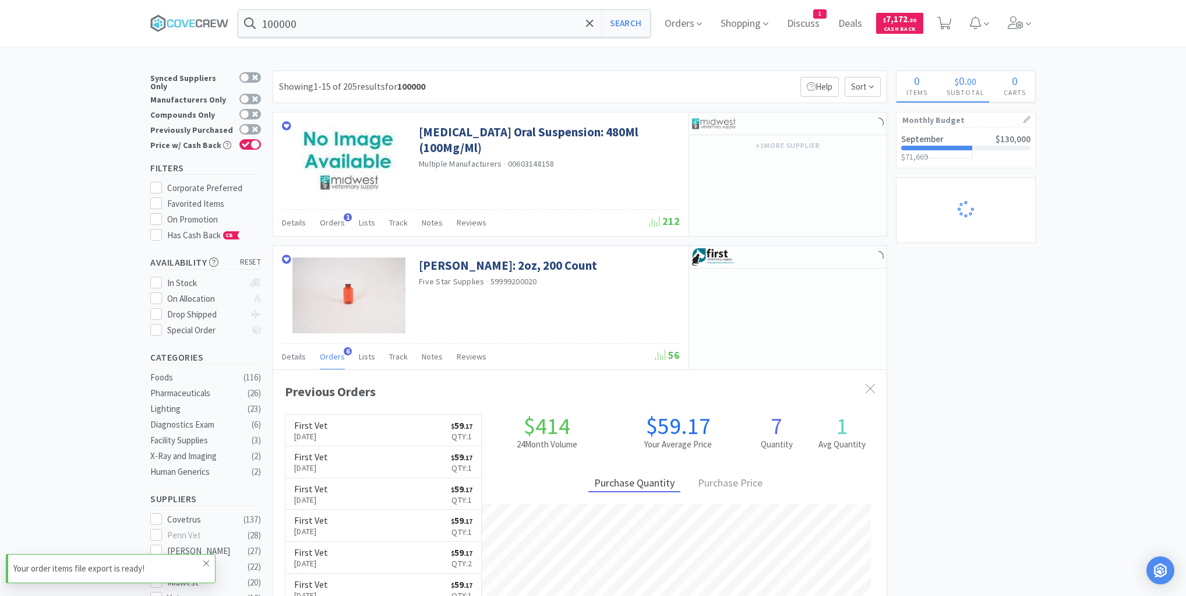
click at [204, 563] on icon at bounding box center [206, 563] width 7 height 9
click at [371, 426] on link "First Vet [DATE] $ 59 . 17 Qty: 1" at bounding box center [383, 431] width 196 height 32
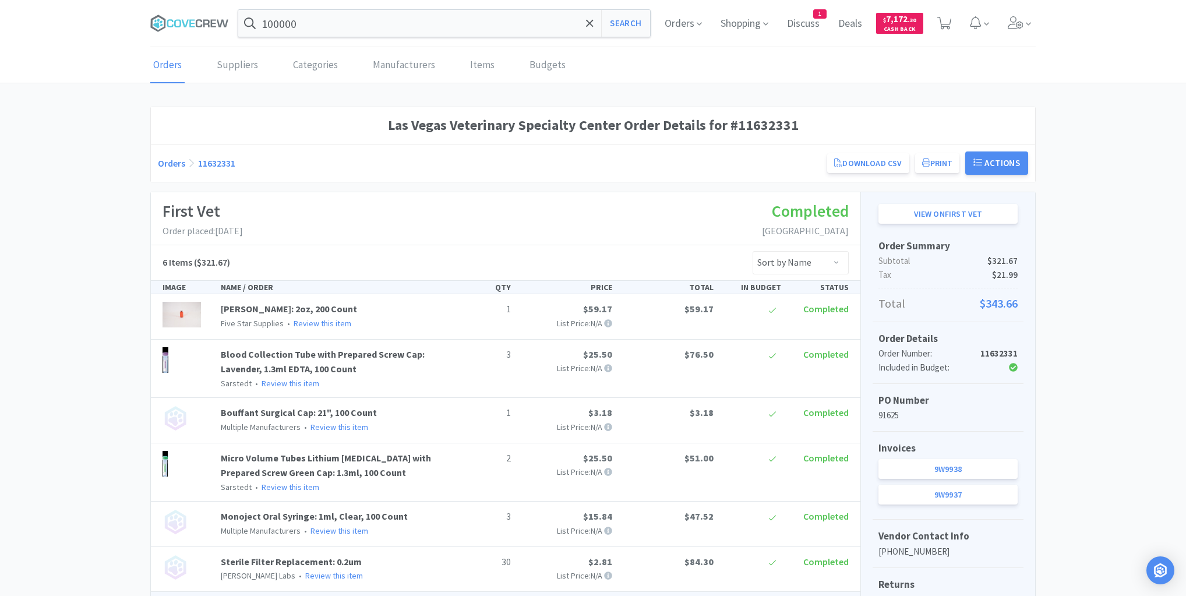
scroll to position [232, 0]
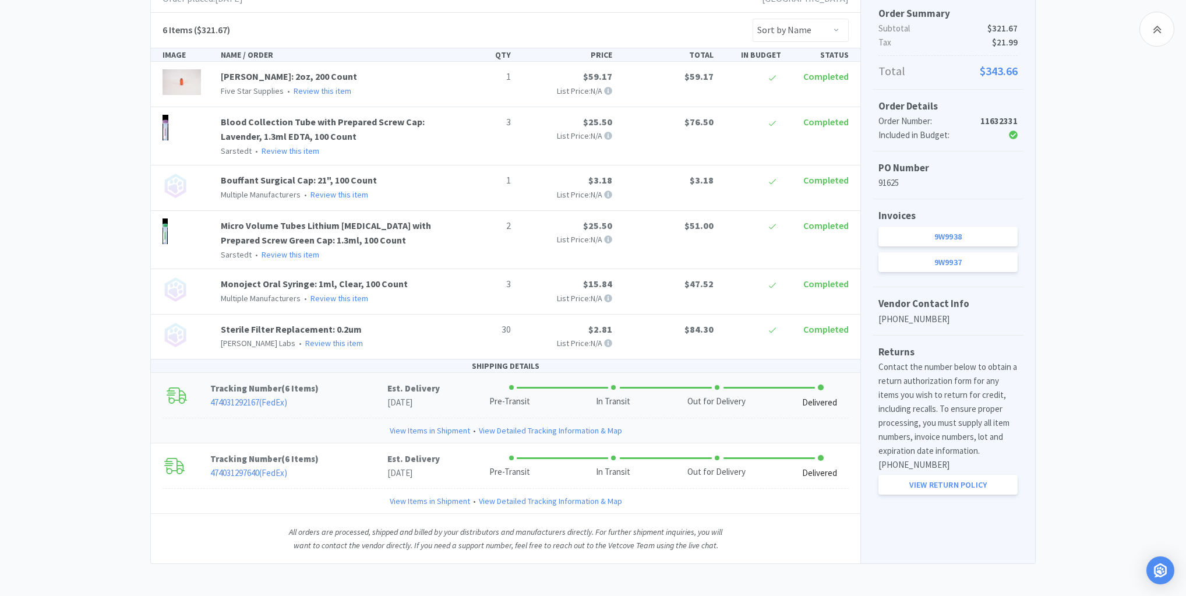
click at [433, 431] on link "View Items in Shipment" at bounding box center [430, 430] width 80 height 13
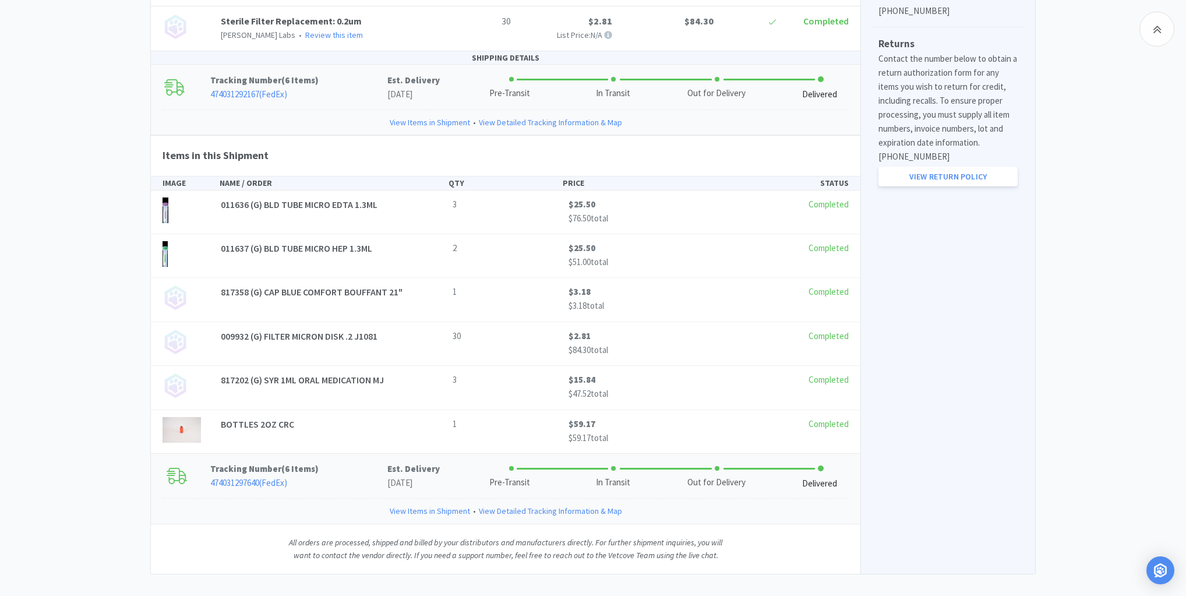
scroll to position [410, 0]
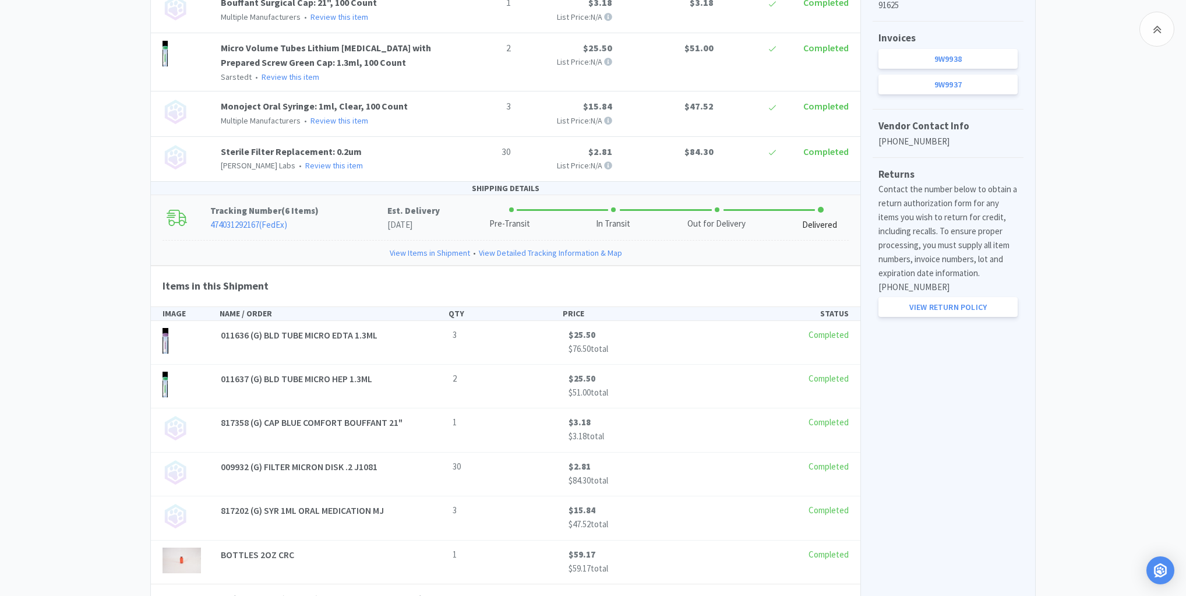
click at [437, 249] on link "View Items in Shipment" at bounding box center [430, 252] width 80 height 13
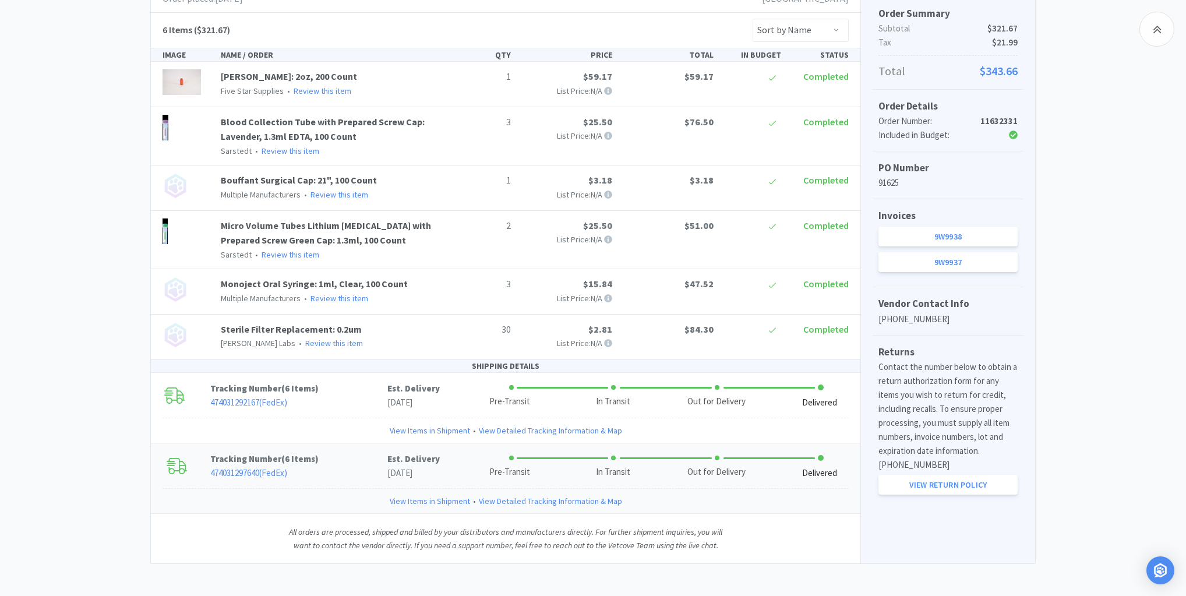
click at [442, 502] on link "View Items in Shipment" at bounding box center [430, 501] width 80 height 13
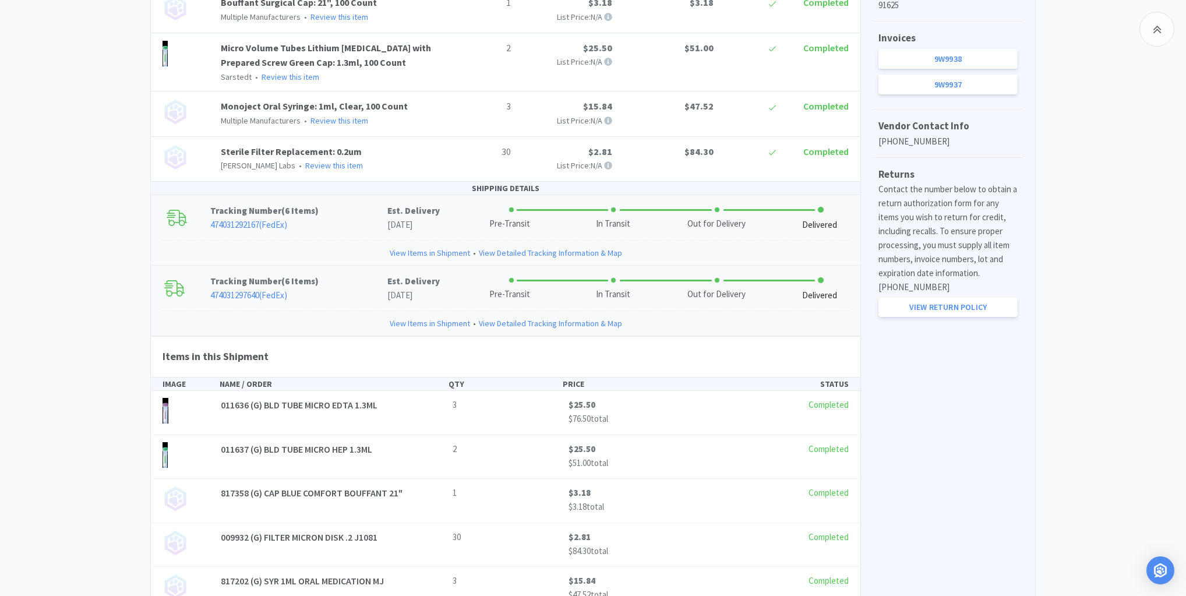
click at [425, 248] on link "View Items in Shipment" at bounding box center [430, 252] width 80 height 13
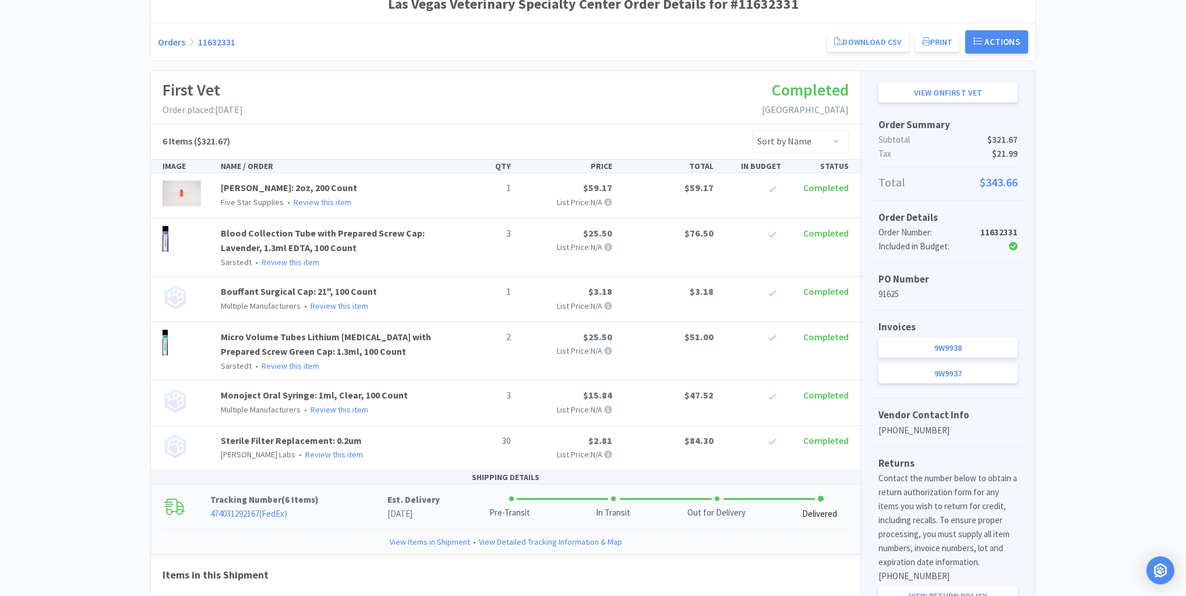
scroll to position [0, 0]
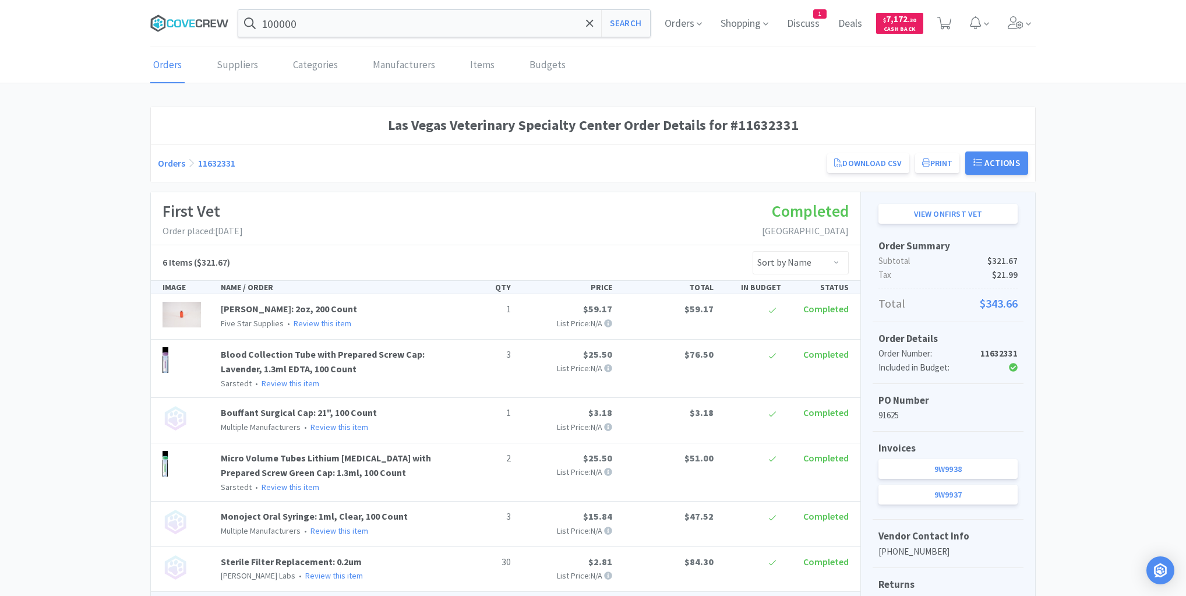
click at [206, 22] on icon at bounding box center [189, 23] width 79 height 17
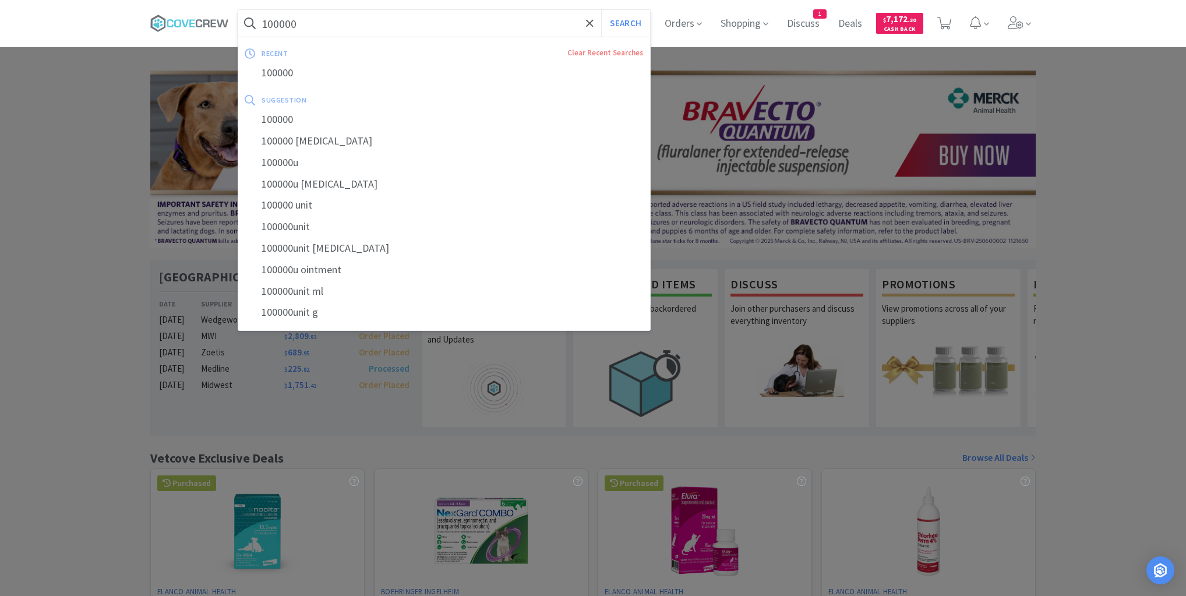
click at [338, 23] on input "100000" at bounding box center [444, 23] width 412 height 27
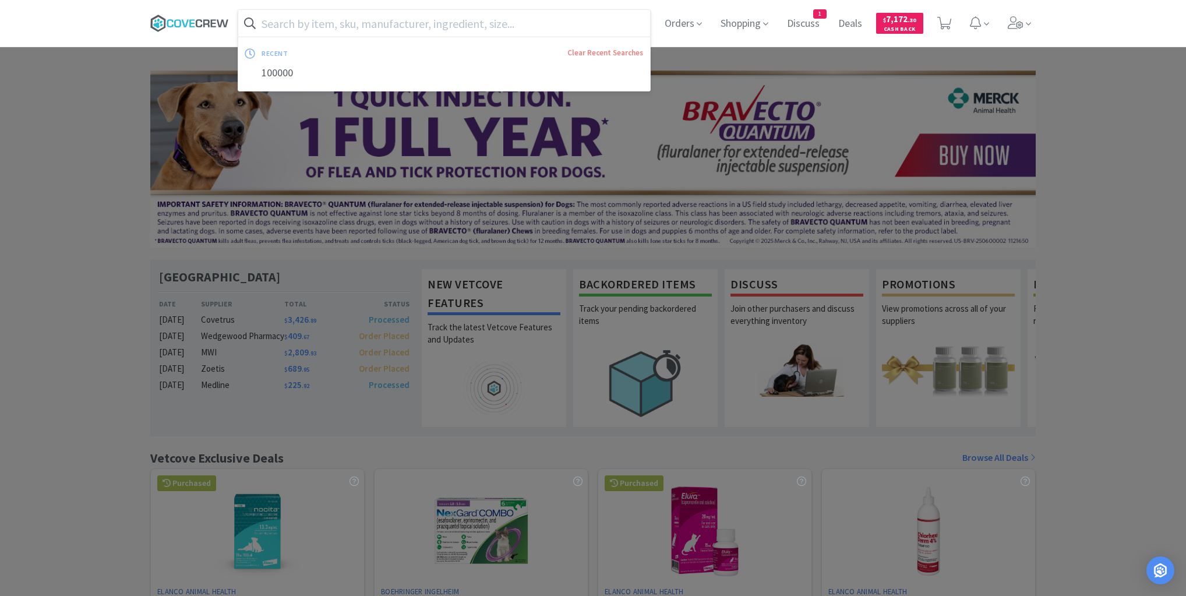
click at [192, 22] on icon at bounding box center [189, 23] width 79 height 17
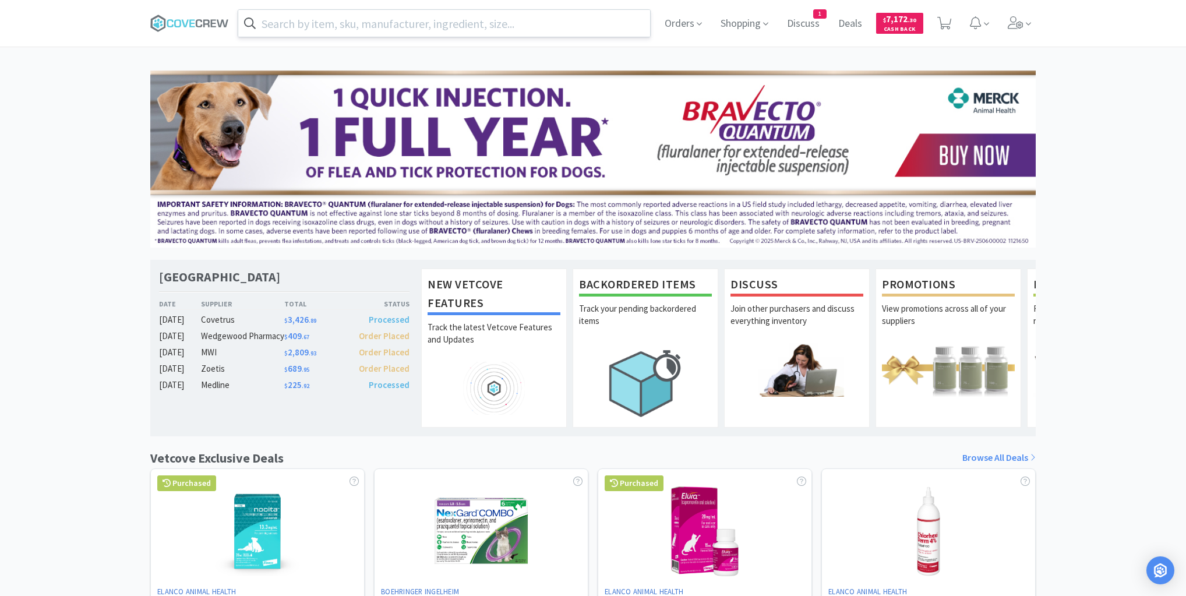
click at [302, 18] on input "text" at bounding box center [444, 23] width 412 height 27
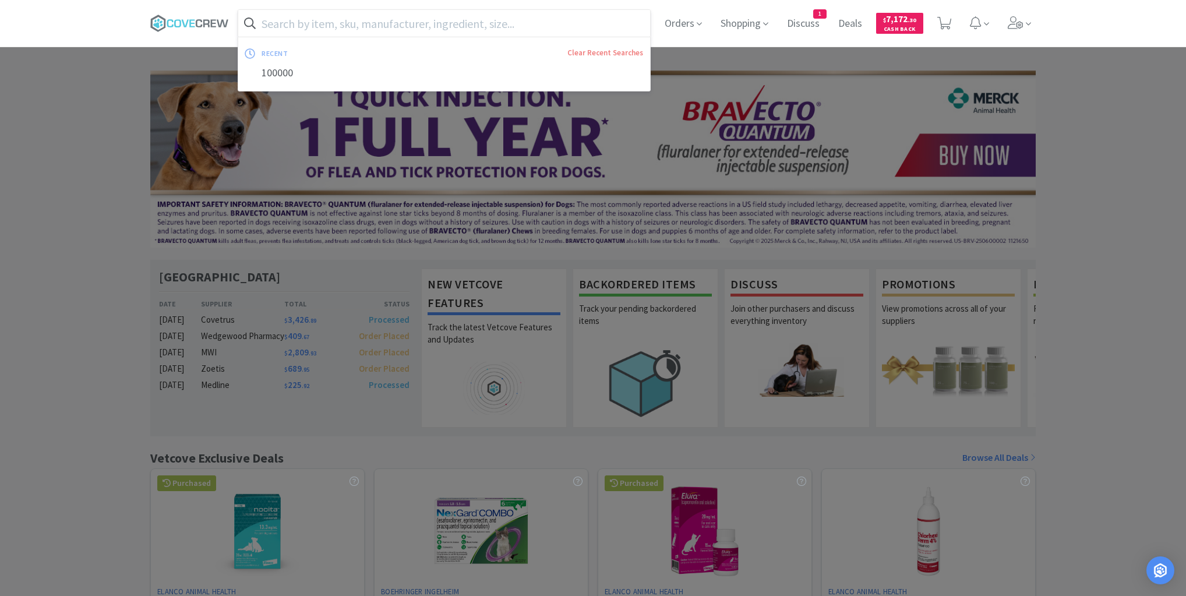
paste input "778882590"
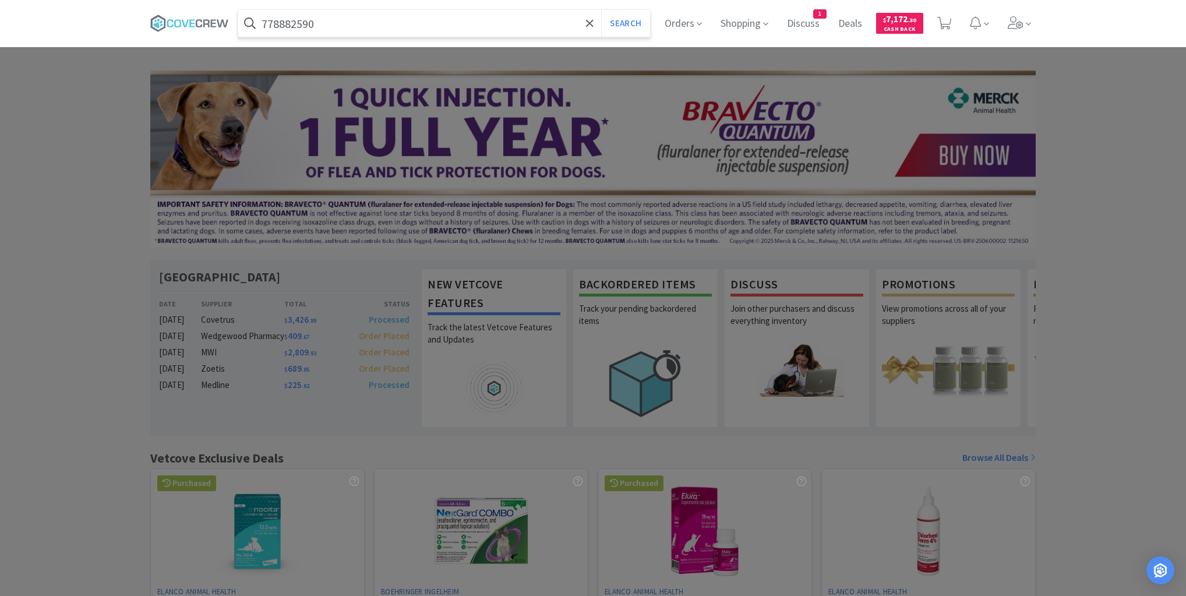
click at [601, 10] on button "Search" at bounding box center [625, 23] width 48 height 27
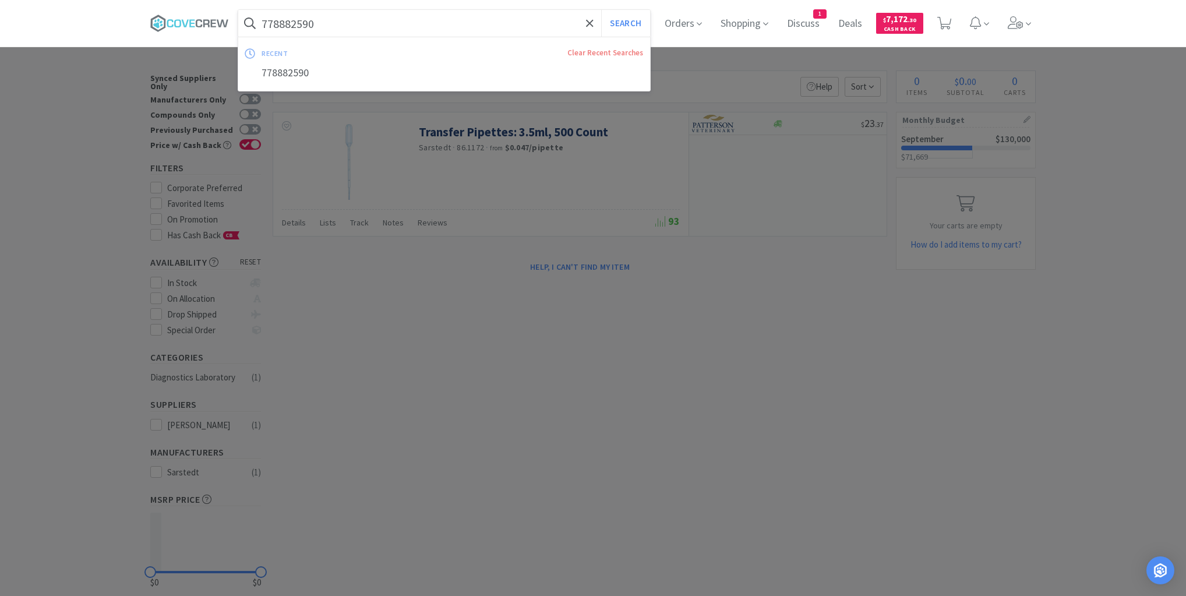
click at [412, 16] on input "778882590" at bounding box center [444, 23] width 412 height 27
paste input "DYND500MLS"
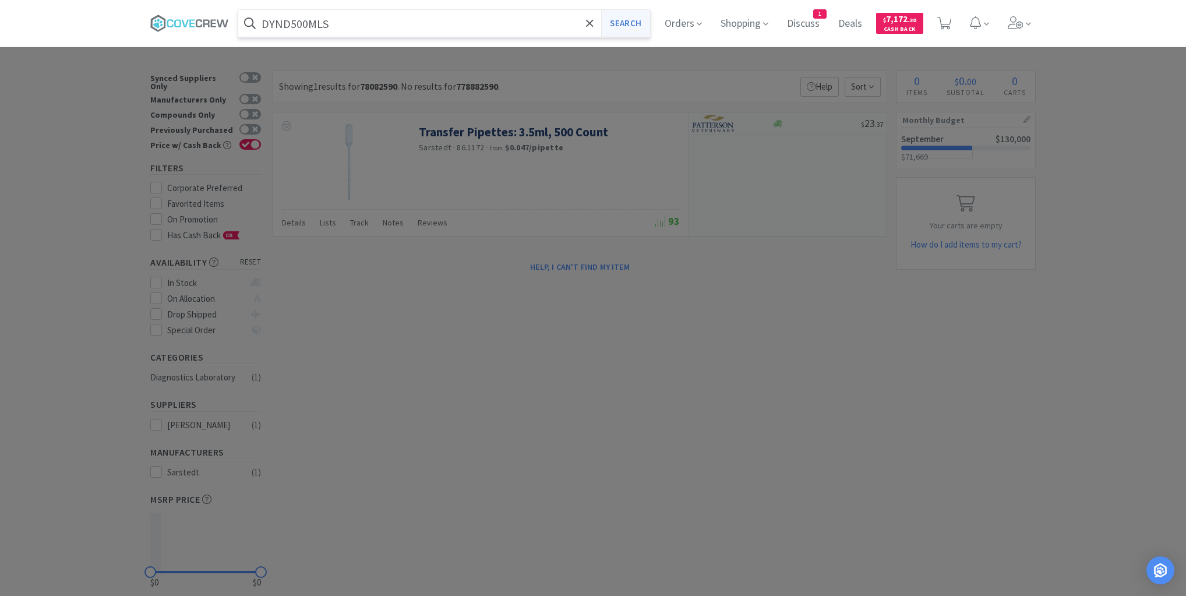
type input "DYND500MLS"
click at [631, 21] on button "Search" at bounding box center [625, 23] width 48 height 27
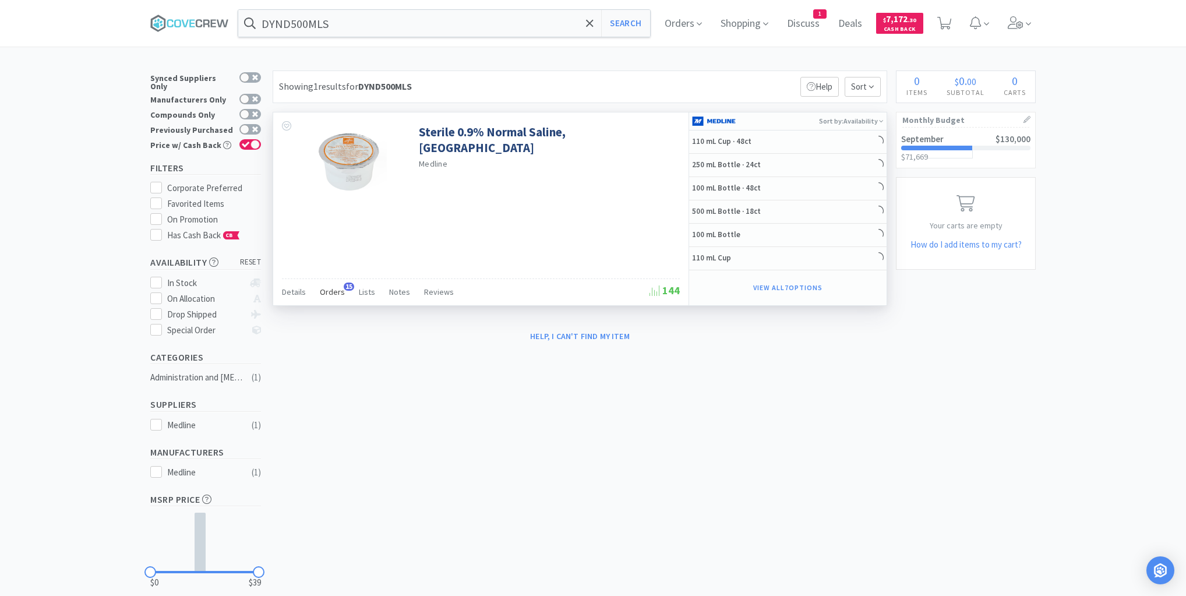
click at [330, 291] on span "Orders" at bounding box center [332, 292] width 25 height 10
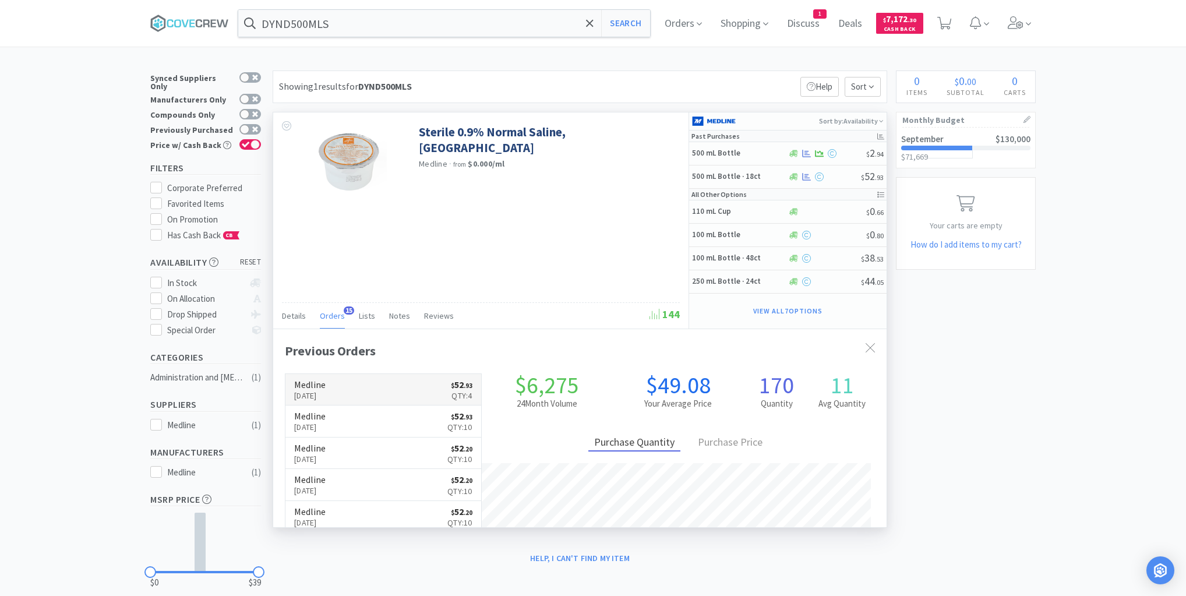
scroll to position [312, 613]
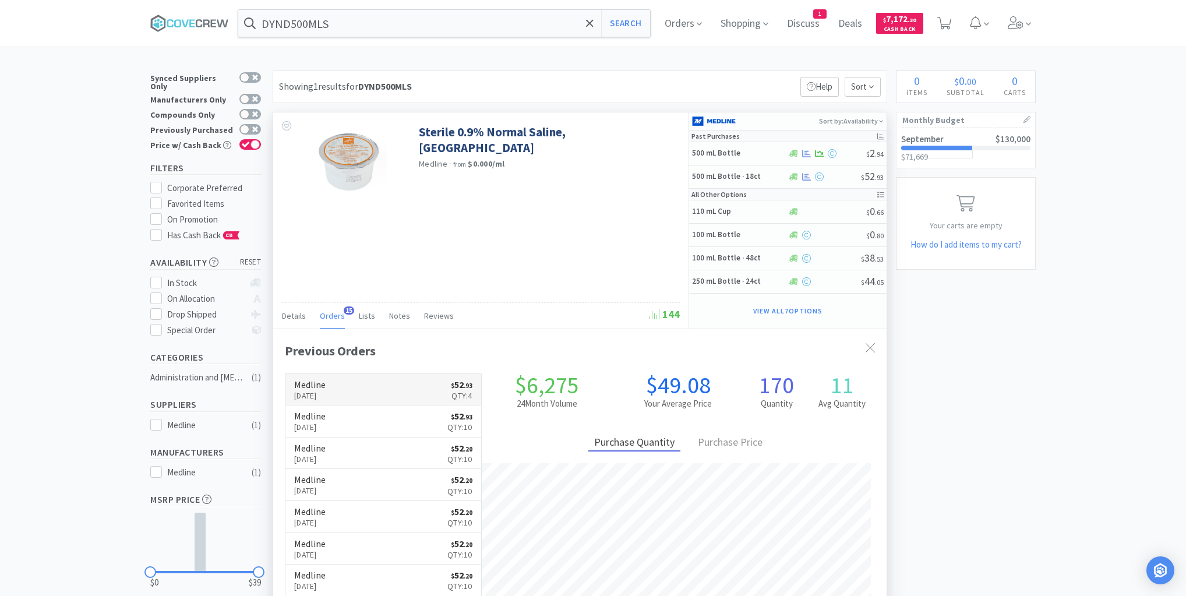
click at [374, 384] on link "Medline [DATE] $ 52 . 93 Qty: 4" at bounding box center [383, 390] width 196 height 32
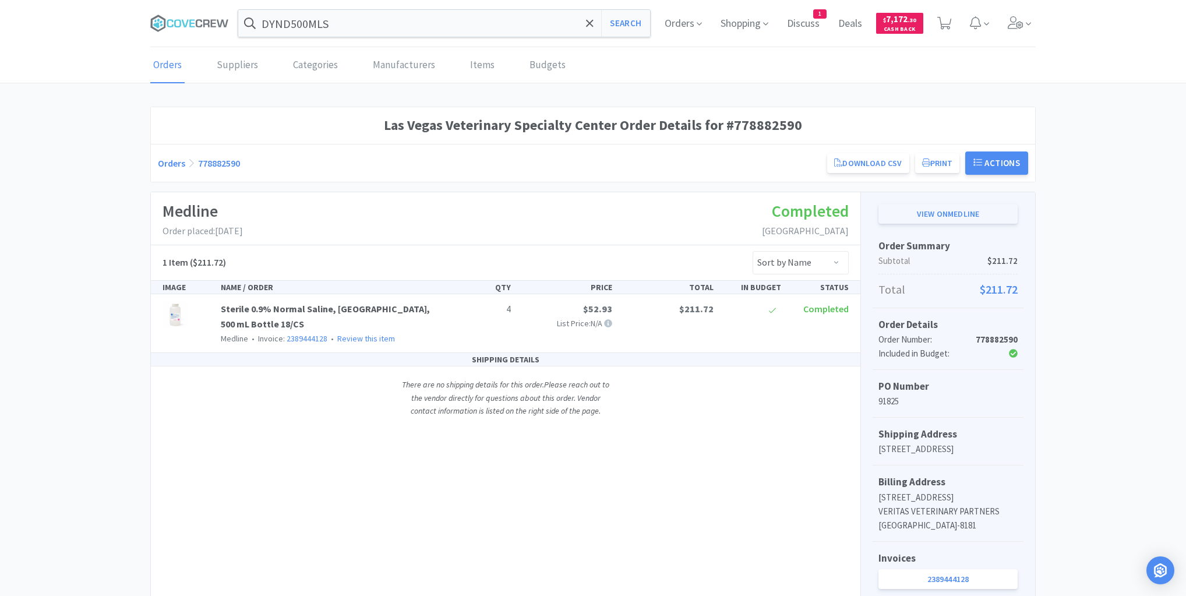
click at [926, 213] on link "View on Medline" at bounding box center [948, 214] width 139 height 20
click at [207, 22] on icon at bounding box center [189, 23] width 79 height 17
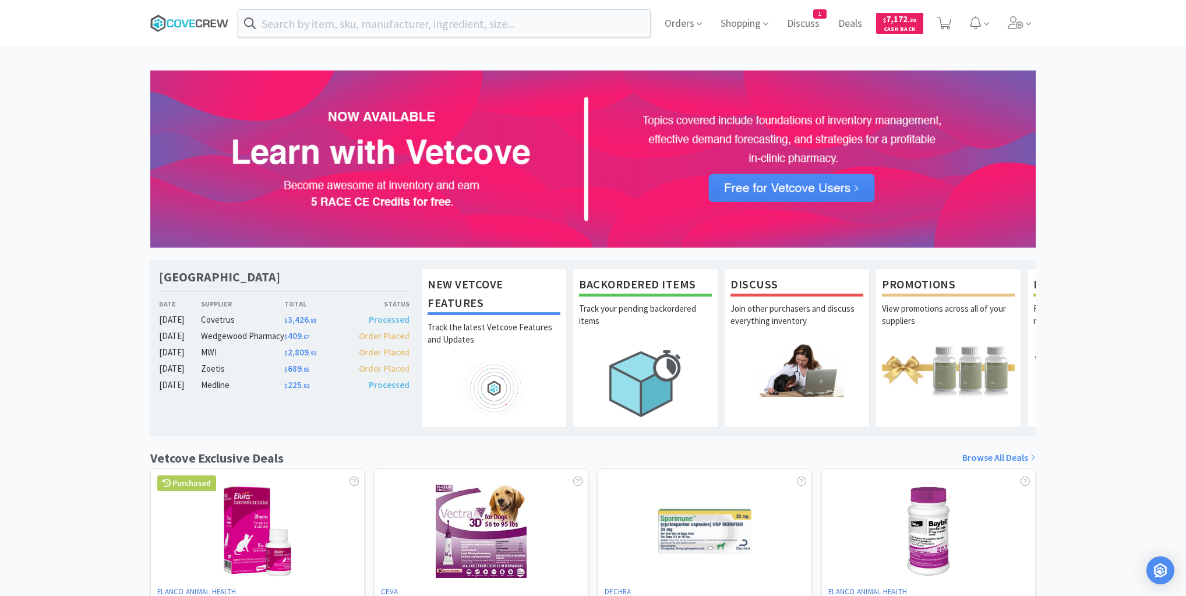
click at [193, 19] on icon at bounding box center [189, 23] width 79 height 17
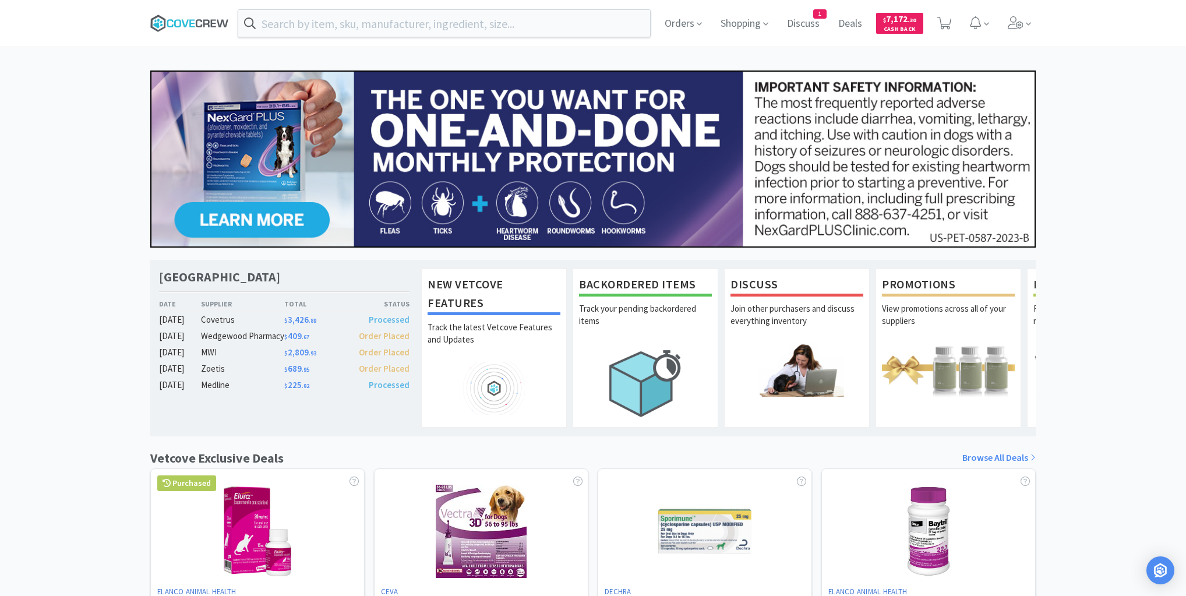
click at [198, 18] on icon at bounding box center [189, 23] width 79 height 17
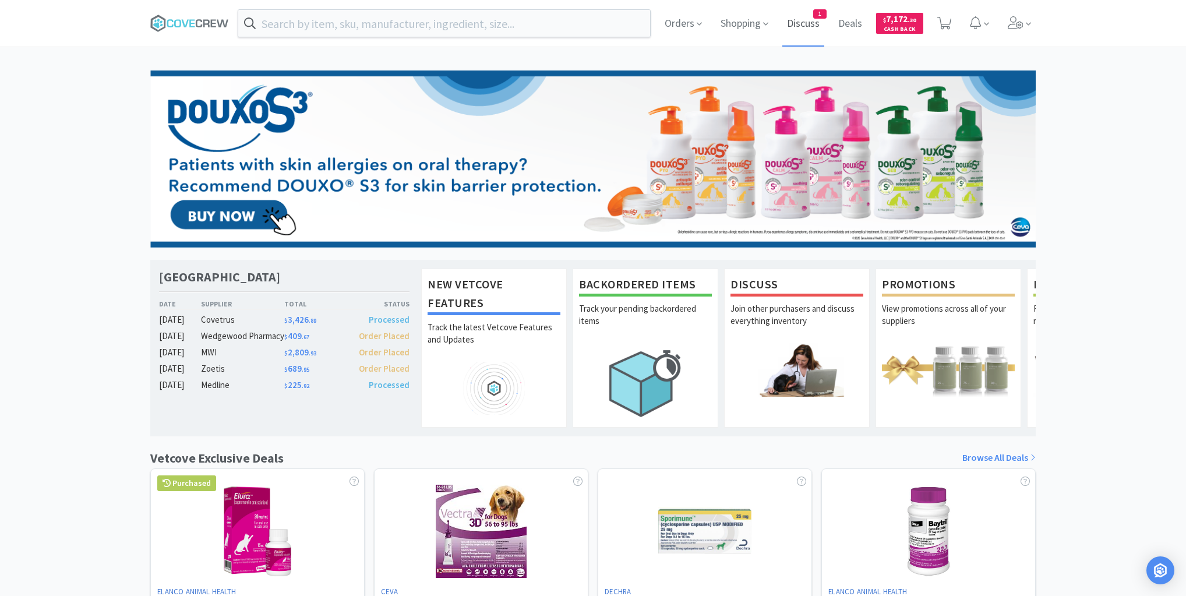
click at [791, 25] on span "Discuss" at bounding box center [803, 23] width 42 height 47
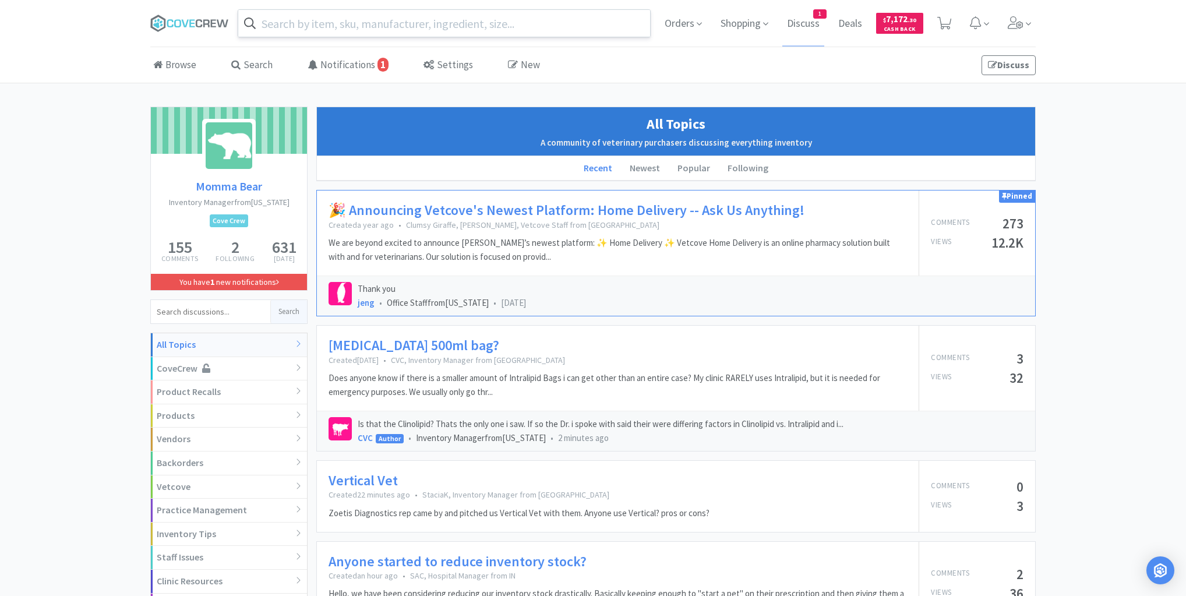
click at [384, 24] on input "text" at bounding box center [444, 23] width 412 height 27
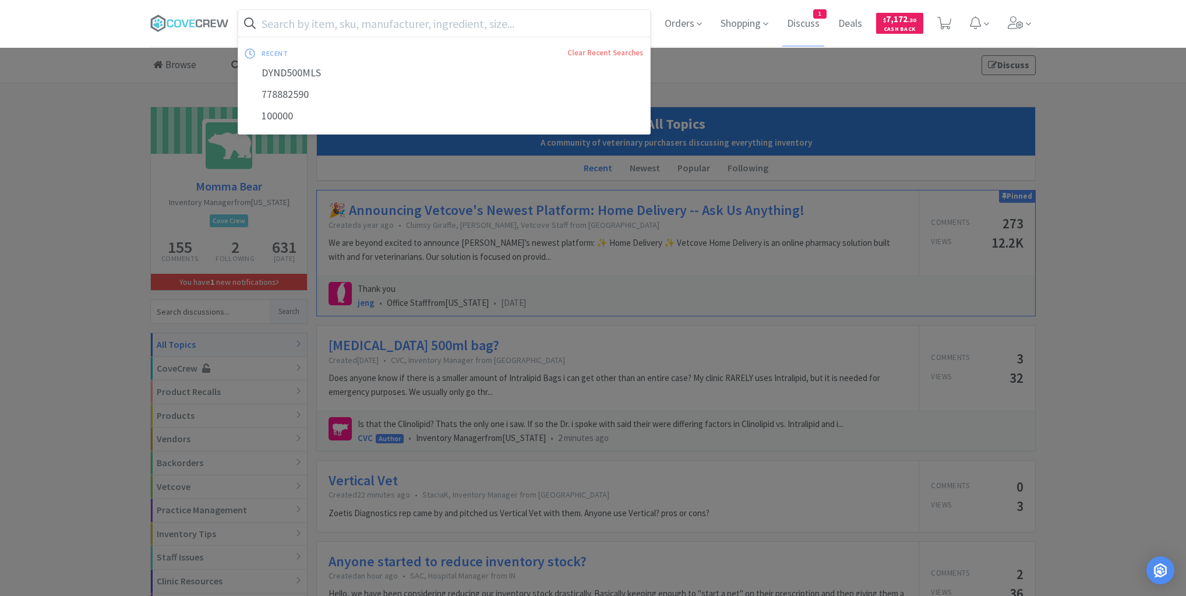
paste input "PREDNISUS1315VC"
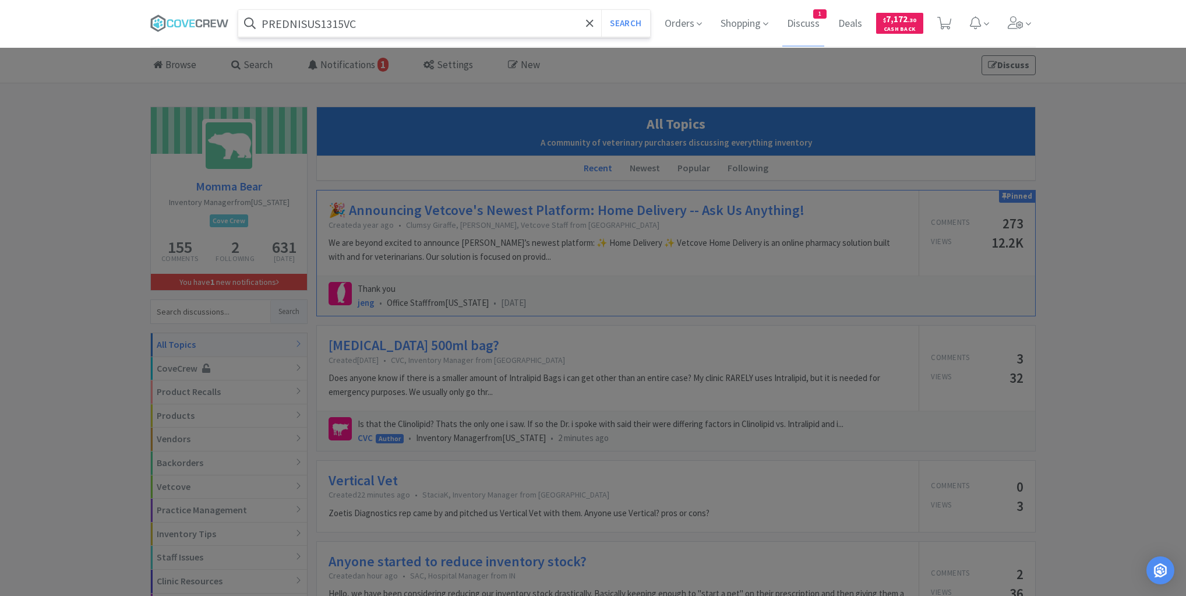
type input "PREDNISUS1315VC"
click at [601, 10] on button "Search" at bounding box center [625, 23] width 48 height 27
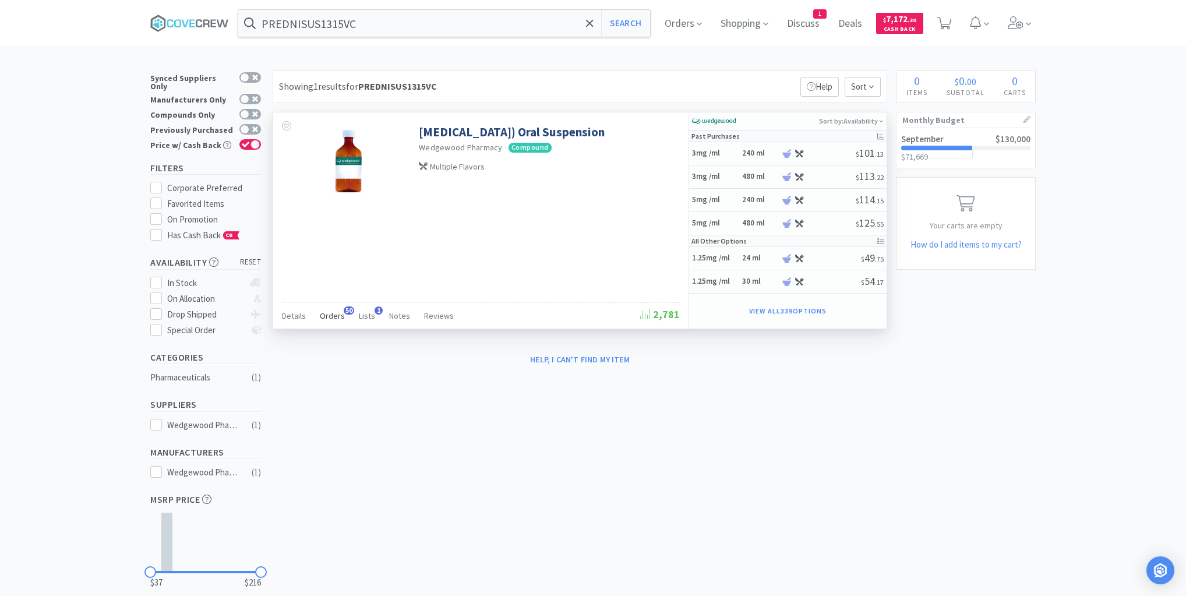
click at [333, 317] on span "Orders" at bounding box center [332, 316] width 25 height 10
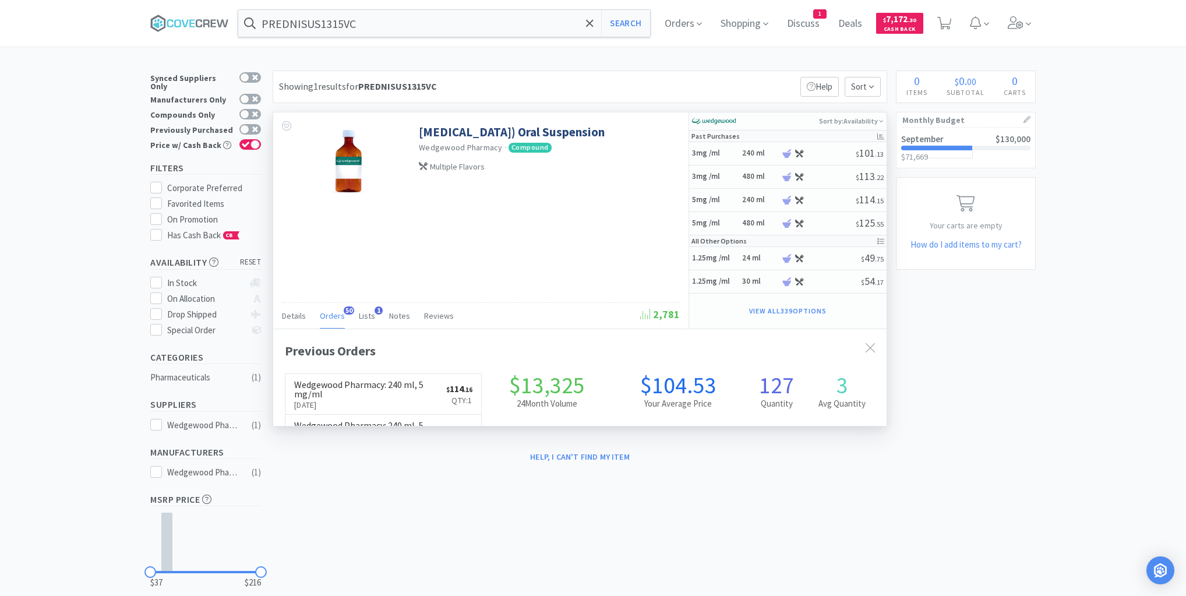
scroll to position [312, 613]
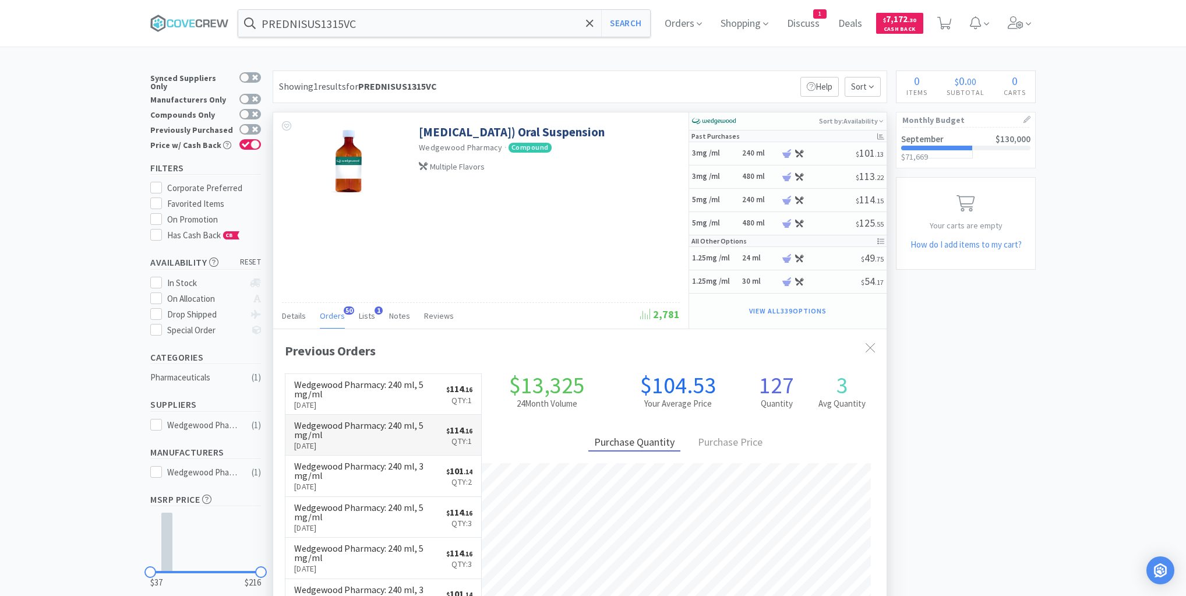
click at [389, 428] on h6 "Wedgewood Pharmacy : 240 ml, 5 mg/ml" at bounding box center [370, 430] width 152 height 19
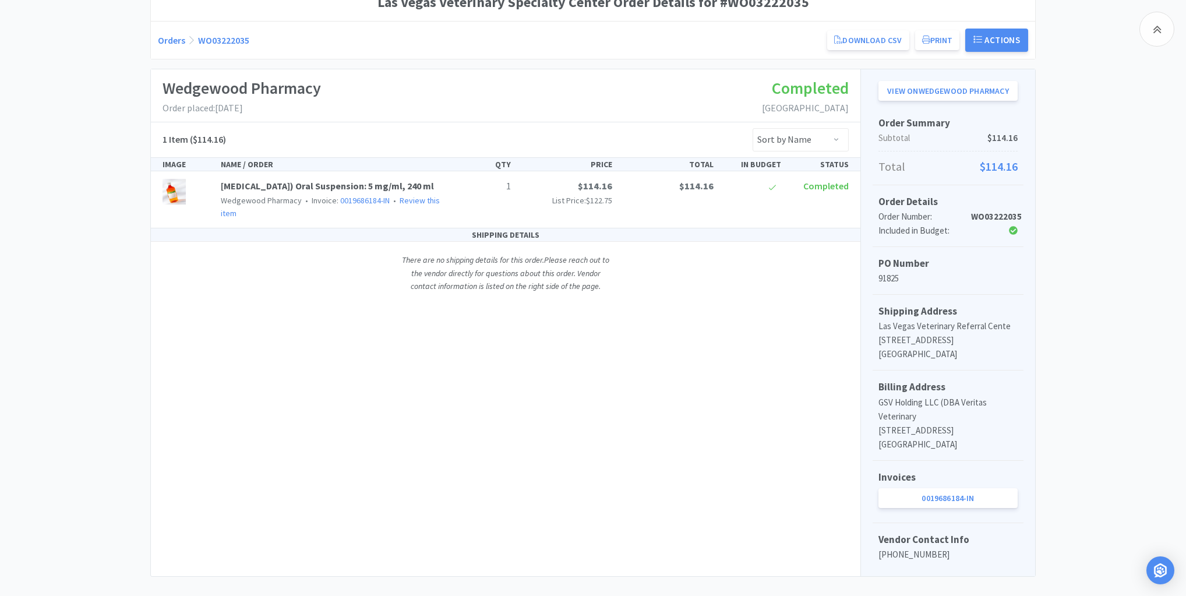
scroll to position [136, 0]
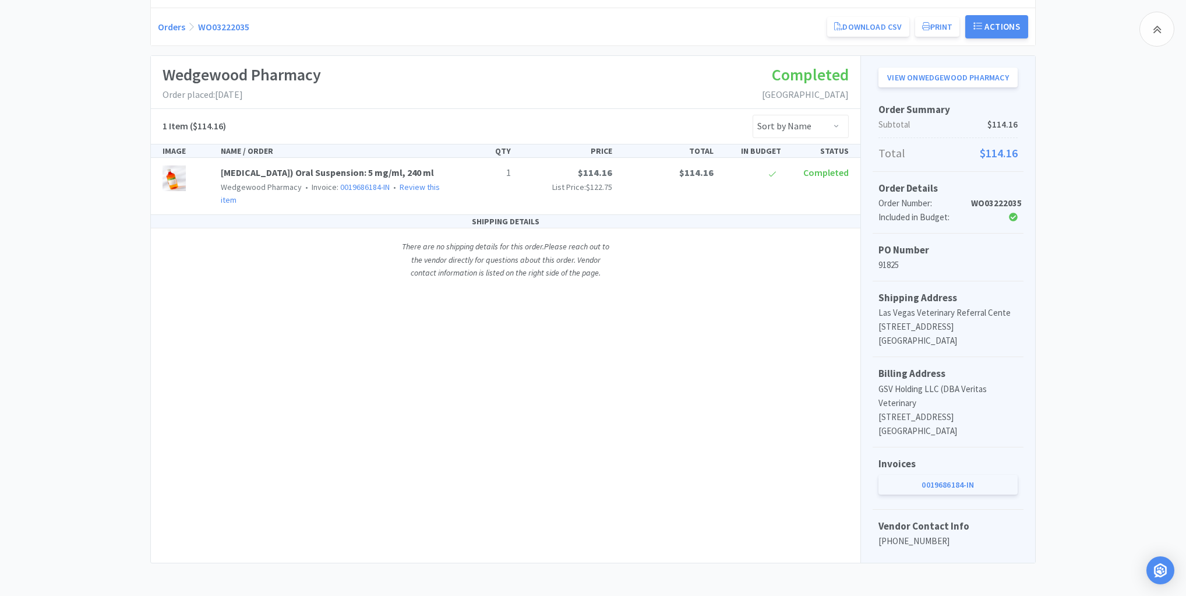
click at [948, 478] on link "0019686184-IN" at bounding box center [948, 485] width 139 height 20
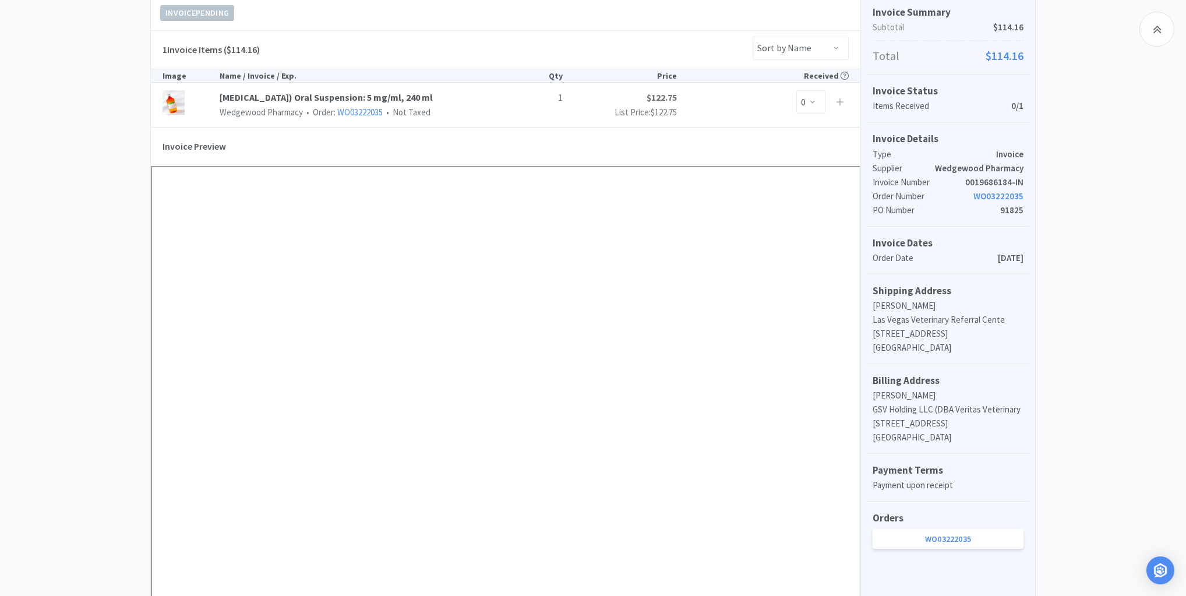
scroll to position [280, 0]
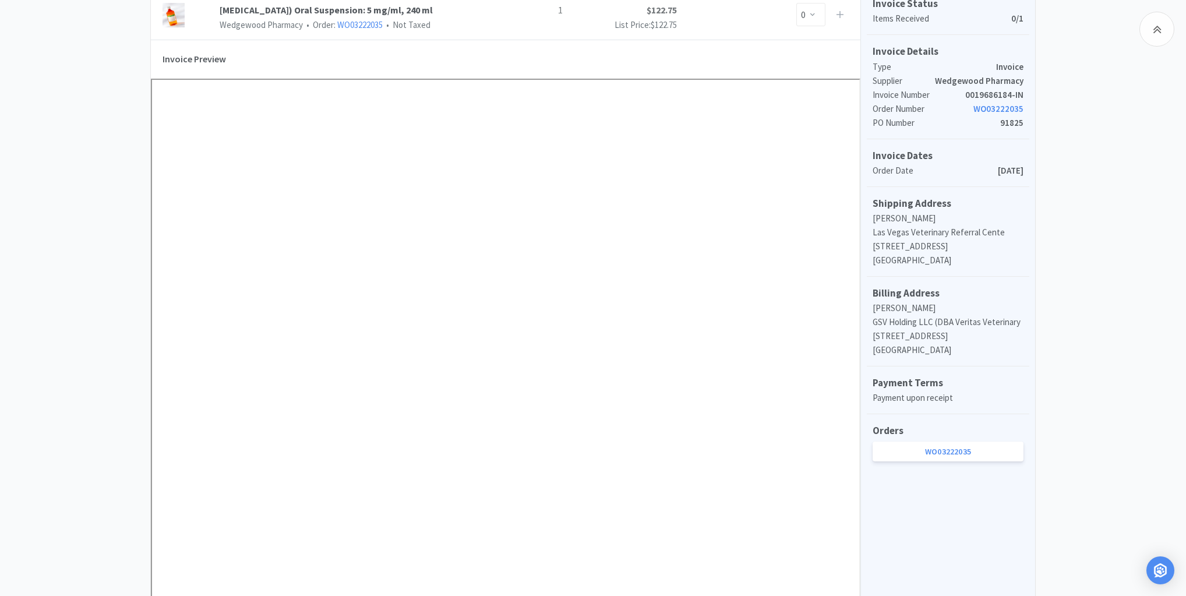
click at [1100, 389] on div "Dashboard Invoices Invoice Items Invoice Uploads Wedgewood Pharmacy Invoice 001…" at bounding box center [593, 275] width 1186 height 1014
click at [117, 188] on div "Dashboard Invoices Invoice Items Invoice Uploads Wedgewood Pharmacy Invoice 001…" at bounding box center [593, 275] width 1186 height 1014
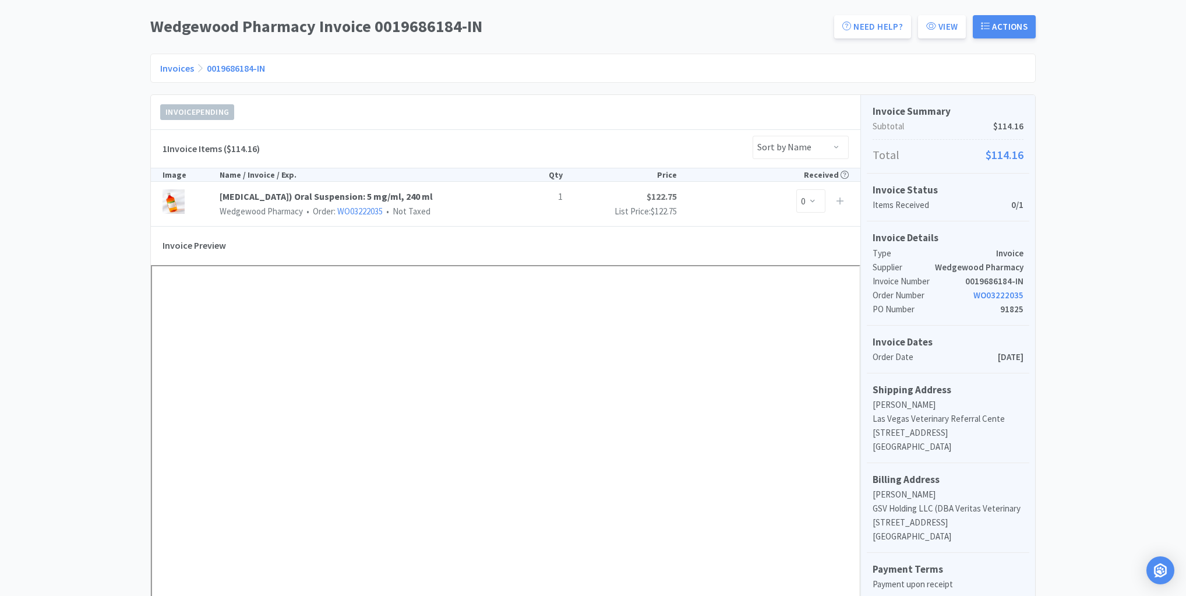
scroll to position [0, 0]
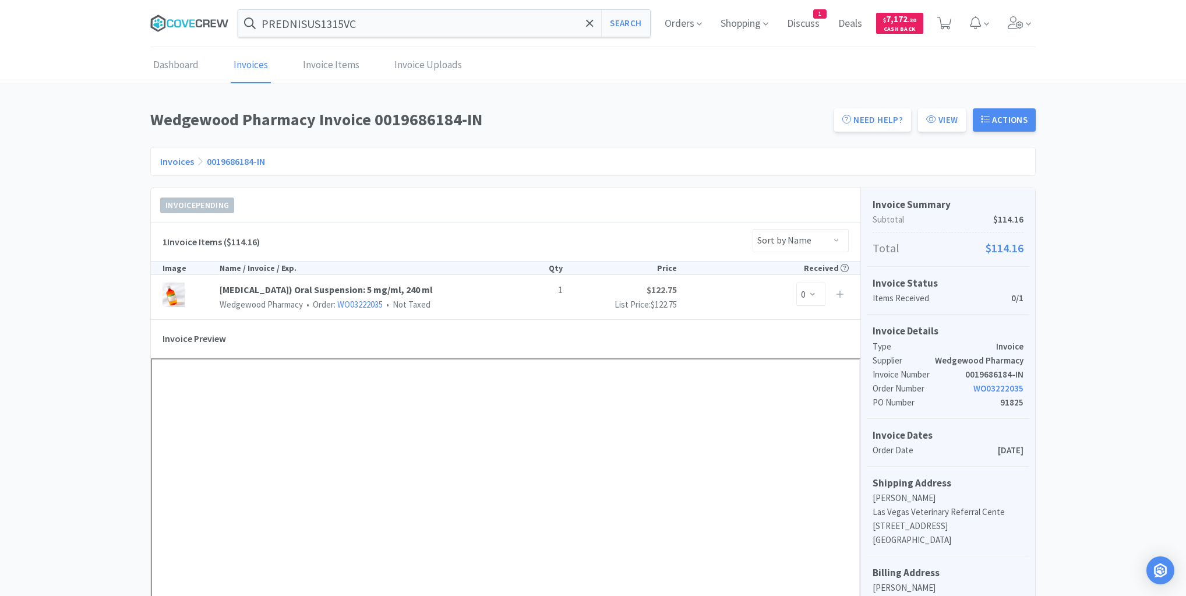
click at [206, 23] on icon at bounding box center [189, 23] width 79 height 17
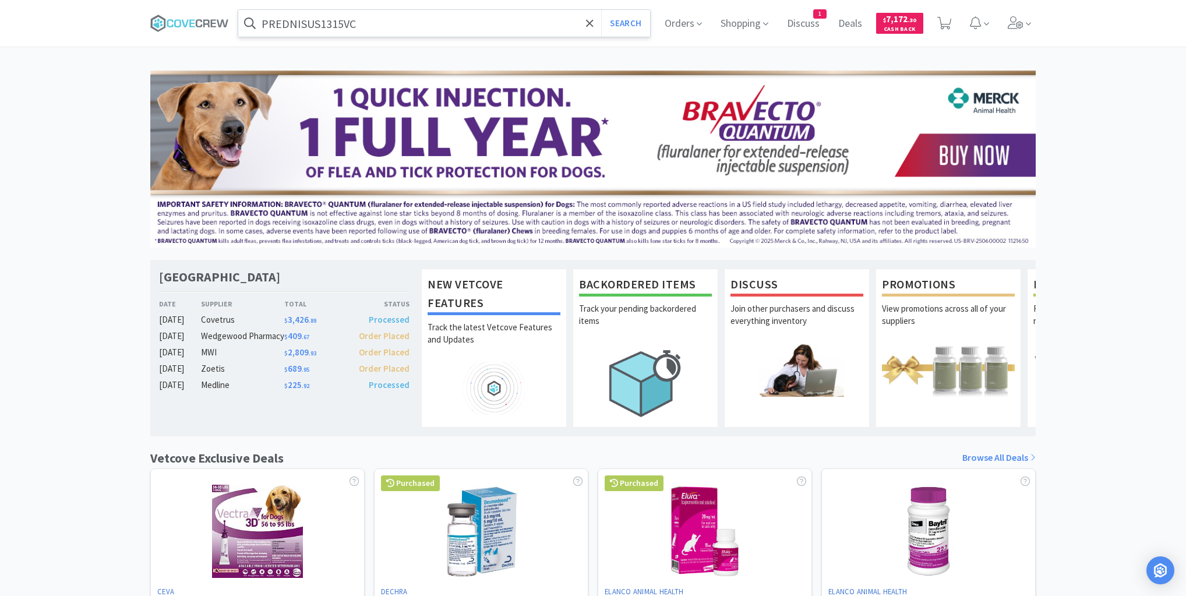
click at [362, 23] on input "PREDNISUS1315VC" at bounding box center [444, 23] width 412 height 27
click at [178, 21] on icon at bounding box center [189, 23] width 79 height 17
click at [200, 21] on icon at bounding box center [189, 23] width 79 height 17
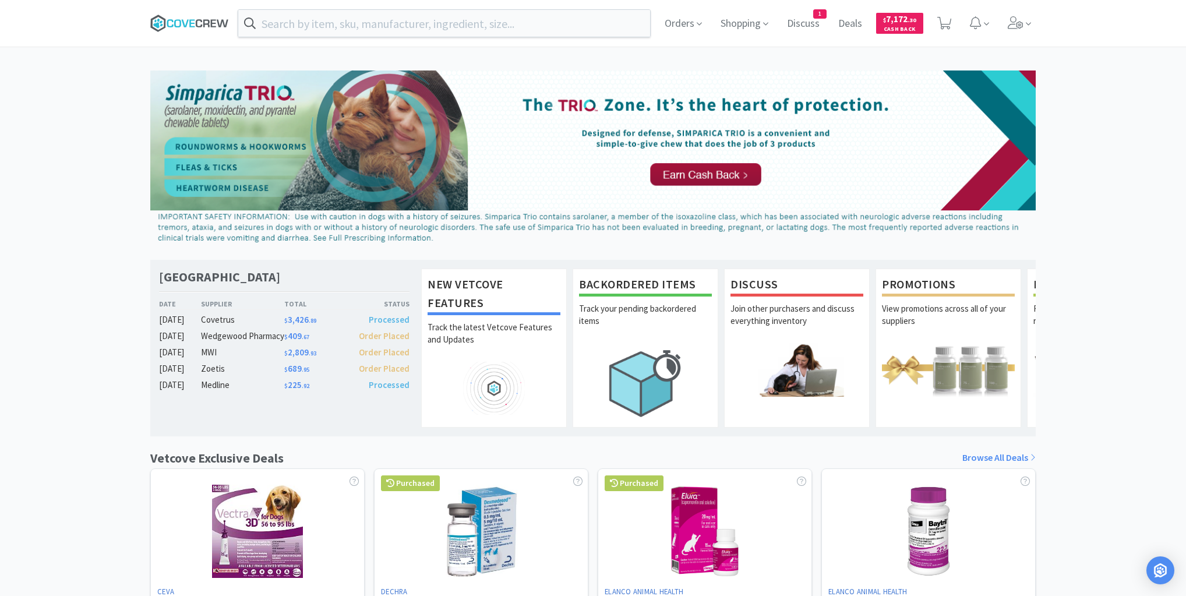
click at [196, 22] on icon at bounding box center [199, 23] width 6 height 8
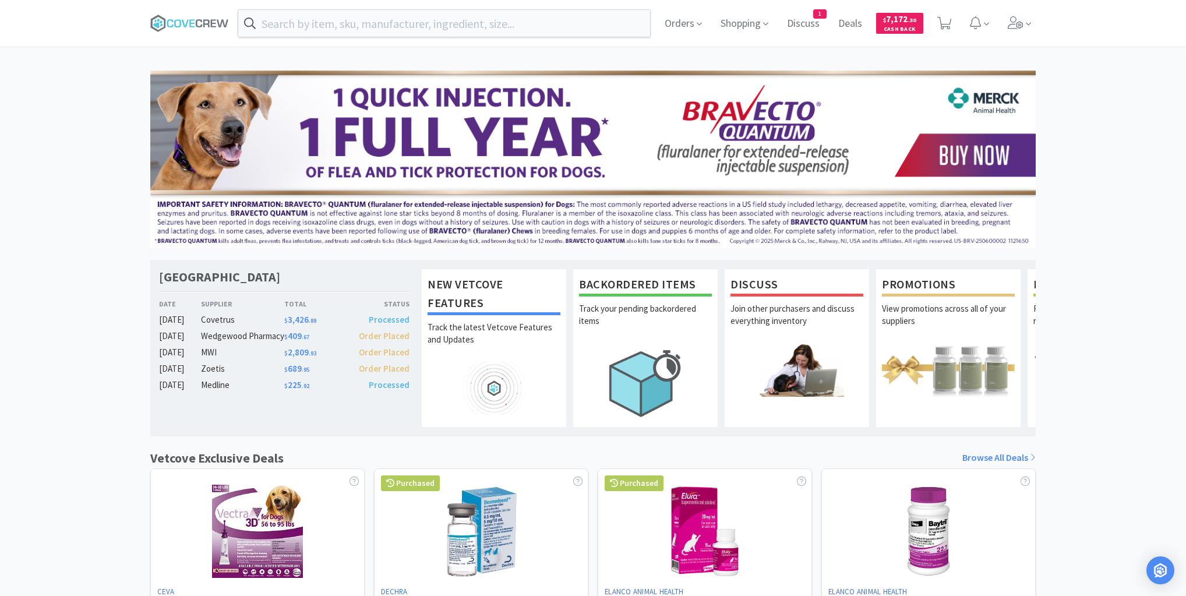
click at [22, 329] on div "Las Vegas Veterinary Specialty Center Date Supplier Total Status [DATE] Covetru…" at bounding box center [593, 513] width 1186 height 887
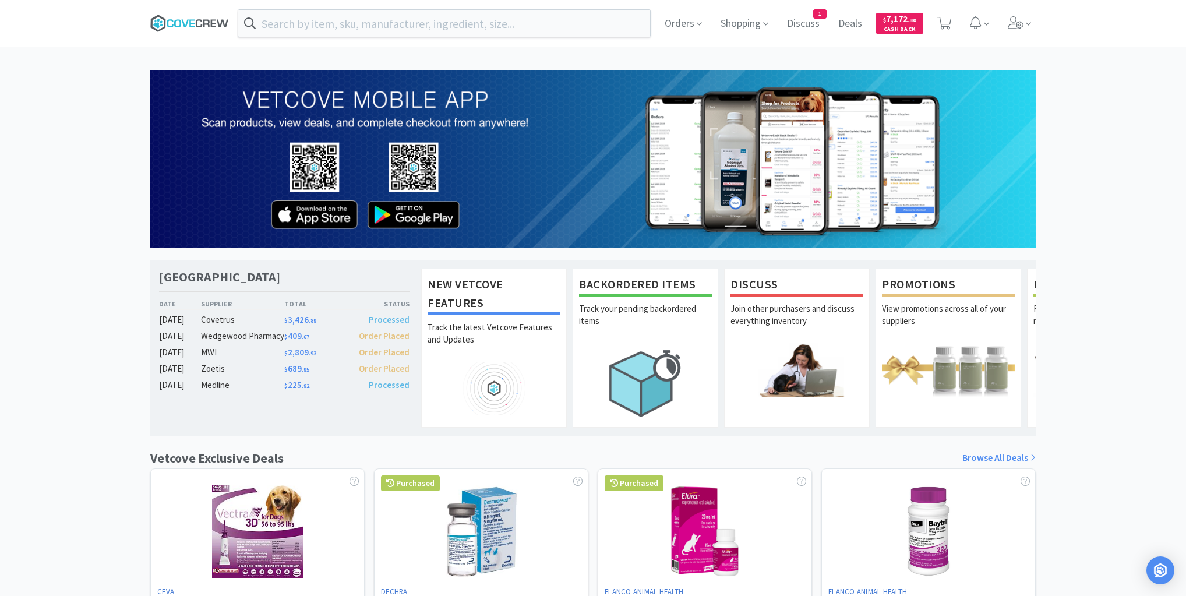
click at [182, 25] on icon at bounding box center [189, 23] width 79 height 17
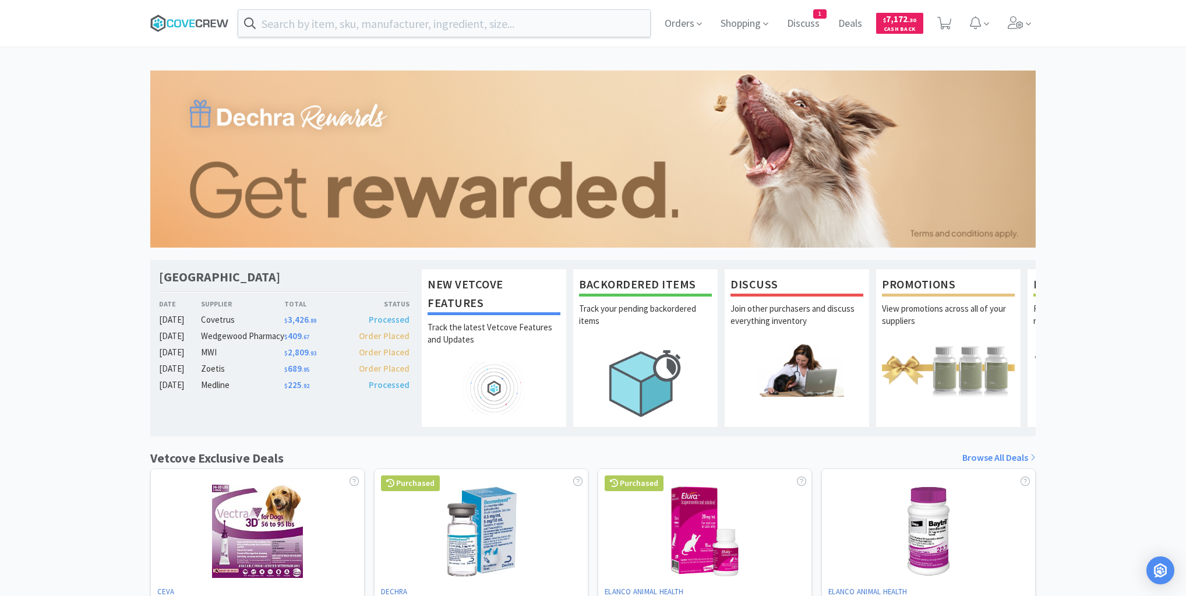
click at [182, 21] on icon at bounding box center [189, 23] width 79 height 17
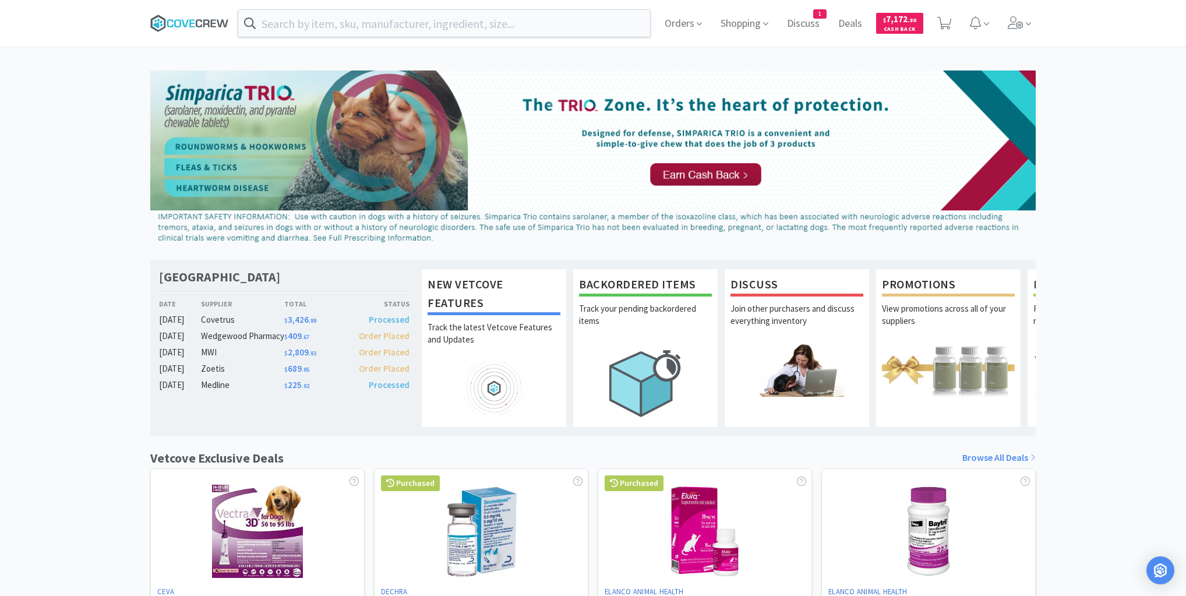
click at [205, 22] on icon at bounding box center [189, 23] width 79 height 17
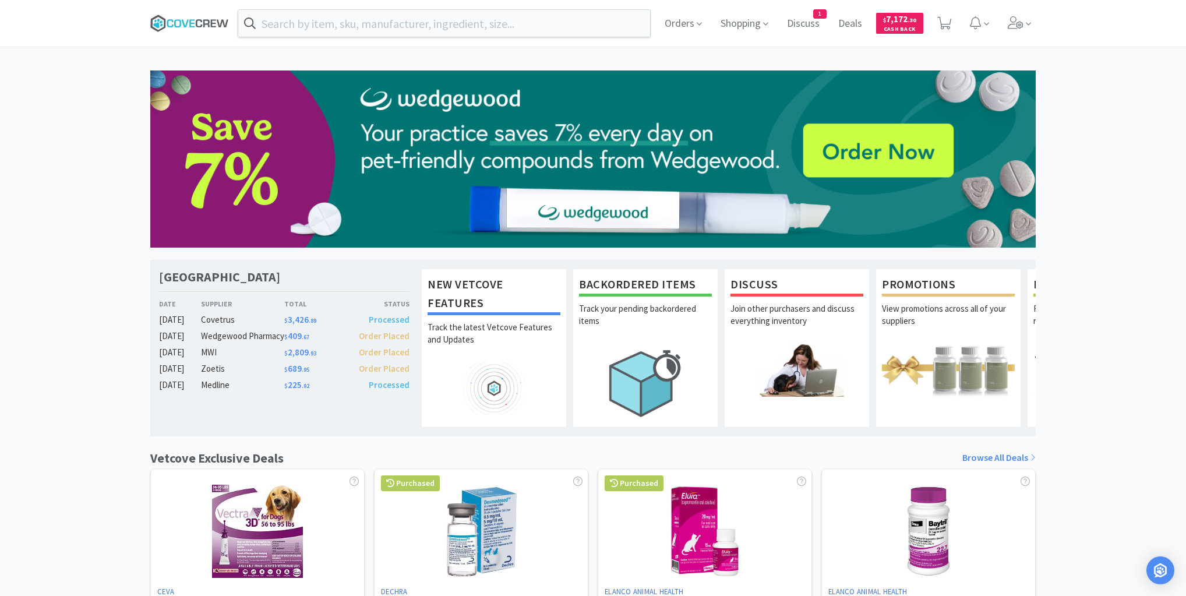
click at [177, 15] on icon at bounding box center [189, 23] width 79 height 17
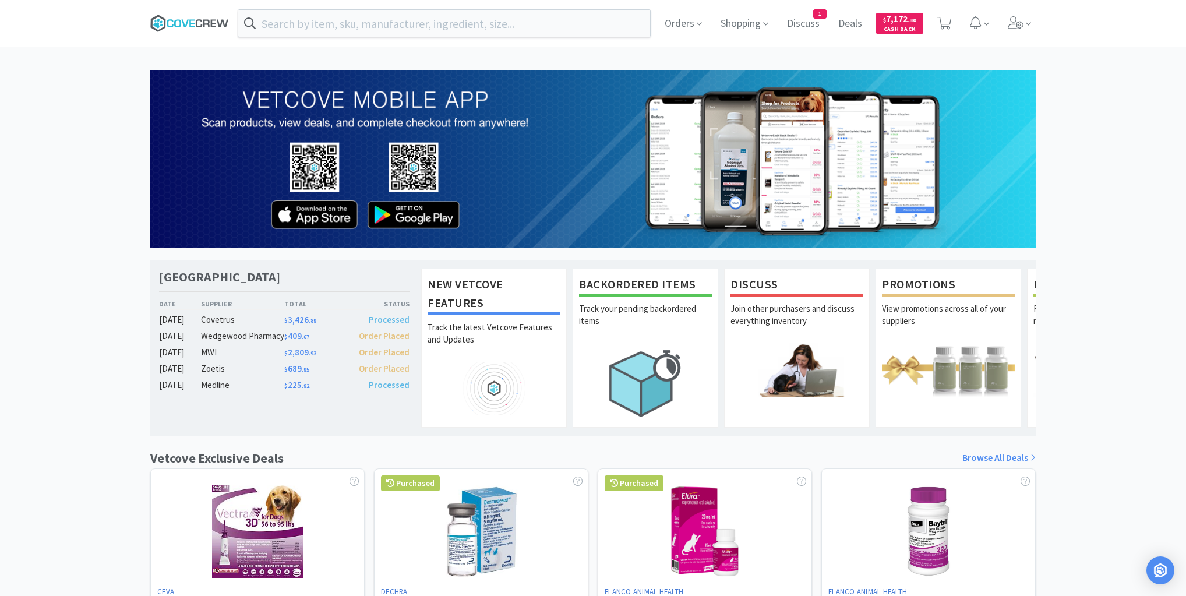
click at [192, 19] on icon at bounding box center [189, 23] width 79 height 17
click at [191, 27] on icon at bounding box center [189, 23] width 79 height 17
click at [209, 22] on icon at bounding box center [206, 23] width 6 height 8
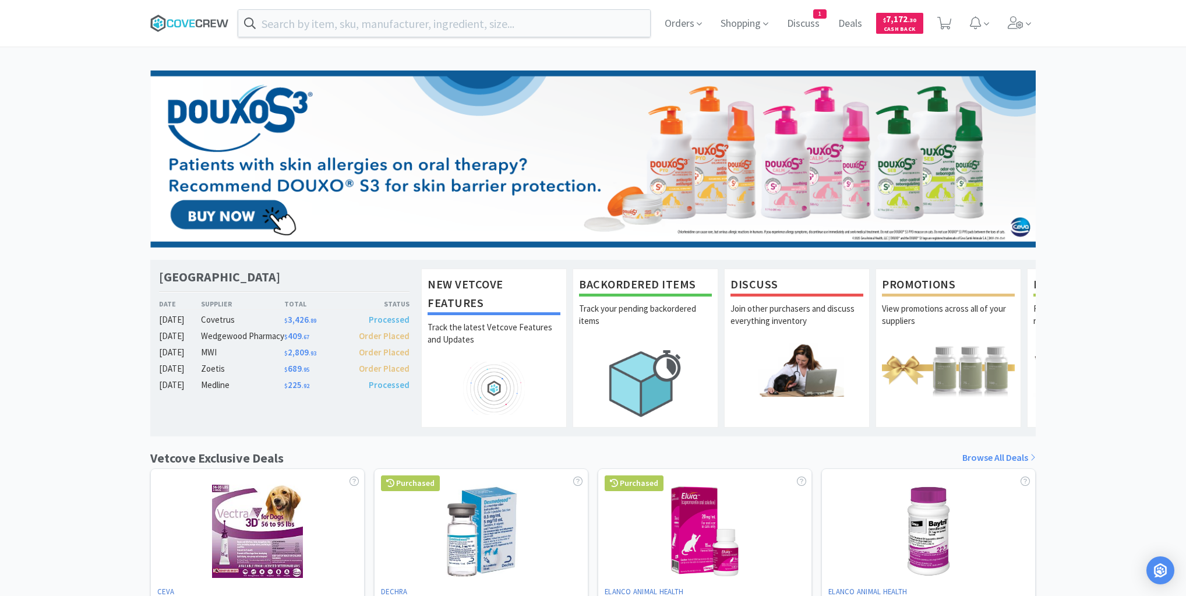
click at [182, 21] on icon at bounding box center [189, 23] width 79 height 17
click at [189, 21] on icon at bounding box center [189, 23] width 79 height 17
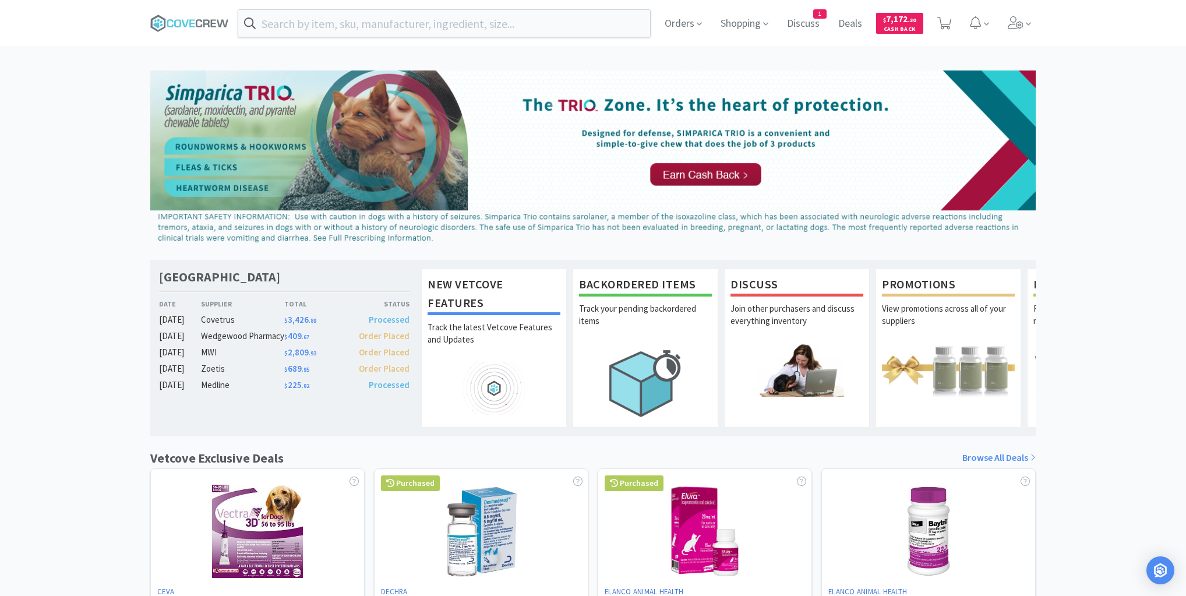
drag, startPoint x: 126, startPoint y: 104, endPoint x: 137, endPoint y: 101, distance: 11.4
click at [137, 101] on div "Las Vegas Veterinary Specialty Center Date Supplier Total Status [DATE] Covetru…" at bounding box center [593, 513] width 1186 height 887
drag, startPoint x: 361, startPoint y: 20, endPoint x: 358, endPoint y: 26, distance: 6.3
click at [361, 20] on input "text" at bounding box center [444, 23] width 412 height 27
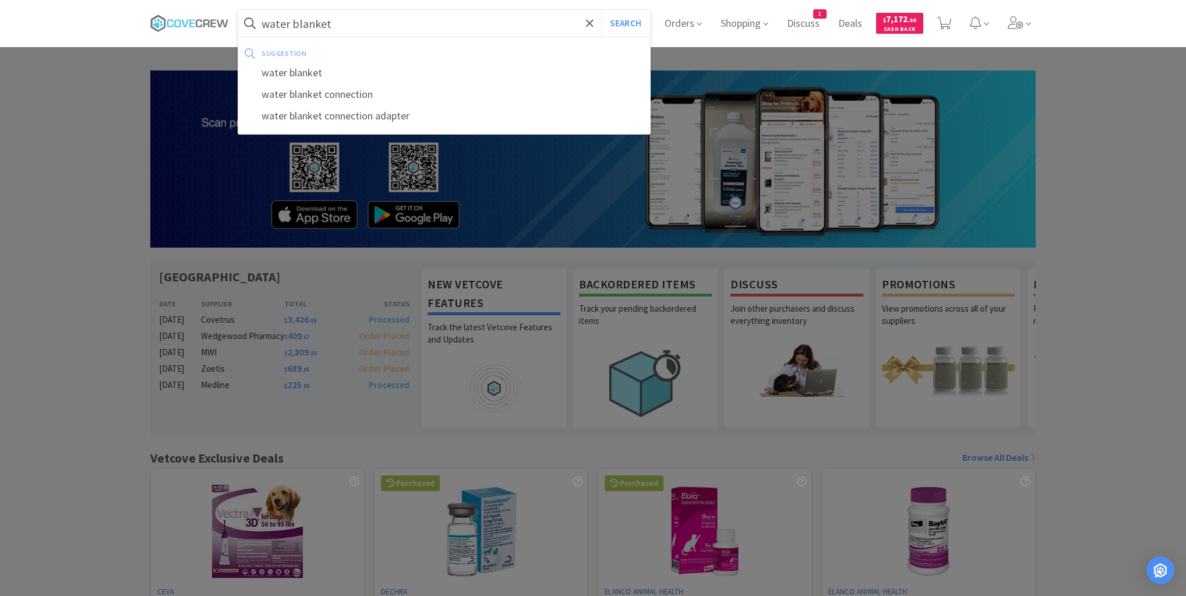
type input "water blanket"
click at [601, 10] on button "Search" at bounding box center [625, 23] width 48 height 27
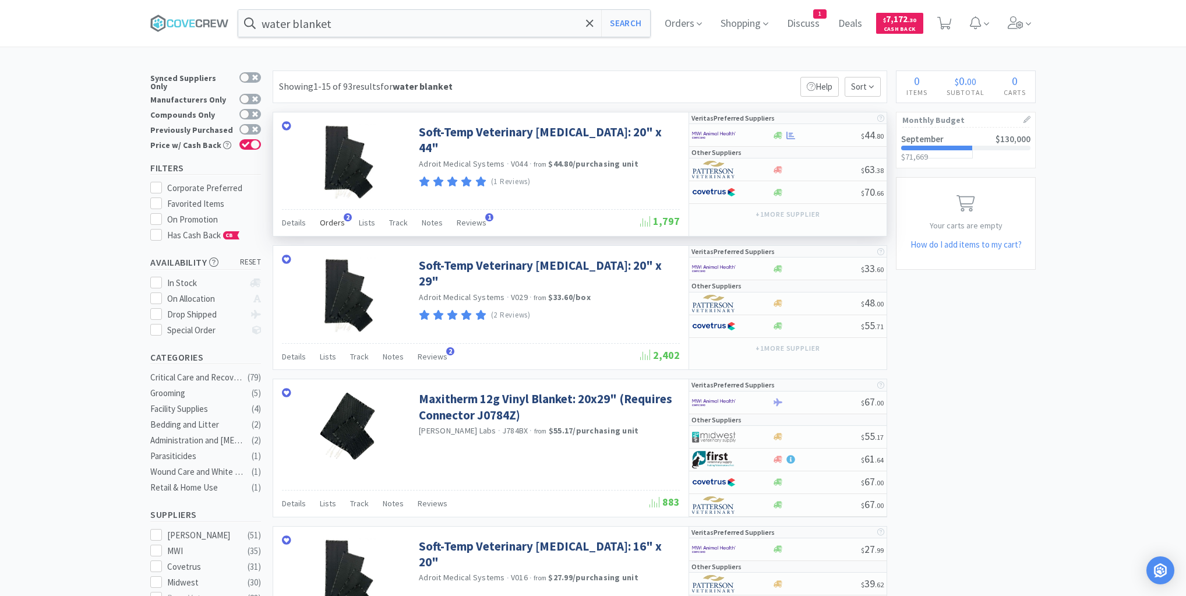
click at [332, 223] on span "Orders" at bounding box center [332, 222] width 25 height 10
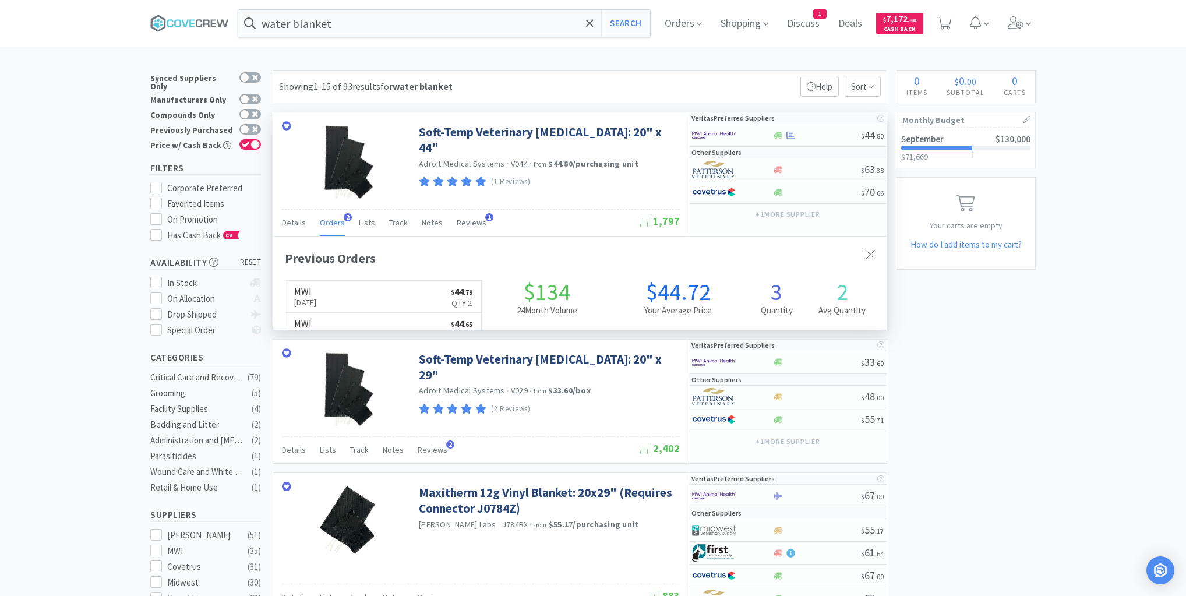
scroll to position [301, 613]
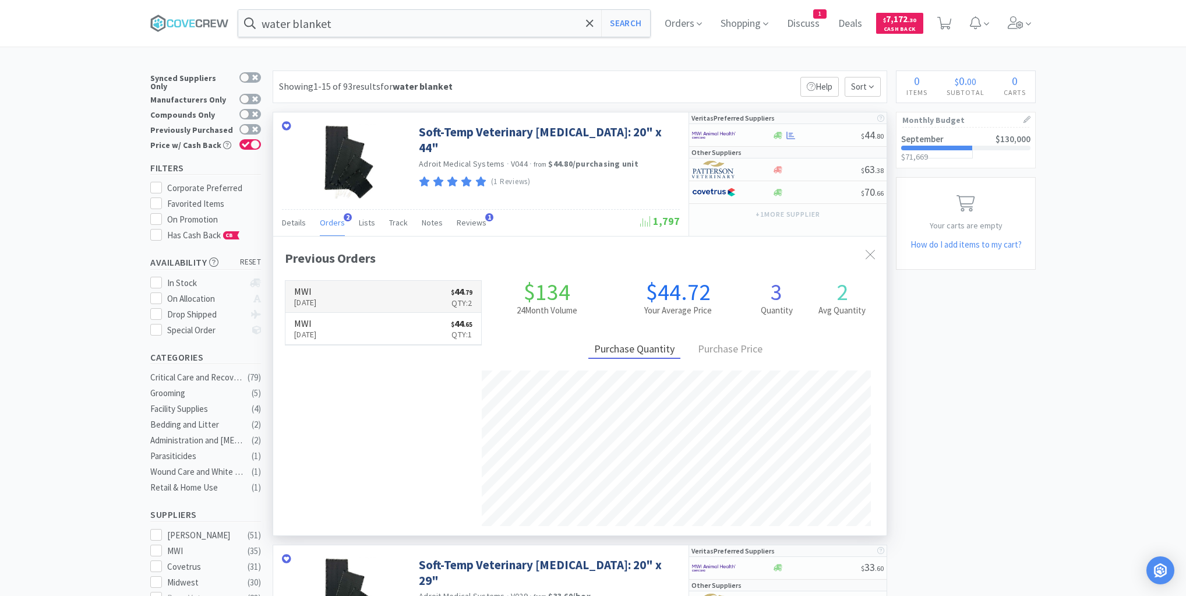
click at [393, 291] on link "MWI [DATE] $ 44 . 79 Qty: 2" at bounding box center [383, 297] width 196 height 32
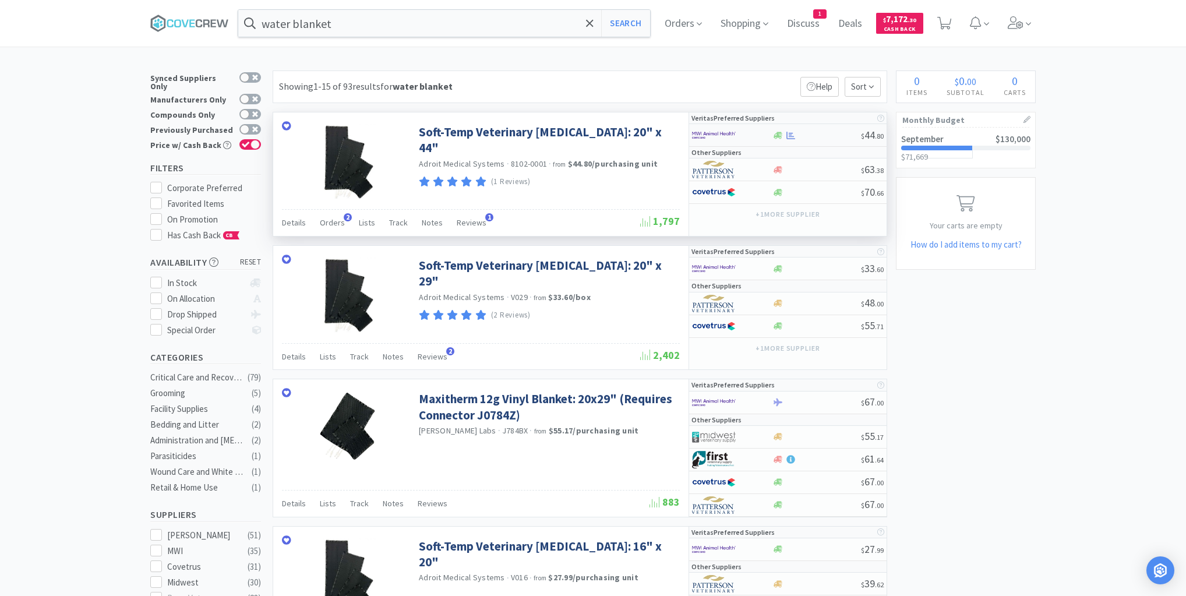
click at [808, 135] on div at bounding box center [816, 135] width 89 height 9
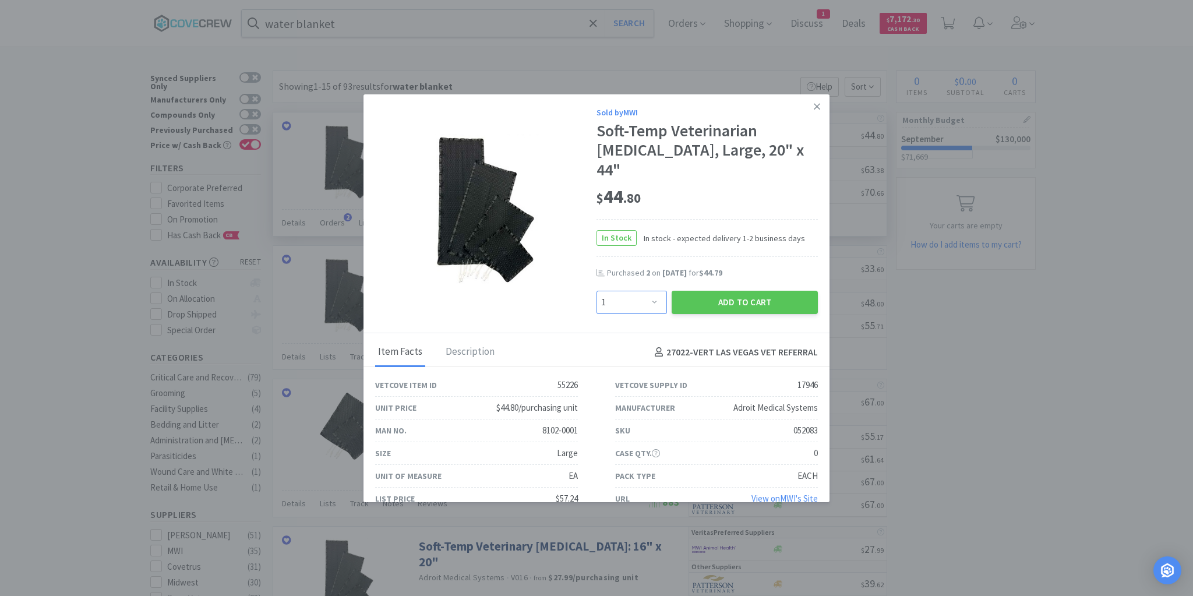
click at [655, 291] on select "Enter Quantity 1 2 3 4 5 6 7 8 9 10 11 12 13 14 15 16 17 18 19 20 Enter Quantity" at bounding box center [632, 302] width 70 height 23
select select "2"
click at [597, 291] on select "Enter Quantity 1 2 3 4 5 6 7 8 9 10 11 12 13 14 15 16 17 18 19 20 Enter Quantity" at bounding box center [632, 302] width 70 height 23
click at [729, 291] on button "Add to Cart" at bounding box center [745, 302] width 146 height 23
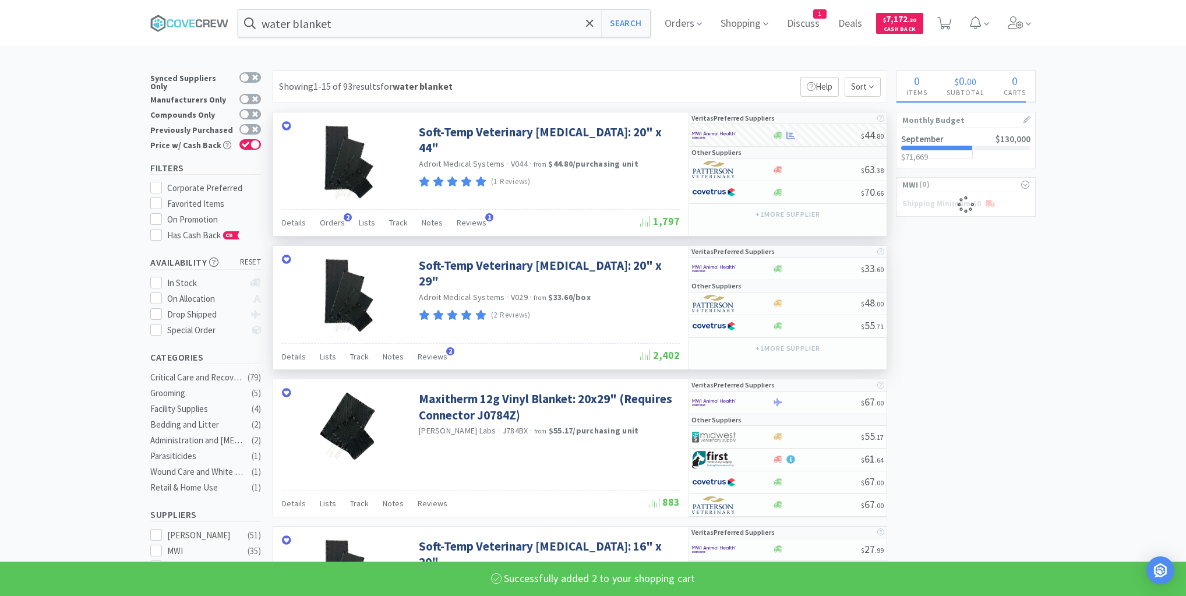
select select "2"
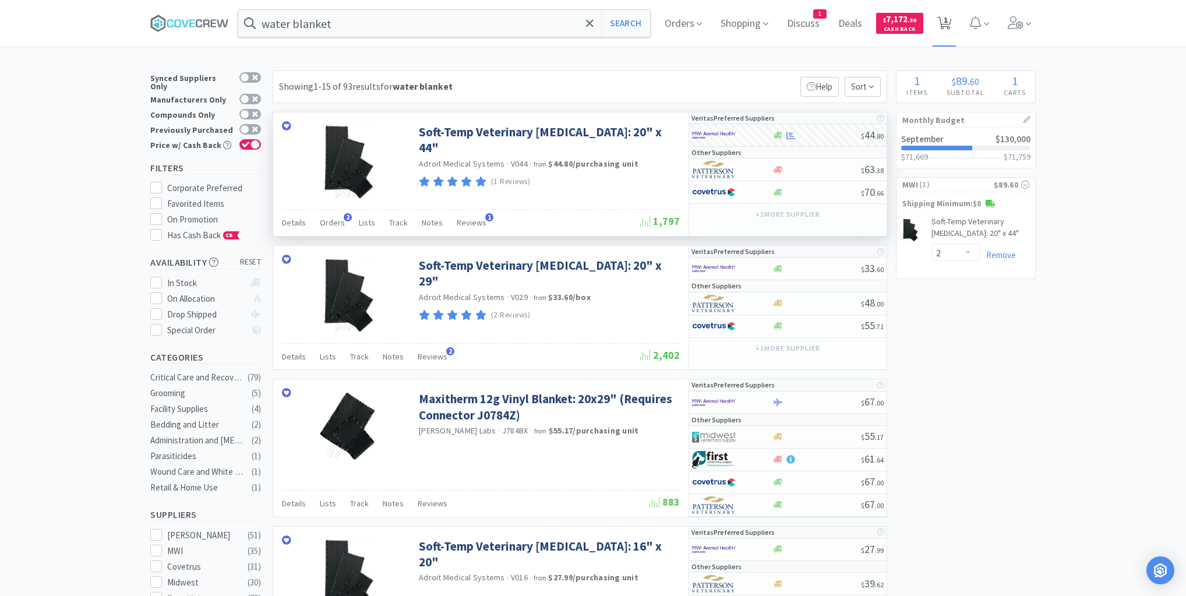
click at [948, 17] on span "1" at bounding box center [946, 20] width 4 height 47
select select "2"
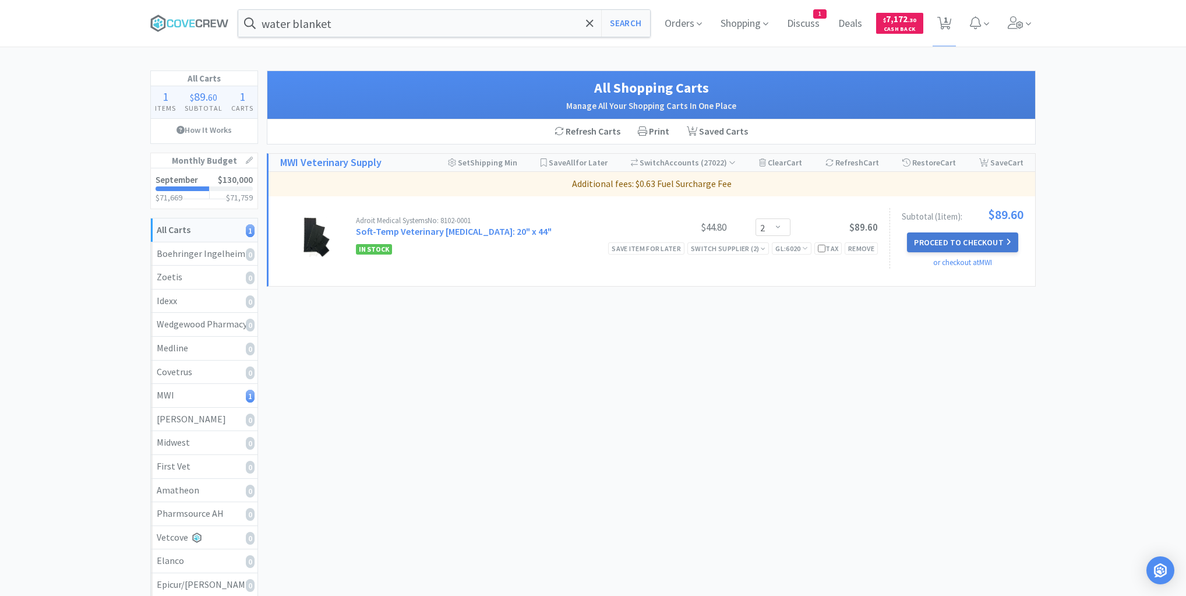
click at [947, 241] on button "Proceed to Checkout" at bounding box center [962, 242] width 111 height 20
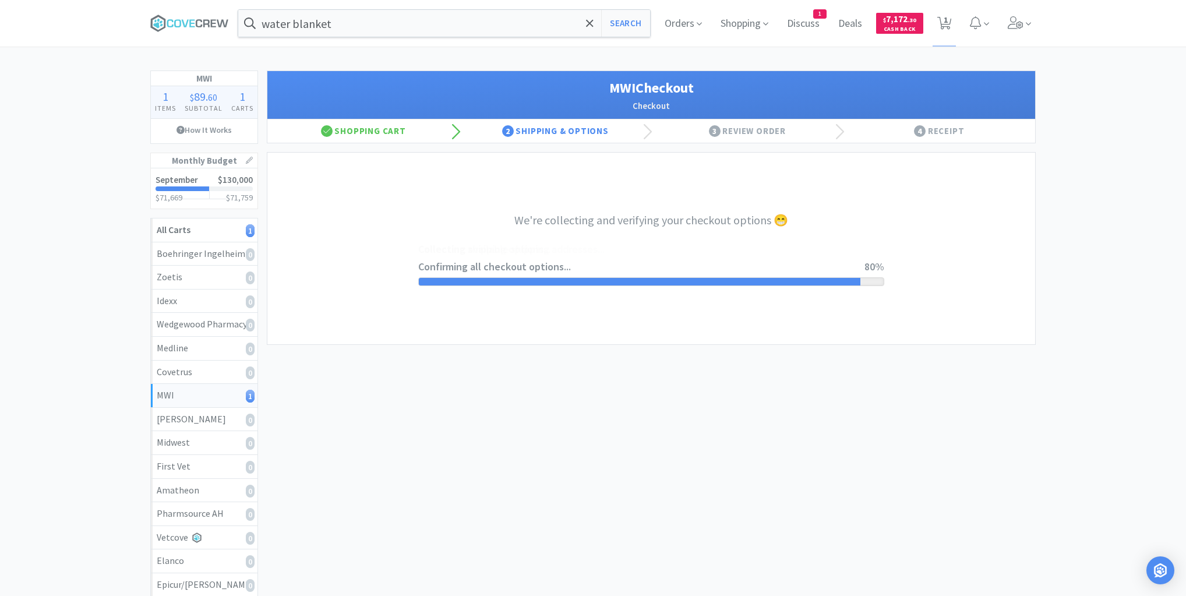
select select "STD_"
select select "FWS"
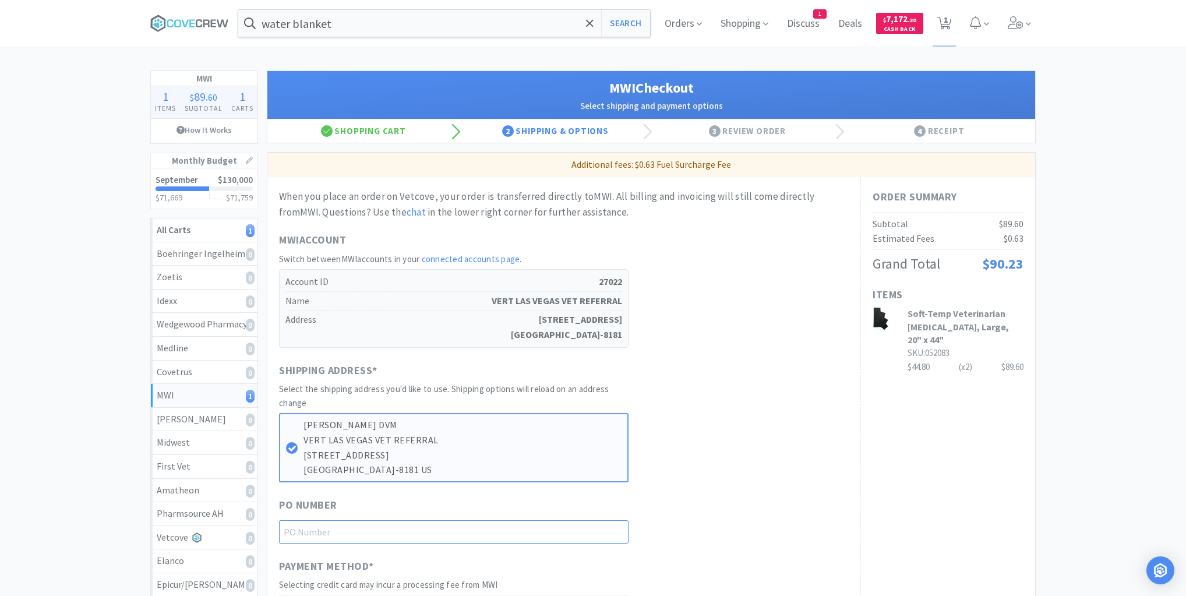
click at [557, 531] on input "text" at bounding box center [454, 531] width 350 height 23
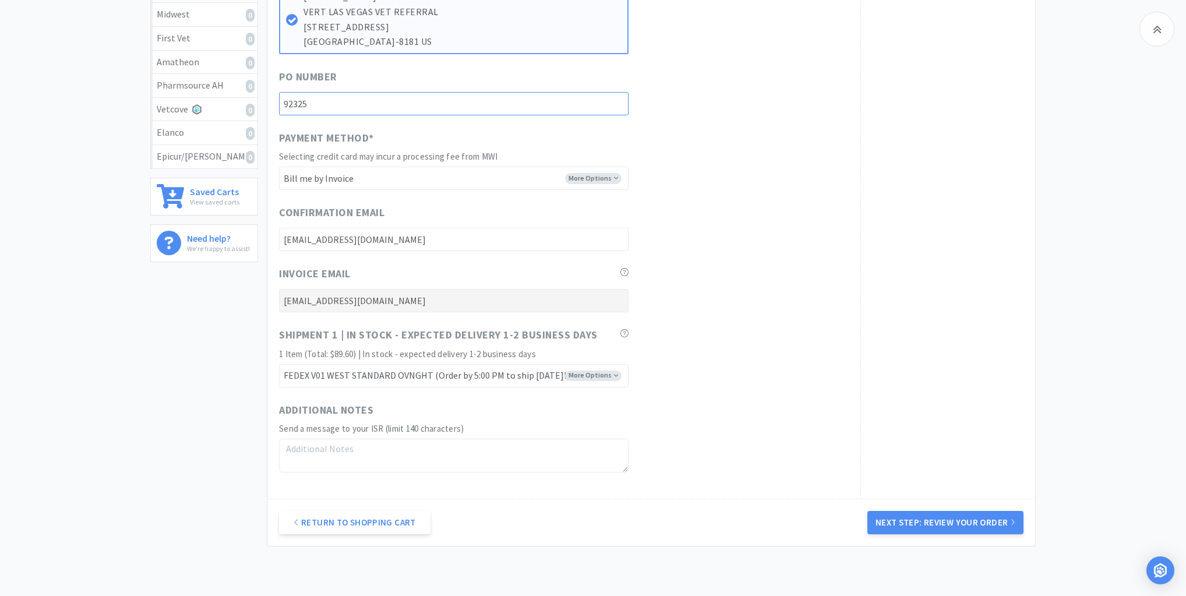
scroll to position [466, 0]
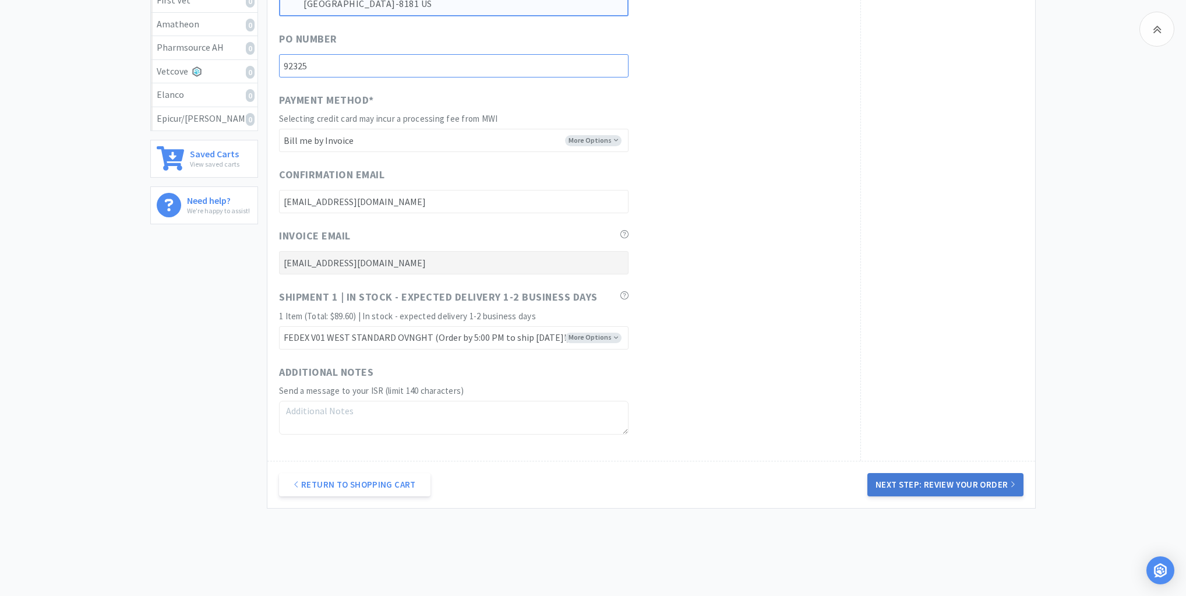
type input "92325"
click at [938, 480] on button "Next Step: Review Your Order" at bounding box center [945, 484] width 156 height 23
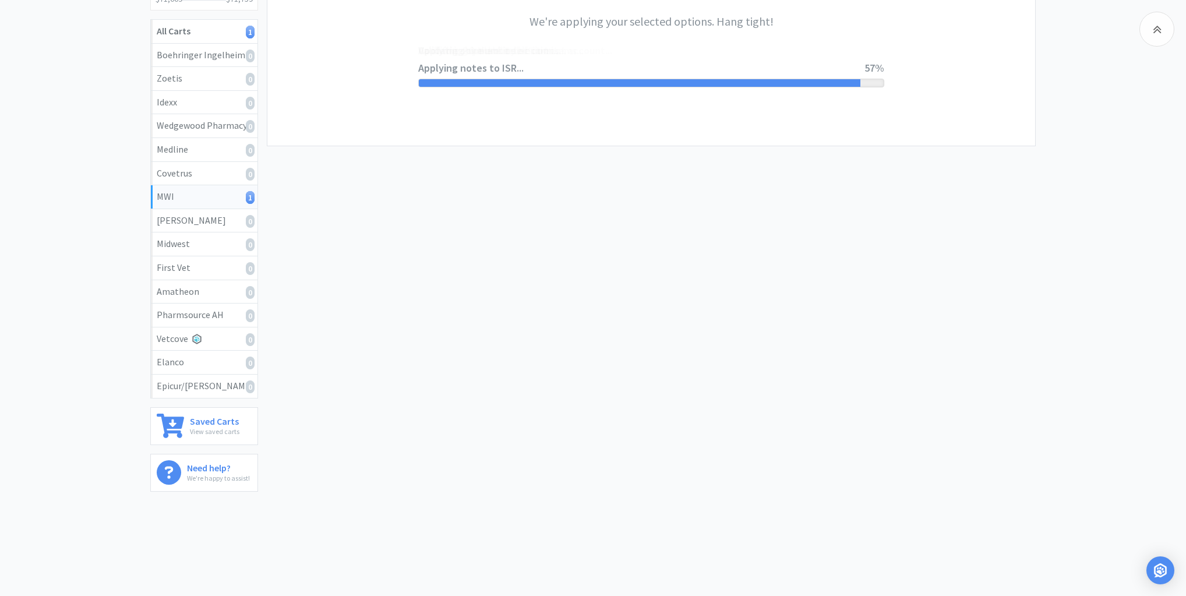
scroll to position [0, 0]
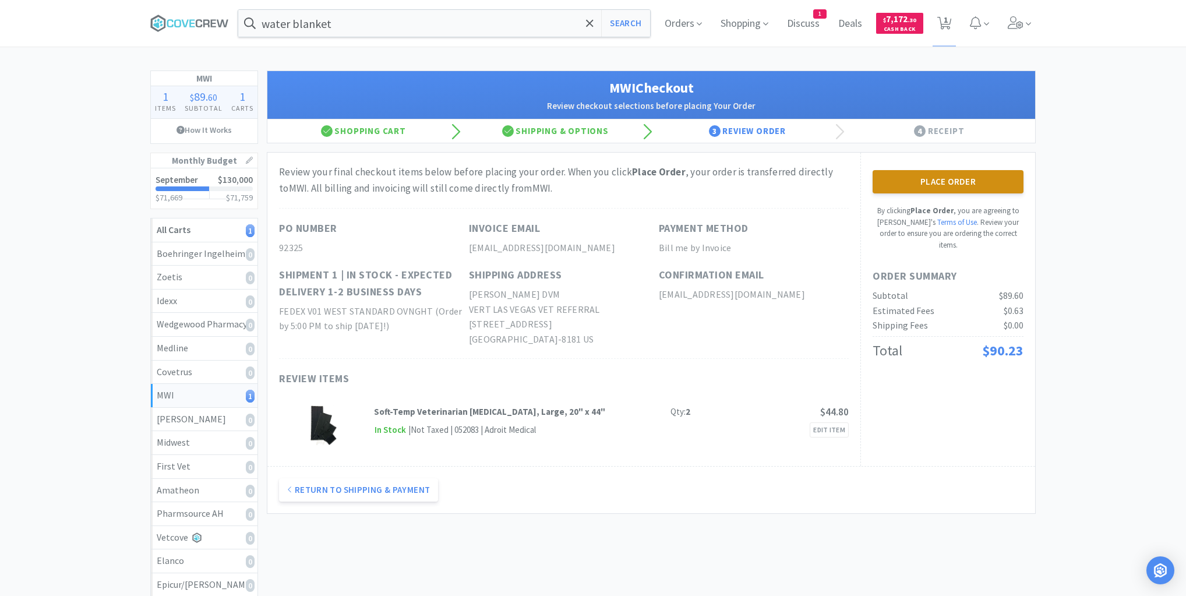
click at [957, 181] on button "Place Order" at bounding box center [948, 181] width 151 height 23
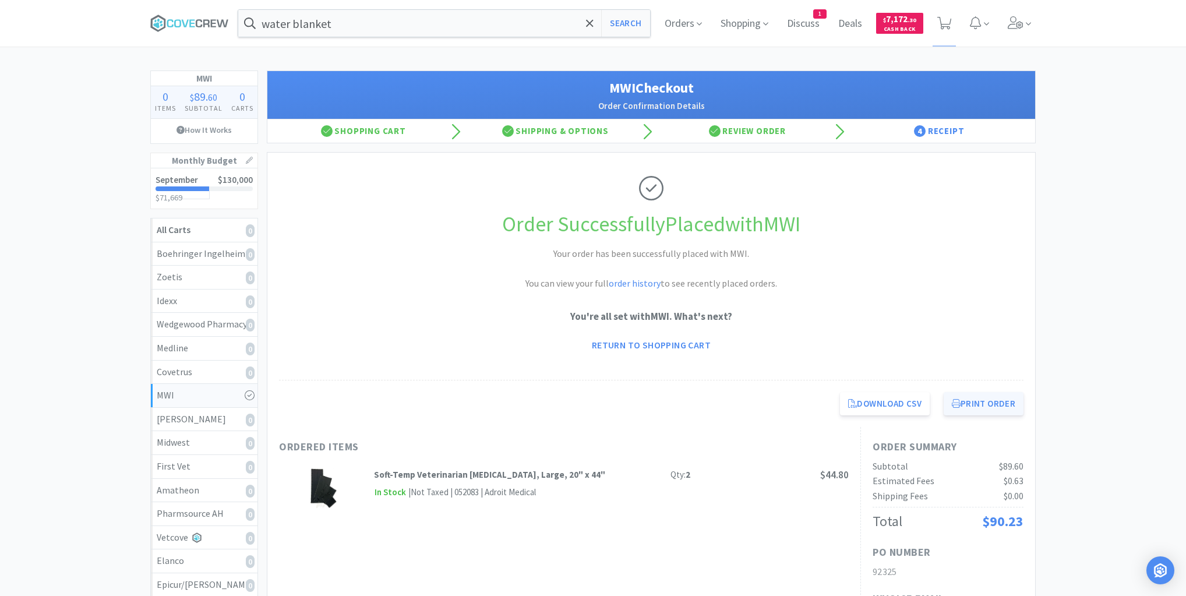
click at [979, 407] on button "Print Order" at bounding box center [984, 403] width 80 height 23
click at [199, 19] on icon at bounding box center [189, 23] width 79 height 17
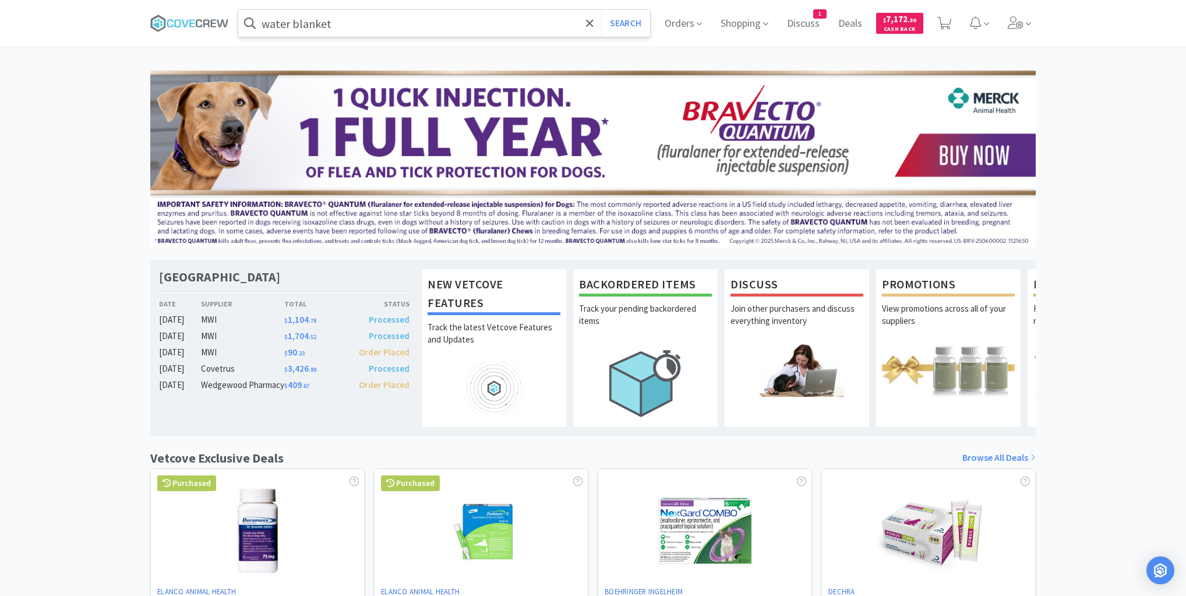
click at [380, 18] on input "water blanket" at bounding box center [444, 23] width 412 height 27
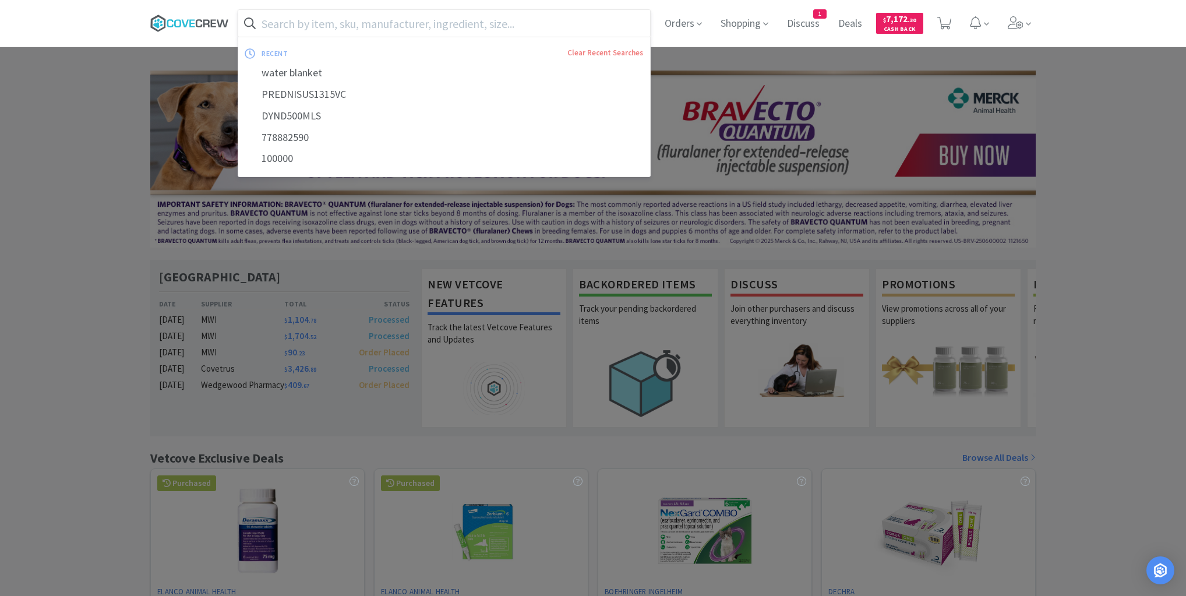
click at [205, 21] on icon at bounding box center [189, 23] width 79 height 17
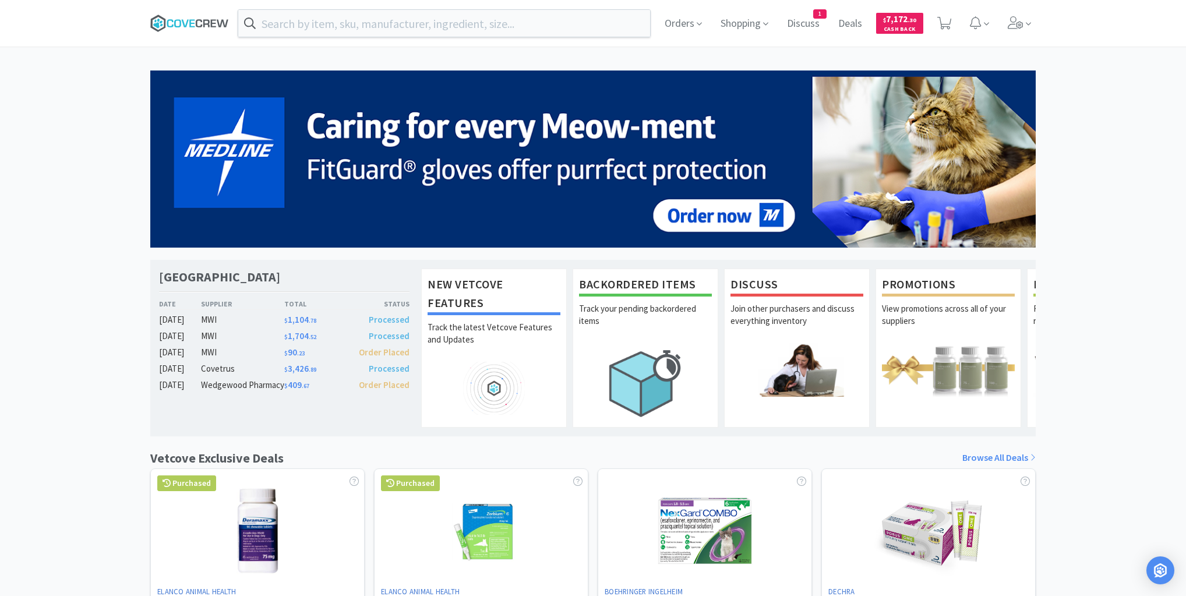
click at [180, 22] on icon at bounding box center [177, 23] width 7 height 8
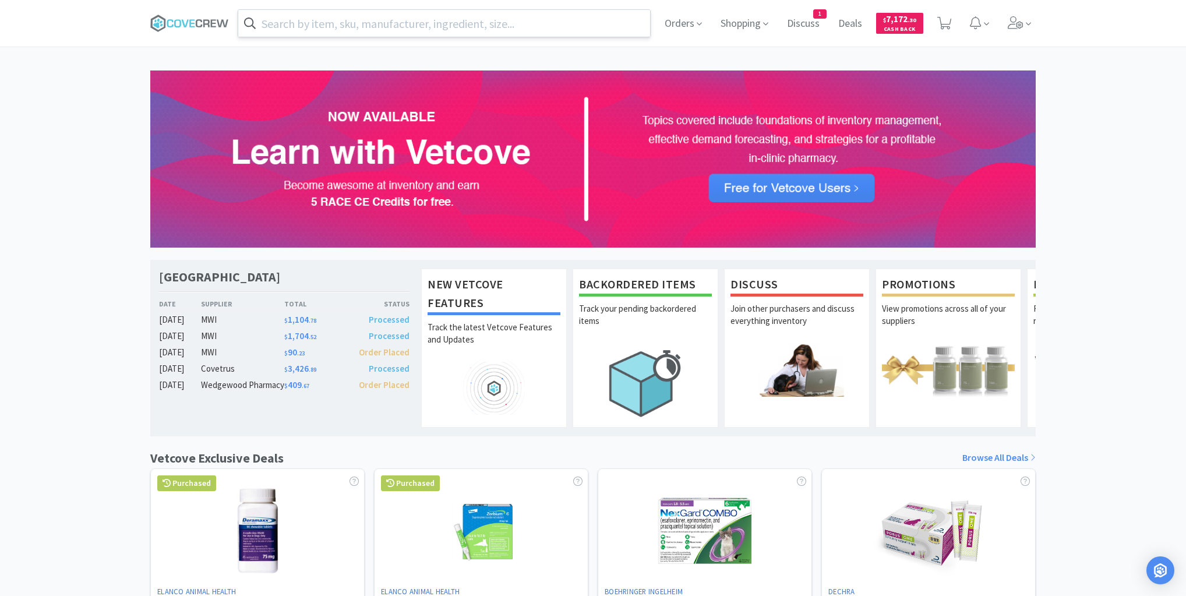
click at [578, 24] on input "text" at bounding box center [444, 23] width 412 height 27
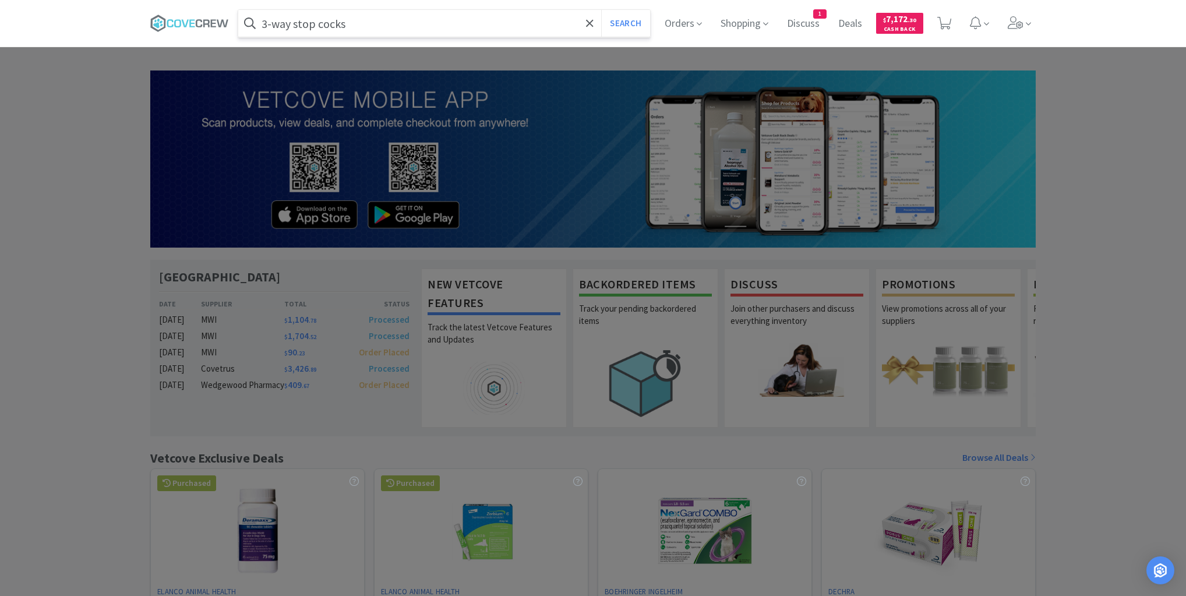
type input "3-way stop cocks"
click at [601, 10] on button "Search" at bounding box center [625, 23] width 48 height 27
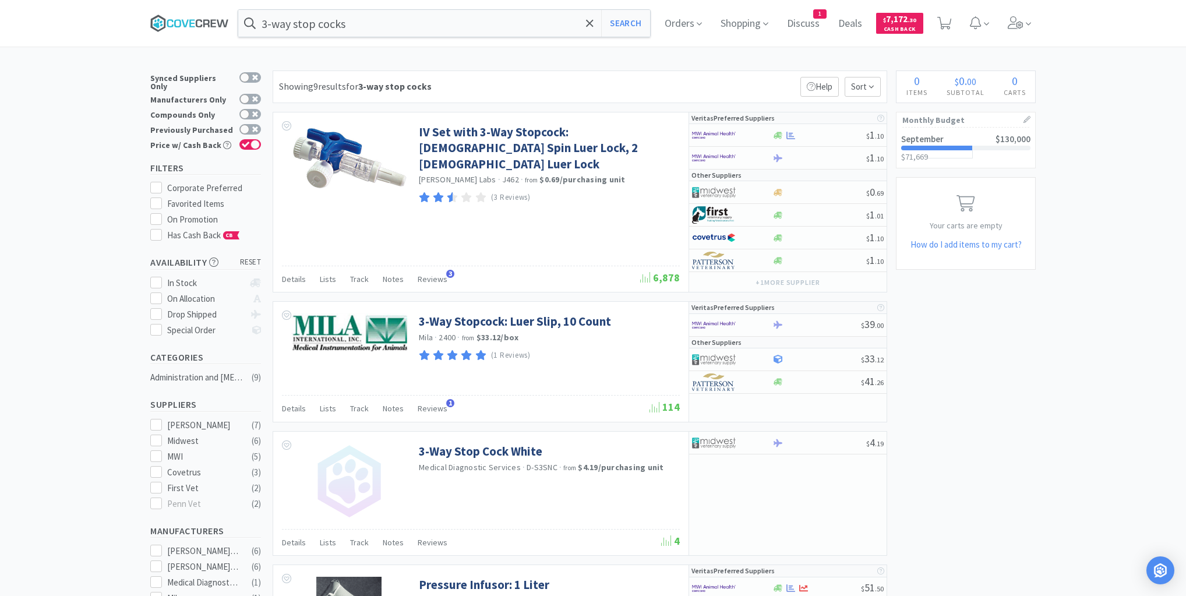
drag, startPoint x: 177, startPoint y: 20, endPoint x: 190, endPoint y: 26, distance: 14.4
click at [177, 20] on icon at bounding box center [189, 23] width 79 height 17
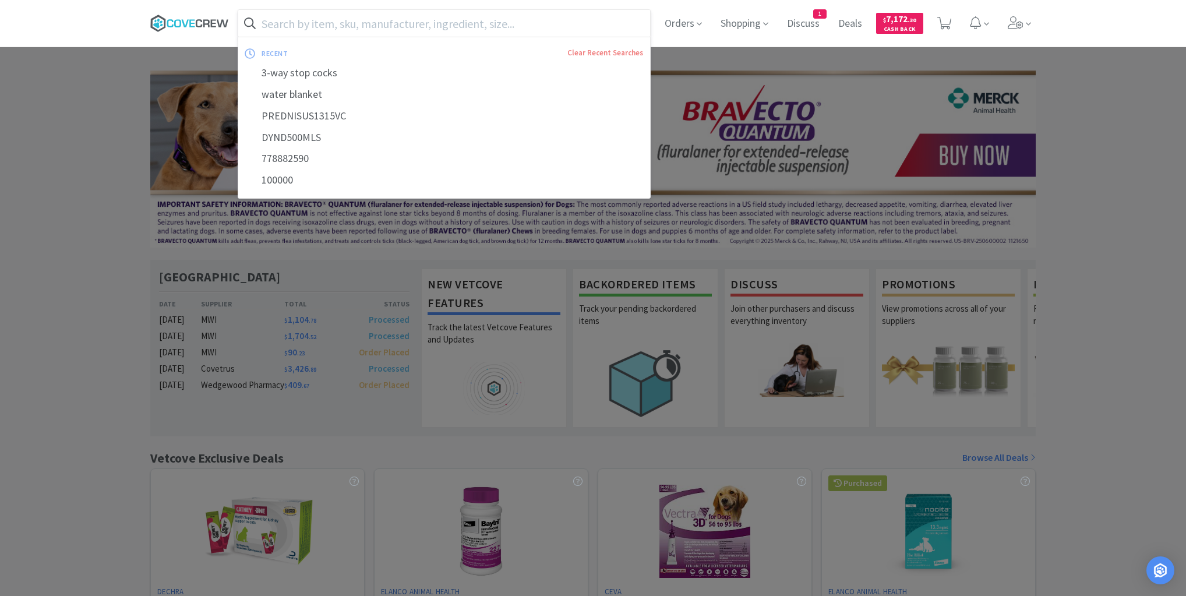
click at [214, 24] on icon at bounding box center [189, 23] width 79 height 17
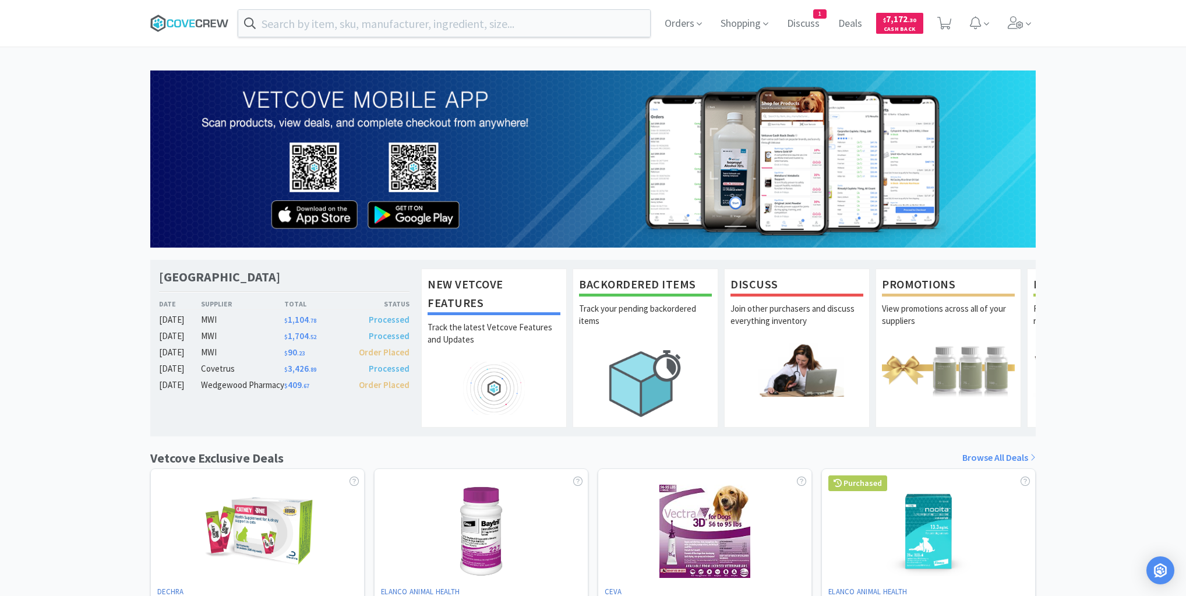
click at [207, 23] on icon at bounding box center [206, 23] width 6 height 8
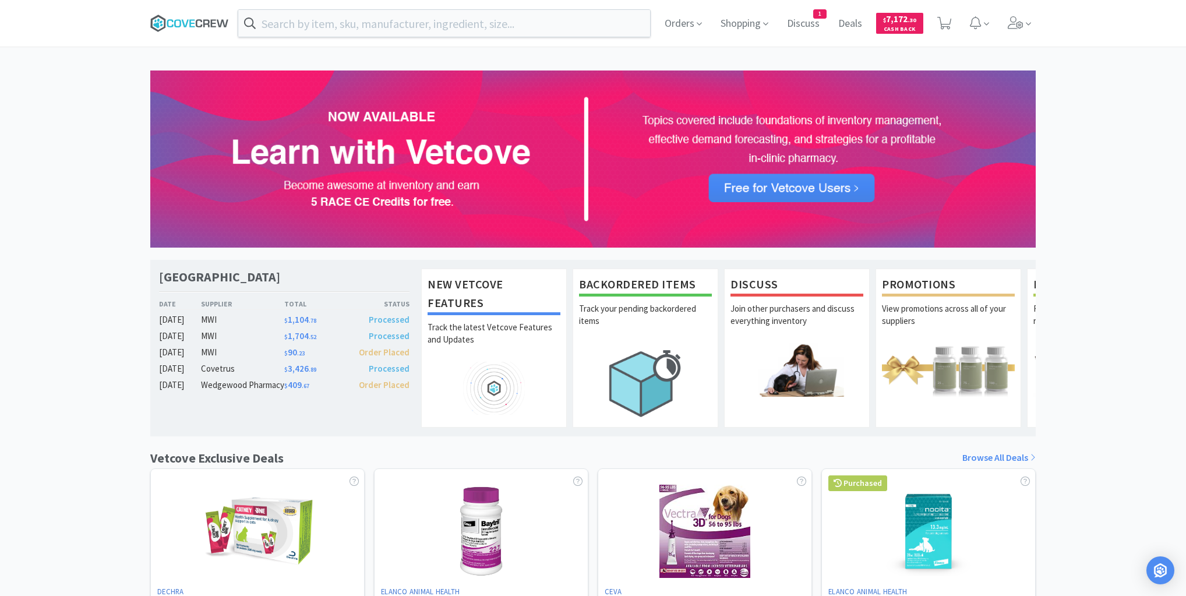
click at [185, 24] on icon at bounding box center [189, 23] width 79 height 17
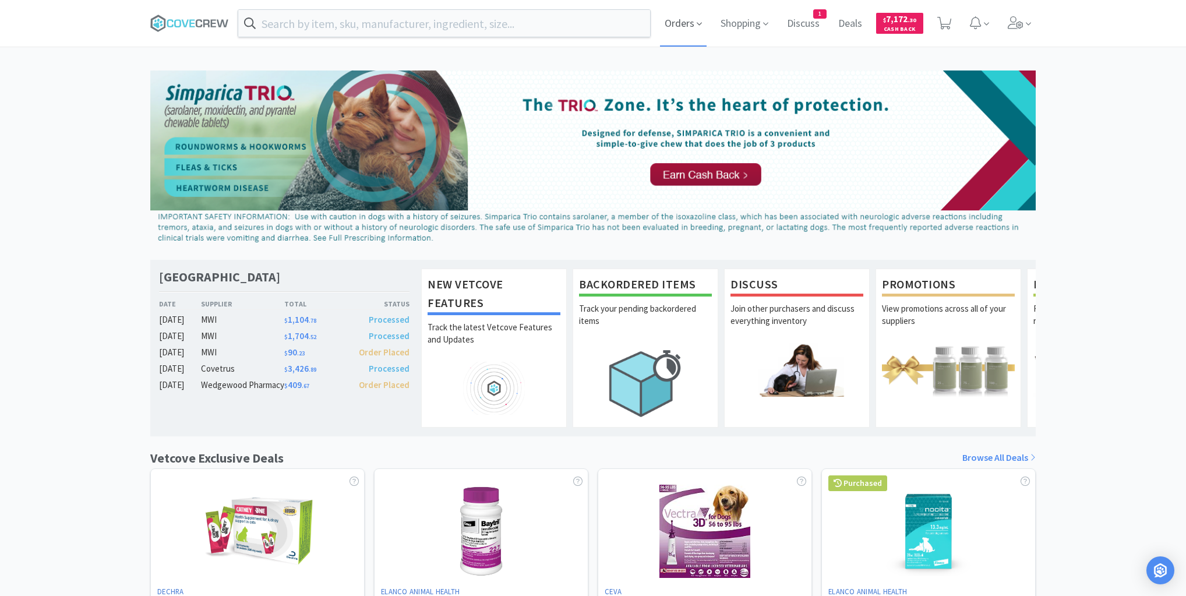
click at [697, 18] on span at bounding box center [699, 23] width 5 height 13
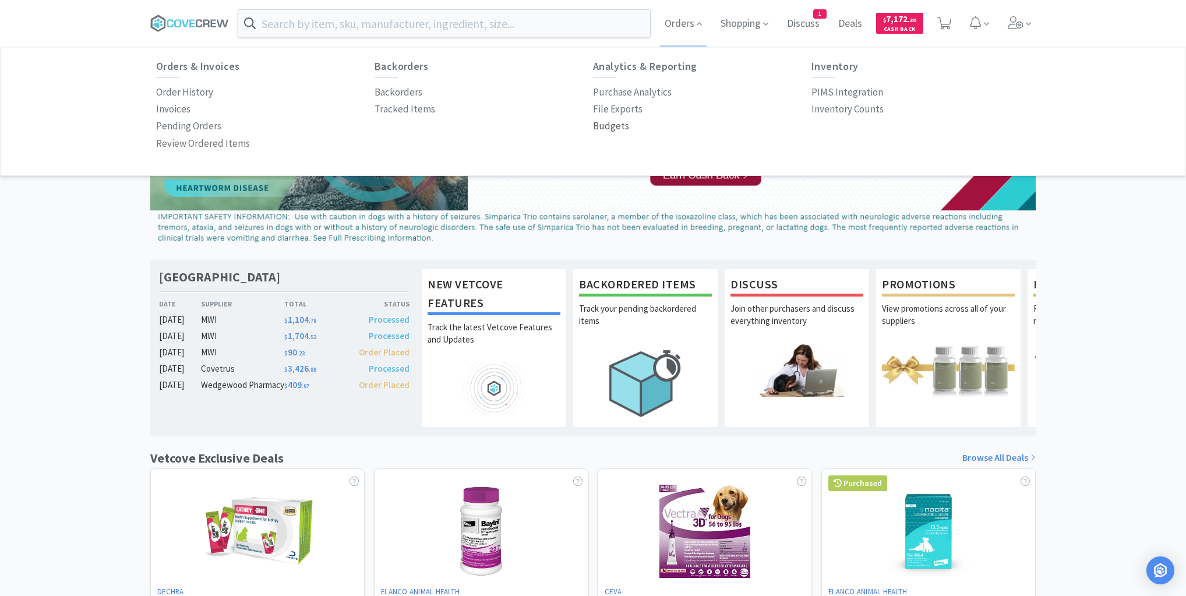
click at [611, 126] on p "Budgets" at bounding box center [611, 126] width 36 height 16
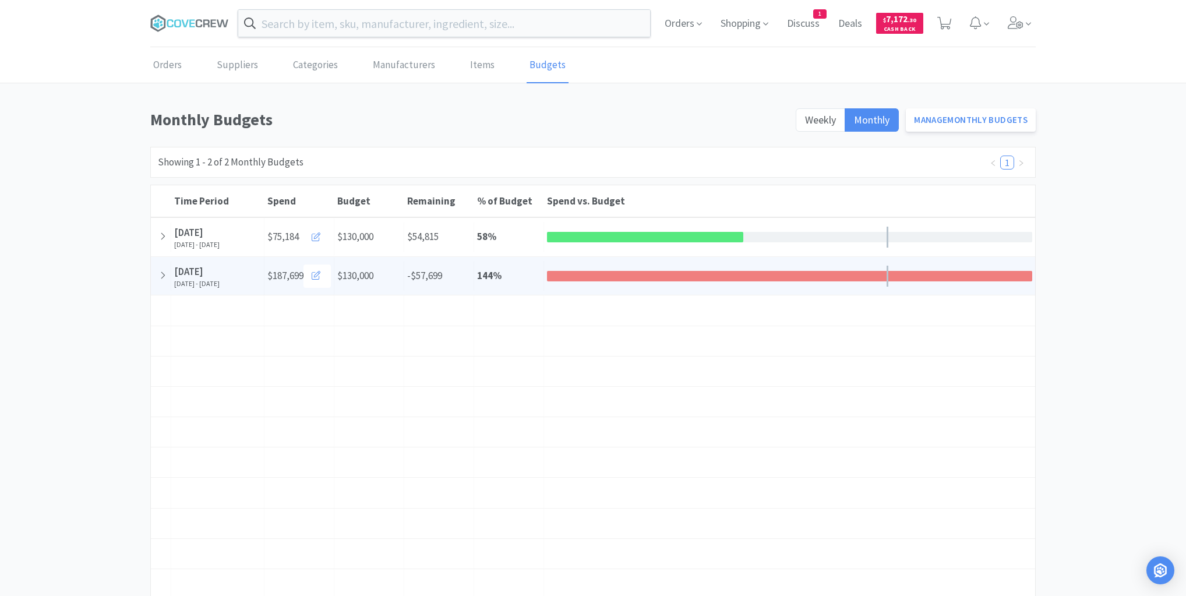
click at [165, 279] on icon at bounding box center [163, 275] width 6 height 10
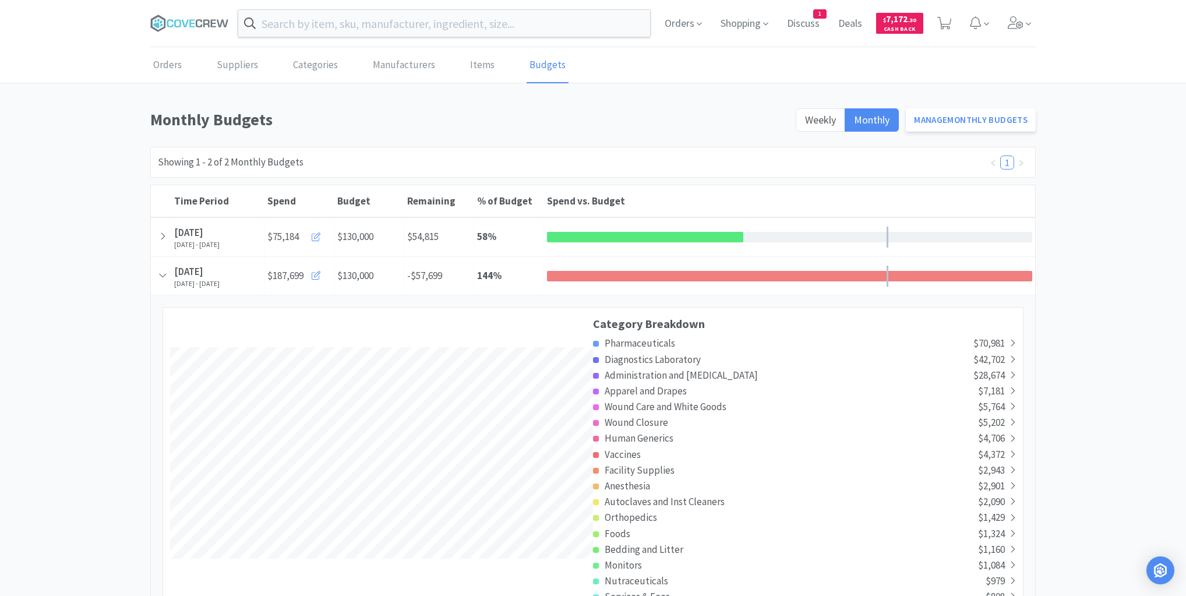
scroll to position [2229, 884]
click at [165, 278] on icon at bounding box center [163, 275] width 10 height 6
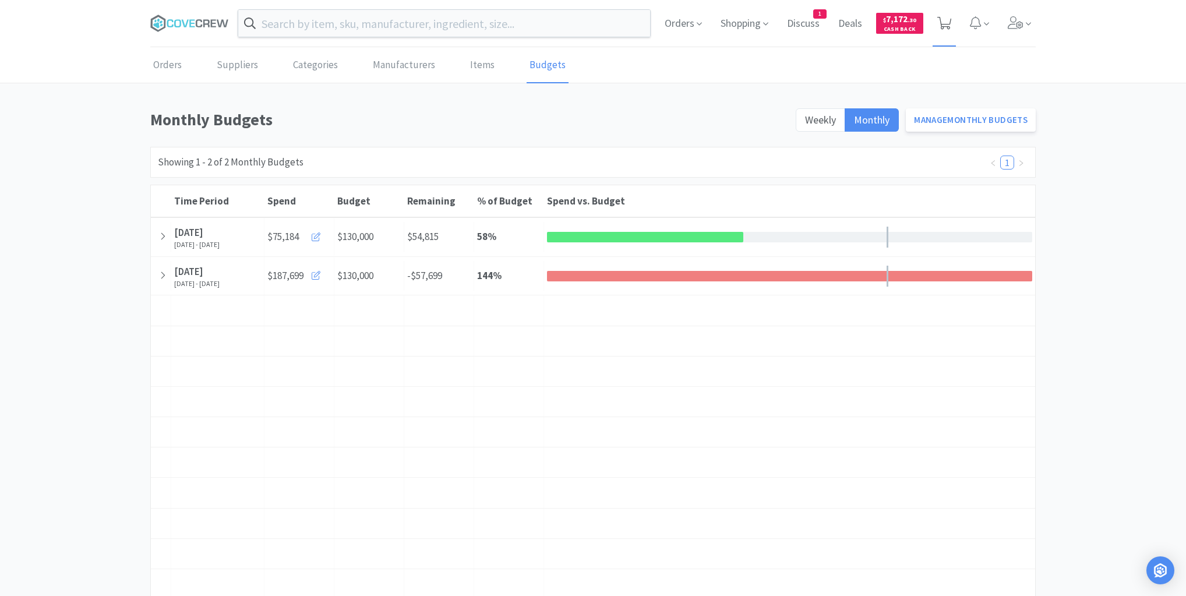
click at [948, 21] on icon at bounding box center [944, 23] width 15 height 13
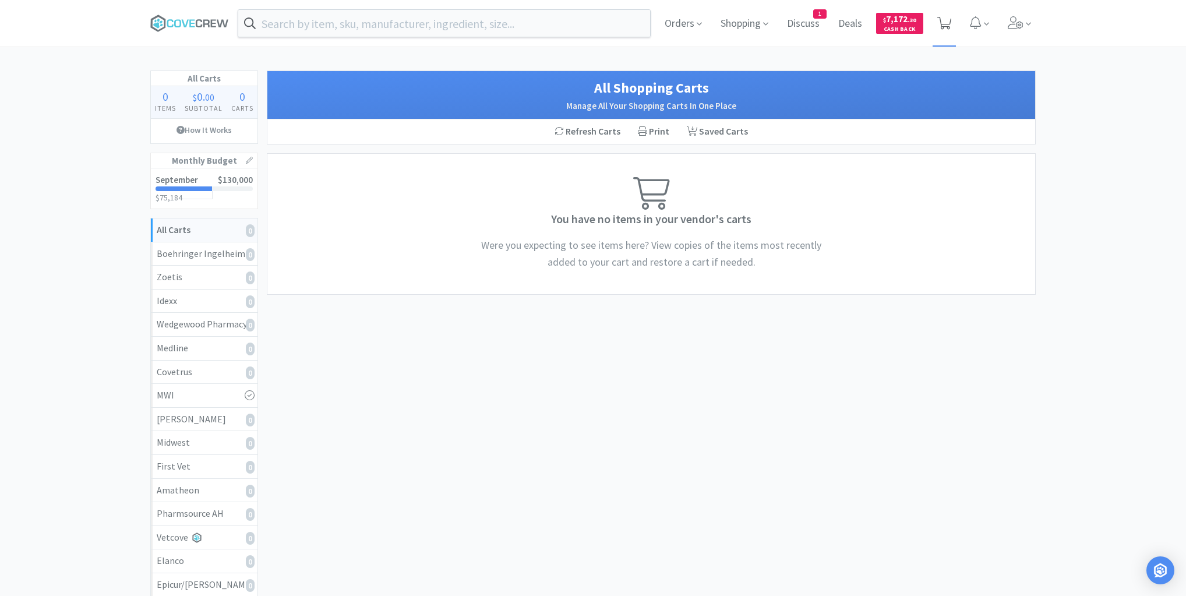
click at [948, 21] on icon at bounding box center [944, 23] width 15 height 13
click at [177, 20] on icon at bounding box center [177, 23] width 7 height 8
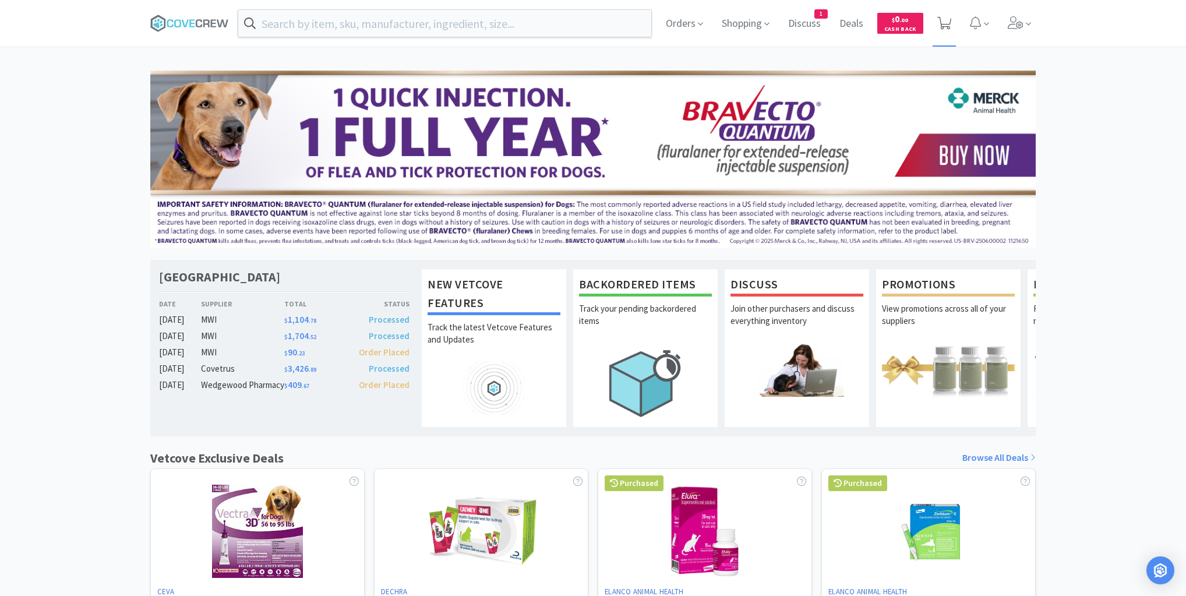
click at [946, 19] on icon at bounding box center [944, 23] width 15 height 13
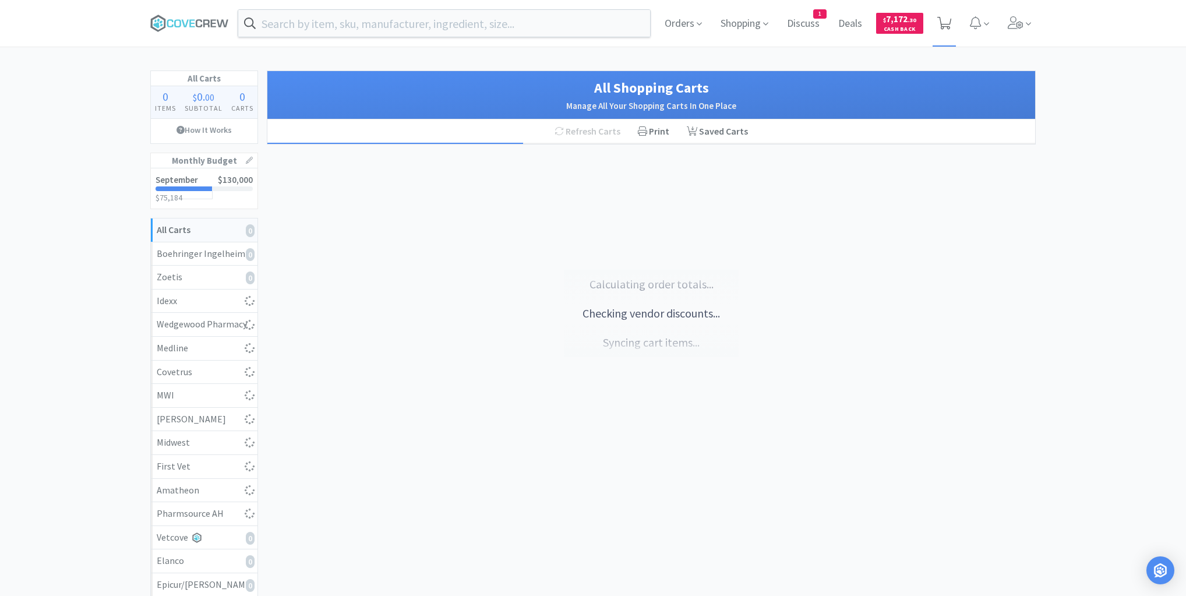
select select "1"
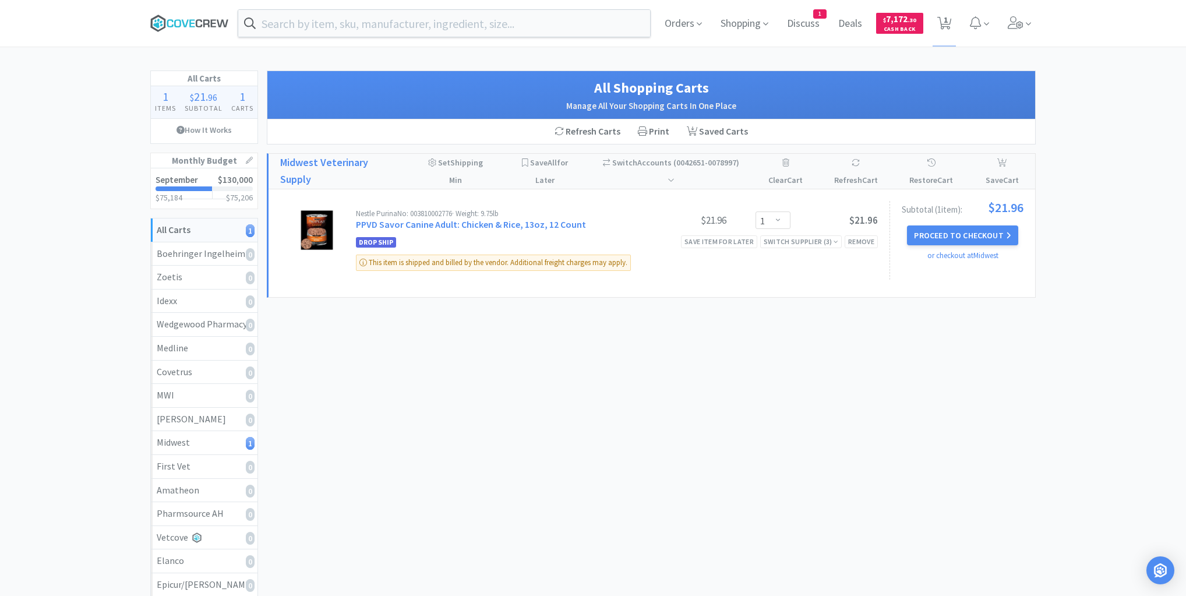
click at [186, 21] on icon at bounding box center [189, 23] width 79 height 17
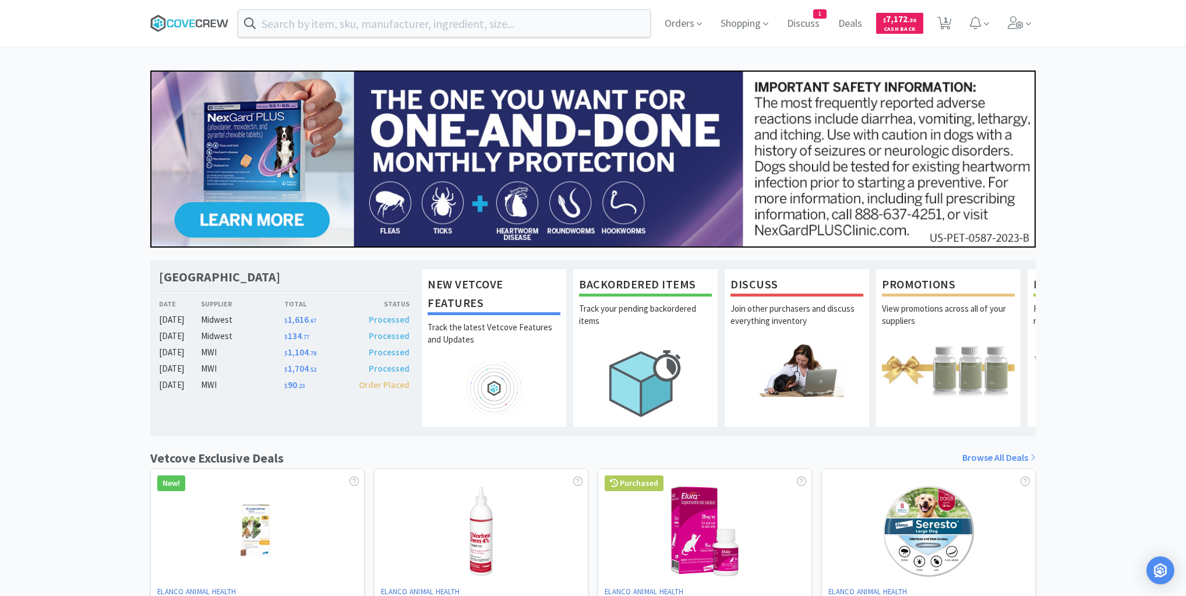
click at [195, 19] on icon at bounding box center [189, 23] width 79 height 17
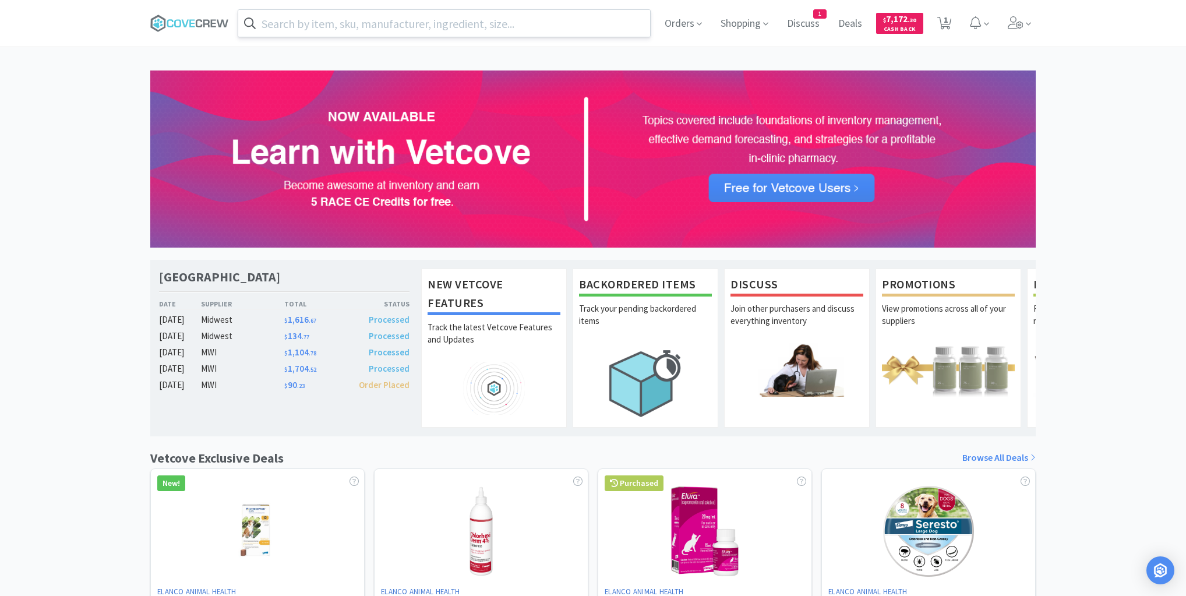
click at [289, 23] on input "text" at bounding box center [444, 23] width 412 height 27
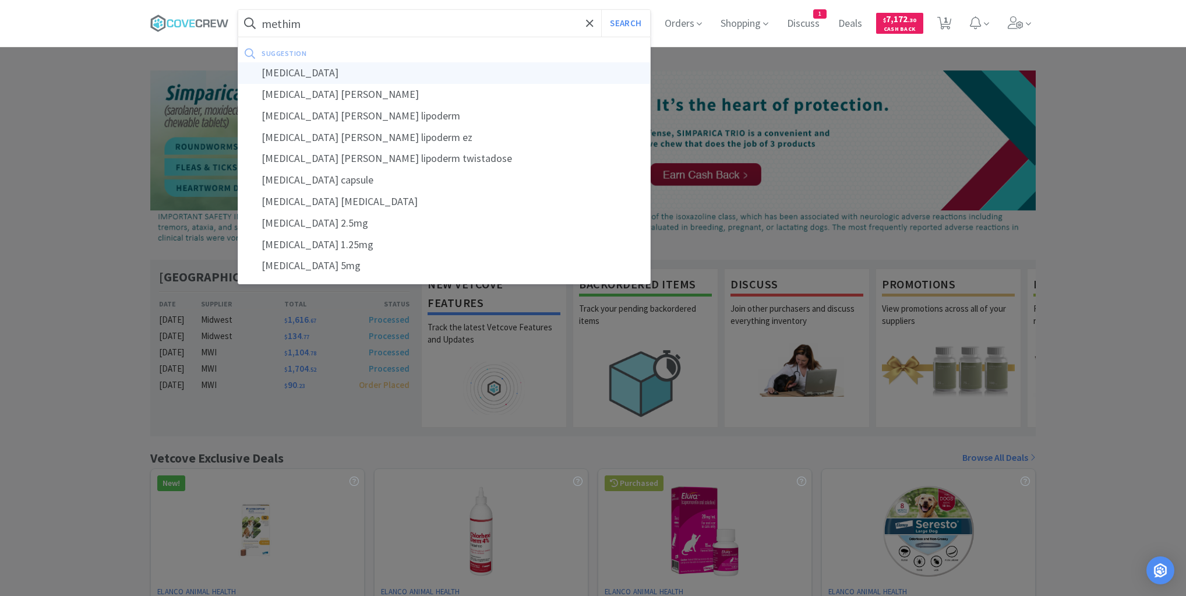
click at [284, 82] on div "methimazole" at bounding box center [444, 73] width 412 height 22
type input "methimazole"
select select "1"
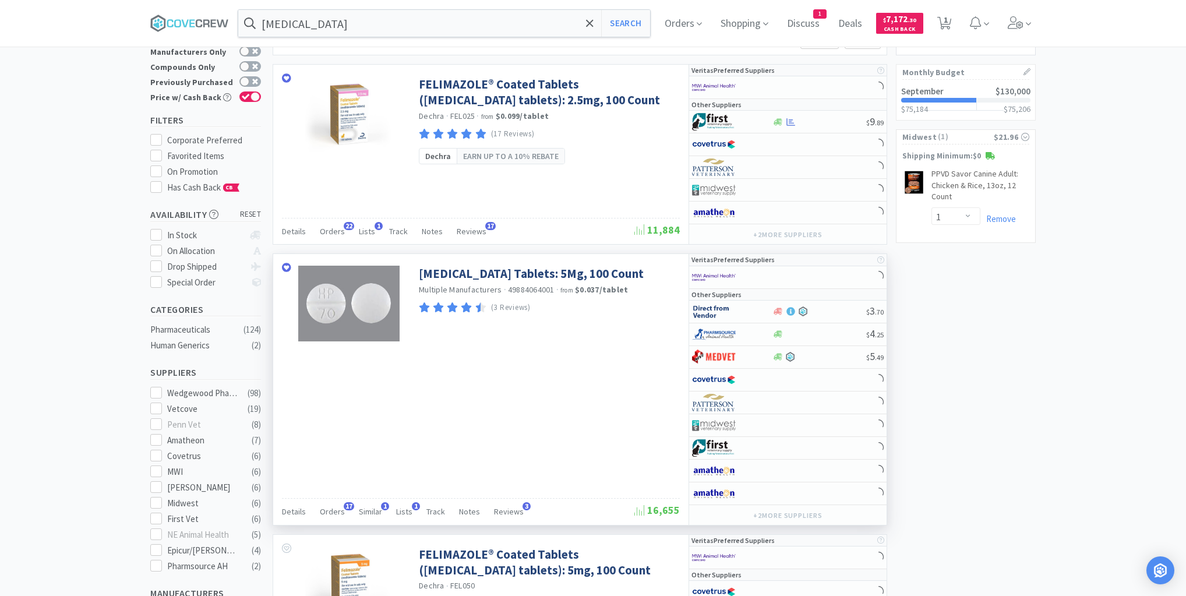
scroll to position [93, 0]
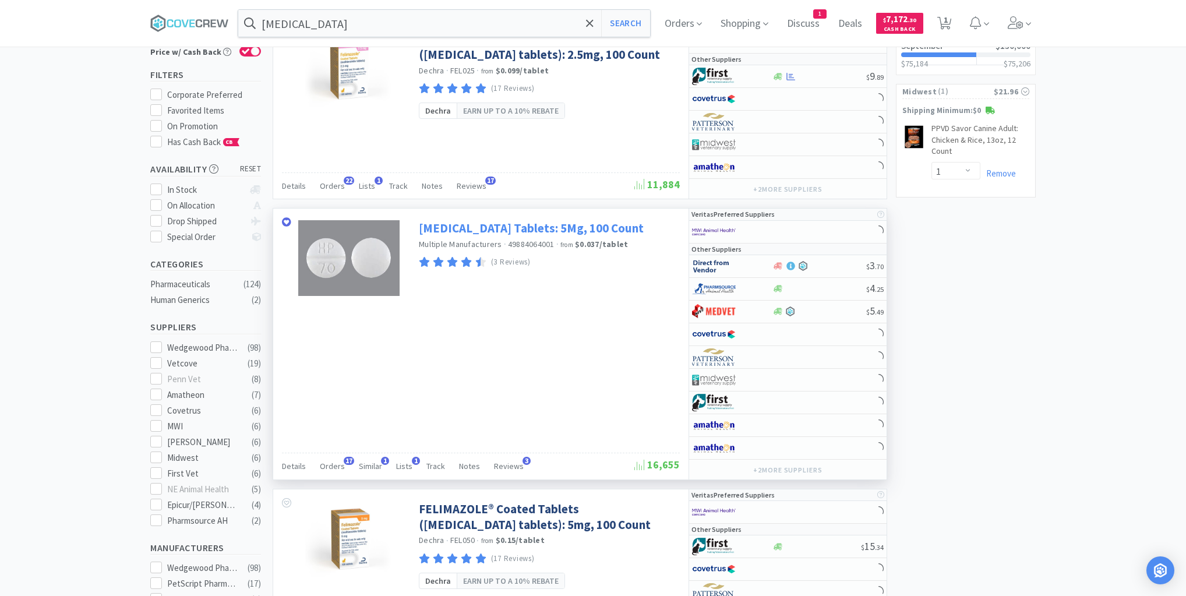
click at [510, 228] on link "Methimazole Tablets: 5Mg, 100 Count" at bounding box center [531, 228] width 225 height 16
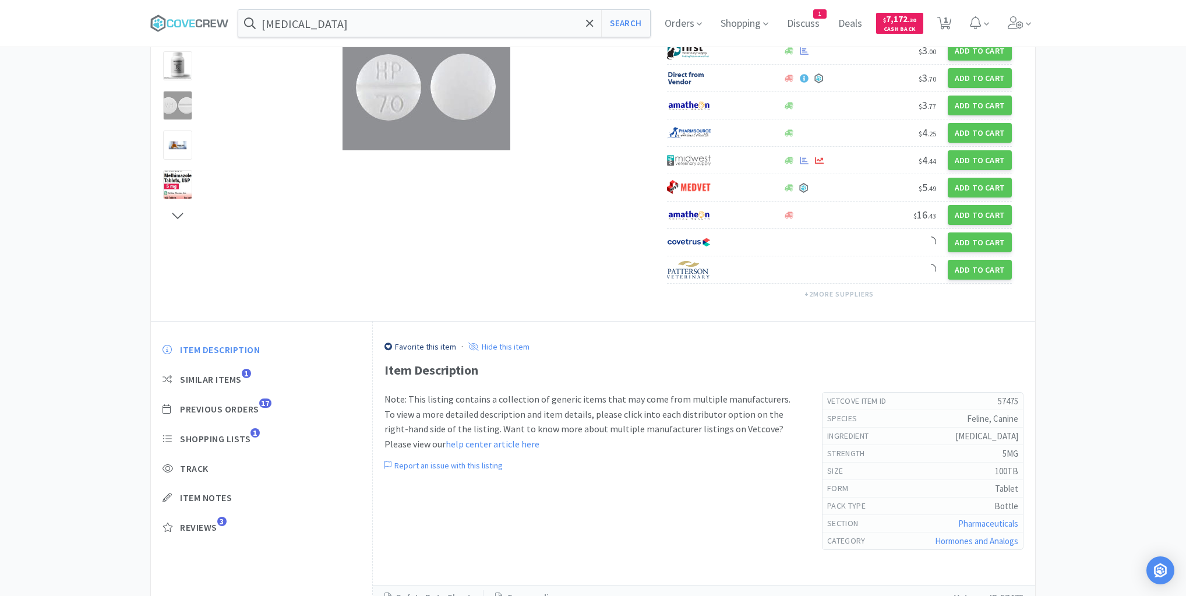
scroll to position [216, 0]
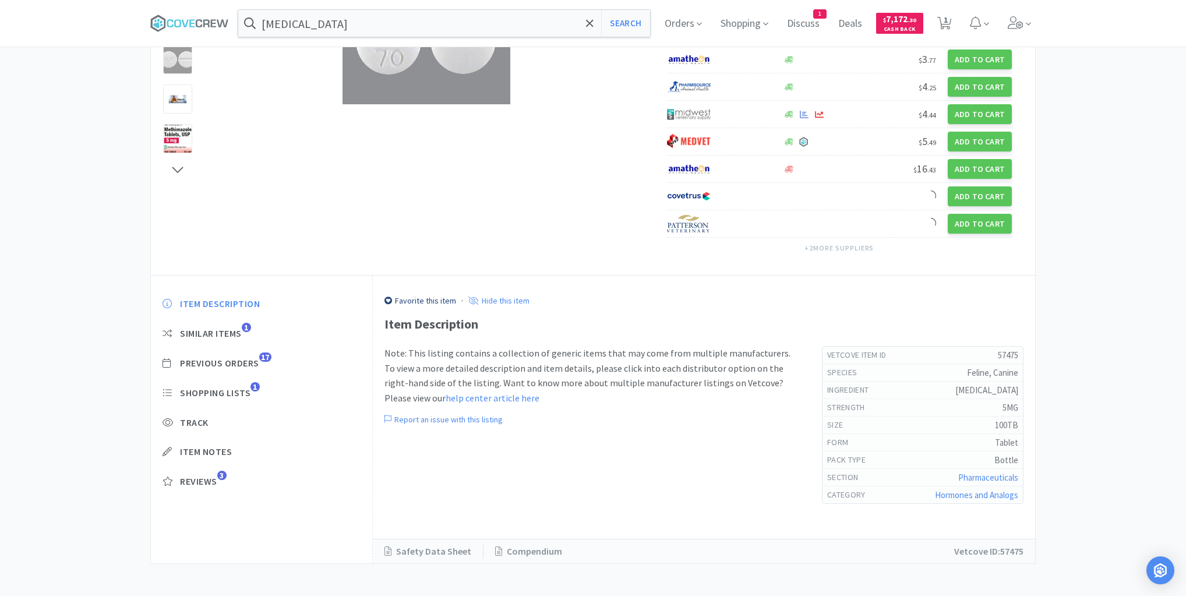
select select "1"
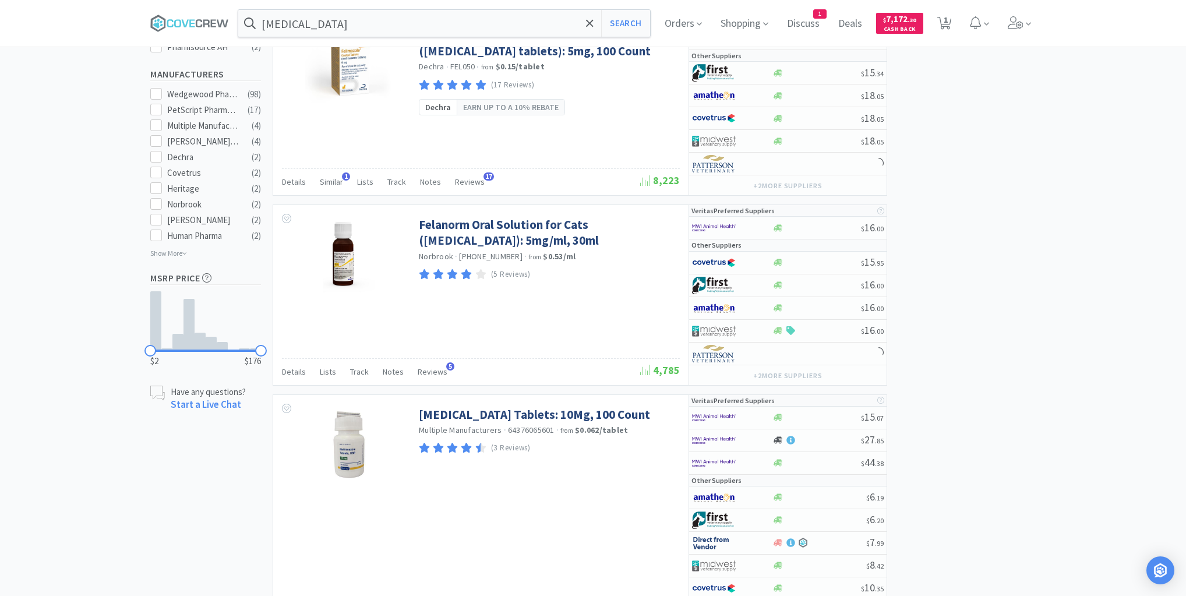
scroll to position [606, 0]
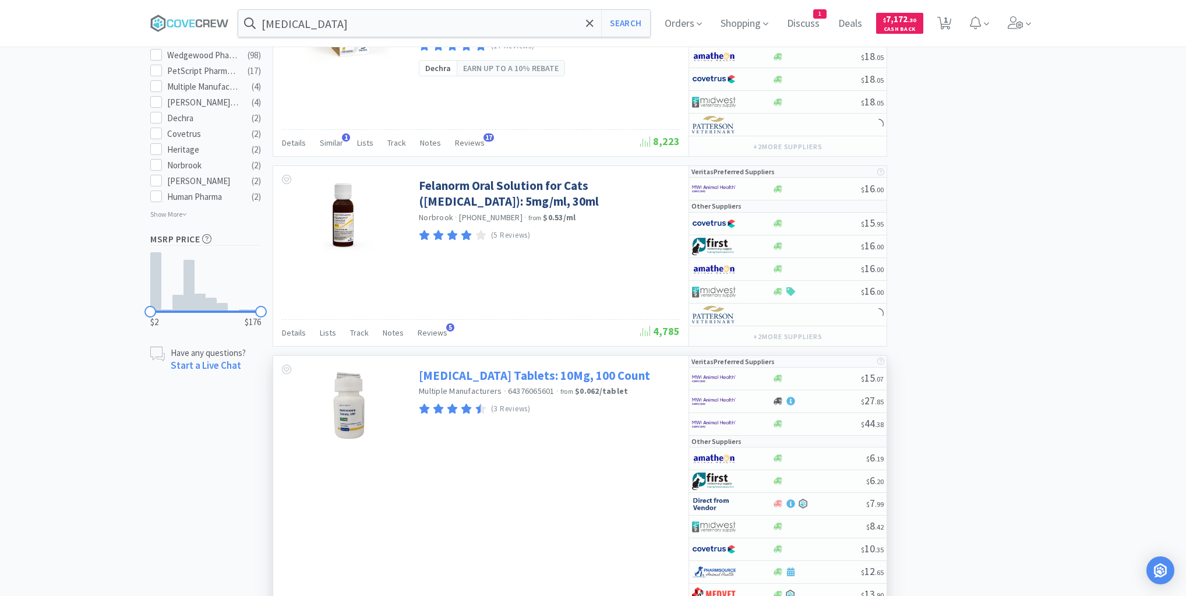
click at [457, 372] on link "Methimazole Tablets: 10Mg, 100 Count" at bounding box center [534, 376] width 231 height 16
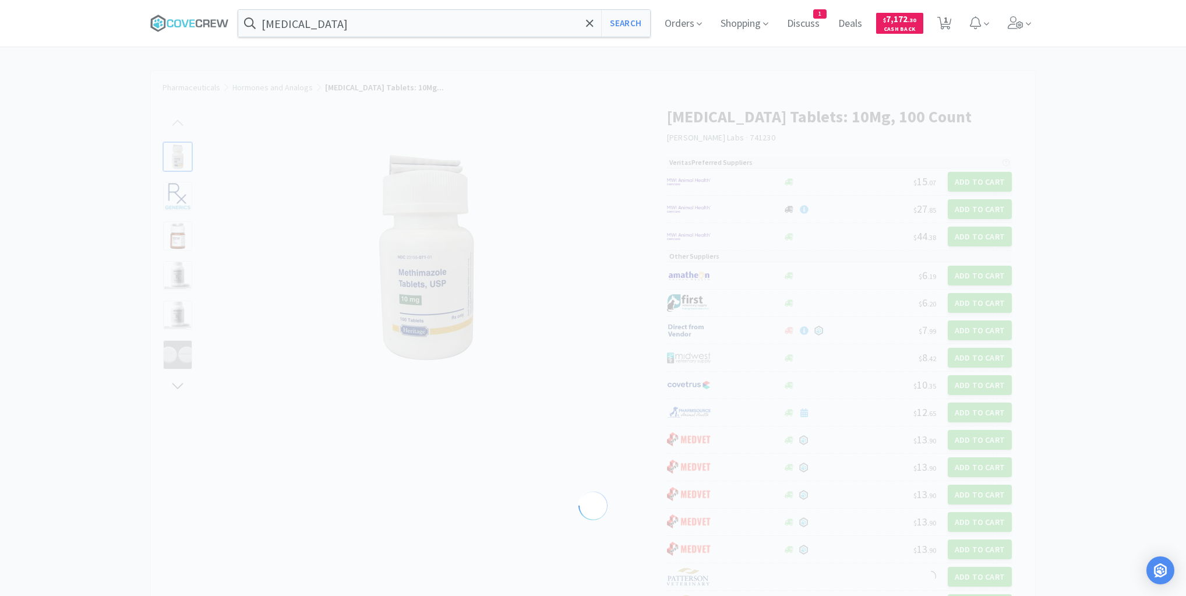
click at [755, 190] on div at bounding box center [719, 182] width 104 height 20
select select "1"
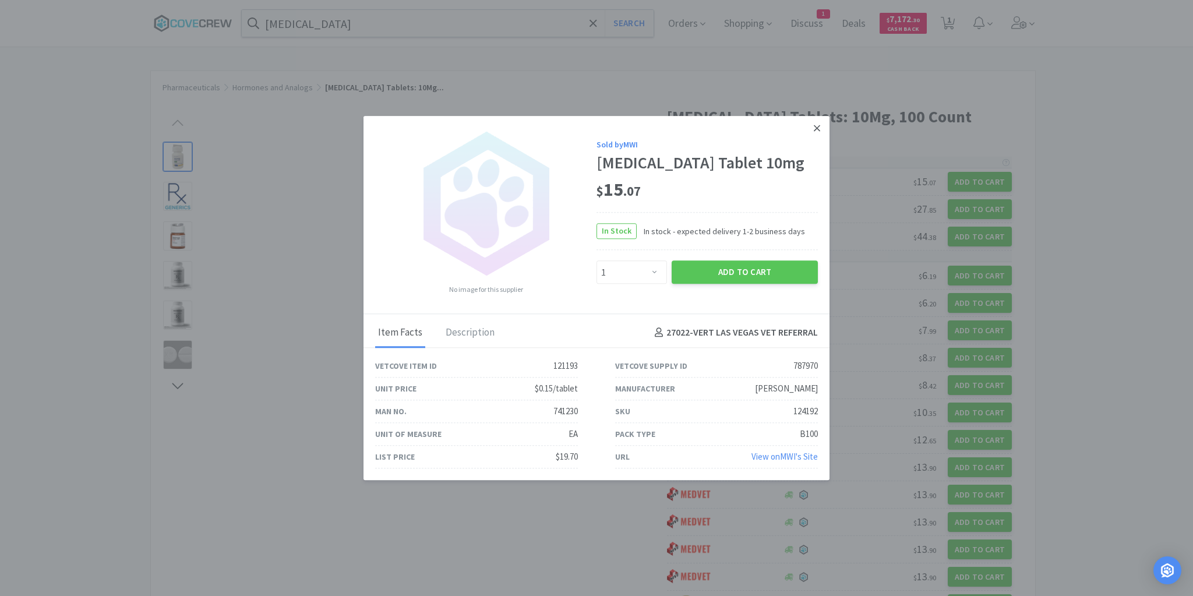
click at [818, 124] on icon at bounding box center [817, 128] width 6 height 10
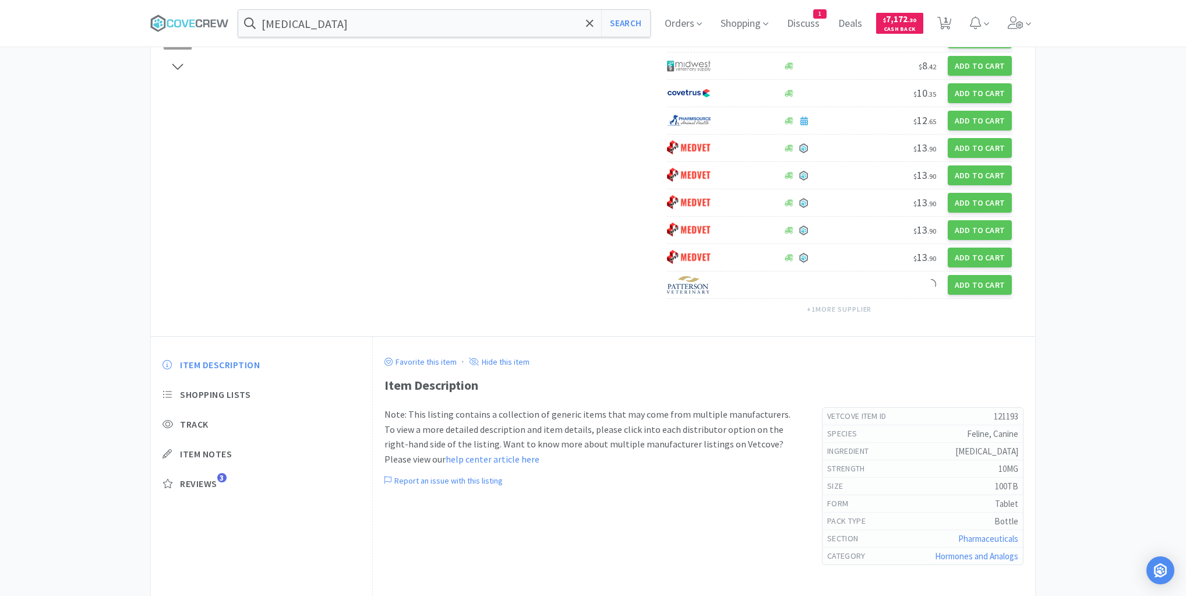
scroll to position [380, 0]
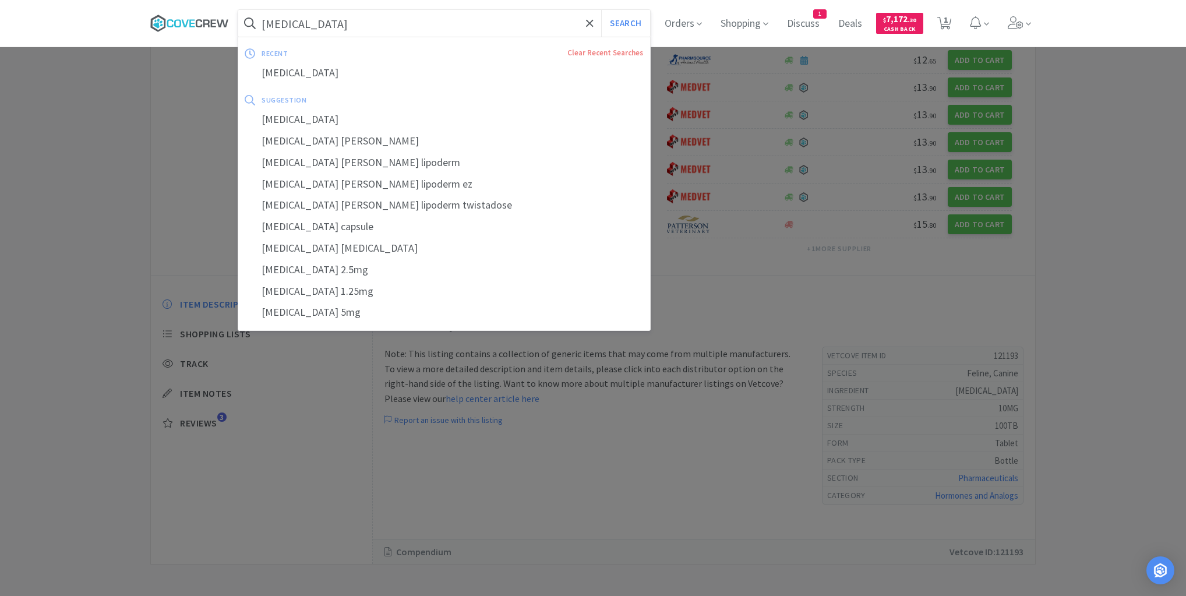
click at [195, 23] on icon at bounding box center [191, 23] width 5 height 8
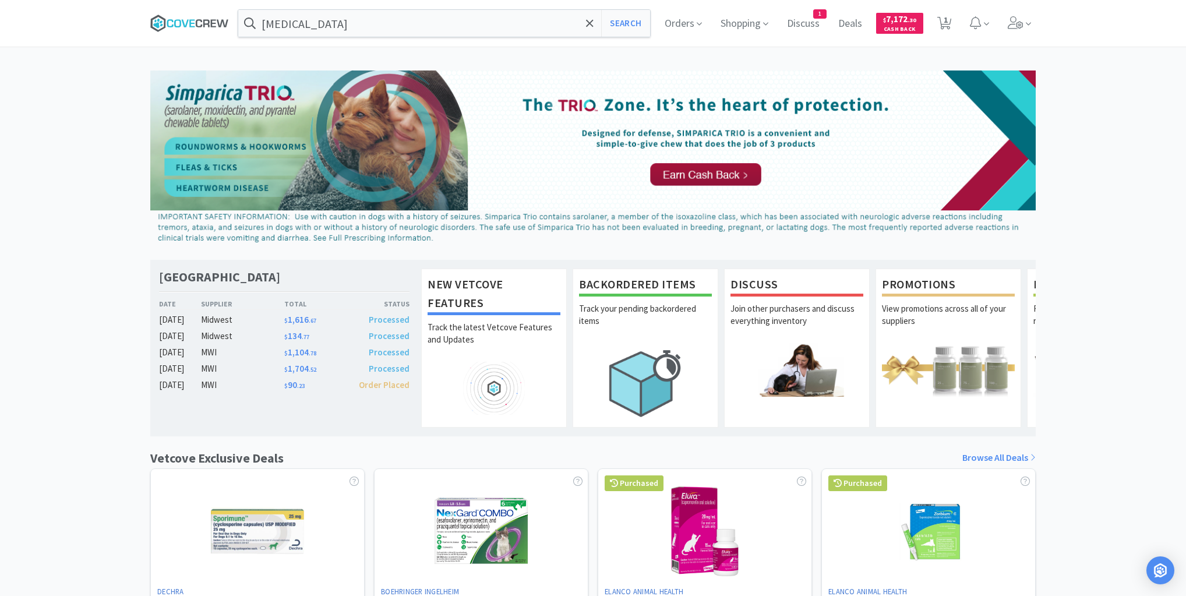
drag, startPoint x: 176, startPoint y: 19, endPoint x: 187, endPoint y: 24, distance: 12.2
click at [175, 19] on icon at bounding box center [189, 23] width 79 height 17
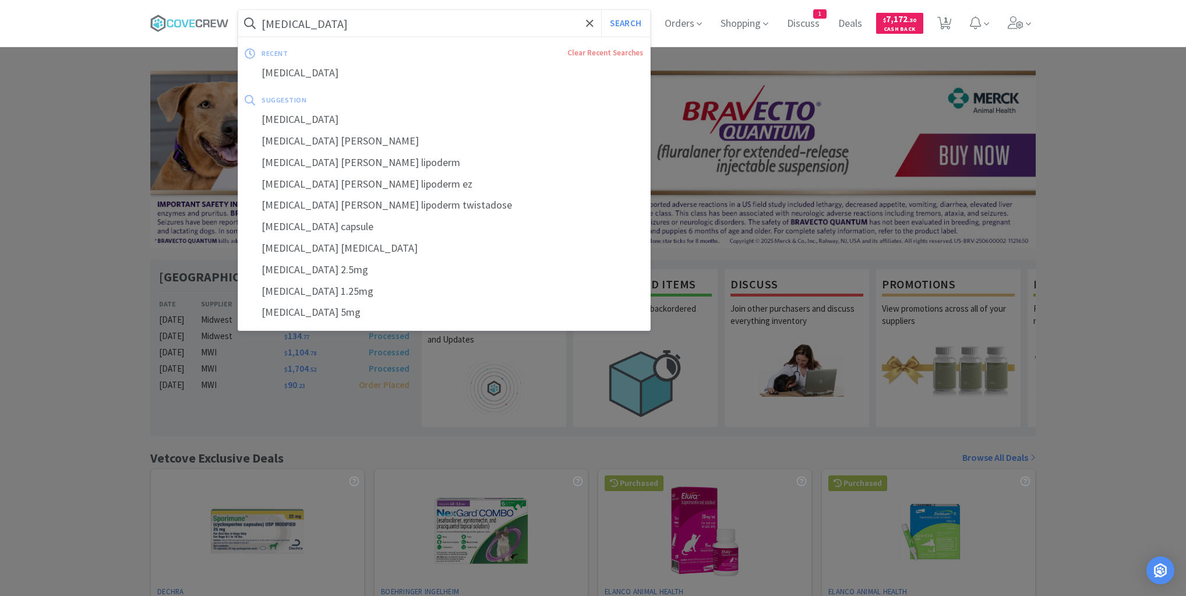
click at [351, 17] on input "methimazole" at bounding box center [444, 23] width 412 height 27
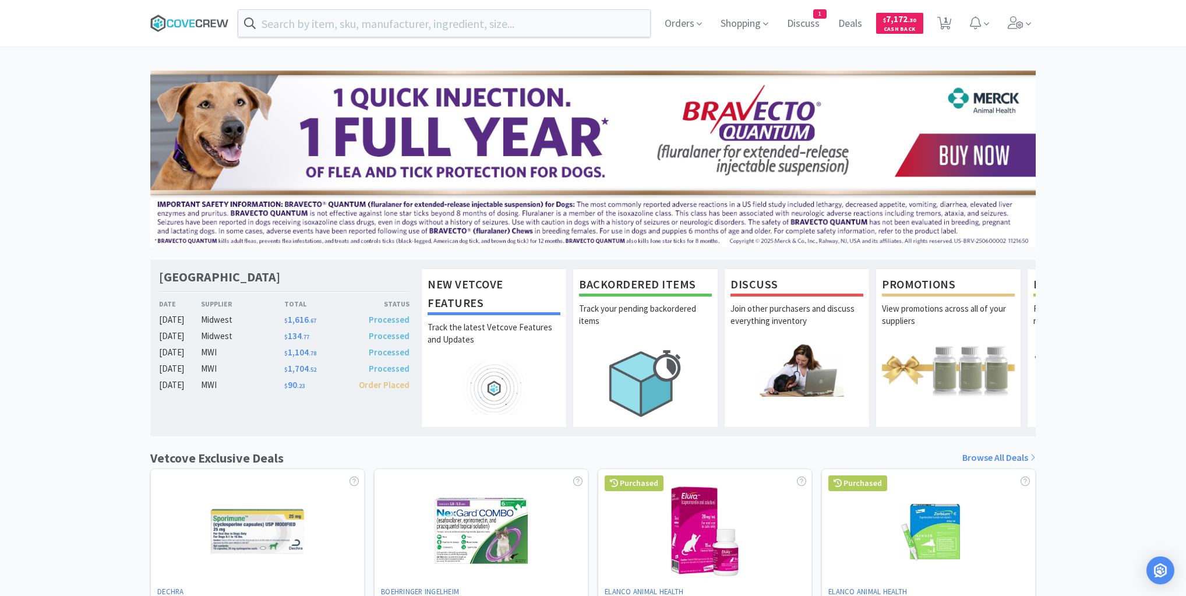
click at [206, 19] on icon at bounding box center [189, 23] width 79 height 17
click at [186, 20] on icon at bounding box center [189, 23] width 79 height 17
click at [948, 17] on icon at bounding box center [944, 23] width 15 height 13
select select "1"
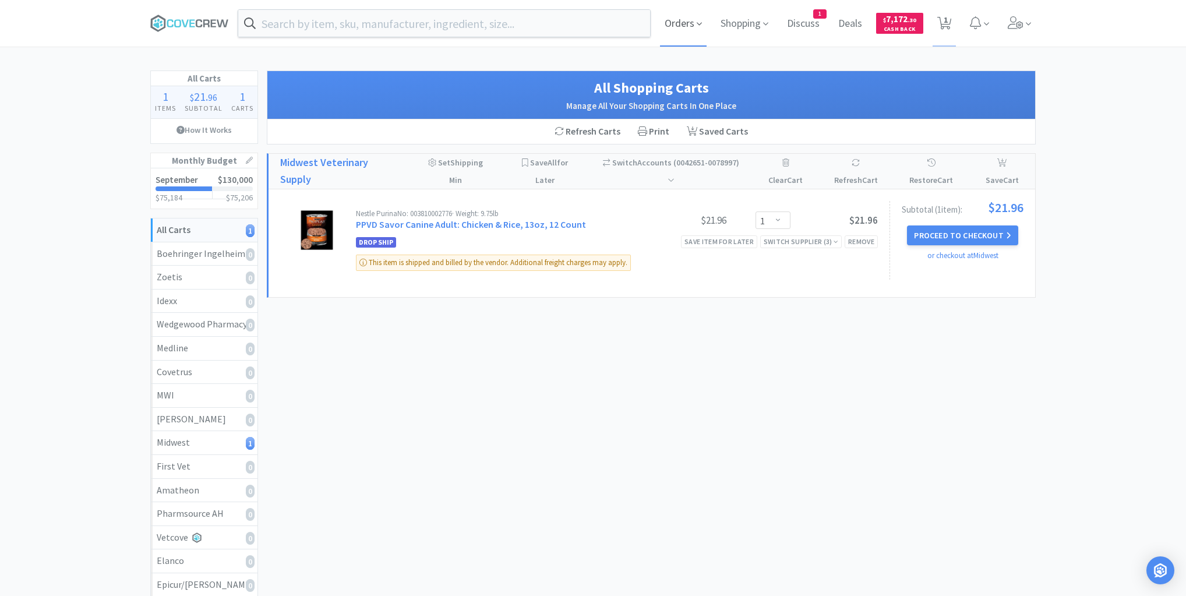
click at [689, 21] on span "Orders" at bounding box center [683, 23] width 47 height 47
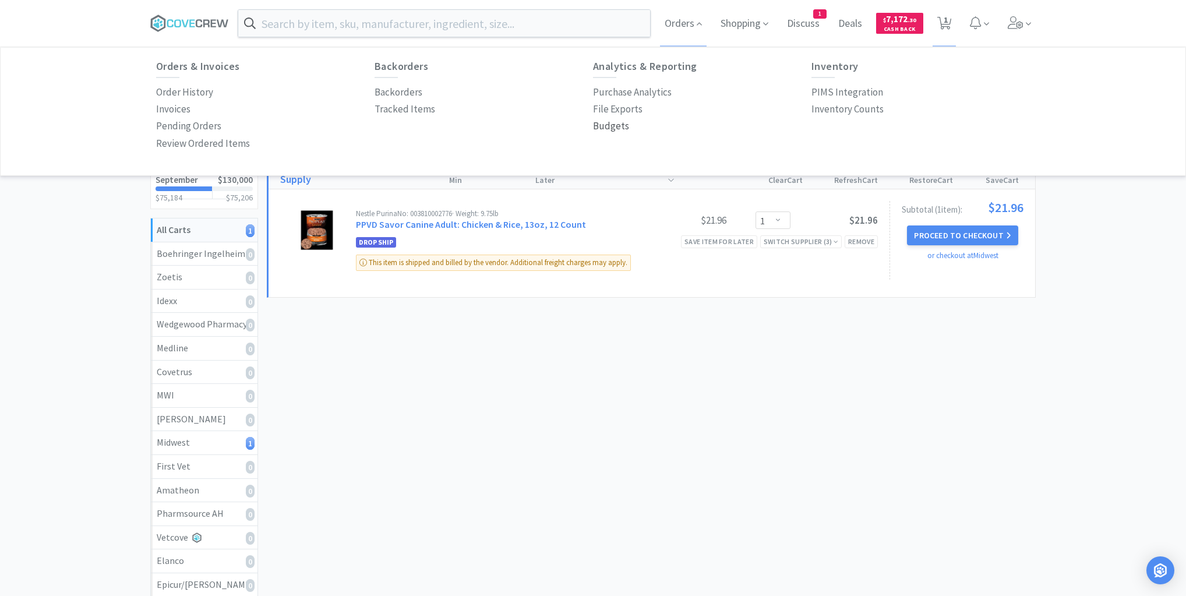
click at [602, 128] on p "Budgets" at bounding box center [611, 126] width 36 height 16
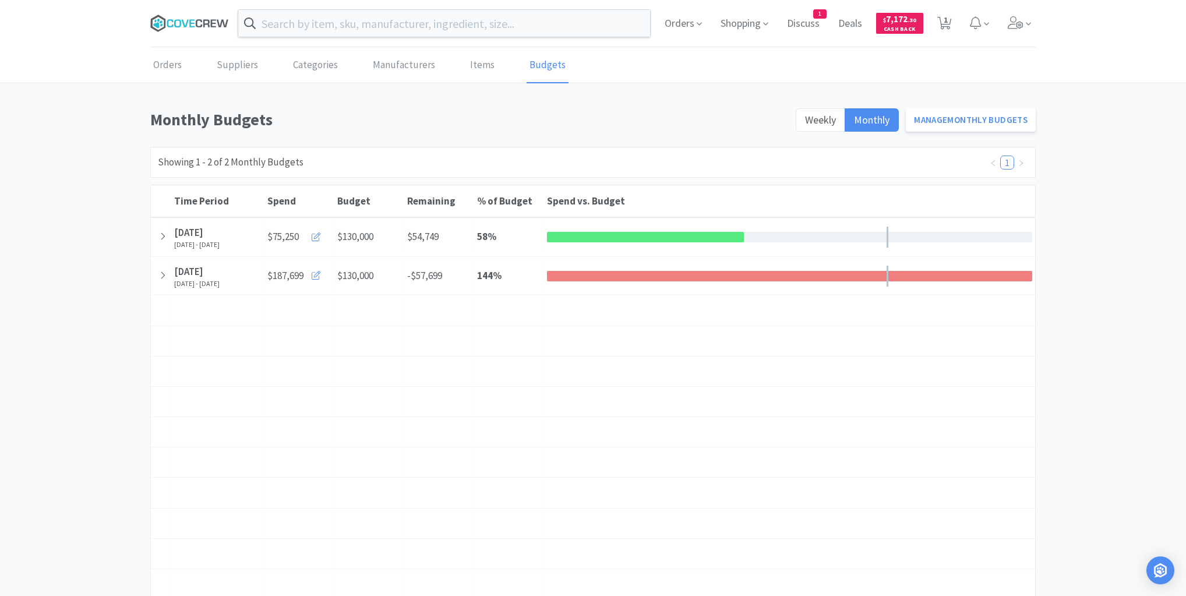
click at [190, 23] on icon at bounding box center [191, 23] width 5 height 8
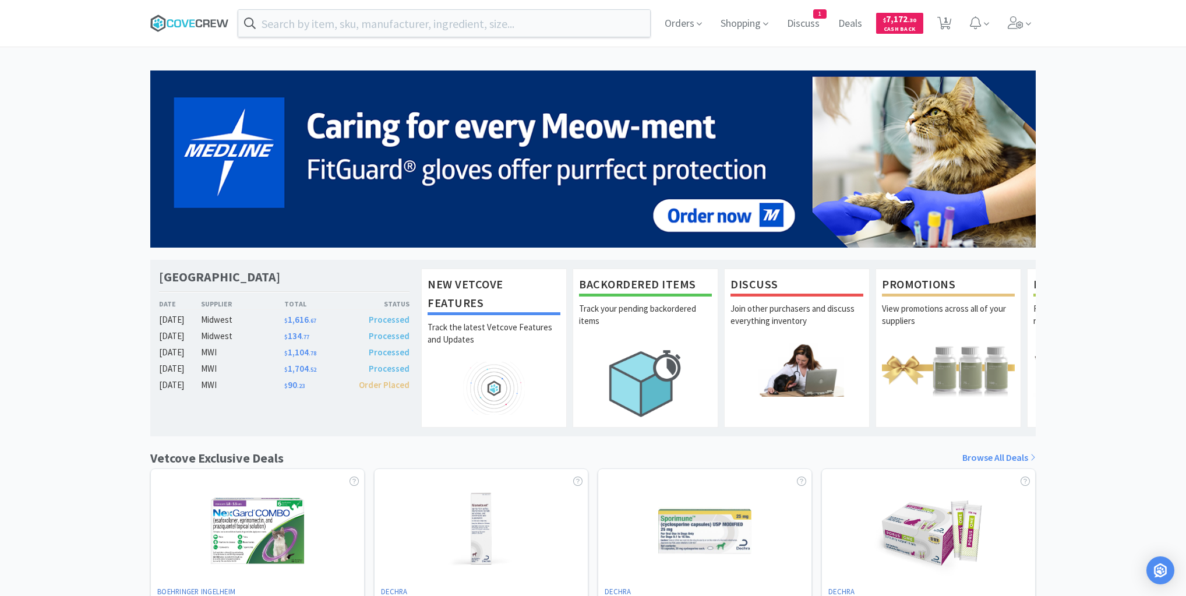
click at [181, 29] on icon at bounding box center [189, 23] width 79 height 17
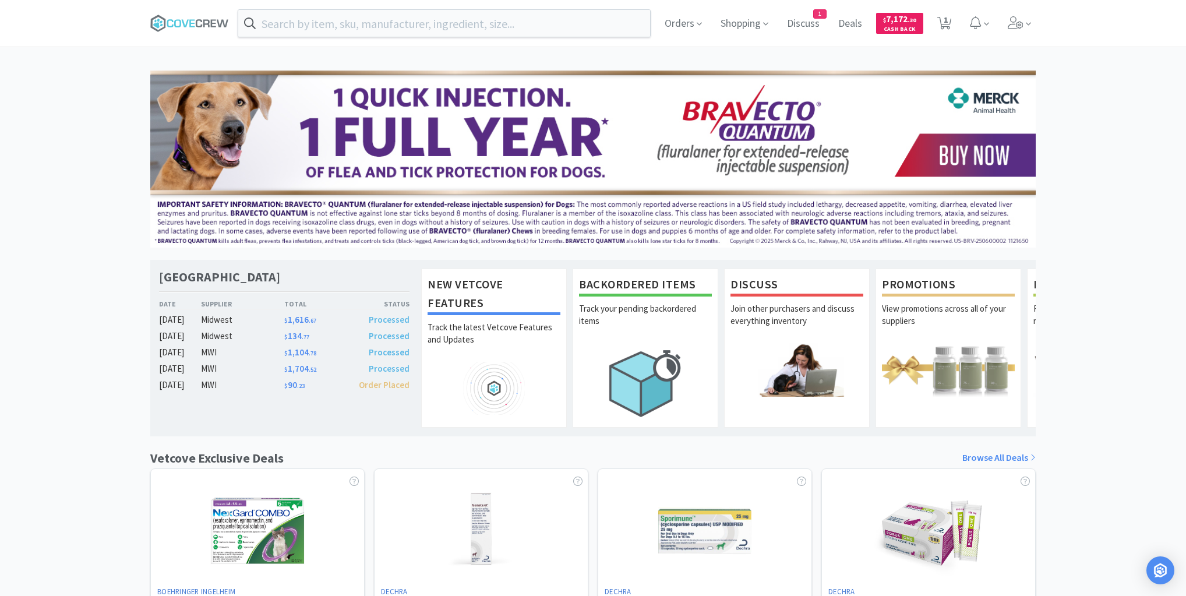
click at [817, 16] on span "1" at bounding box center [820, 14] width 12 height 8
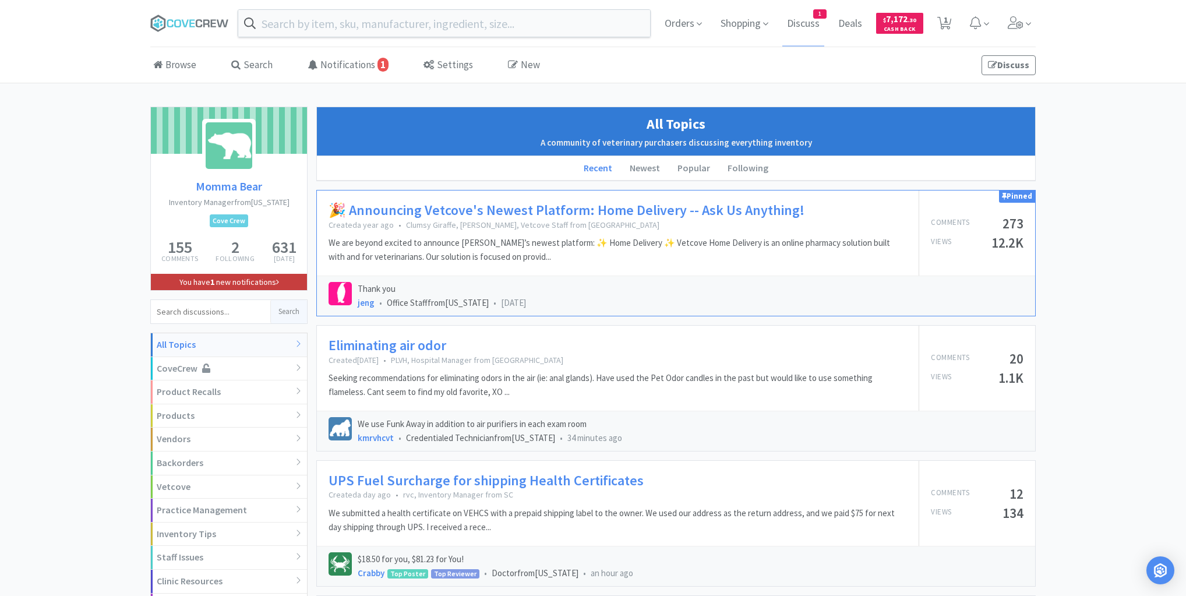
click at [265, 280] on link "You have 1 new notifications" at bounding box center [229, 282] width 156 height 16
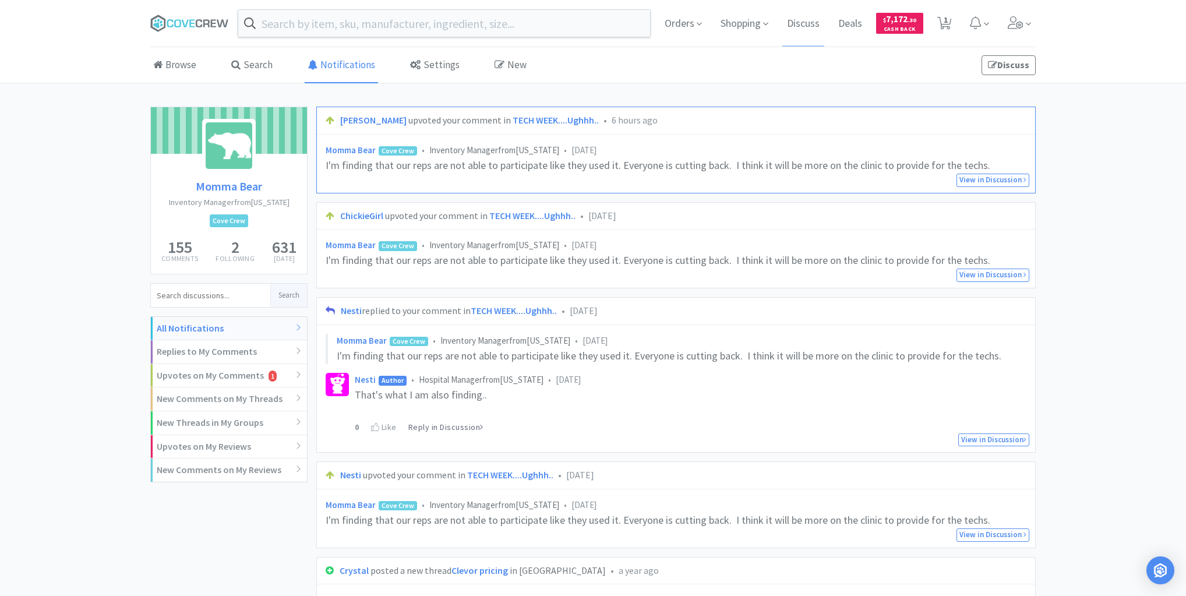
click at [513, 121] on link "TECH WEEK....Ughhh.." at bounding box center [556, 120] width 86 height 12
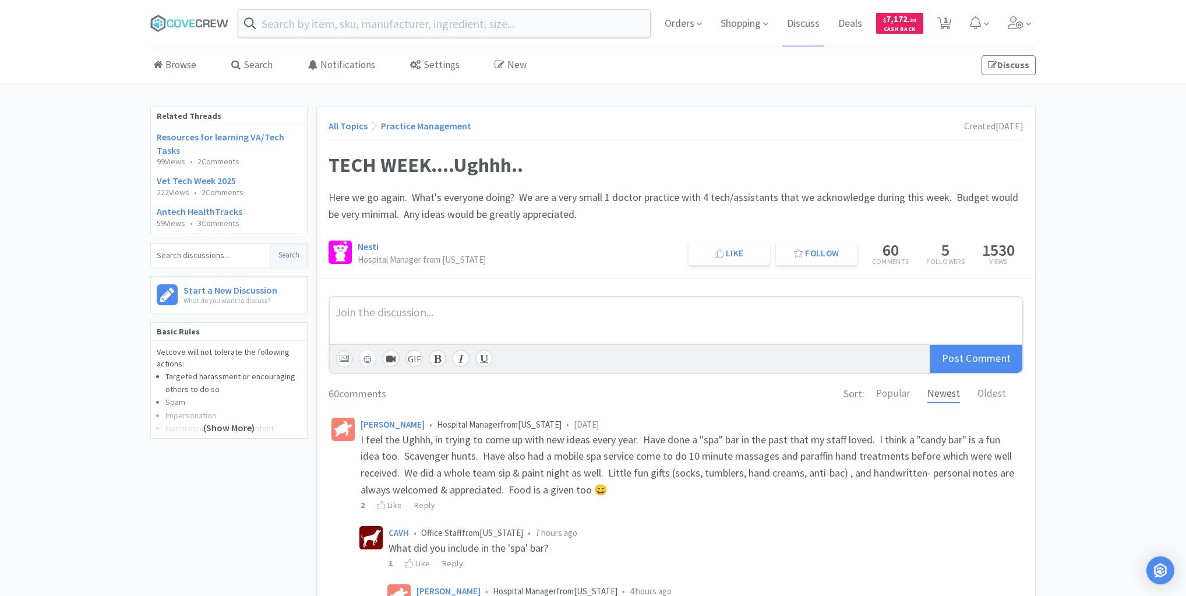
click at [199, 180] on link "Vet Tech Week 2025" at bounding box center [196, 181] width 79 height 12
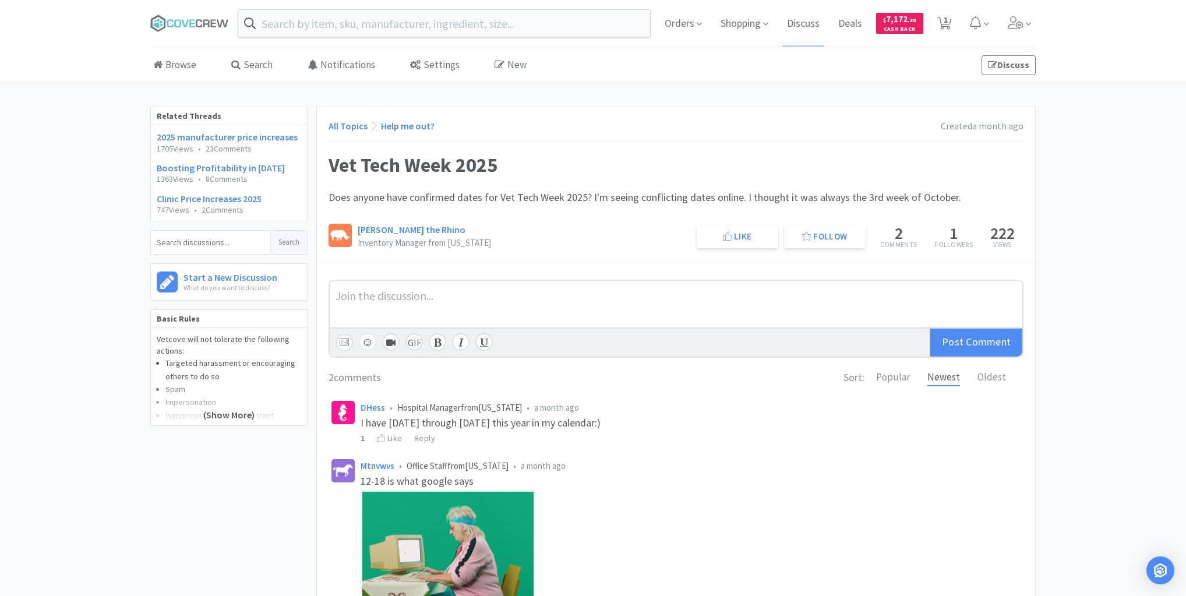
click at [214, 137] on link "2025 manufacturer price increases" at bounding box center [227, 137] width 141 height 12
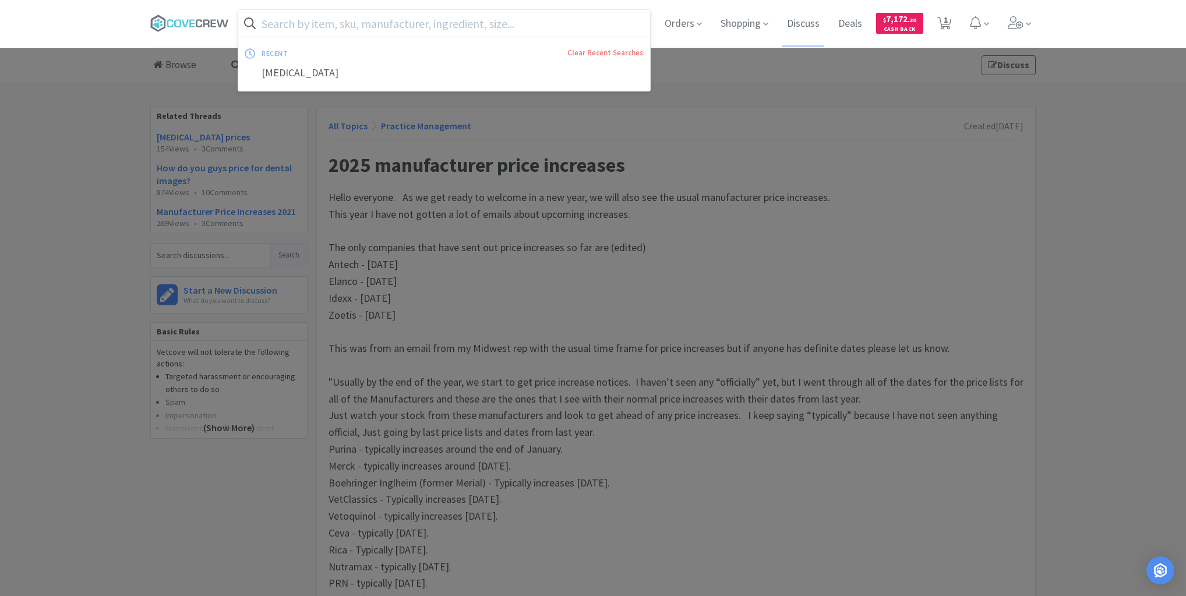
drag, startPoint x: 521, startPoint y: 22, endPoint x: 527, endPoint y: 29, distance: 9.6
click at [521, 21] on input "text" at bounding box center [444, 23] width 412 height 27
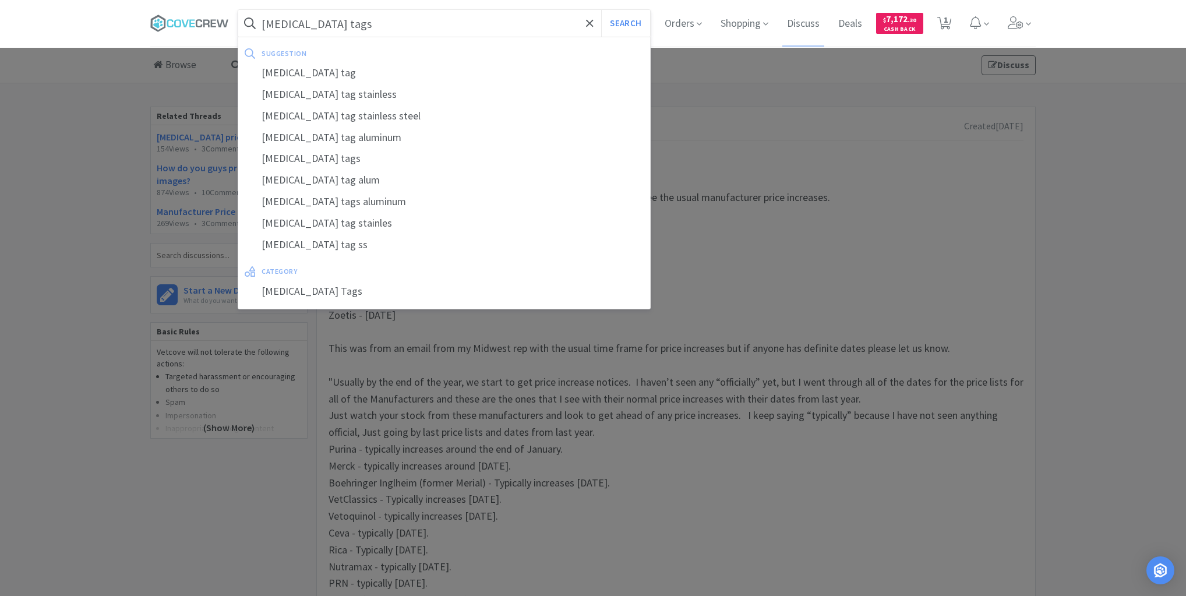
type input "rabies tags"
click at [601, 10] on button "Search" at bounding box center [625, 23] width 48 height 27
select select "1"
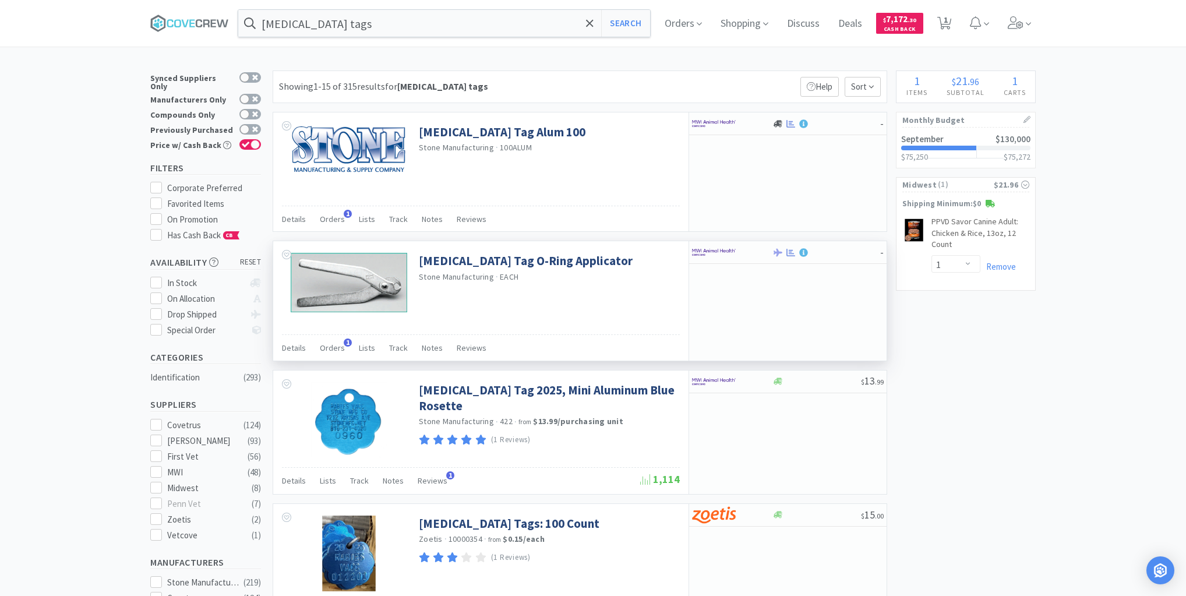
scroll to position [186, 0]
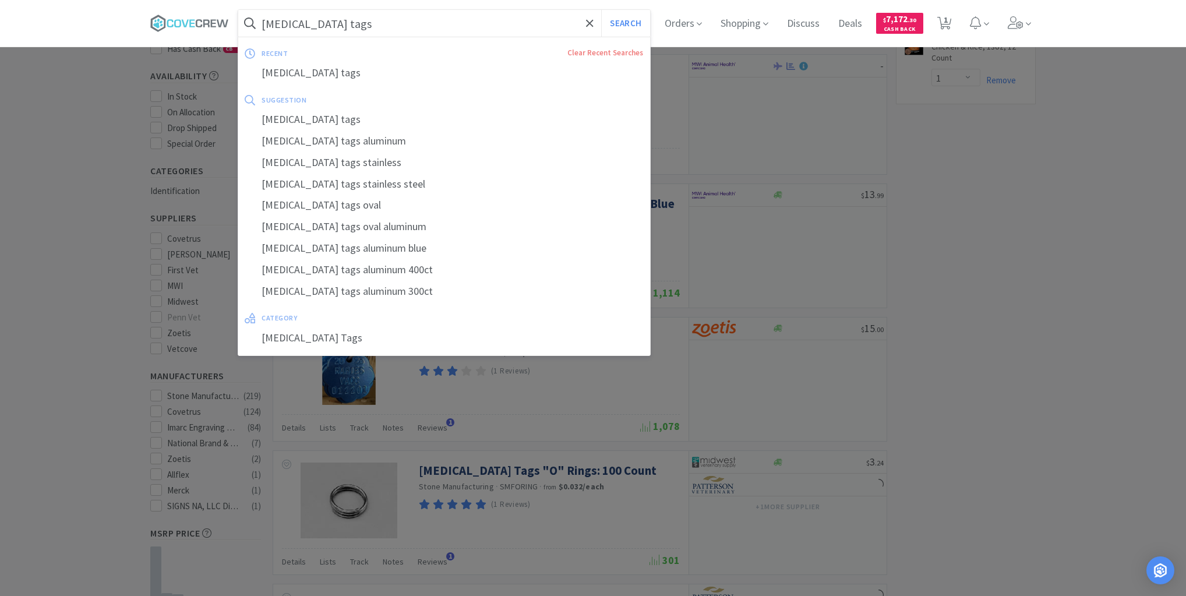
click at [560, 23] on input "rabies tags" at bounding box center [444, 23] width 412 height 27
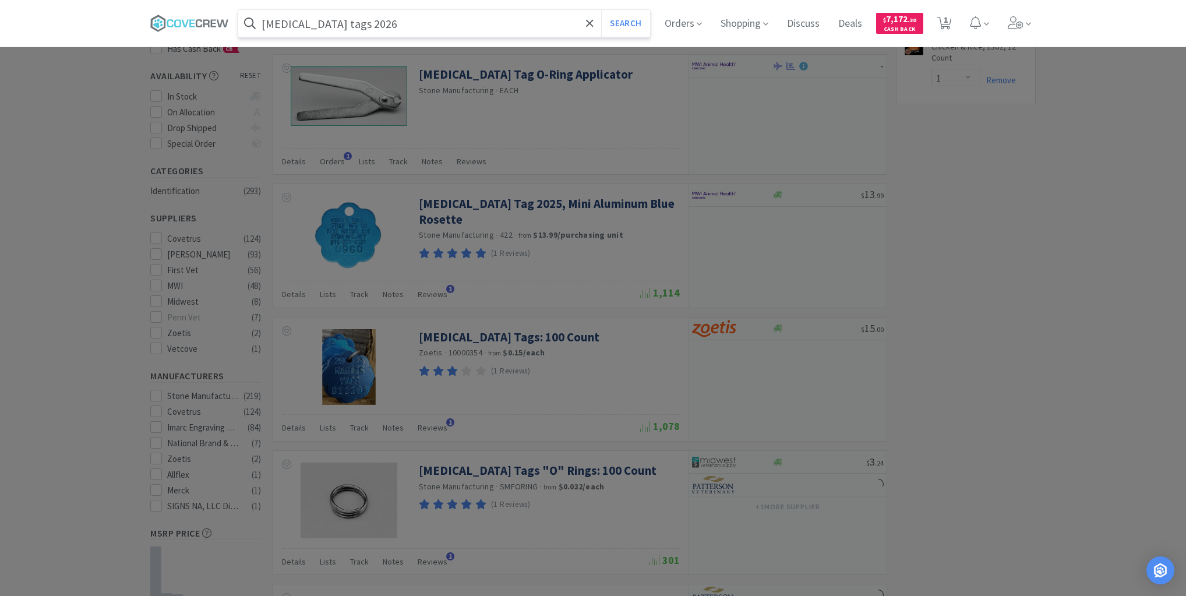
type input "rabies tags 2026"
click at [601, 10] on button "Search" at bounding box center [625, 23] width 48 height 27
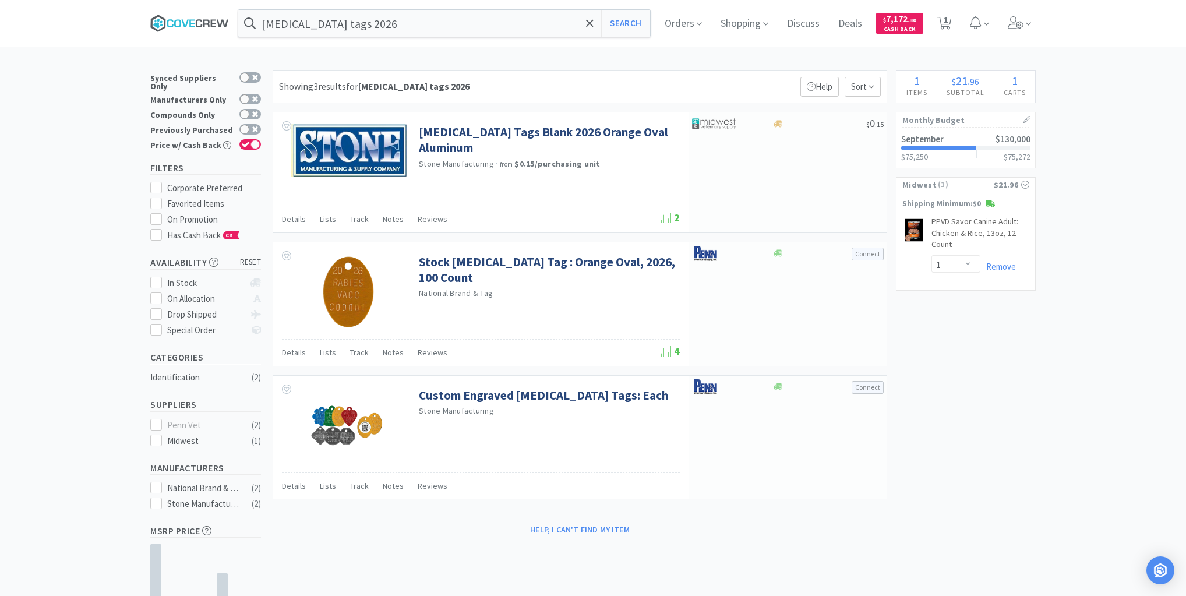
click at [199, 18] on icon at bounding box center [189, 23] width 79 height 17
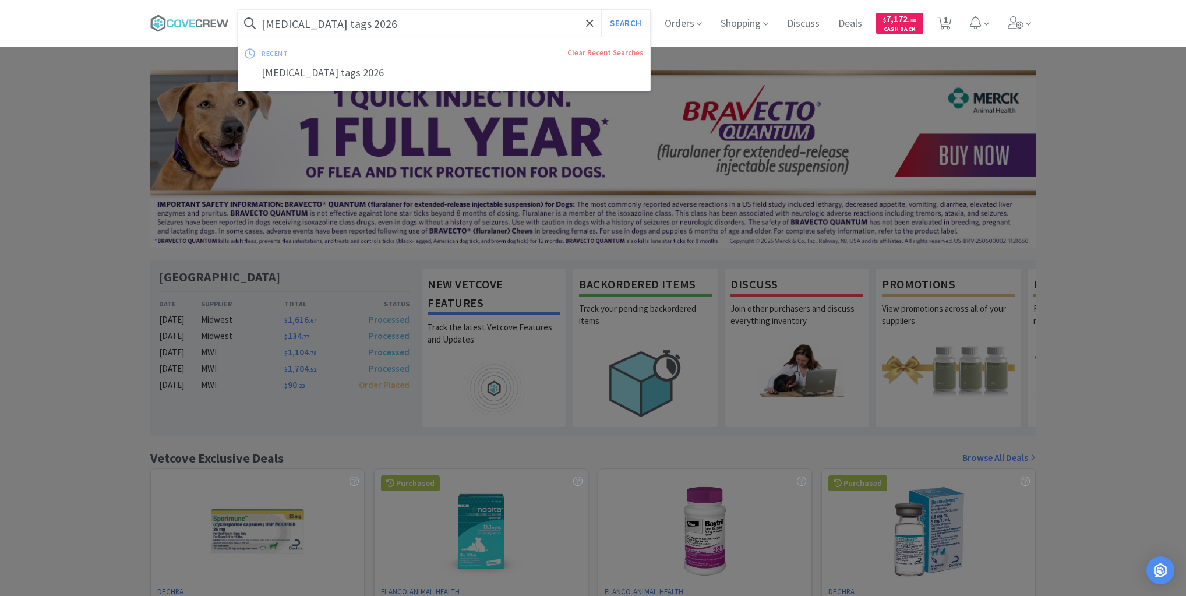
click at [397, 13] on input "rabies tags 2026" at bounding box center [444, 23] width 412 height 27
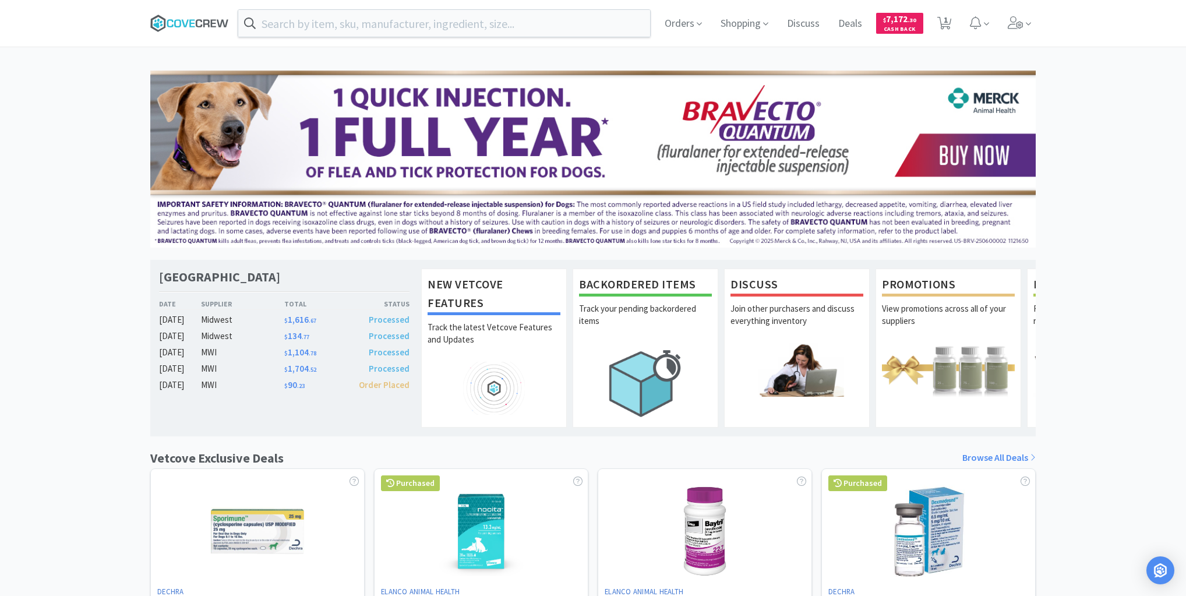
click at [193, 18] on icon at bounding box center [189, 23] width 79 height 17
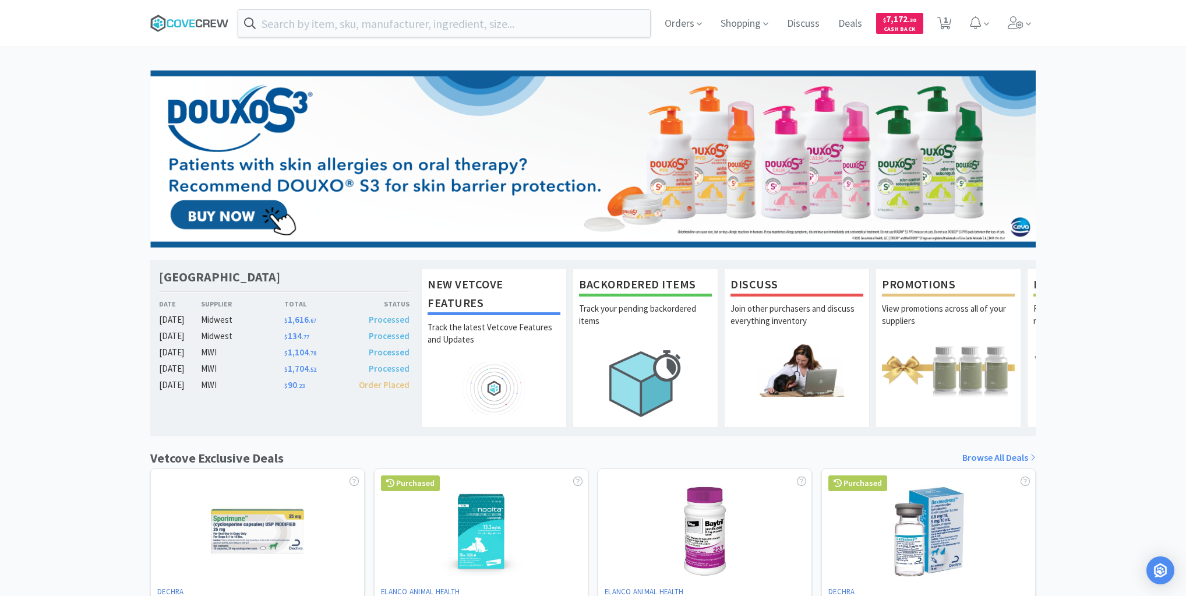
click at [197, 18] on icon at bounding box center [189, 23] width 79 height 17
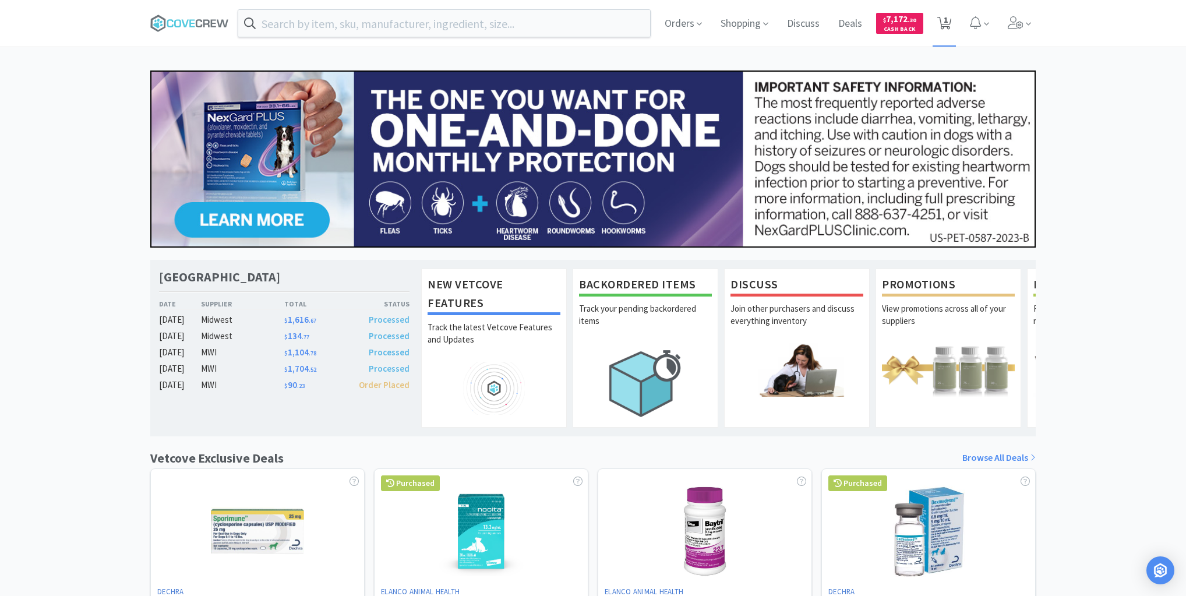
click at [952, 21] on span "1" at bounding box center [945, 23] width 24 height 47
select select "1"
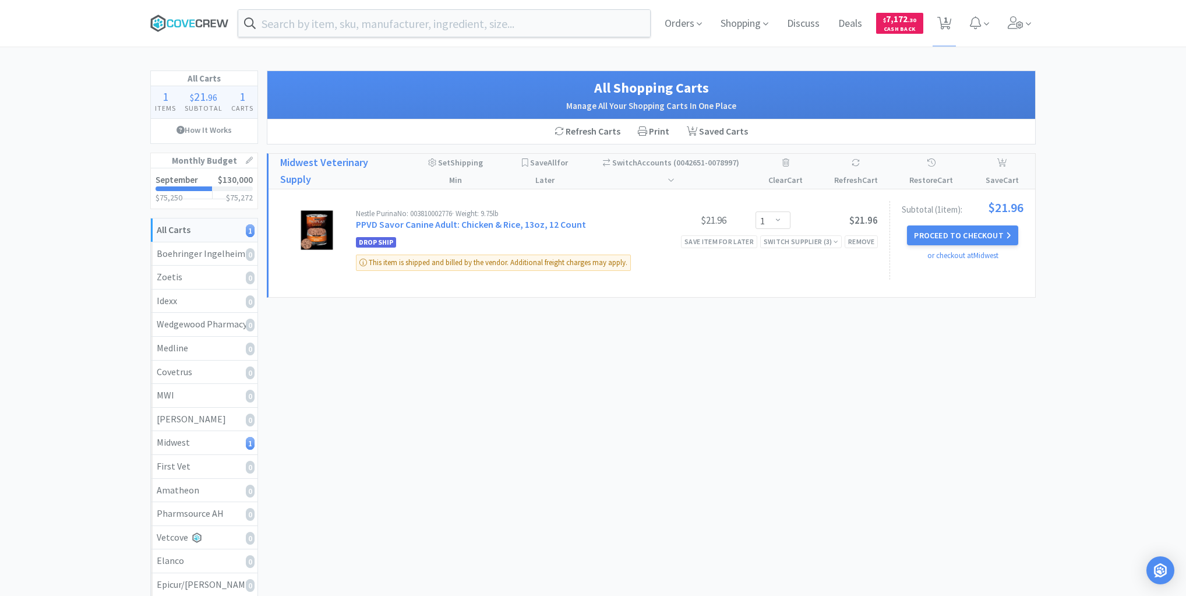
click at [198, 22] on icon at bounding box center [189, 23] width 79 height 17
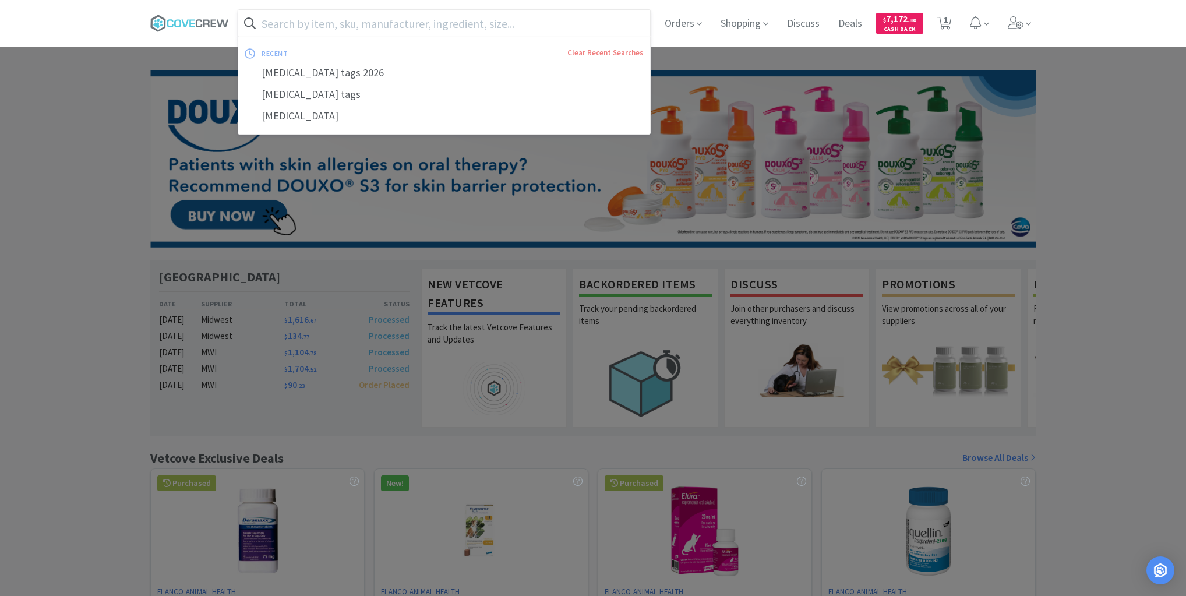
click at [582, 14] on input "text" at bounding box center [444, 23] width 412 height 27
paste input "• Ponazuril-"
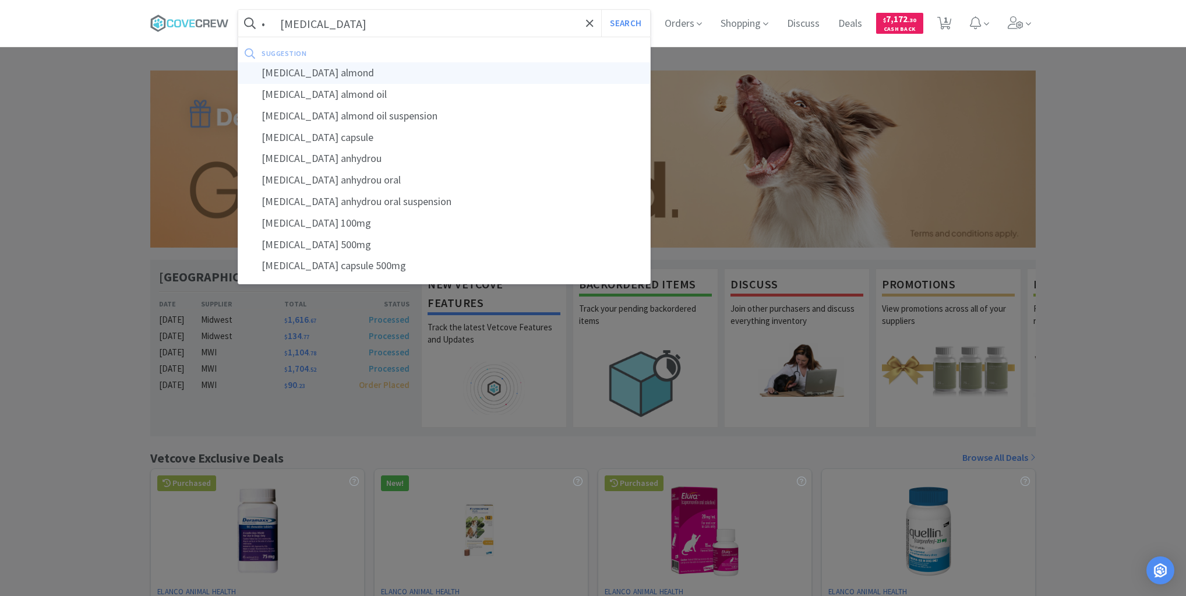
type input "• Ponazuril"
click at [601, 10] on button "Search" at bounding box center [625, 23] width 48 height 27
select select "1"
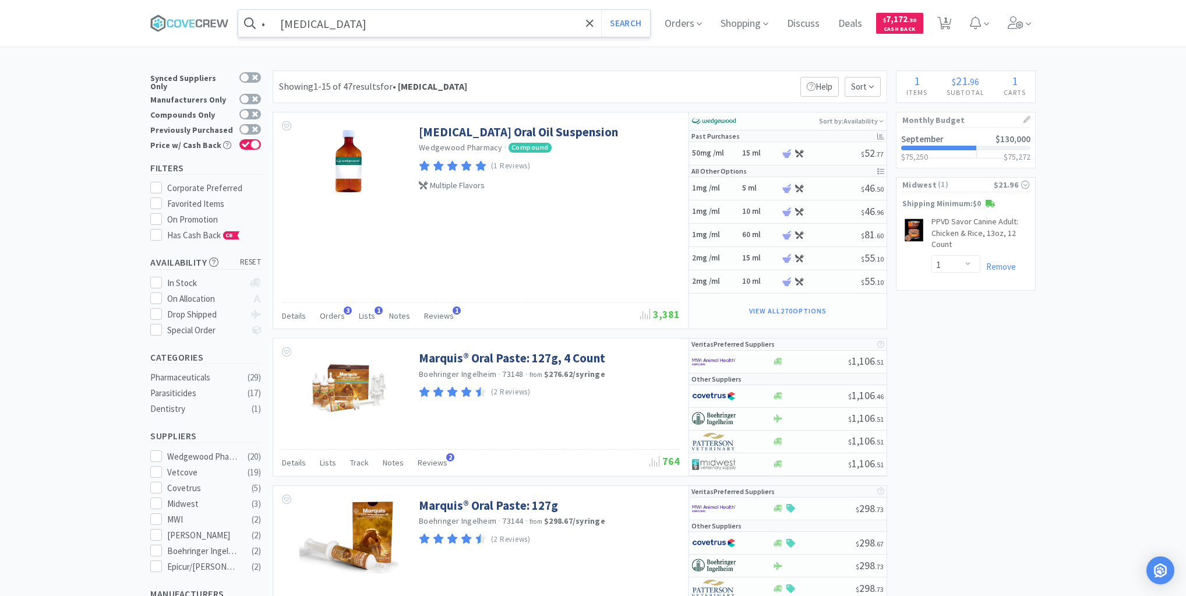
click at [439, 27] on input "• Ponazuril" at bounding box center [444, 23] width 412 height 27
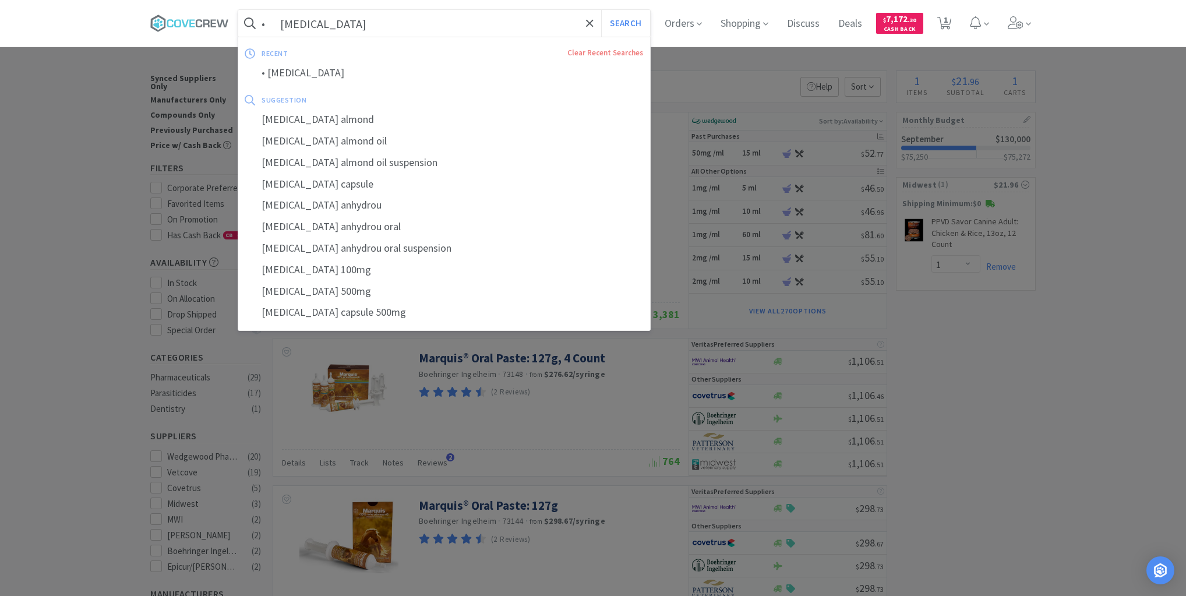
paste input "Methocarbamol Injectable"
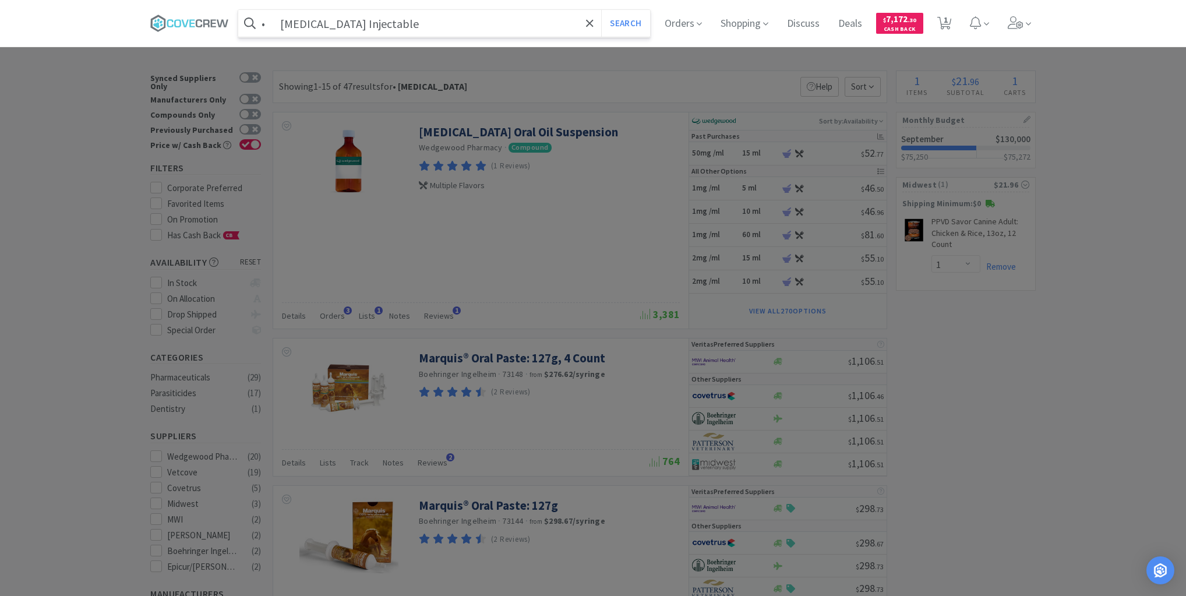
type input "• Methocarbamol Injectable"
click at [601, 10] on button "Search" at bounding box center [625, 23] width 48 height 27
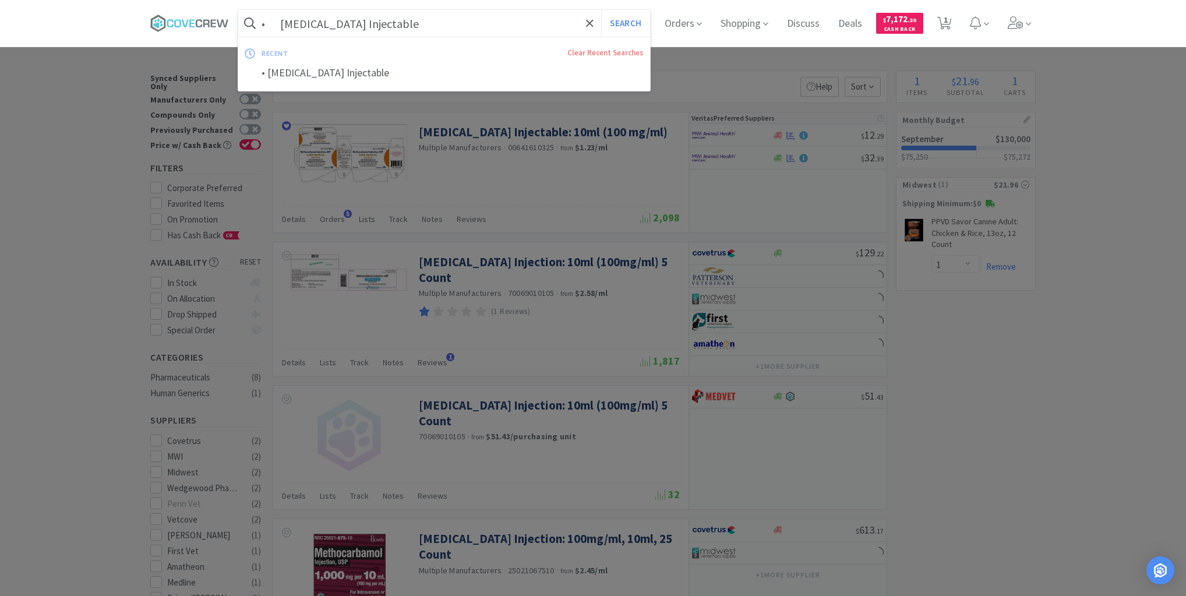
click at [280, 20] on input "• Methocarbamol Injectable" at bounding box center [444, 23] width 412 height 27
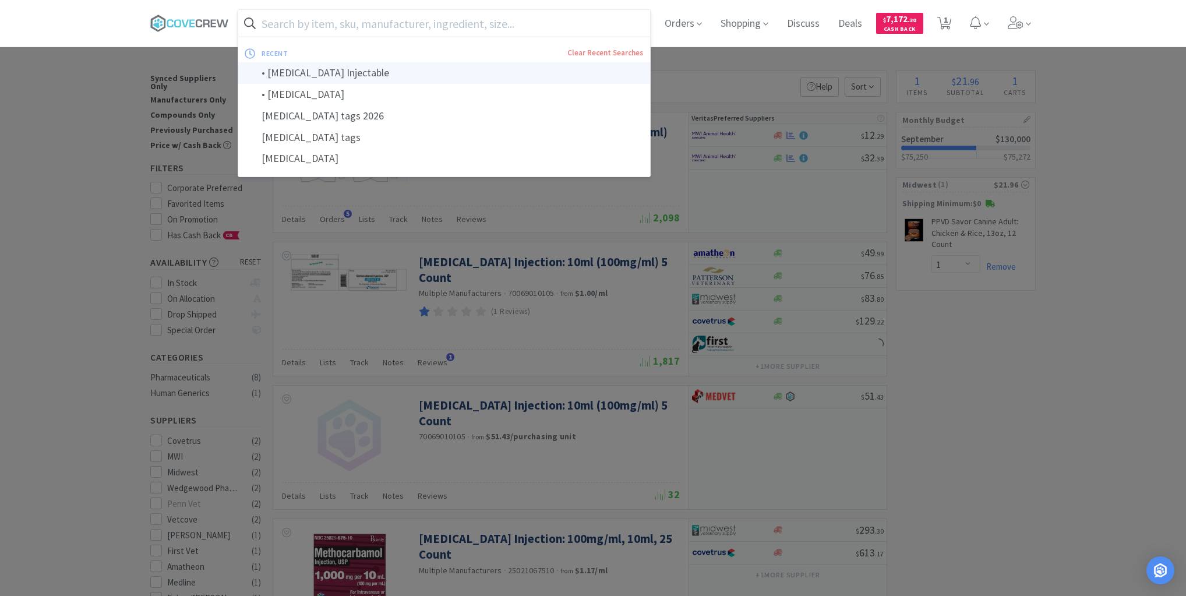
click at [294, 75] on div "• Methocarbamol Injectable" at bounding box center [444, 73] width 412 height 22
type input "• Methocarbamol Injectable"
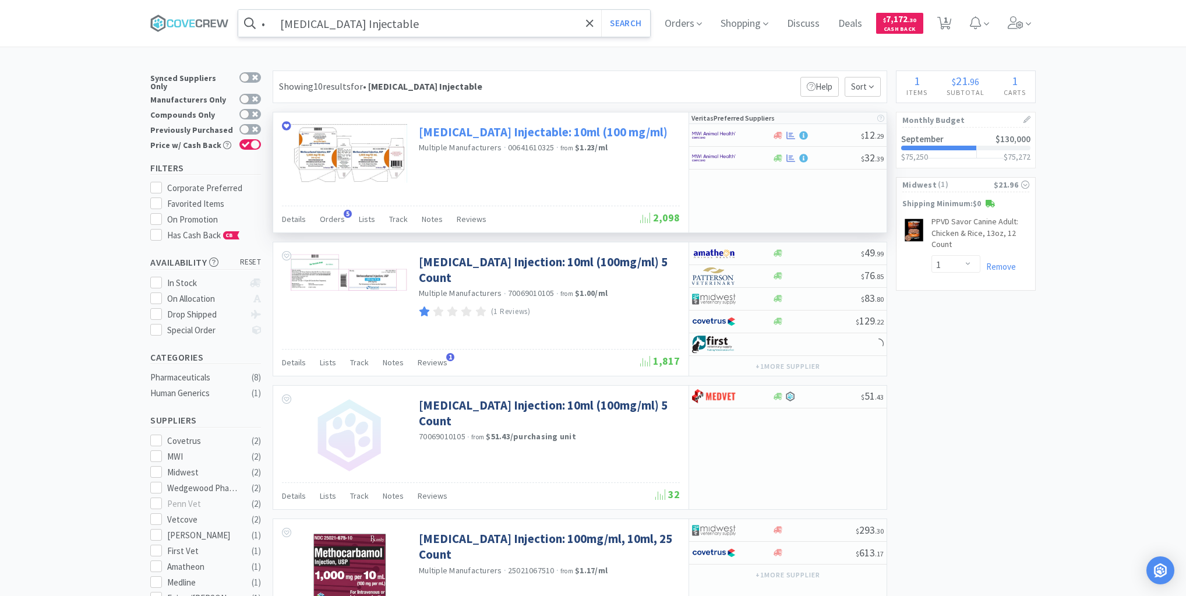
click at [493, 133] on link "Robaxin Injectable: 10ml (100 mg/ml)" at bounding box center [543, 132] width 249 height 16
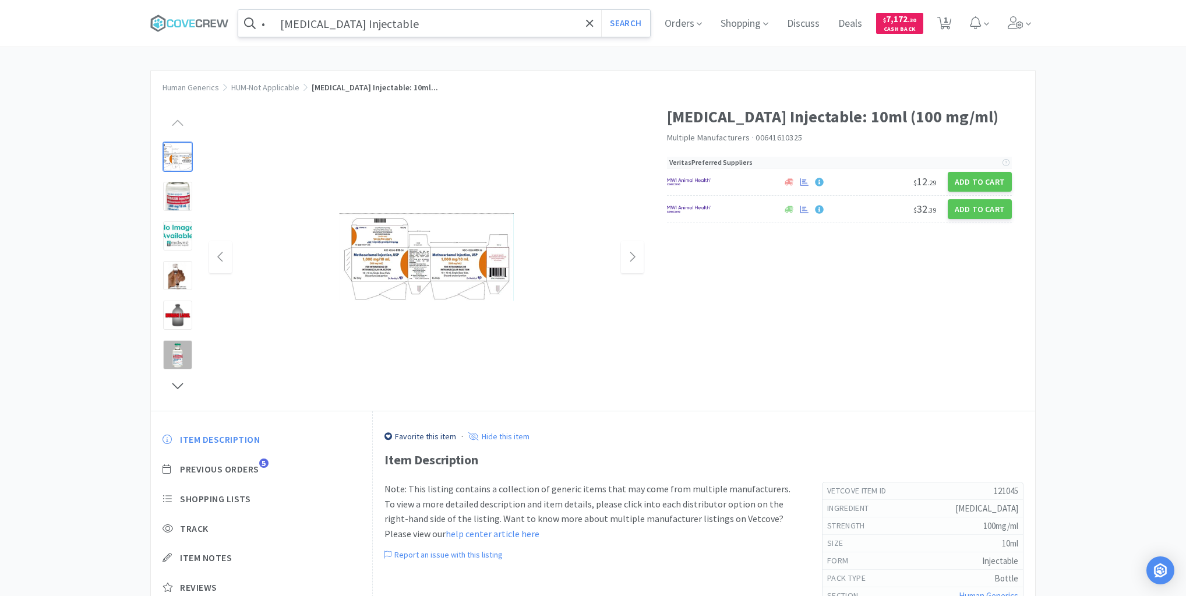
click at [472, 259] on img at bounding box center [426, 257] width 175 height 88
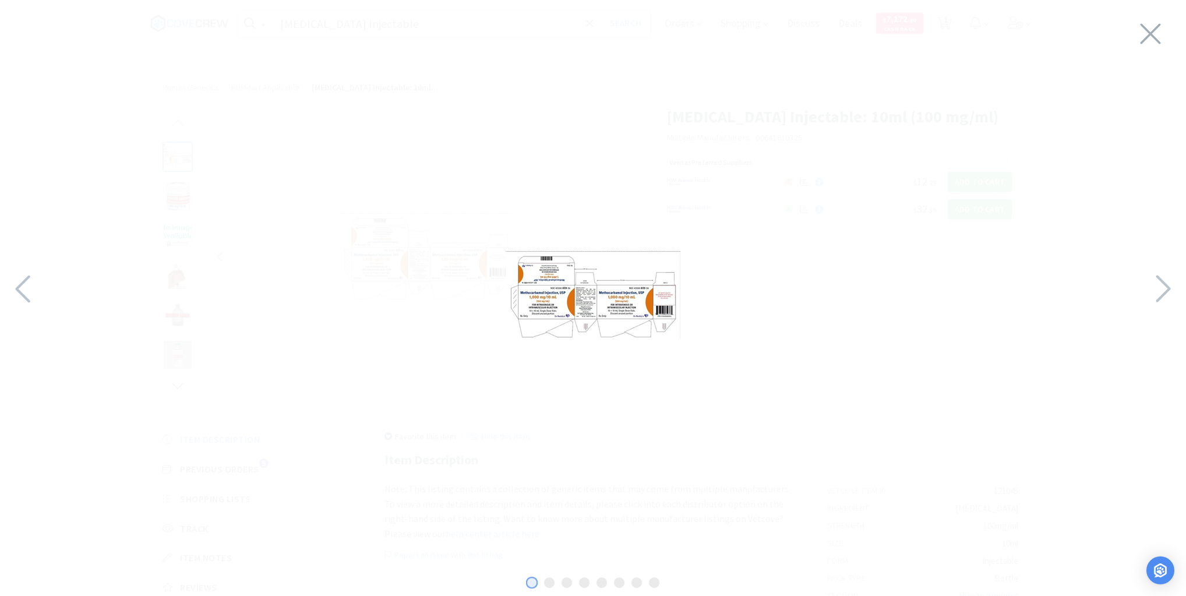
select select "1"
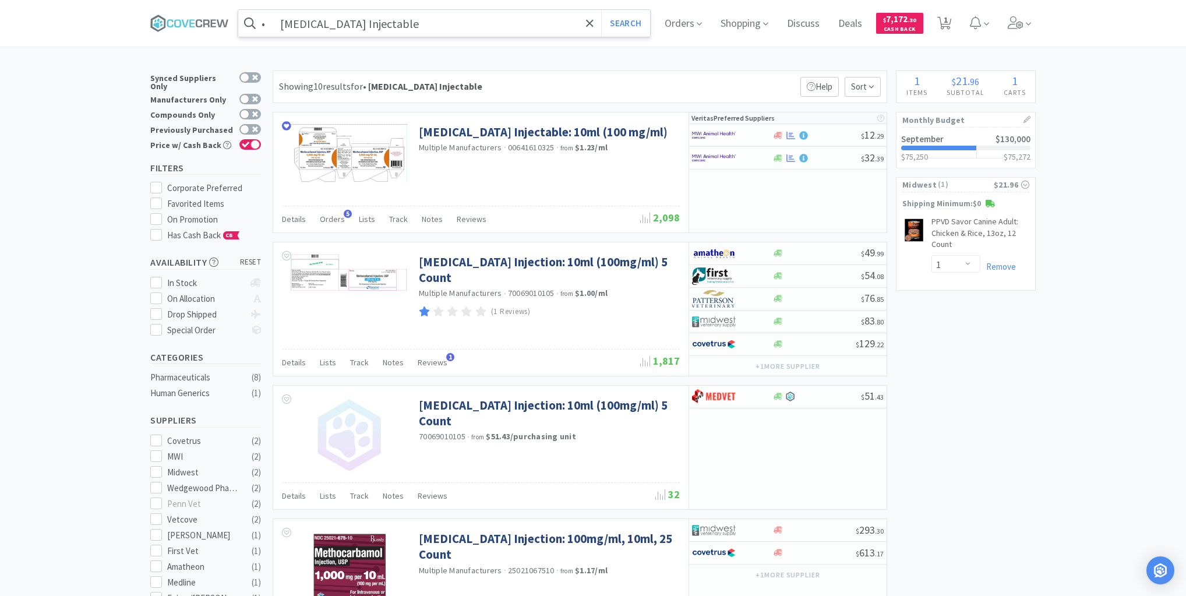
click at [443, 27] on input "• Methocarbamol Injectable" at bounding box center [444, 23] width 412 height 27
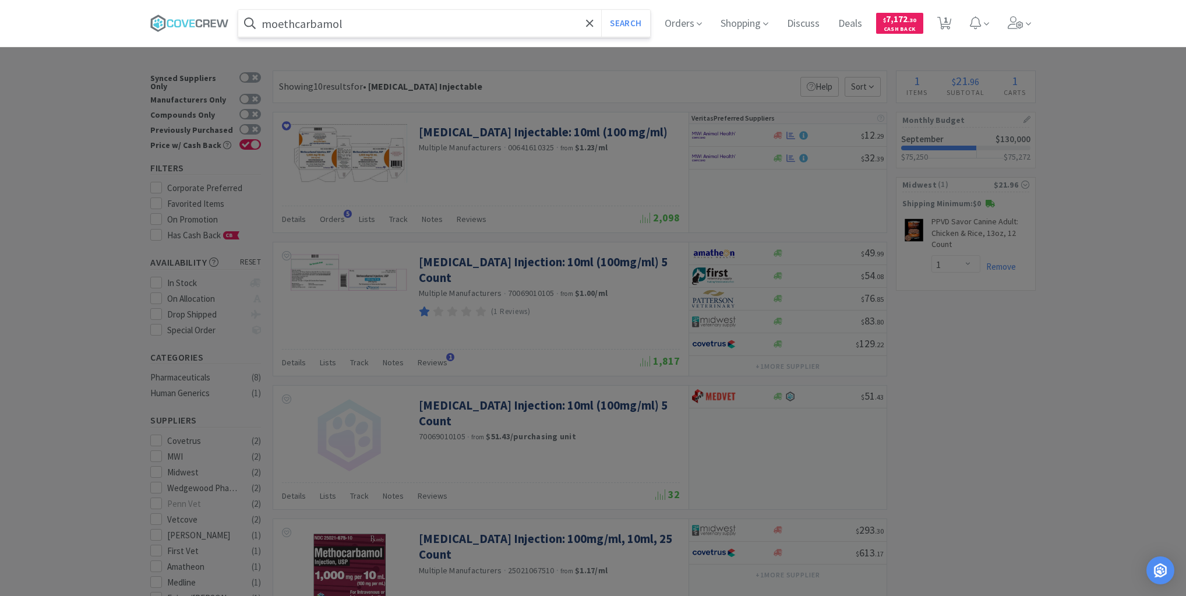
click at [601, 10] on button "Search" at bounding box center [625, 23] width 48 height 27
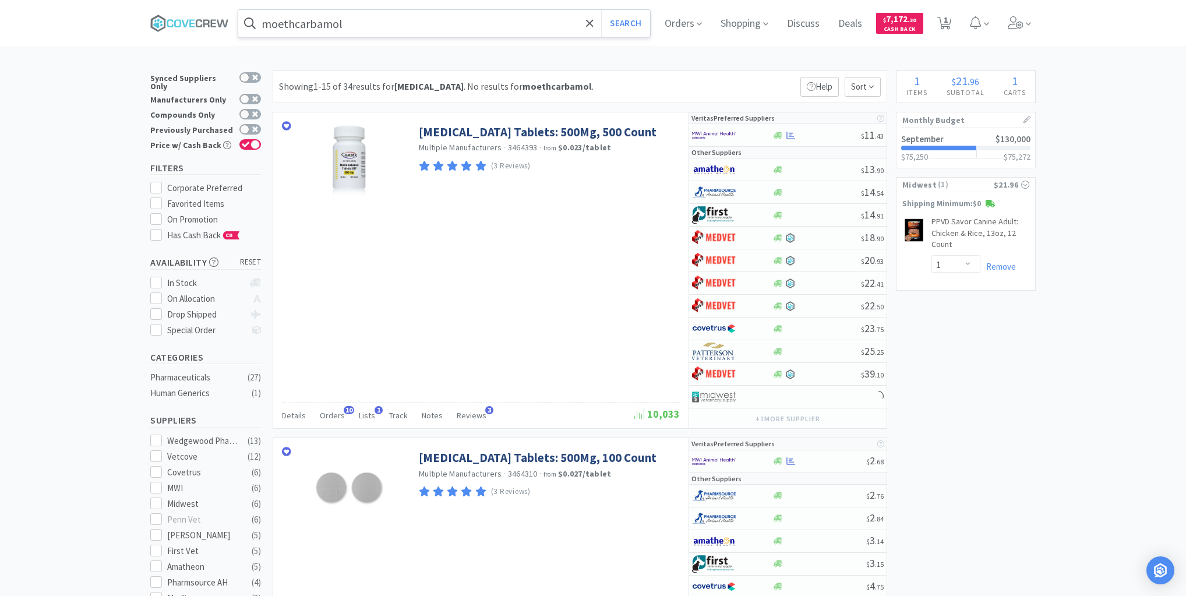
click at [440, 19] on input "moethcarbamol" at bounding box center [444, 23] width 412 height 27
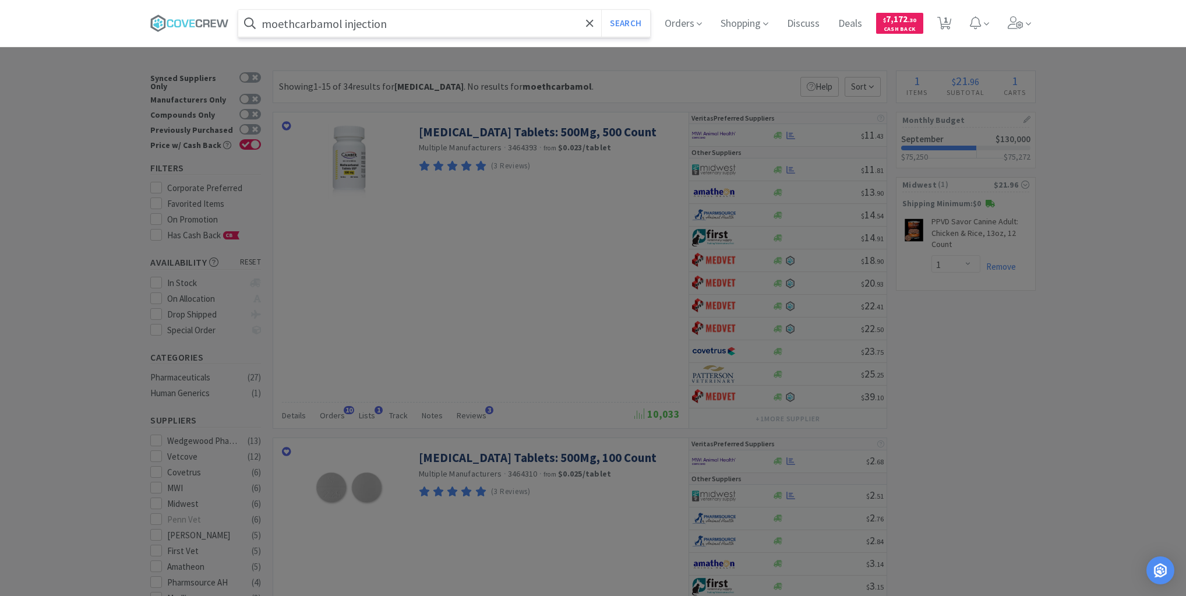
click at [601, 10] on button "Search" at bounding box center [625, 23] width 48 height 27
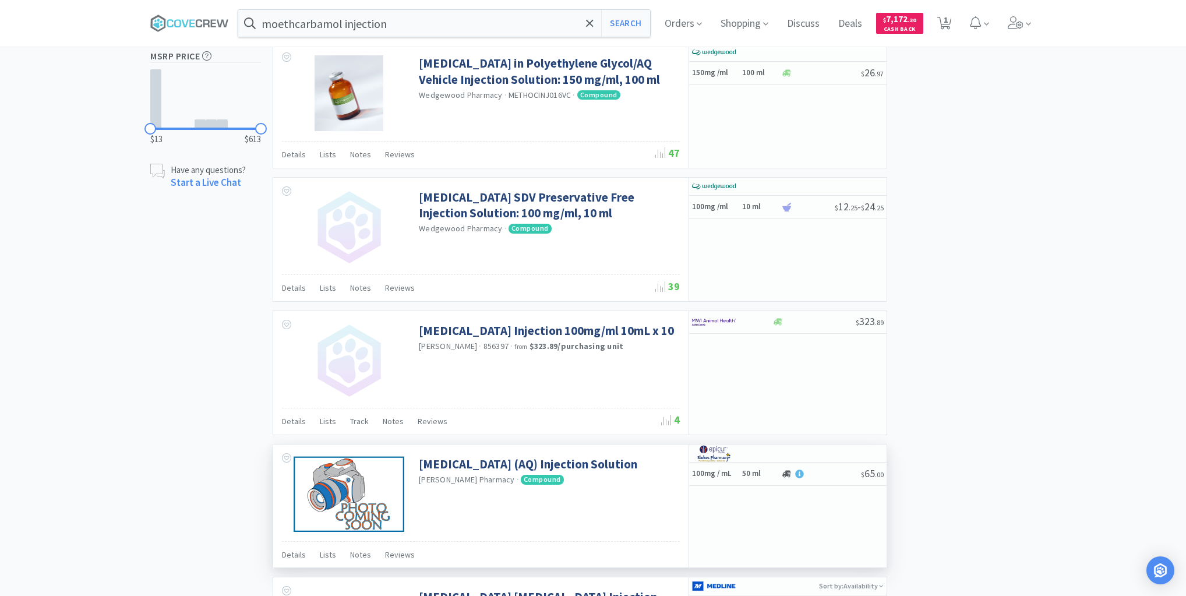
scroll to position [918, 0]
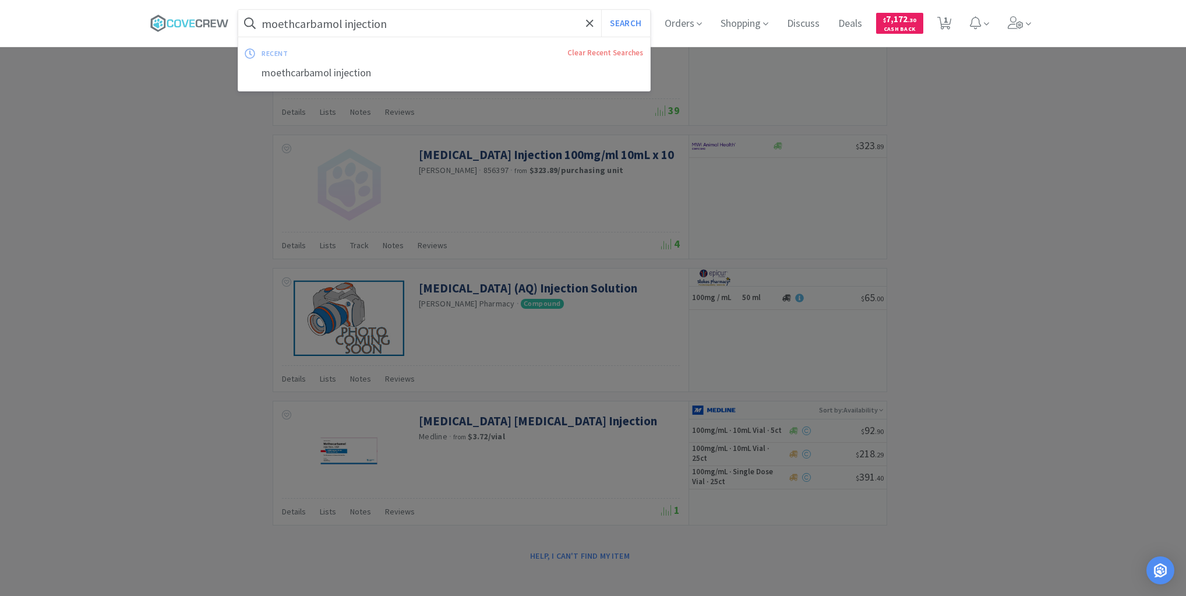
click at [476, 21] on input "moethcarbamol injection" at bounding box center [444, 23] width 412 height 27
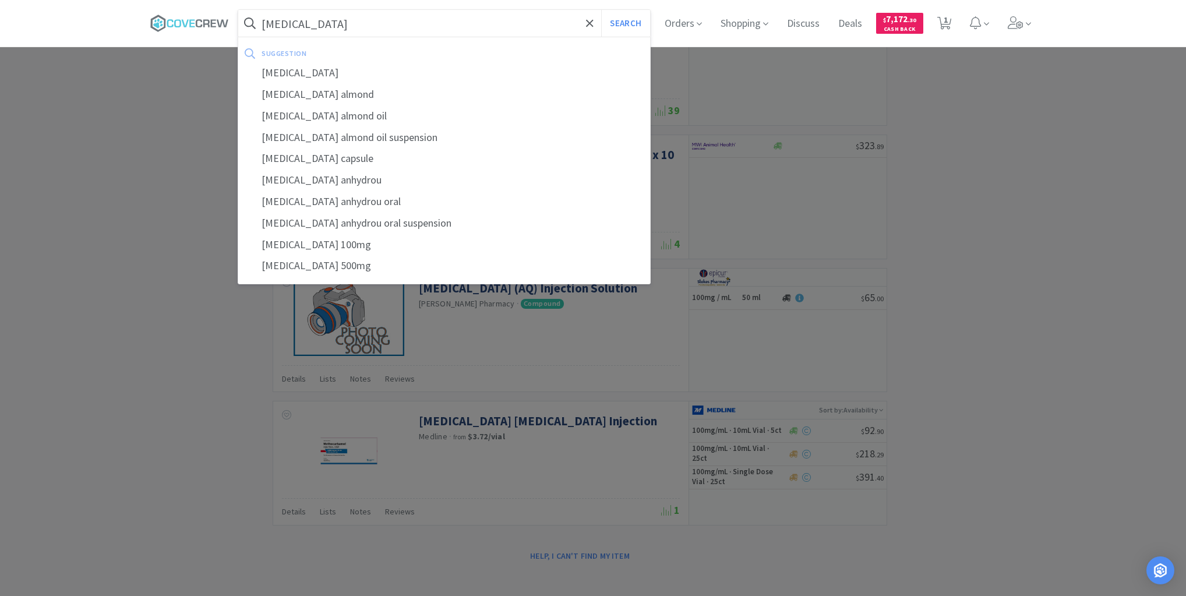
type input "ponazuril"
click at [601, 10] on button "Search" at bounding box center [625, 23] width 48 height 27
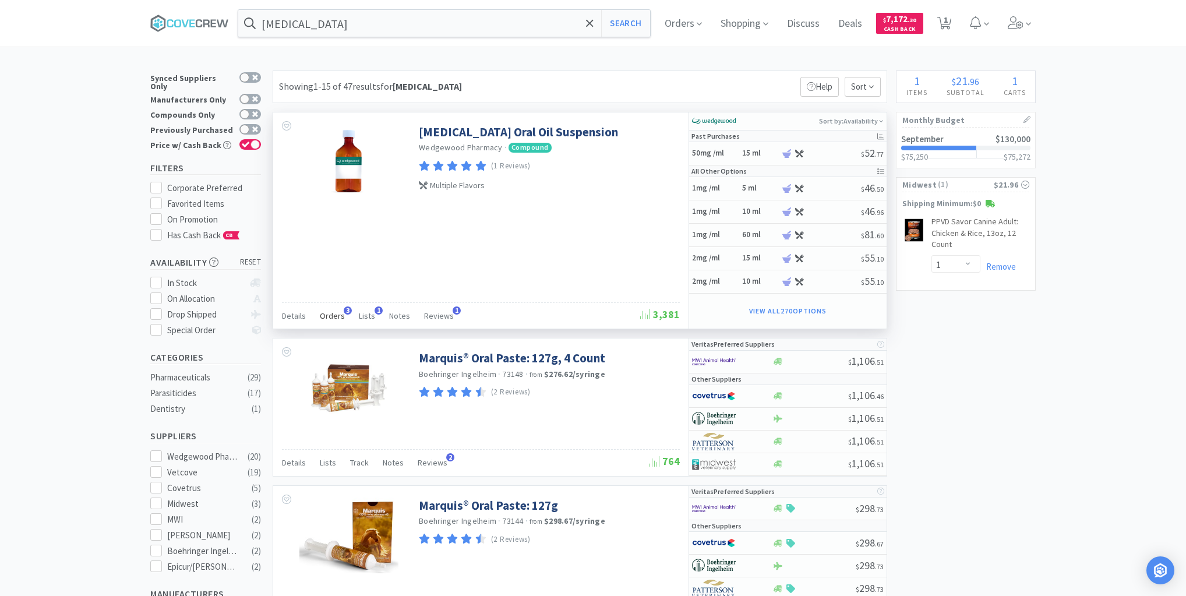
click at [332, 315] on span "Orders" at bounding box center [332, 316] width 25 height 10
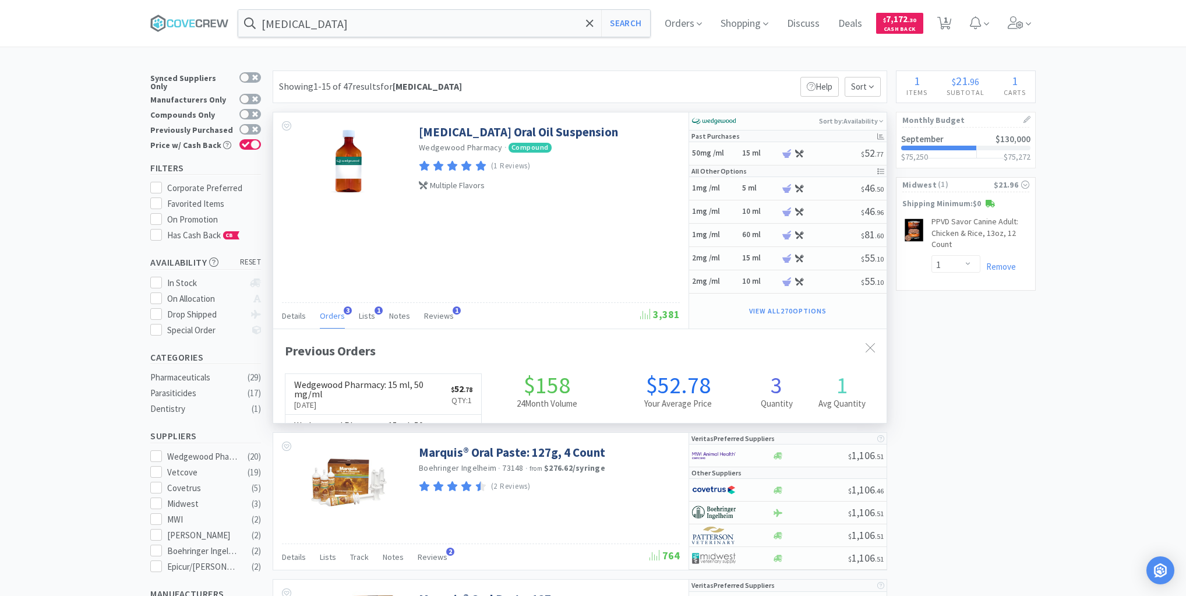
scroll to position [301, 613]
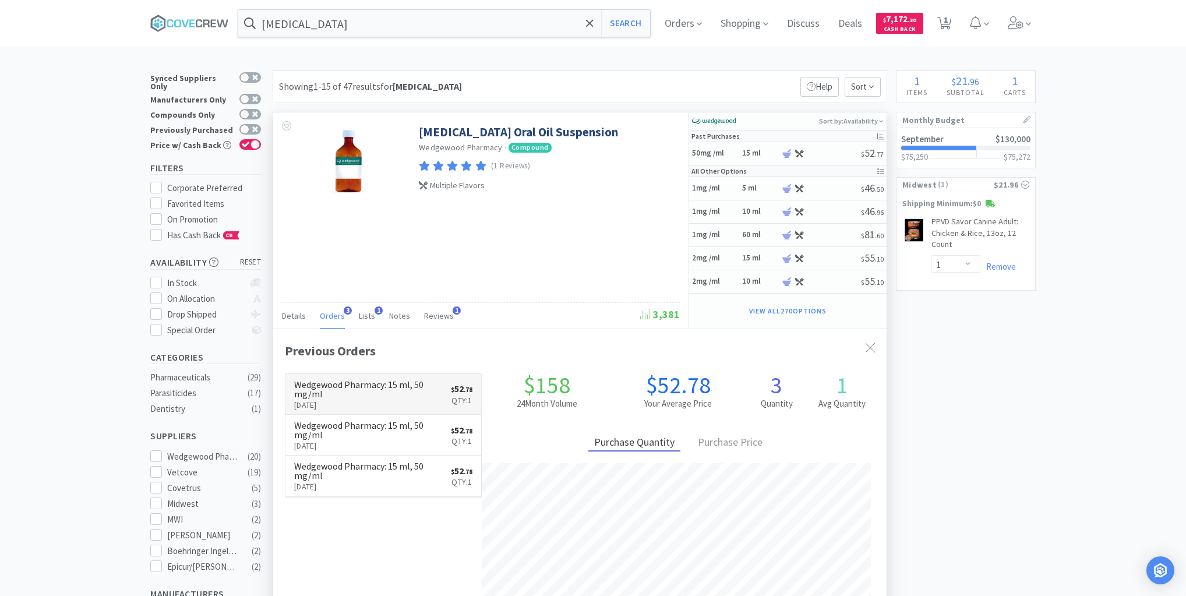
click at [378, 399] on p "Sep 4th, 2025" at bounding box center [372, 404] width 157 height 13
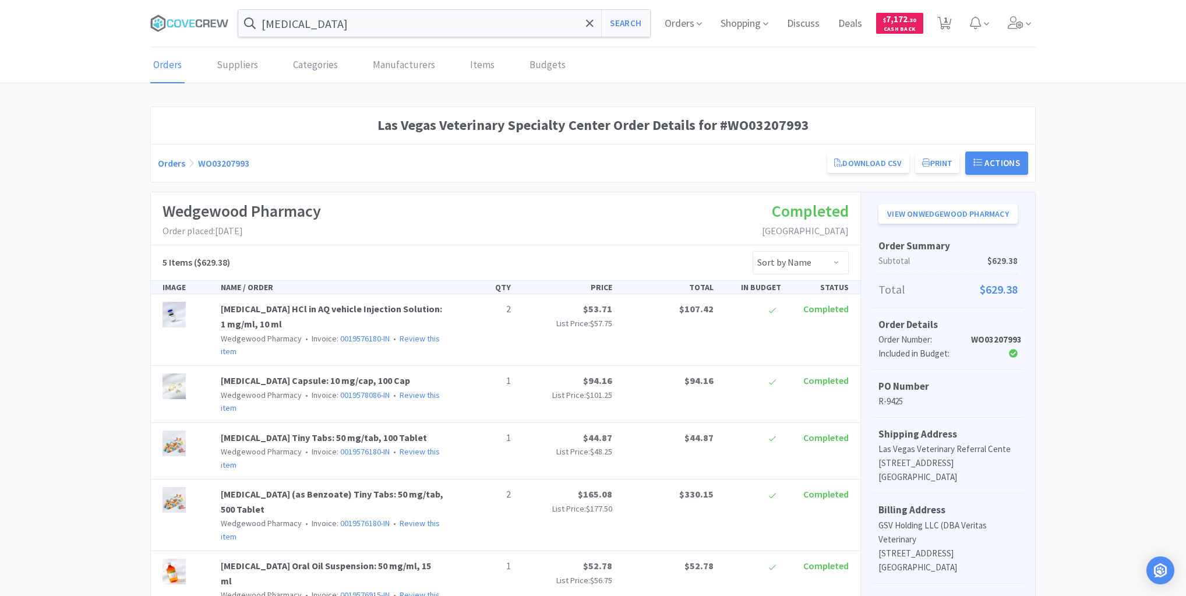
scroll to position [186, 0]
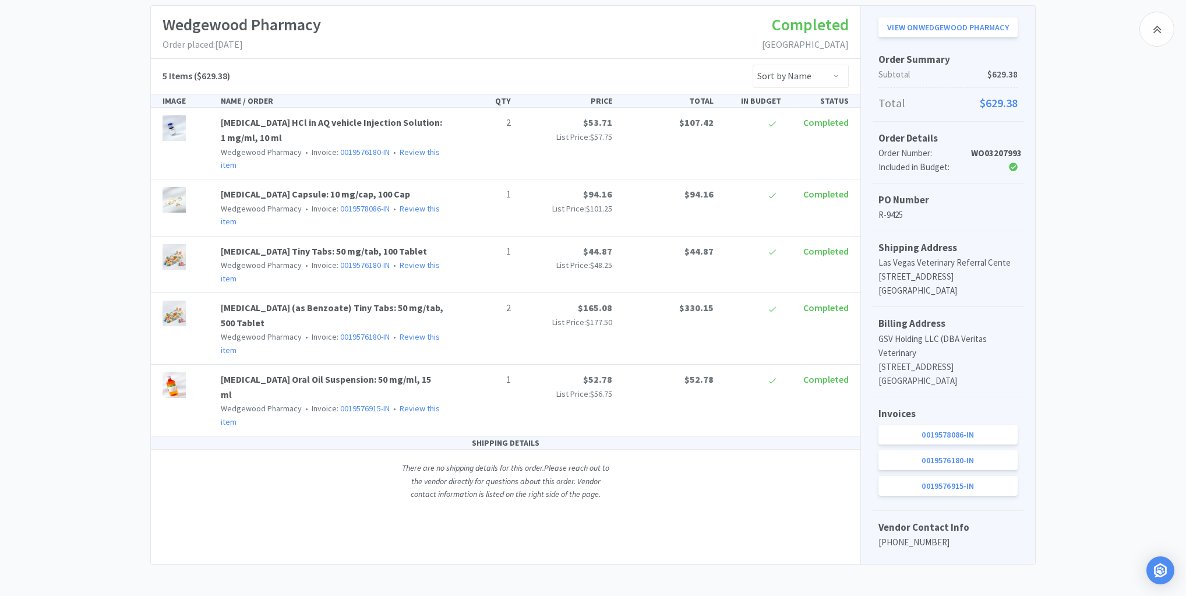
select select "1"
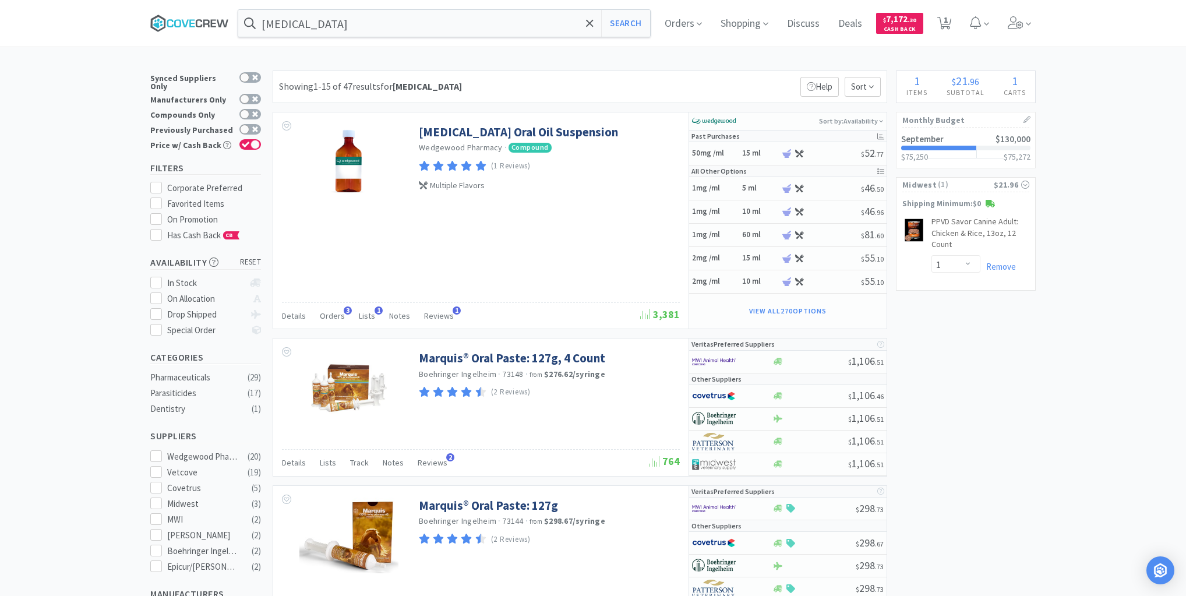
click at [188, 20] on icon at bounding box center [184, 23] width 7 height 8
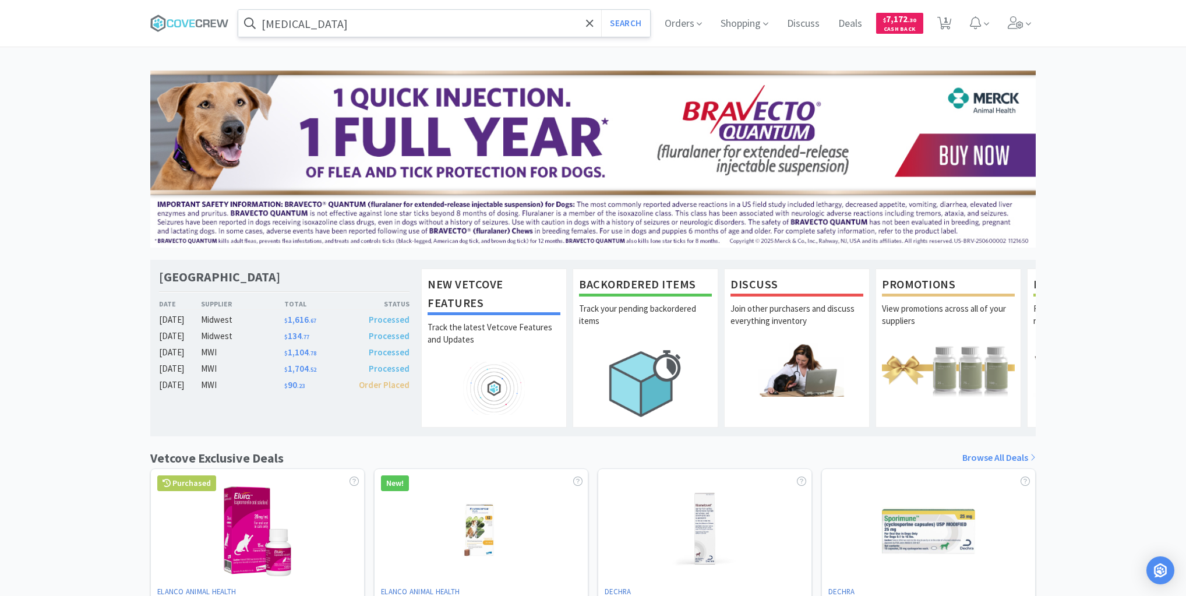
click at [387, 20] on input "ponazuril" at bounding box center [444, 23] width 412 height 27
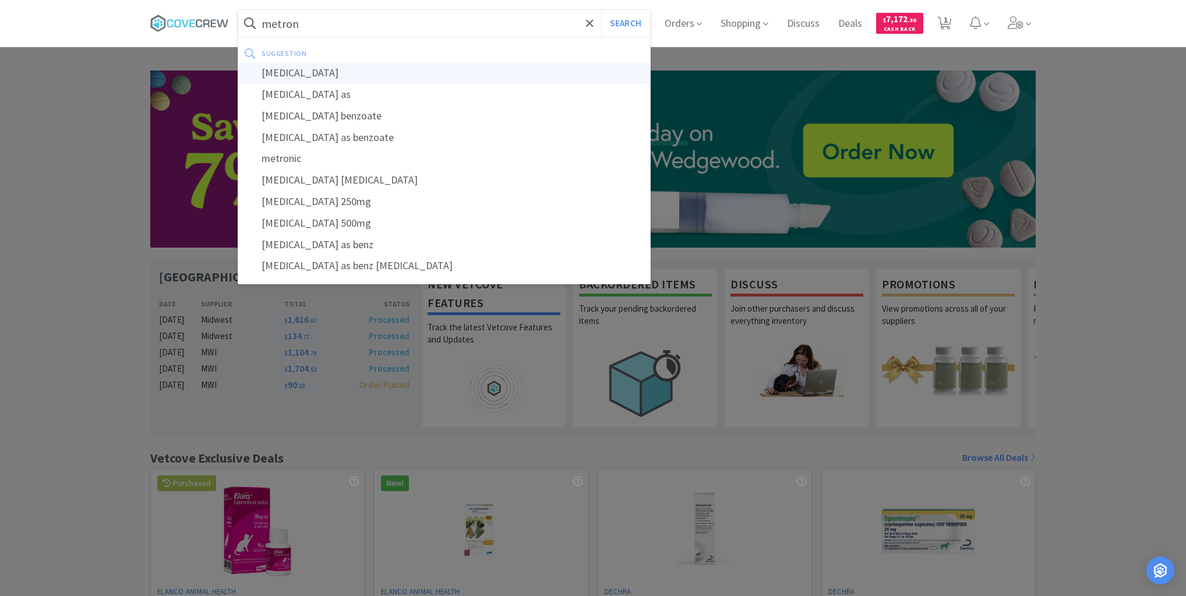
type input "metronidazole"
select select "1"
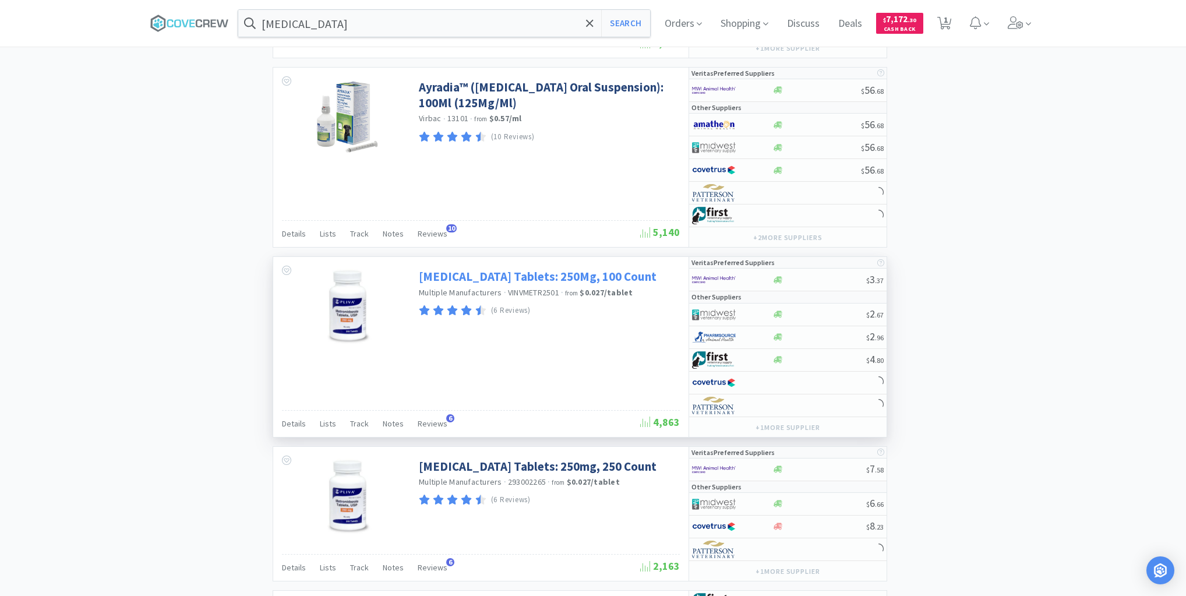
scroll to position [2377, 0]
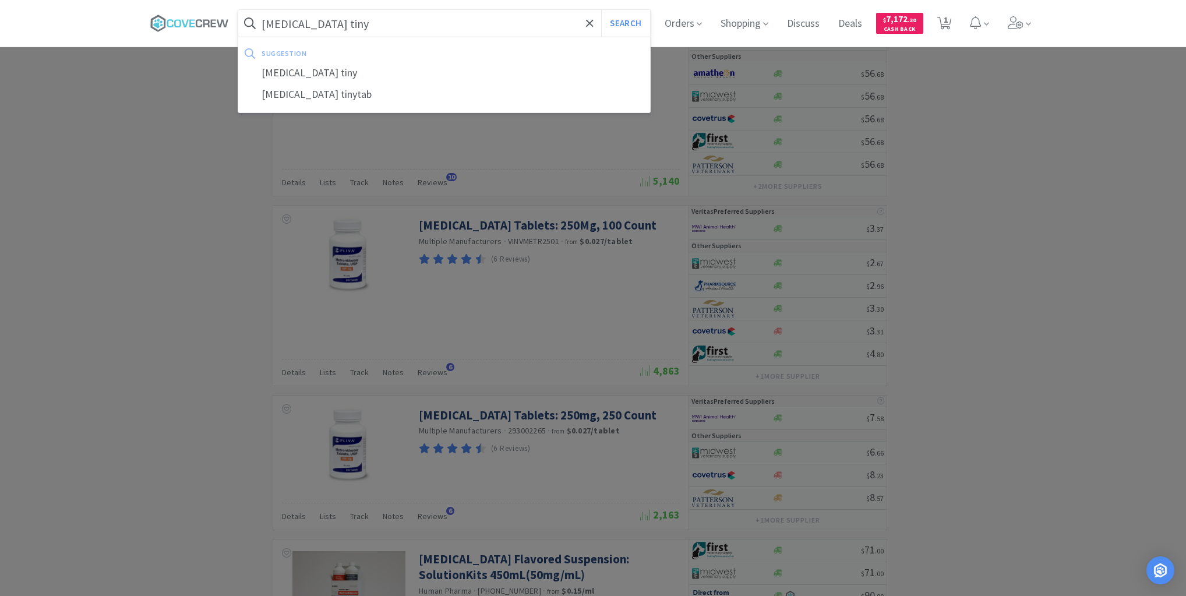
type input "metronidazole tiny"
click at [601, 10] on button "Search" at bounding box center [625, 23] width 48 height 27
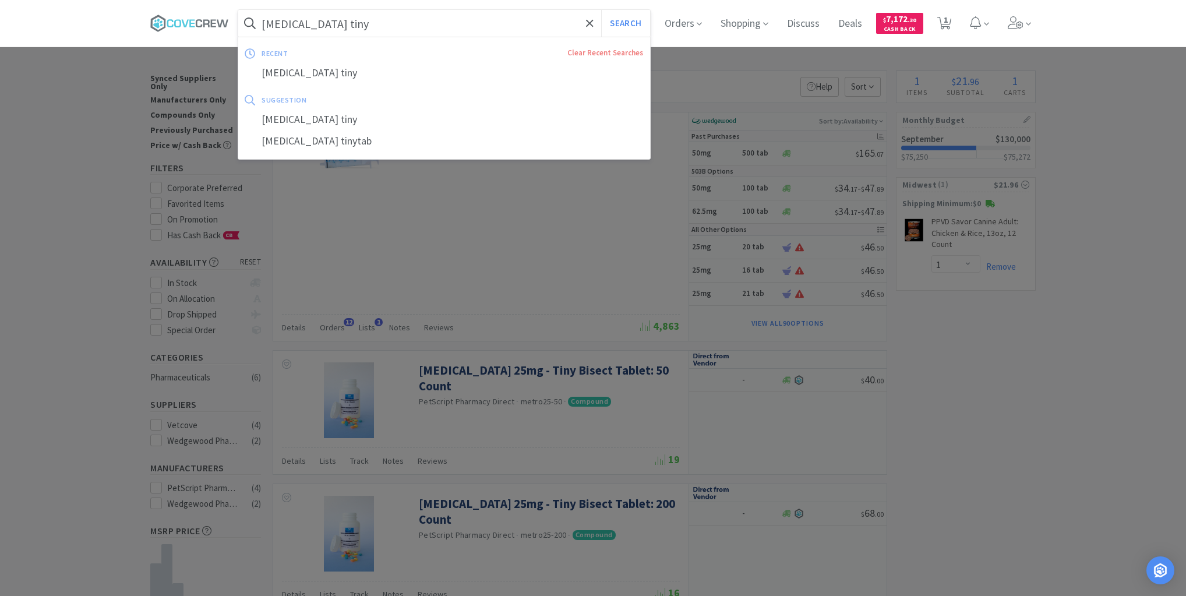
click at [431, 19] on input "metronidazole tiny" at bounding box center [444, 23] width 412 height 27
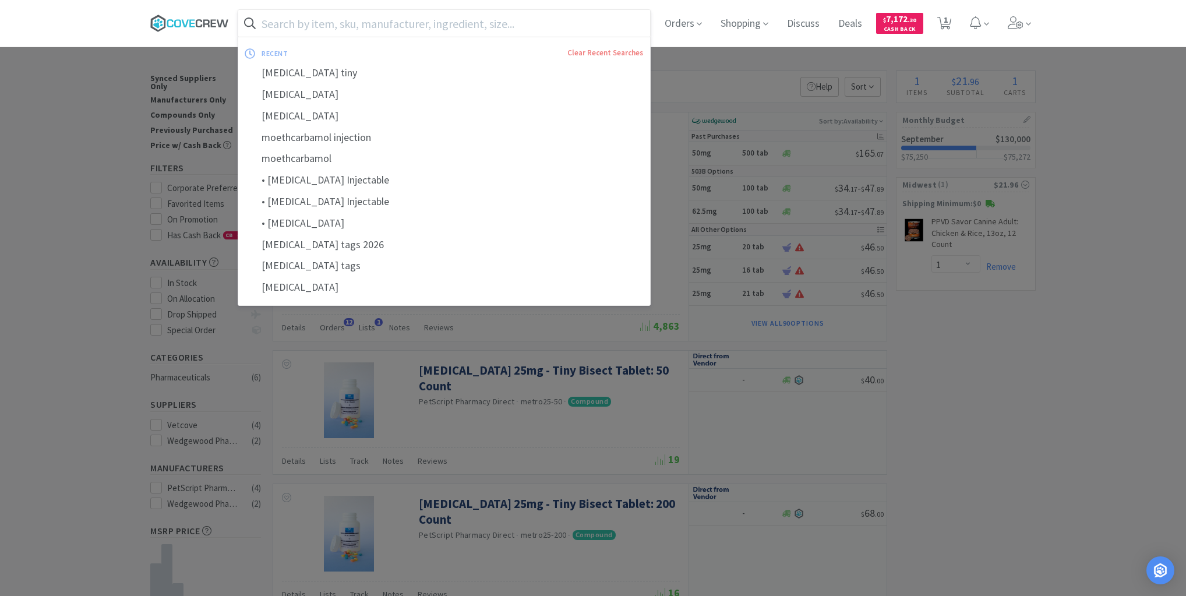
click at [214, 22] on icon at bounding box center [189, 23] width 79 height 17
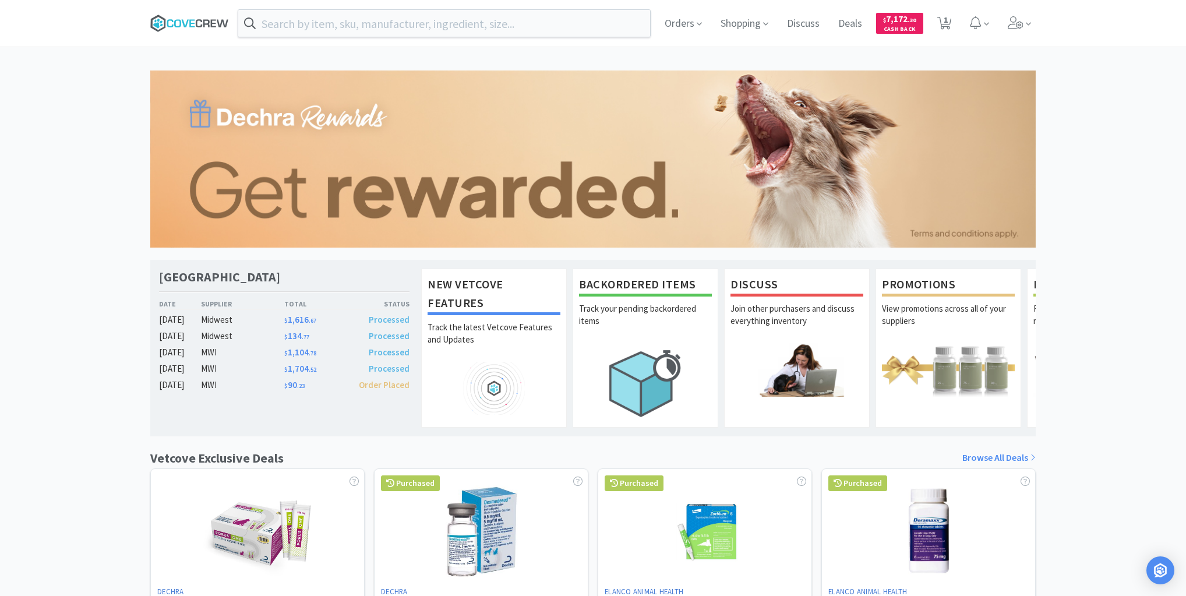
click at [192, 19] on icon at bounding box center [189, 23] width 79 height 17
